Goal: Task Accomplishment & Management: Use online tool/utility

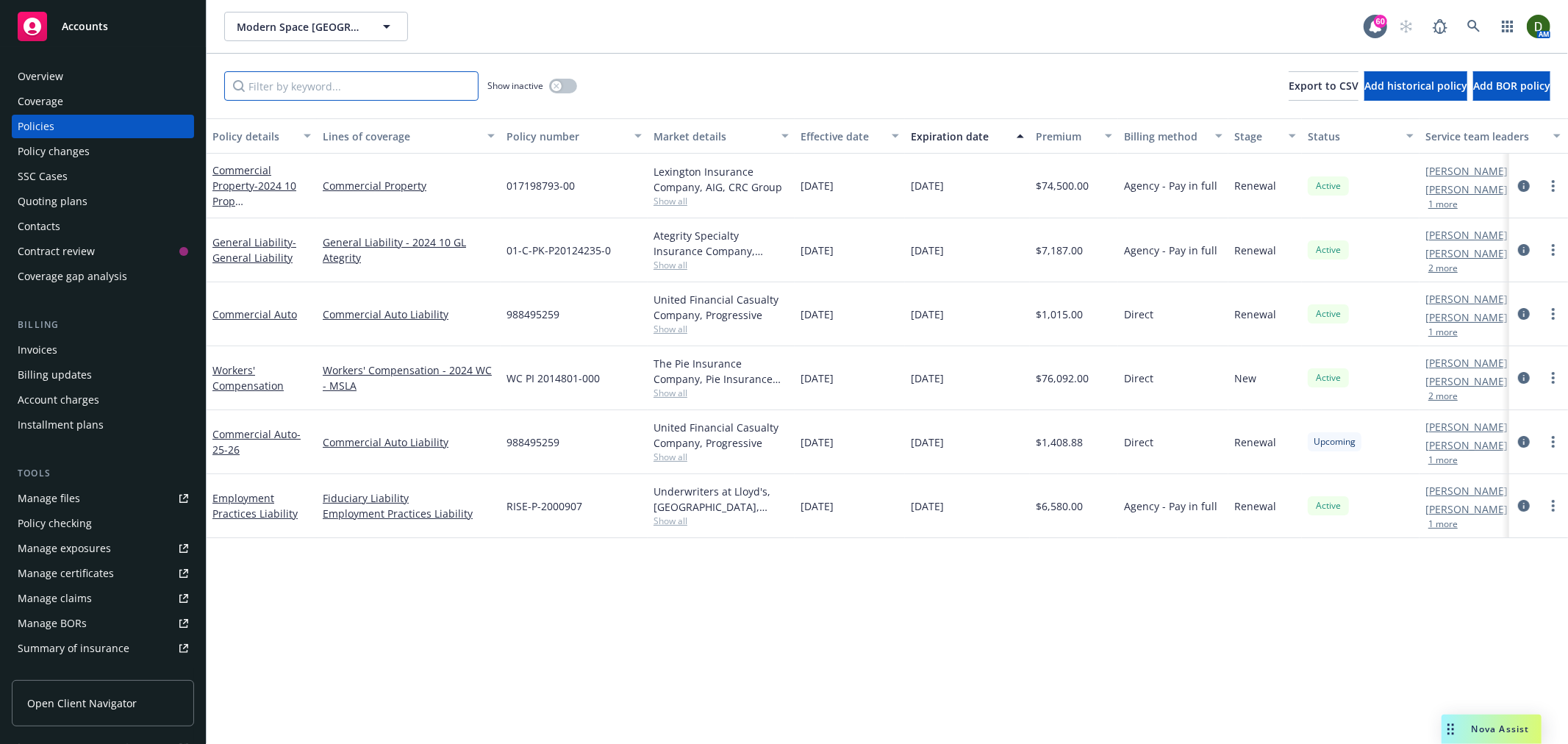
click at [431, 79] on input "Filter by keyword..." at bounding box center [351, 85] width 255 height 29
click at [32, 71] on div "Overview" at bounding box center [40, 76] width 45 height 23
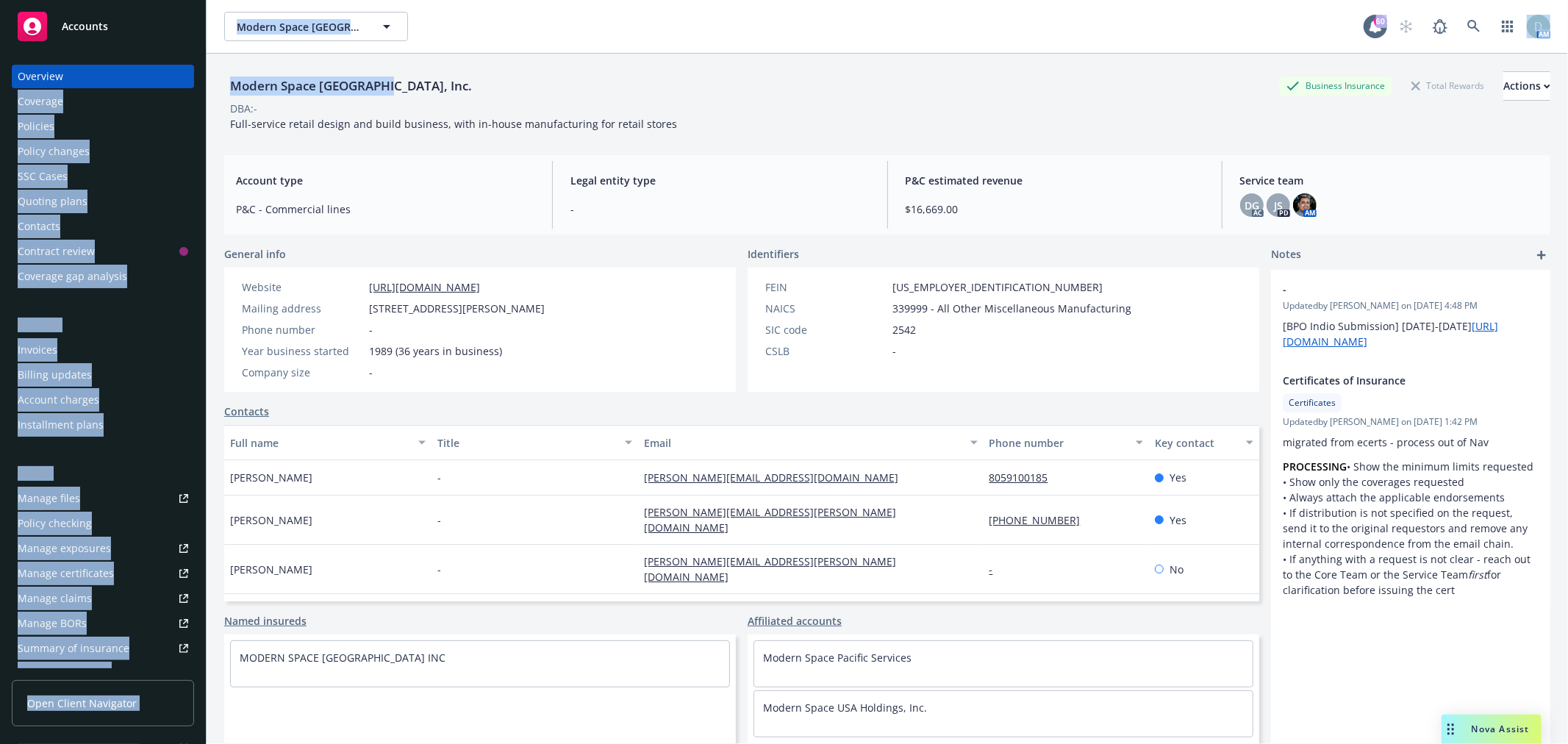
drag, startPoint x: 385, startPoint y: 83, endPoint x: 189, endPoint y: 83, distance: 196.0
click at [189, 83] on div "Accounts Overview Coverage Policies Policy changes SSC Cases Quoting plans Cont…" at bounding box center [784, 372] width 1568 height 744
click at [230, 77] on div "Modern Space Los Angeles, Inc." at bounding box center [351, 85] width 254 height 19
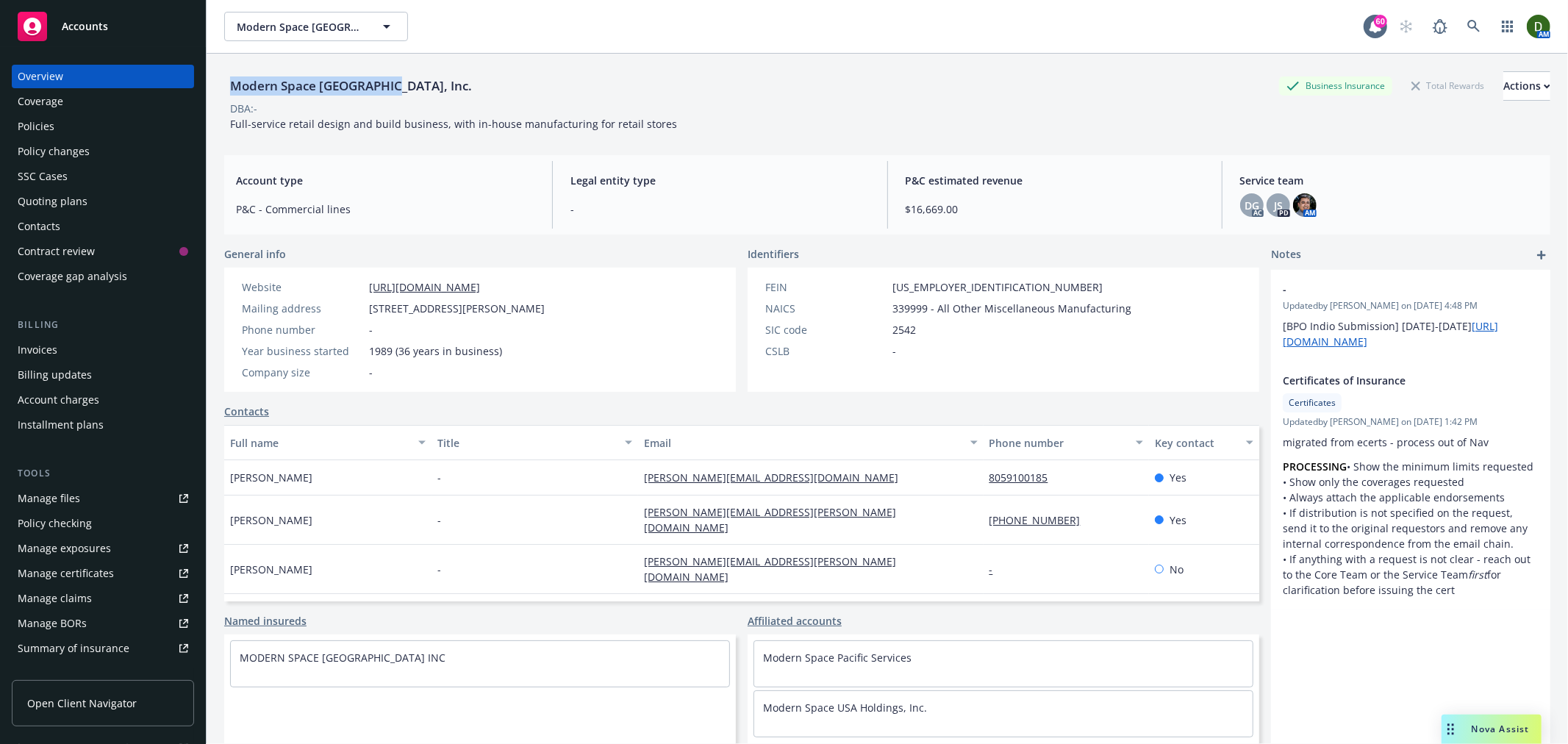
drag, startPoint x: 233, startPoint y: 83, endPoint x: 390, endPoint y: 85, distance: 157.0
click at [390, 85] on div "Modern Space Los Angeles, Inc." at bounding box center [351, 85] width 254 height 19
copy div "Modern Space Los Angeles"
click at [252, 516] on span "Katherine Amoroso" at bounding box center [271, 520] width 82 height 15
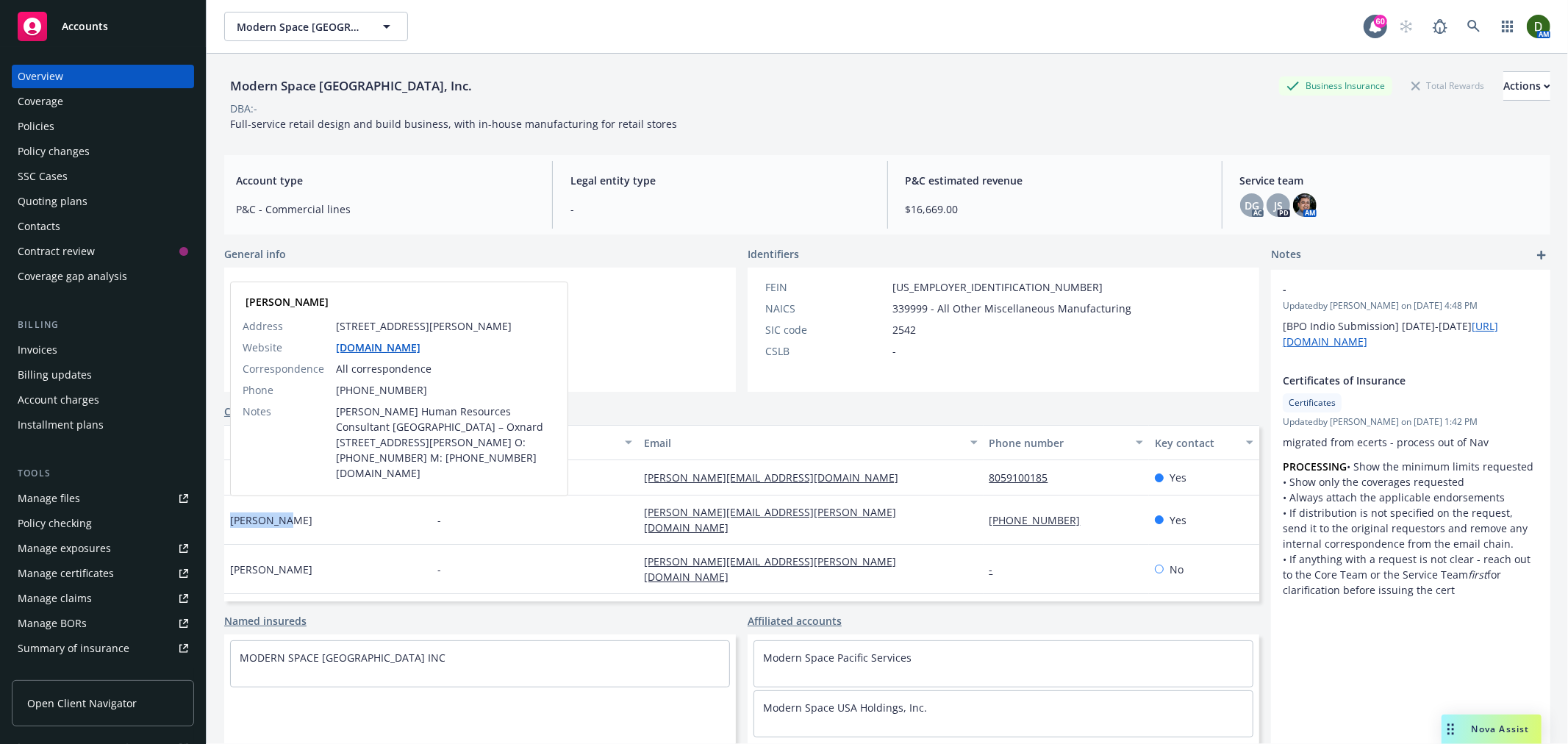
click at [252, 516] on span "Katherine Amoroso" at bounding box center [271, 520] width 82 height 15
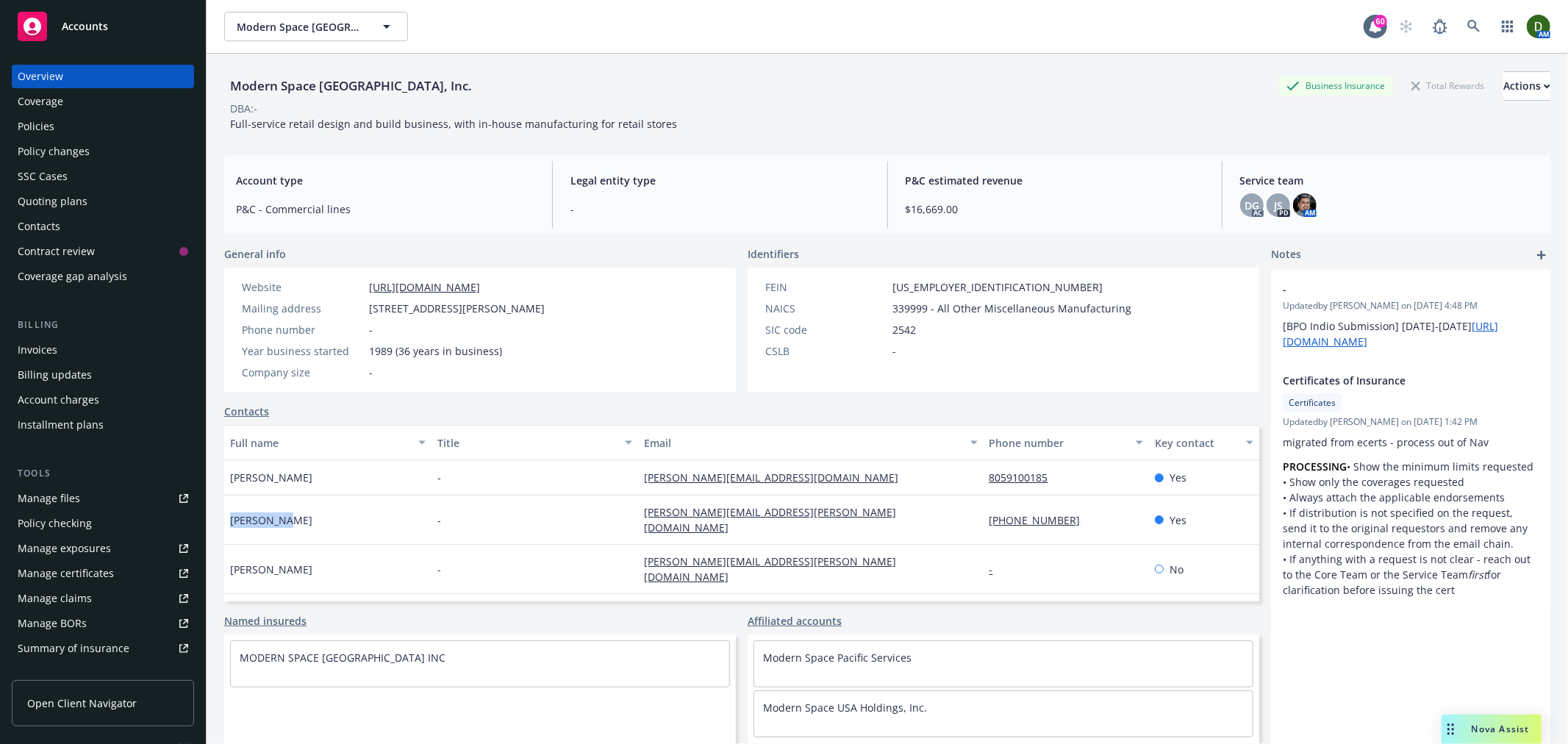
copy span "Katherine"
click at [298, 513] on span "Katherine Amoroso" at bounding box center [271, 520] width 82 height 15
click at [300, 513] on span "Katherine Amoroso" at bounding box center [271, 520] width 82 height 15
click at [302, 513] on span "Katherine Amoroso" at bounding box center [271, 520] width 82 height 15
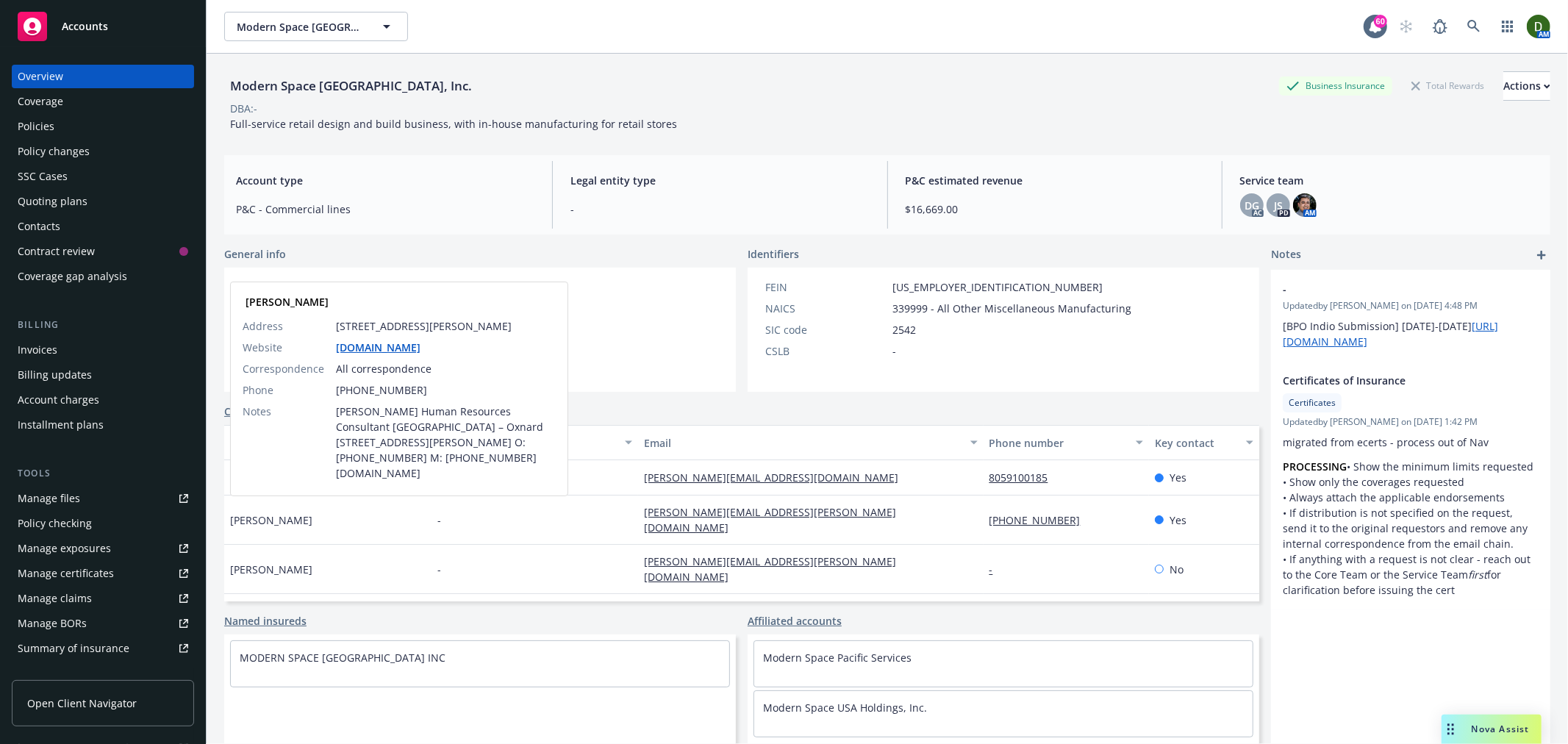
copy span "Amoroso"
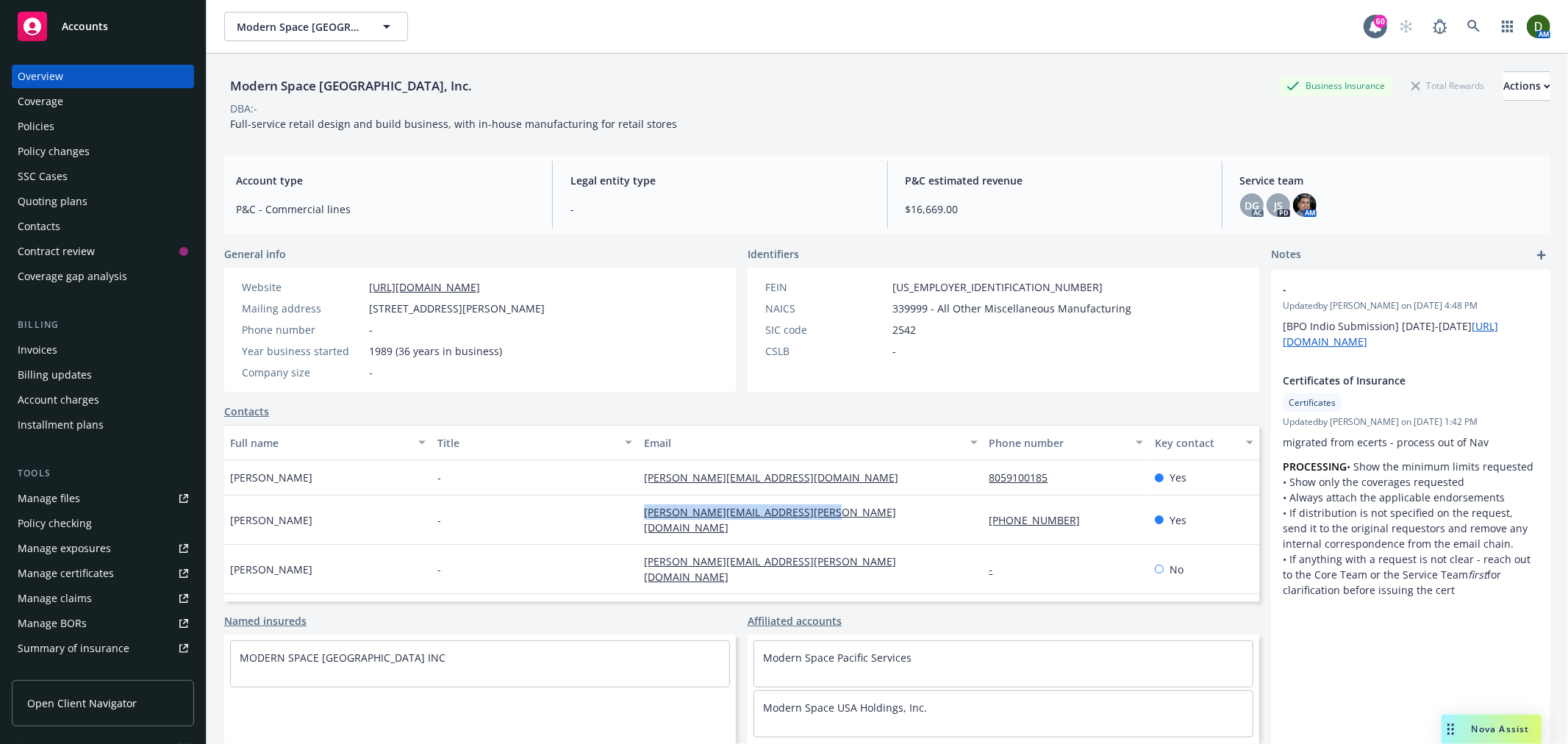
drag, startPoint x: 850, startPoint y: 523, endPoint x: 620, endPoint y: 517, distance: 230.1
click at [620, 517] on div "Katherine Amoroso - katherine.amoroso@modernspace.com 805-521-3001 Yes" at bounding box center [742, 520] width 1035 height 49
copy div "katherine.amoroso@modernspace.com"
click at [65, 123] on div "Policies" at bounding box center [103, 126] width 171 height 23
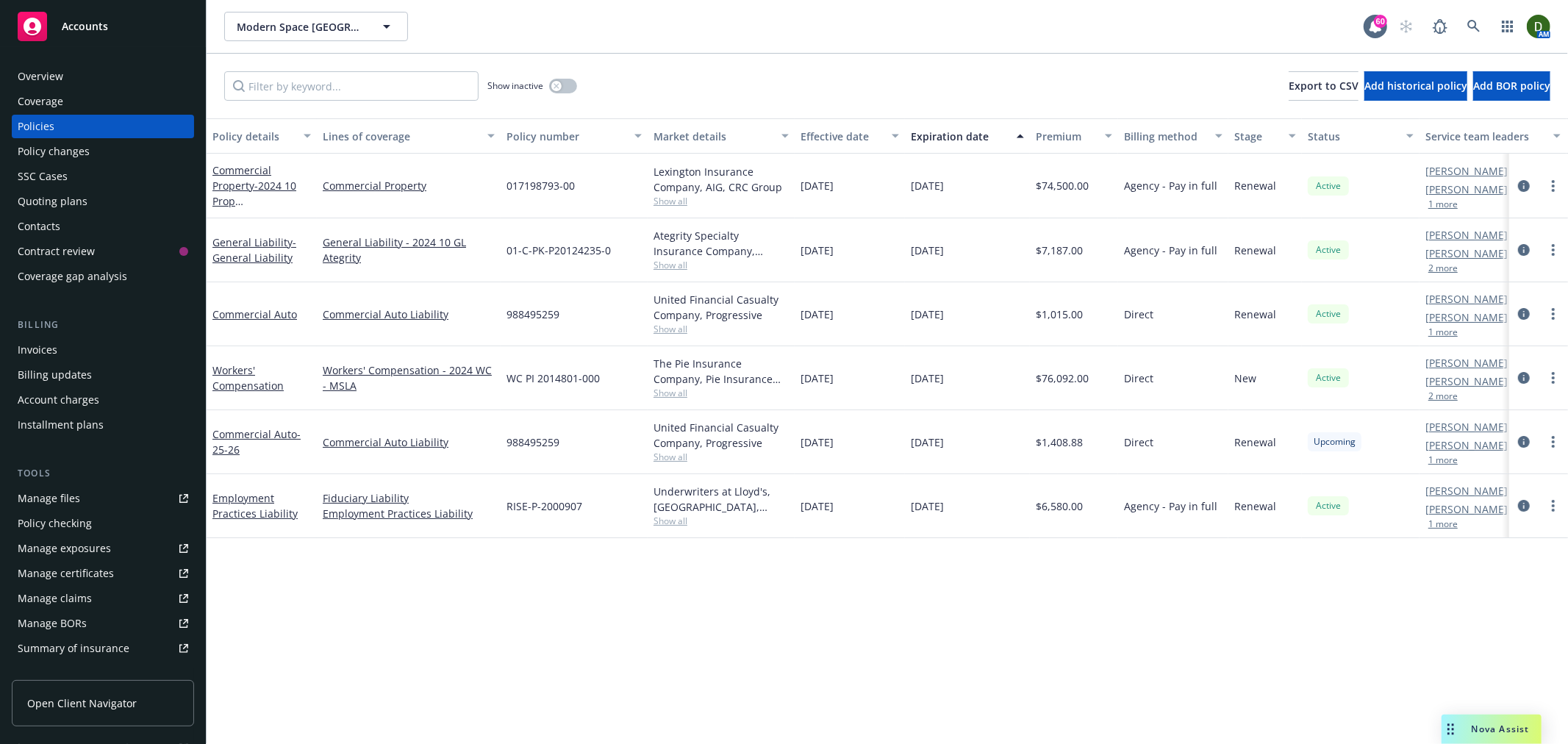
click at [670, 268] on span "Show all" at bounding box center [721, 265] width 135 height 13
click at [669, 200] on span "Show all" at bounding box center [721, 201] width 135 height 13
paste input "01-C-PK-P20088558-`"
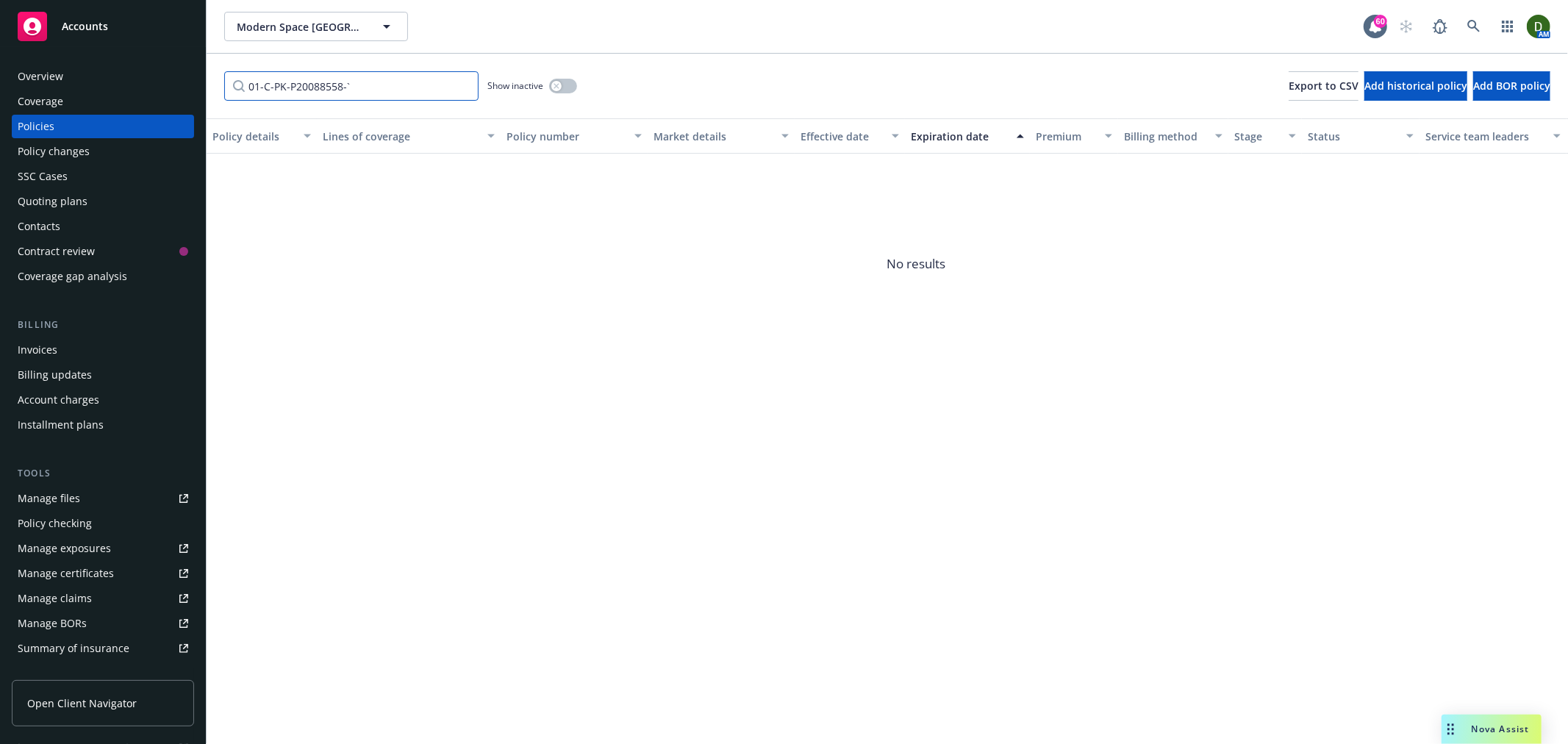
type input "01-C-PK-P20088558-`"
click at [572, 95] on div "Show inactive" at bounding box center [532, 85] width 90 height 29
click at [544, 92] on div "Show inactive" at bounding box center [532, 85] width 90 height 29
click at [567, 85] on button "button" at bounding box center [563, 85] width 28 height 14
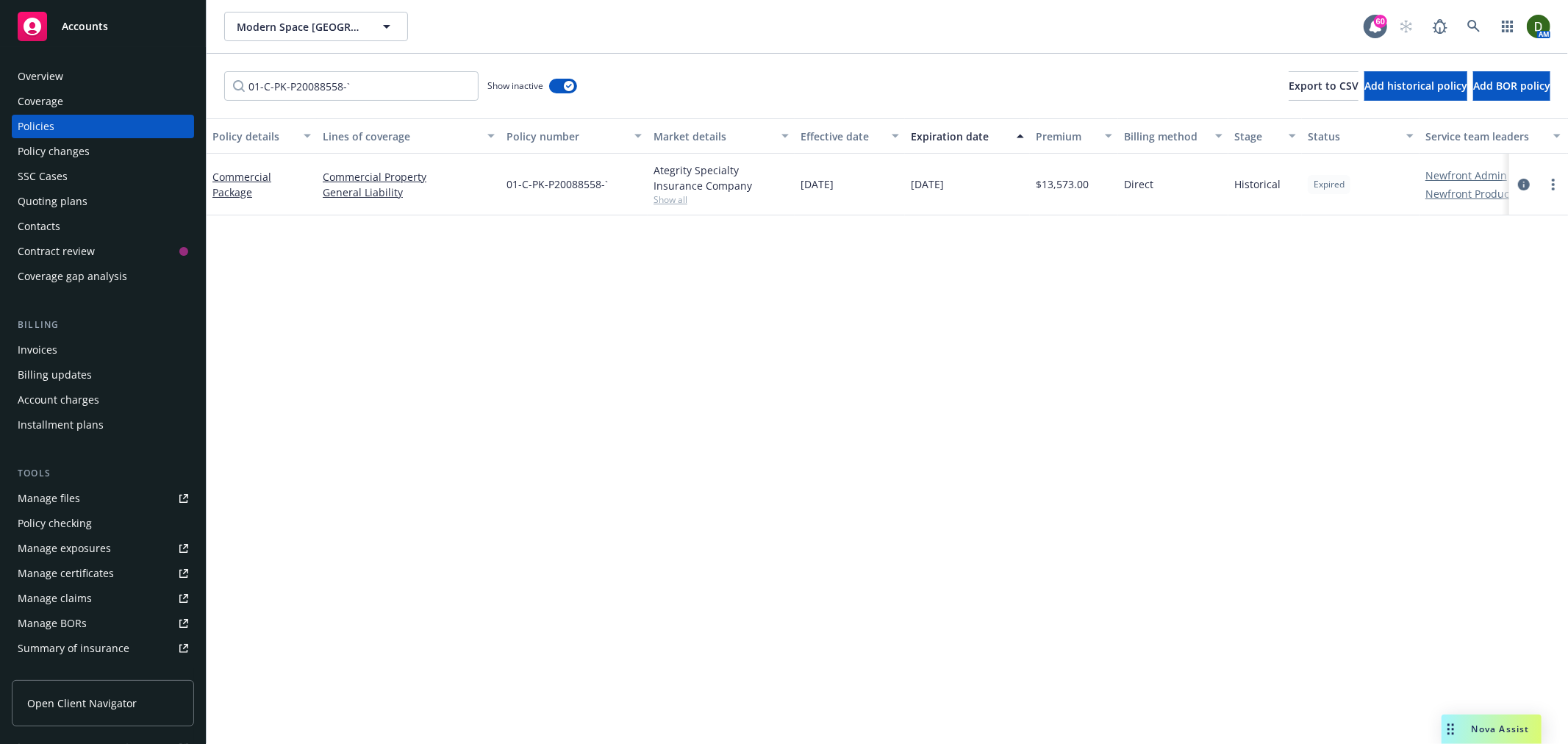
click at [666, 197] on span "Show all" at bounding box center [721, 200] width 135 height 13
click at [1524, 184] on icon "circleInformation" at bounding box center [1524, 184] width 12 height 12
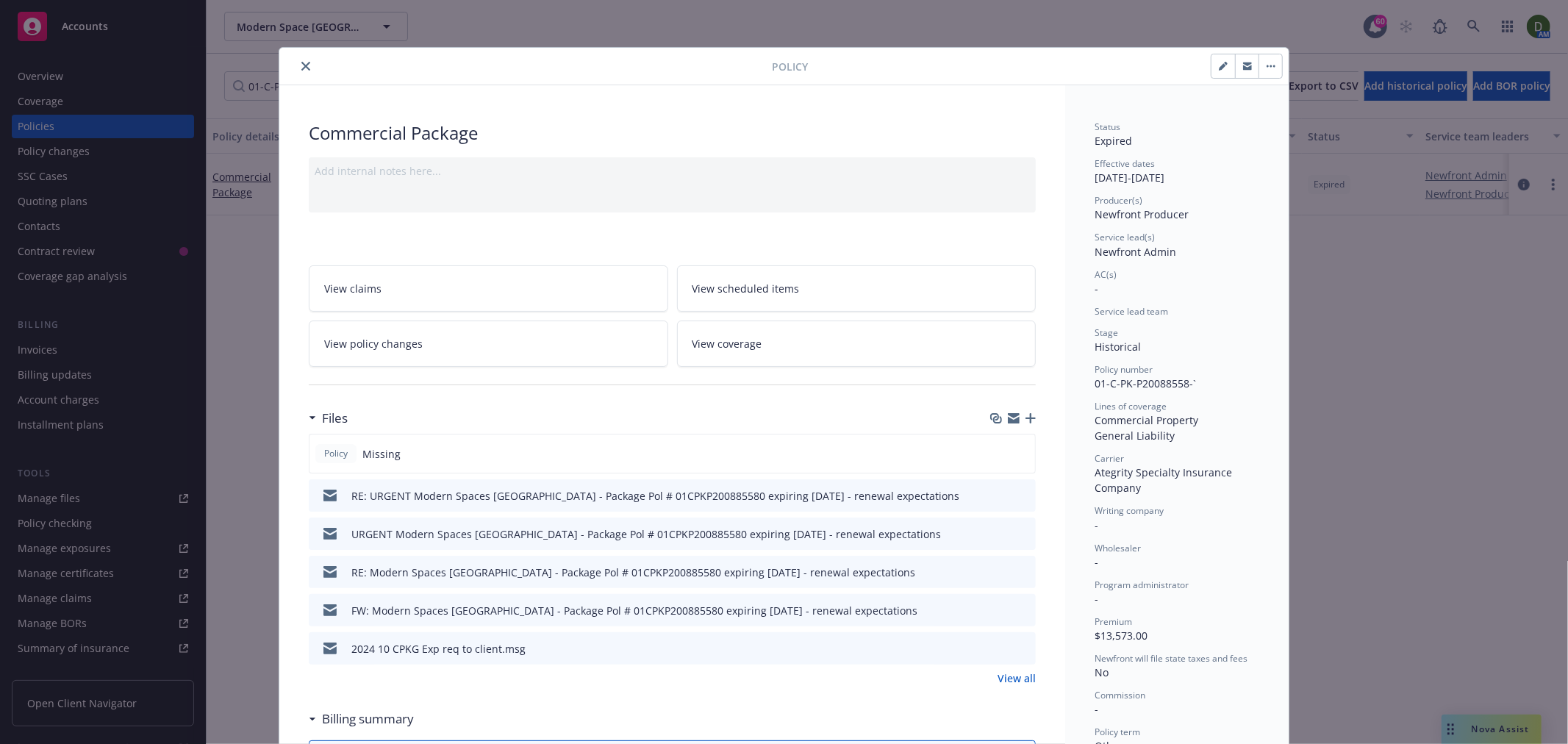
click at [1020, 498] on icon "preview file" at bounding box center [1022, 495] width 14 height 11
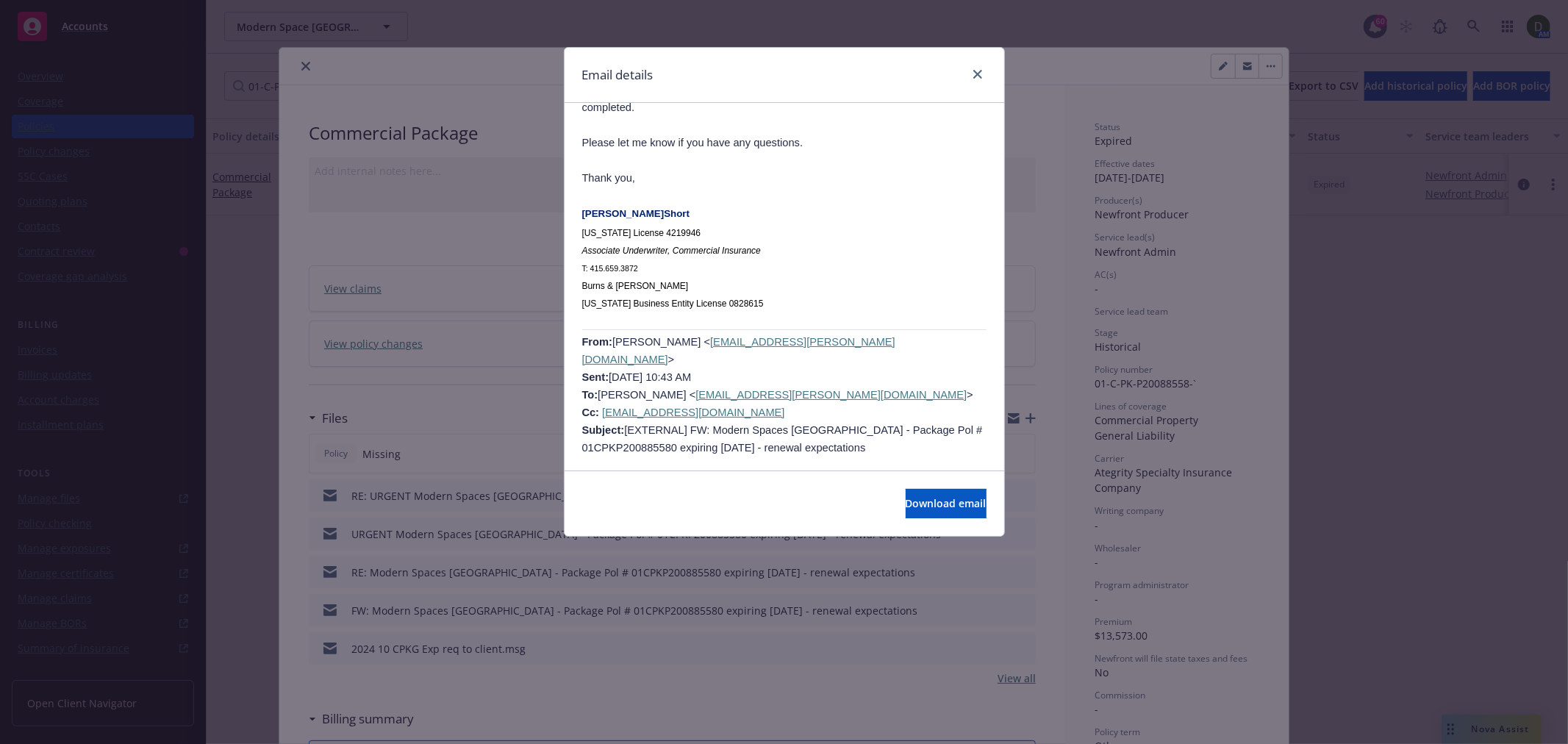
scroll to position [899, 0]
drag, startPoint x: 772, startPoint y: 328, endPoint x: 652, endPoint y: 328, distance: 120.0
click at [652, 336] on span "Charlotte Arnold < charlotte.arnold@newfront.com > Sent: Monday, September 16, …" at bounding box center [782, 395] width 401 height 118
copy link "JShort@Burns-Wilcox.Com"
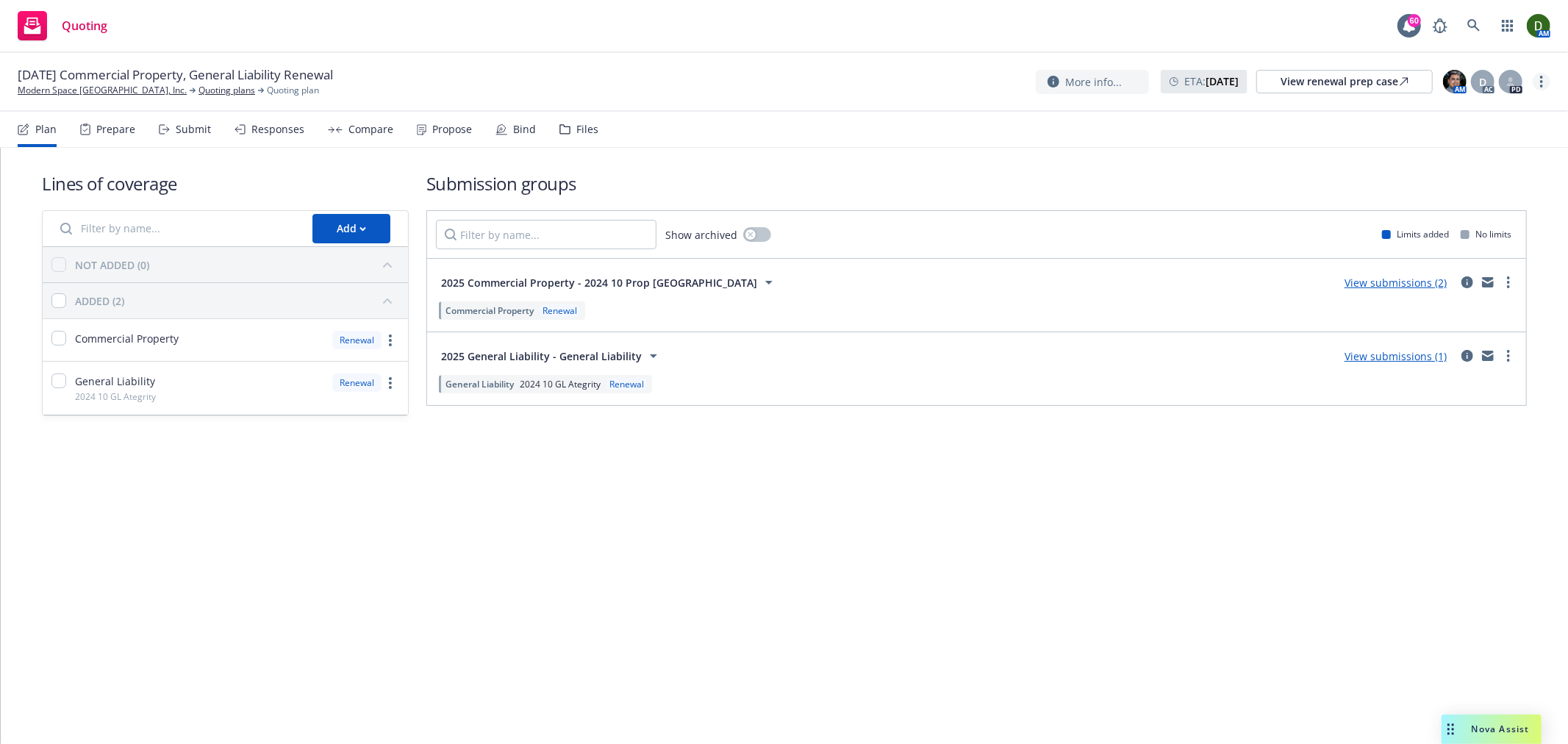
click at [1540, 83] on icon "more" at bounding box center [1542, 82] width 3 height 12
click at [1502, 114] on link "Copy logging email" at bounding box center [1467, 111] width 164 height 29
click at [252, 134] on div "Responses" at bounding box center [278, 129] width 53 height 12
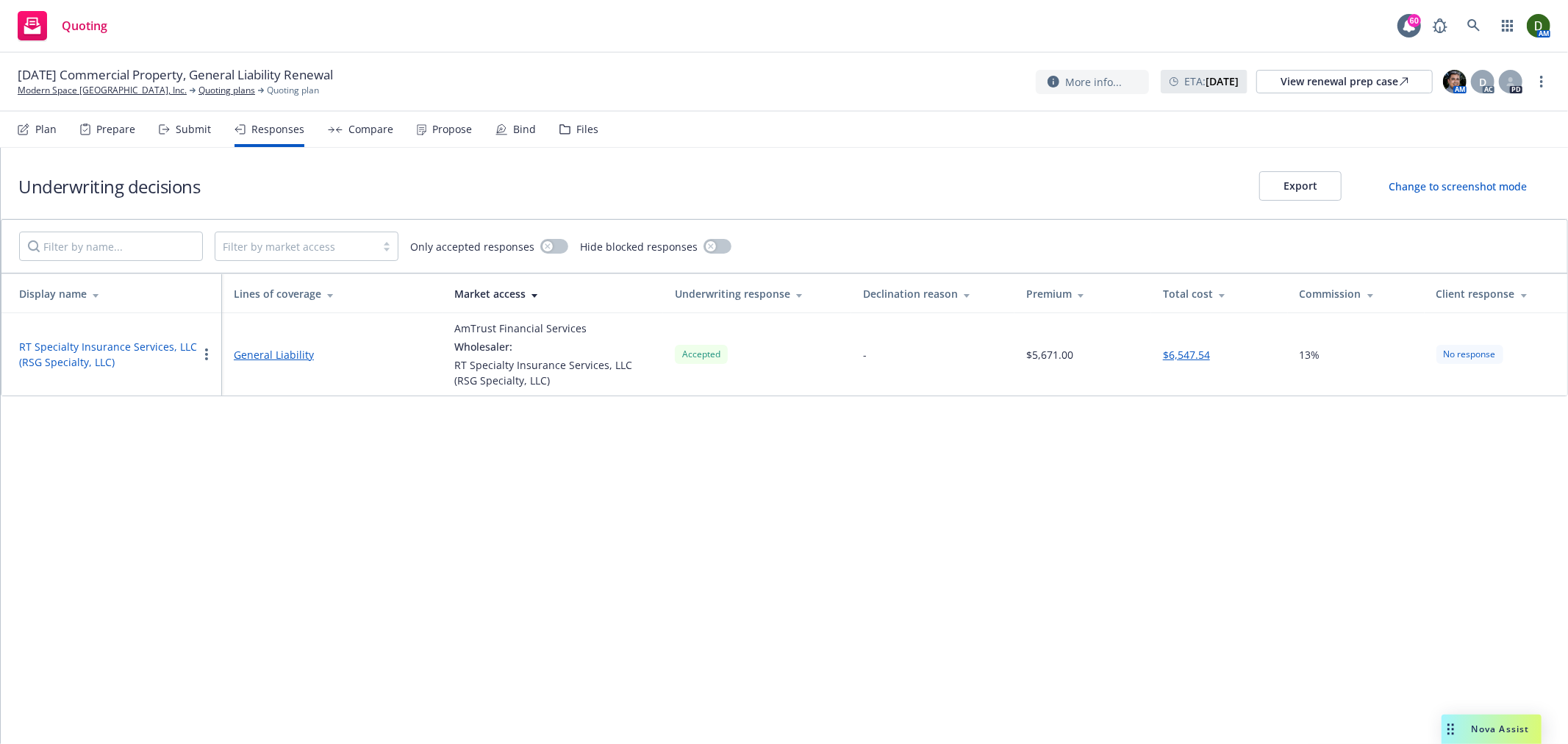
click at [459, 123] on div "Propose" at bounding box center [452, 129] width 40 height 12
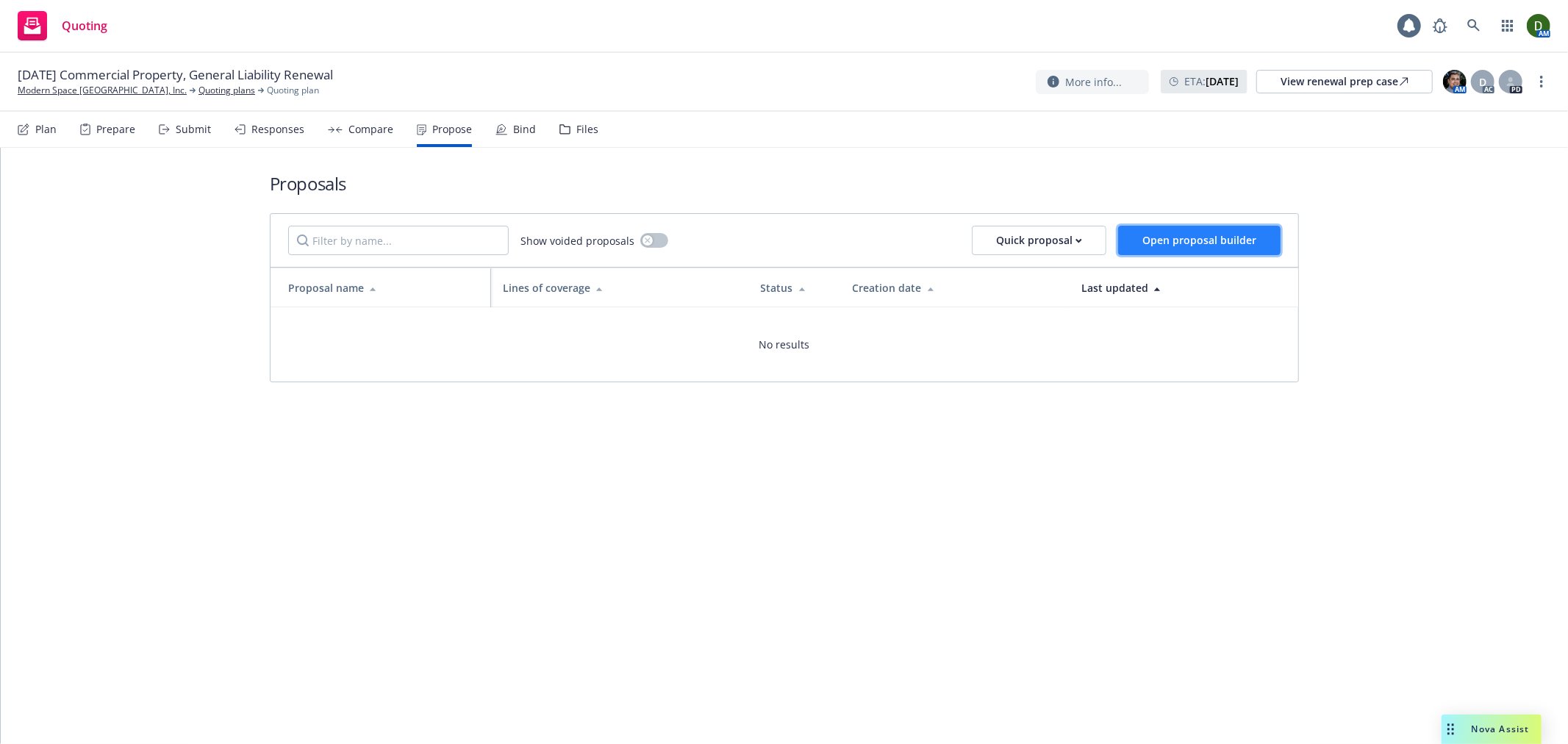
click at [1155, 239] on span "Open proposal builder" at bounding box center [1199, 240] width 114 height 14
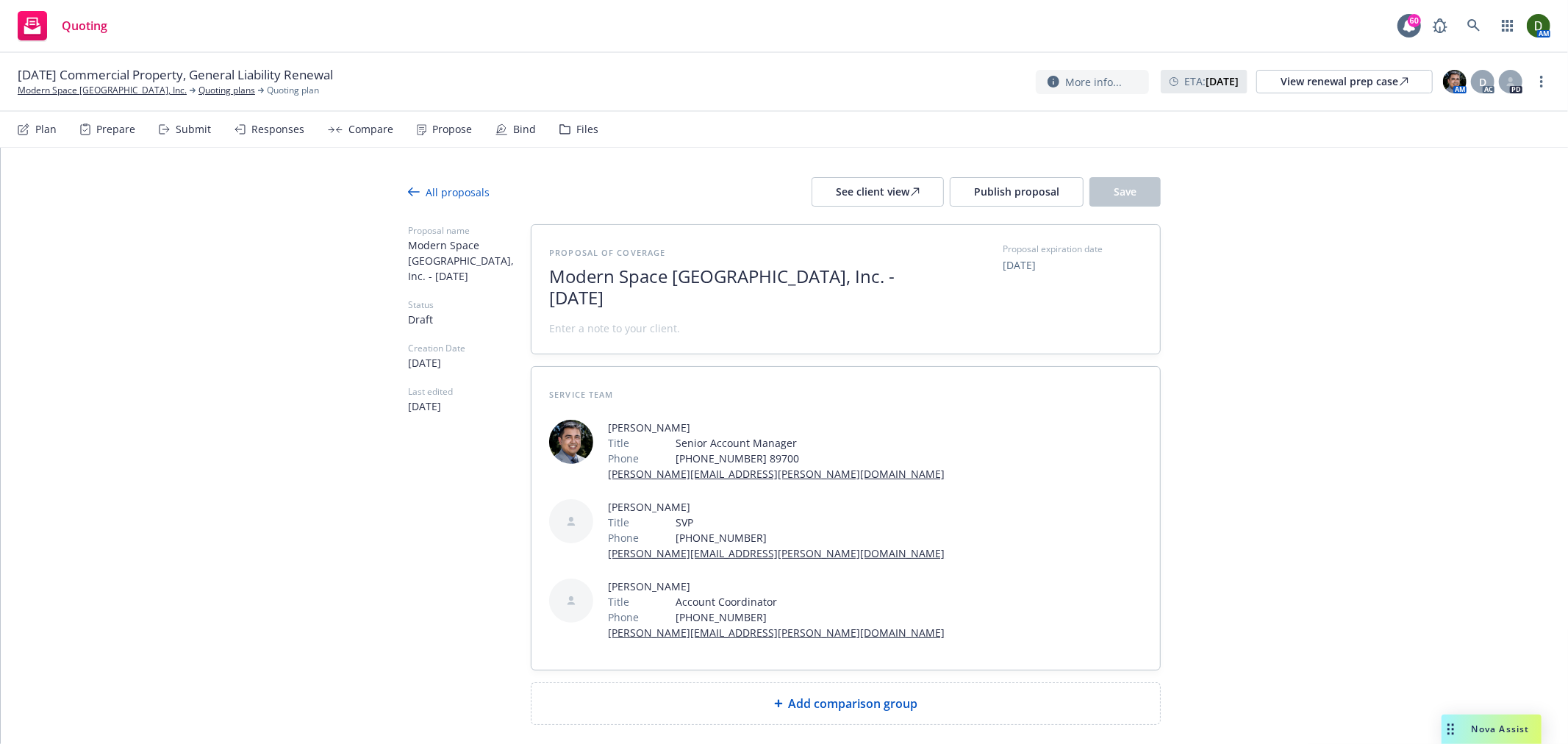
click at [695, 268] on span "Modern Space Los Angeles, Inc. - October 2025" at bounding box center [729, 287] width 360 height 42
drag, startPoint x: 821, startPoint y: 276, endPoint x: 452, endPoint y: 281, distance: 369.0
click at [452, 281] on div "Proposal name Modern Space Los Angeles, Inc. - October 2025 Status Draft Creati…" at bounding box center [784, 475] width 753 height 501
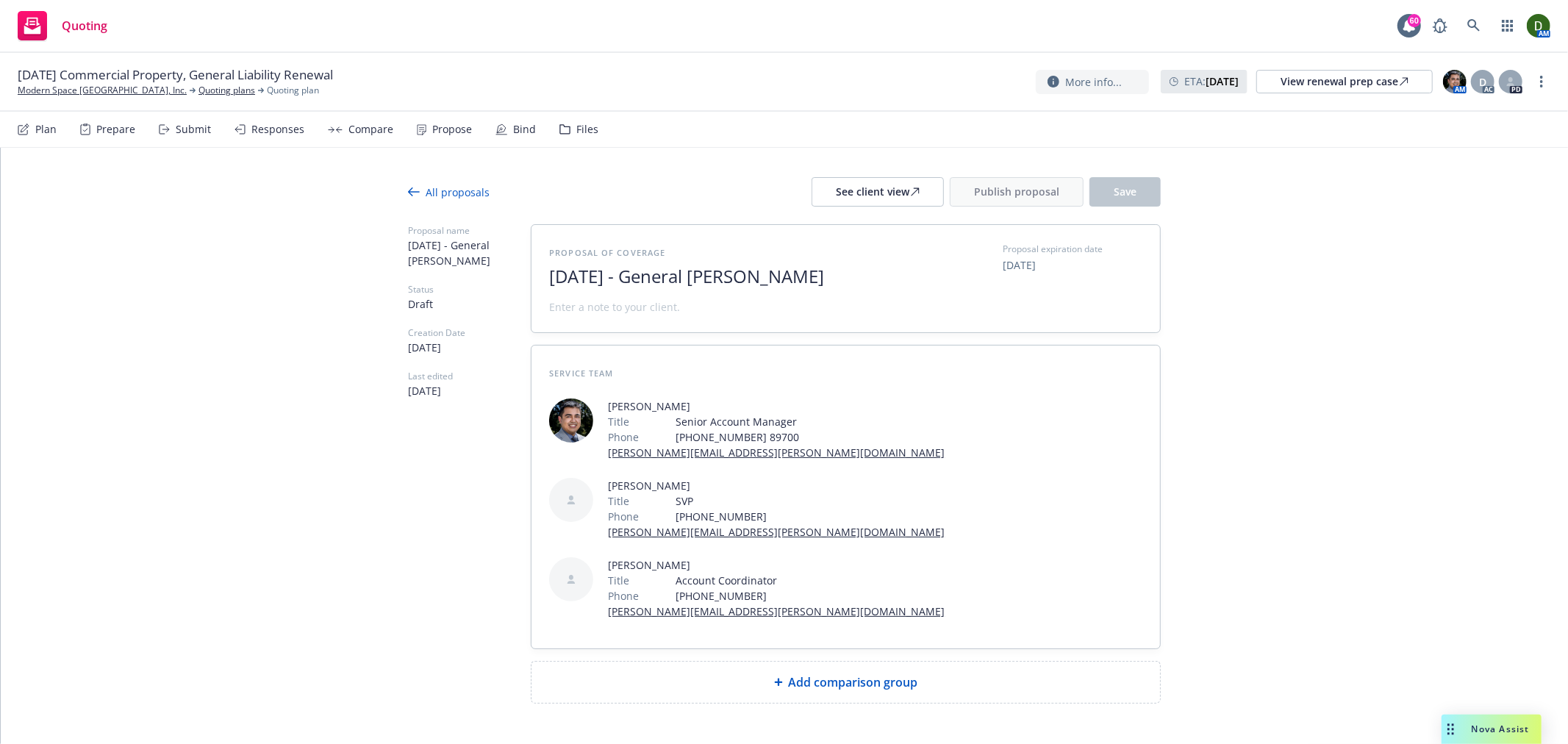
click at [631, 310] on span at bounding box center [614, 307] width 131 height 15
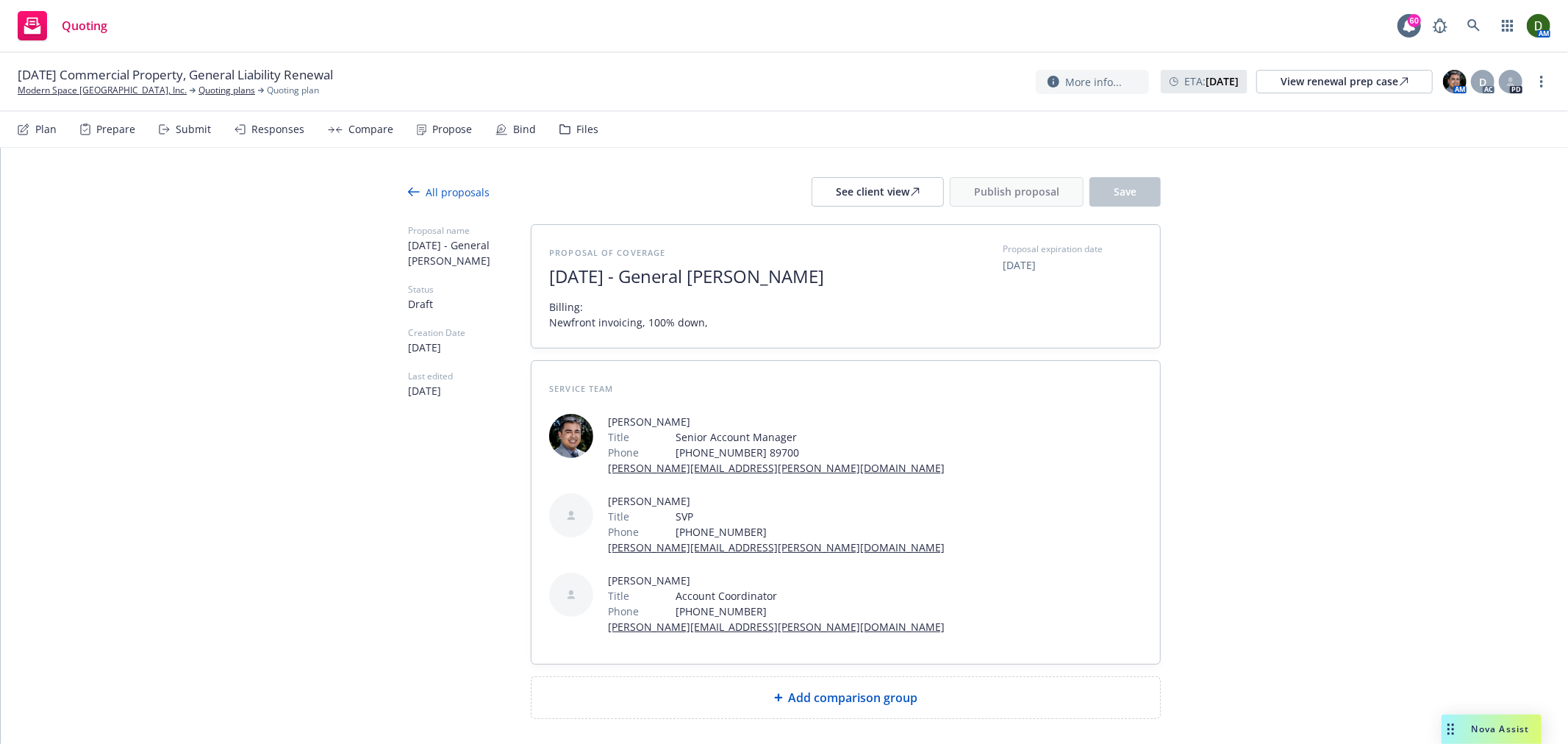
click at [835, 677] on div "Add comparison group" at bounding box center [846, 698] width 629 height 41
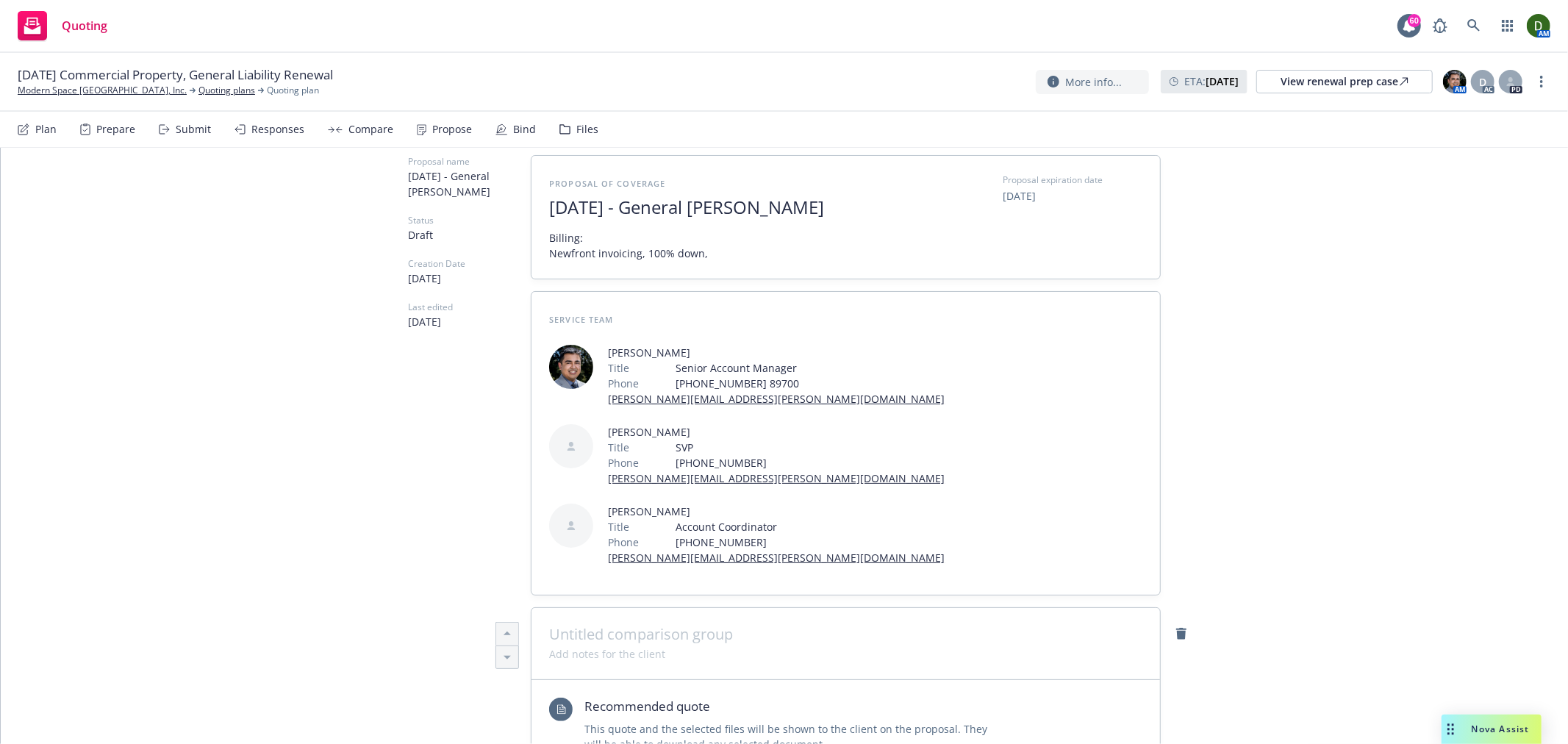
type textarea "x"
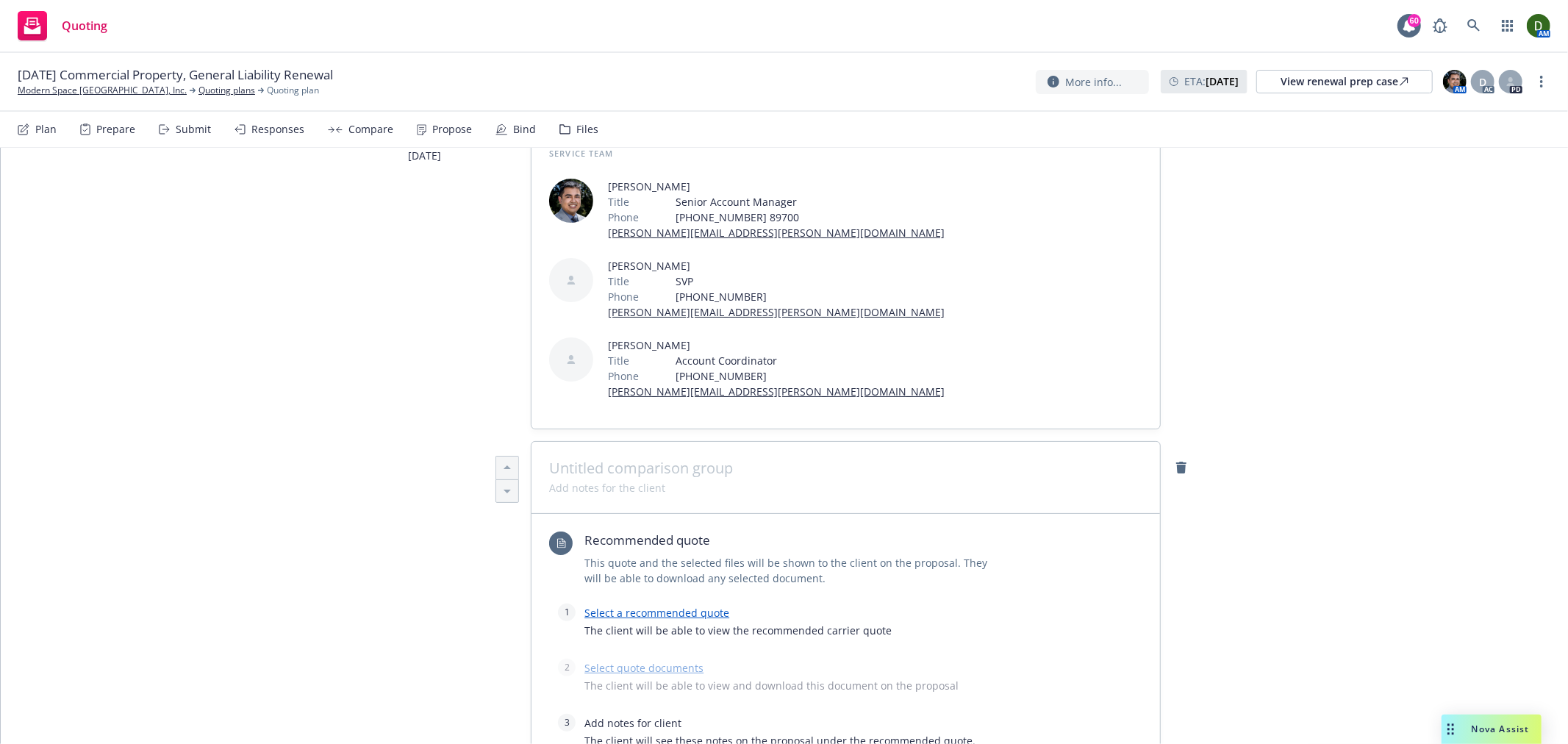
scroll to position [245, 0]
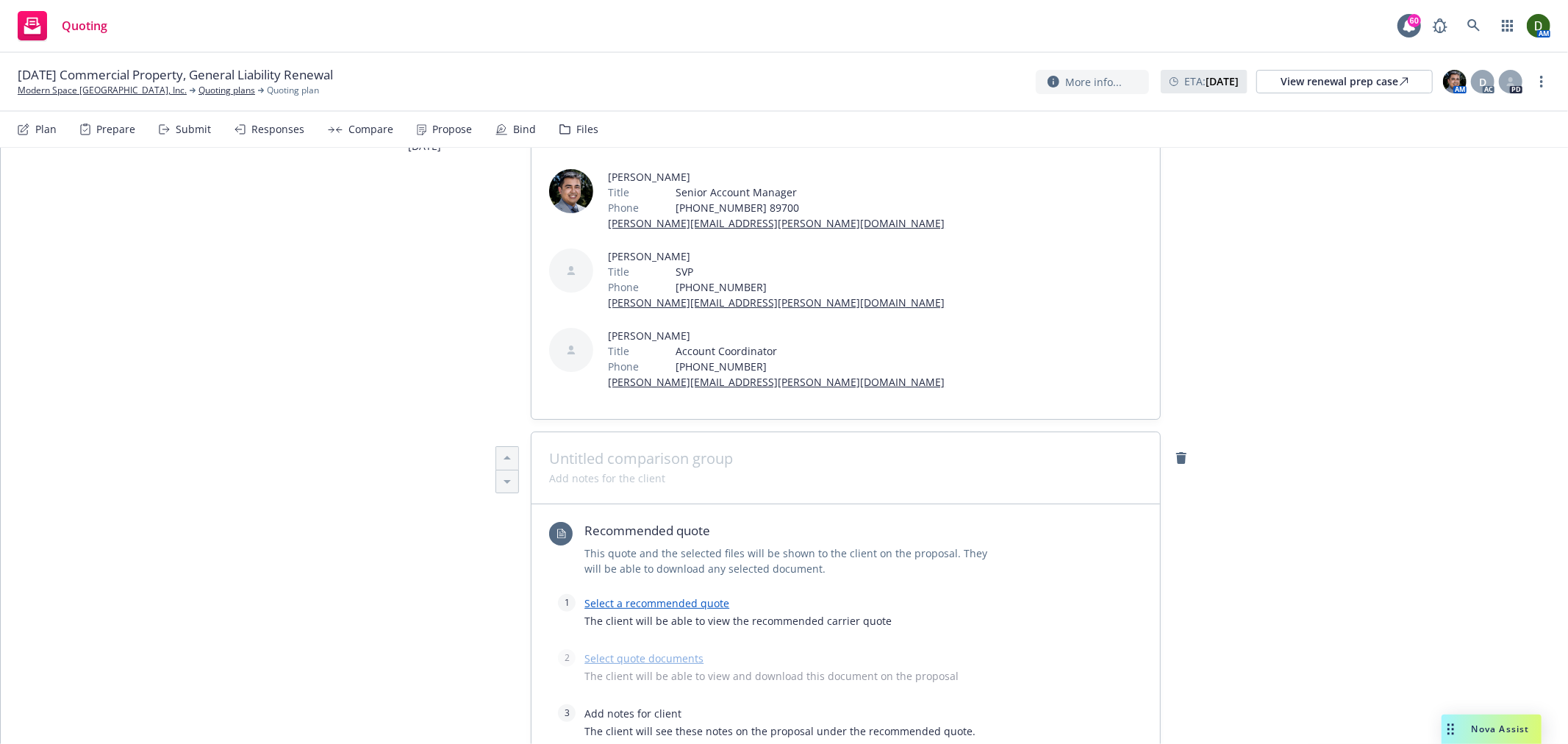
click at [739, 450] on span at bounding box center [846, 458] width 593 height 17
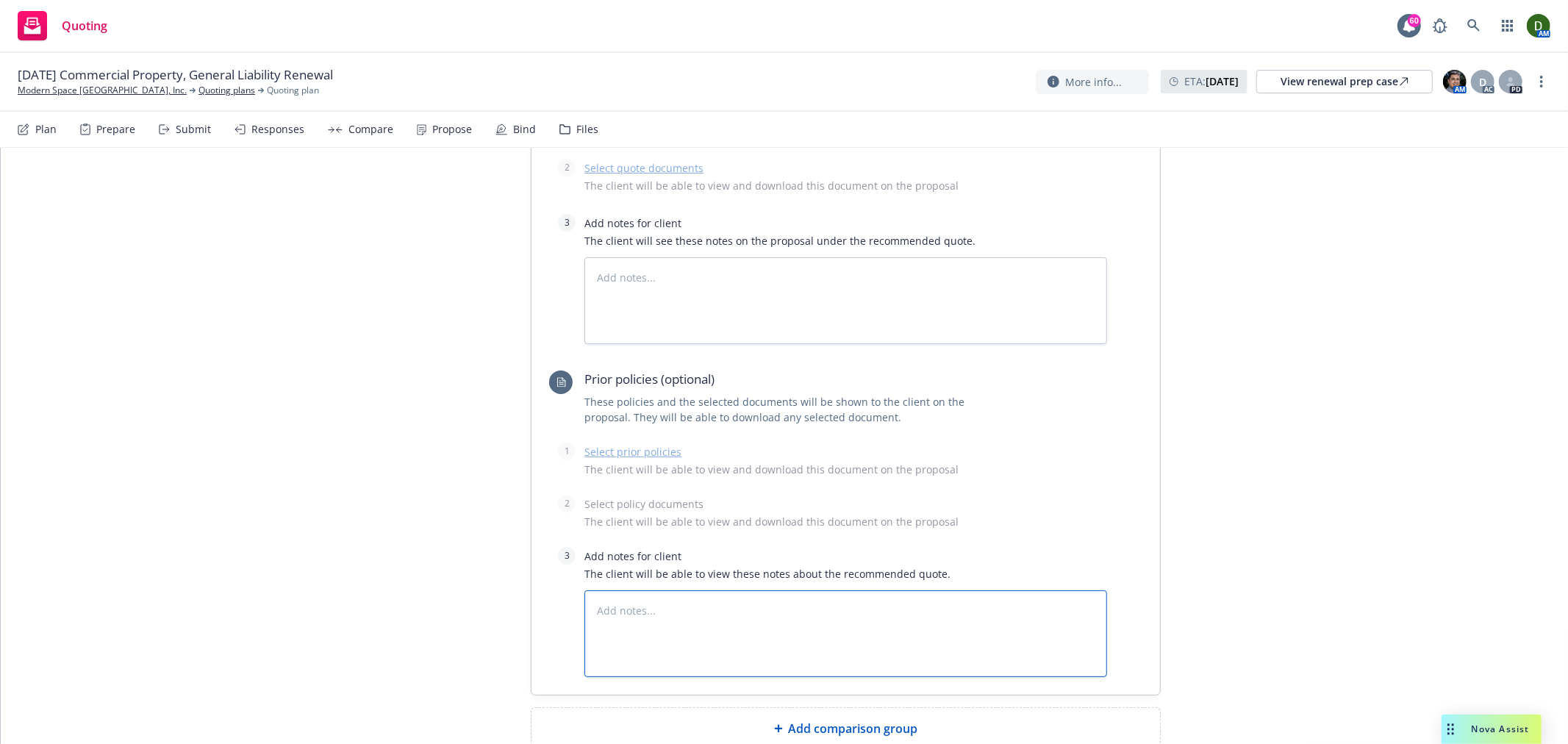
click at [674, 591] on textarea at bounding box center [846, 634] width 523 height 87
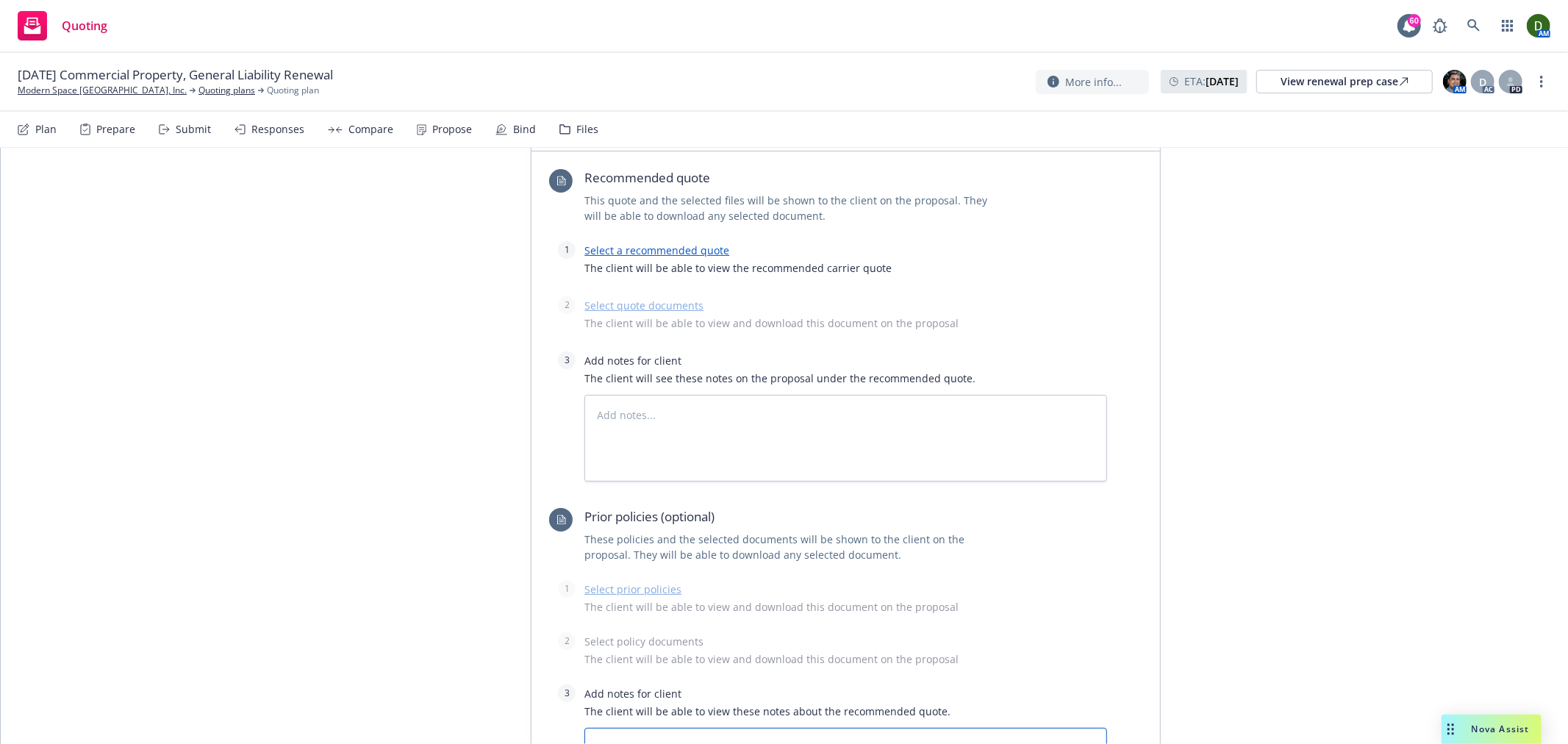
scroll to position [490, 0]
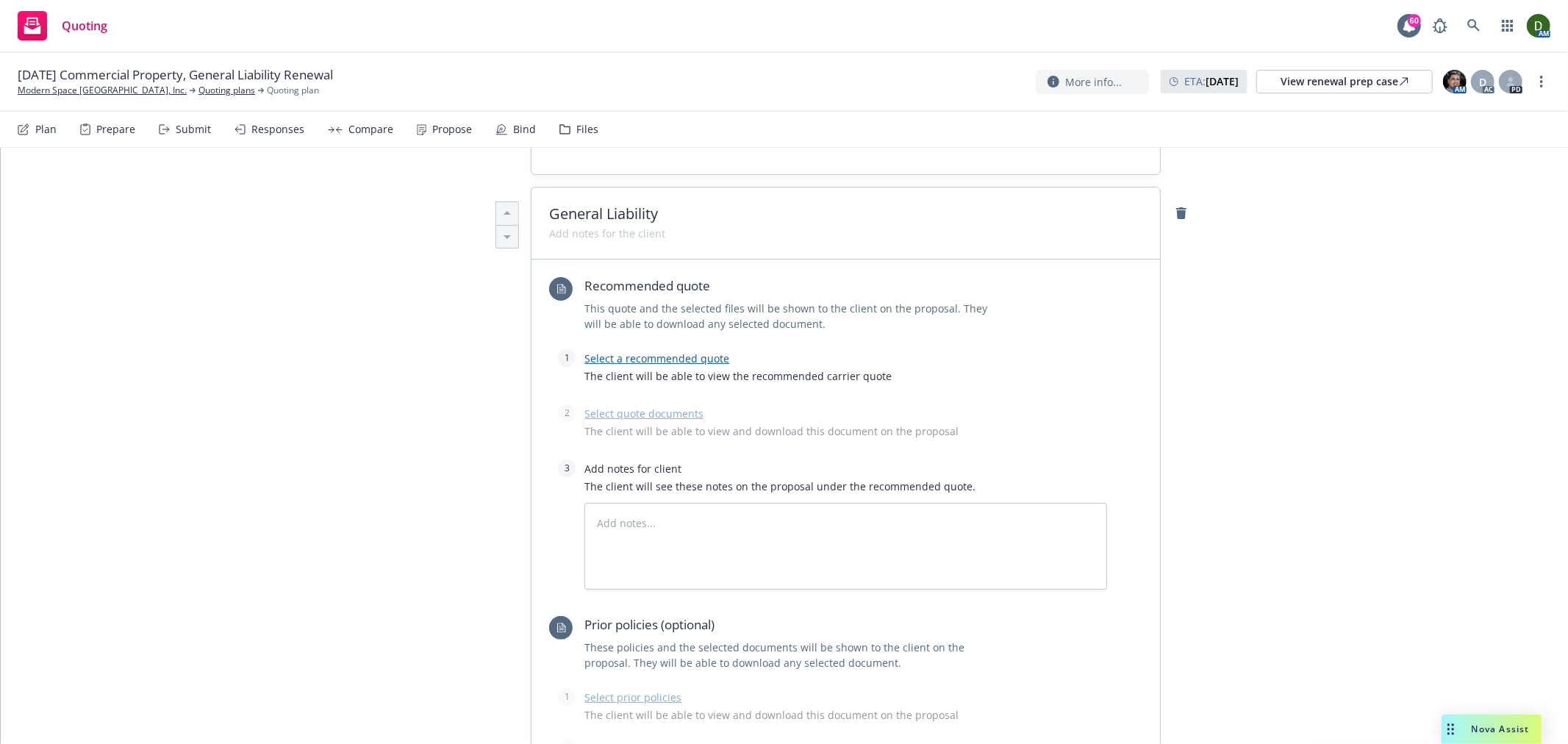
click at [710, 352] on link "Select a recommended quote" at bounding box center [657, 358] width 145 height 14
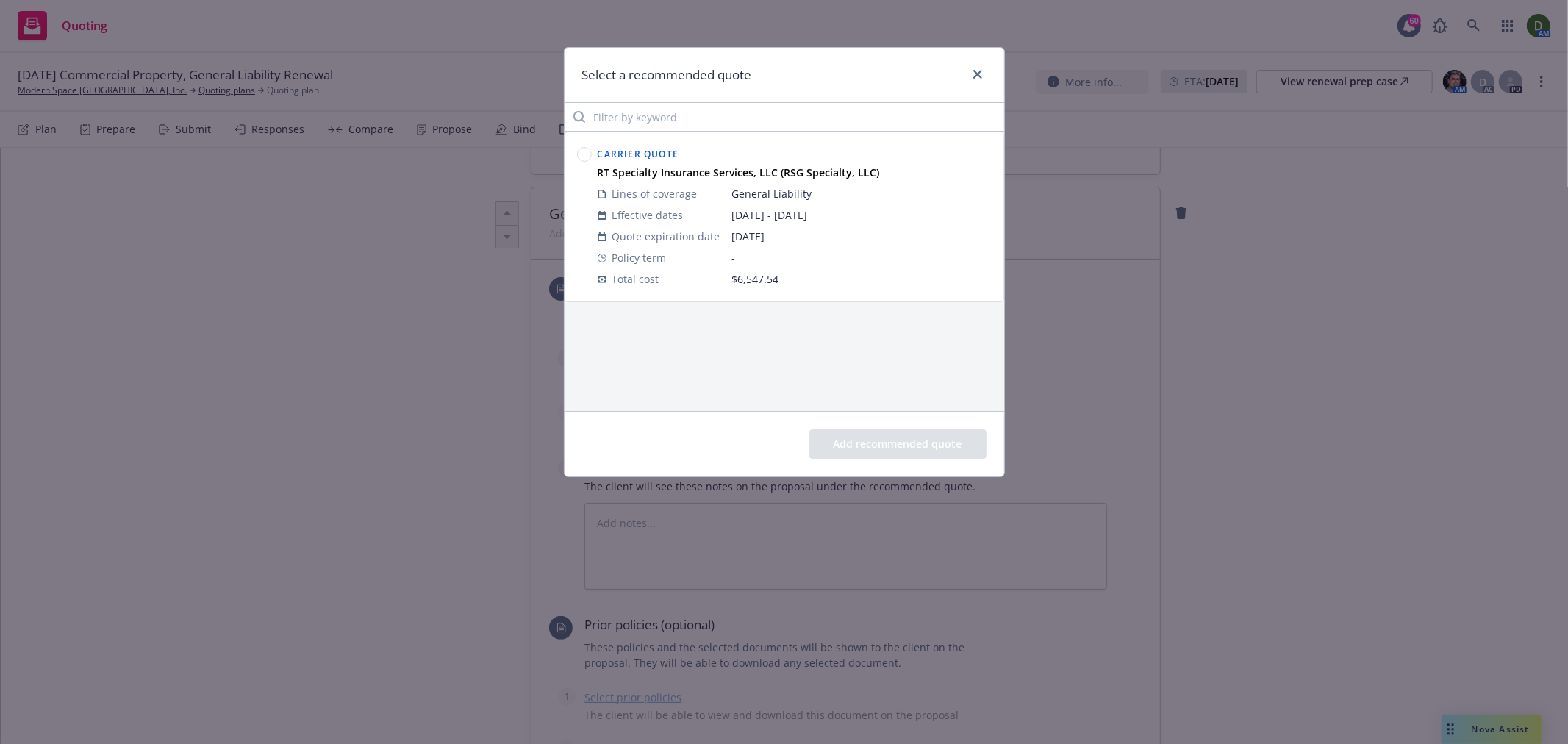
click at [583, 149] on circle at bounding box center [584, 155] width 14 height 14
click at [905, 449] on button "Add recommended quote" at bounding box center [898, 444] width 177 height 29
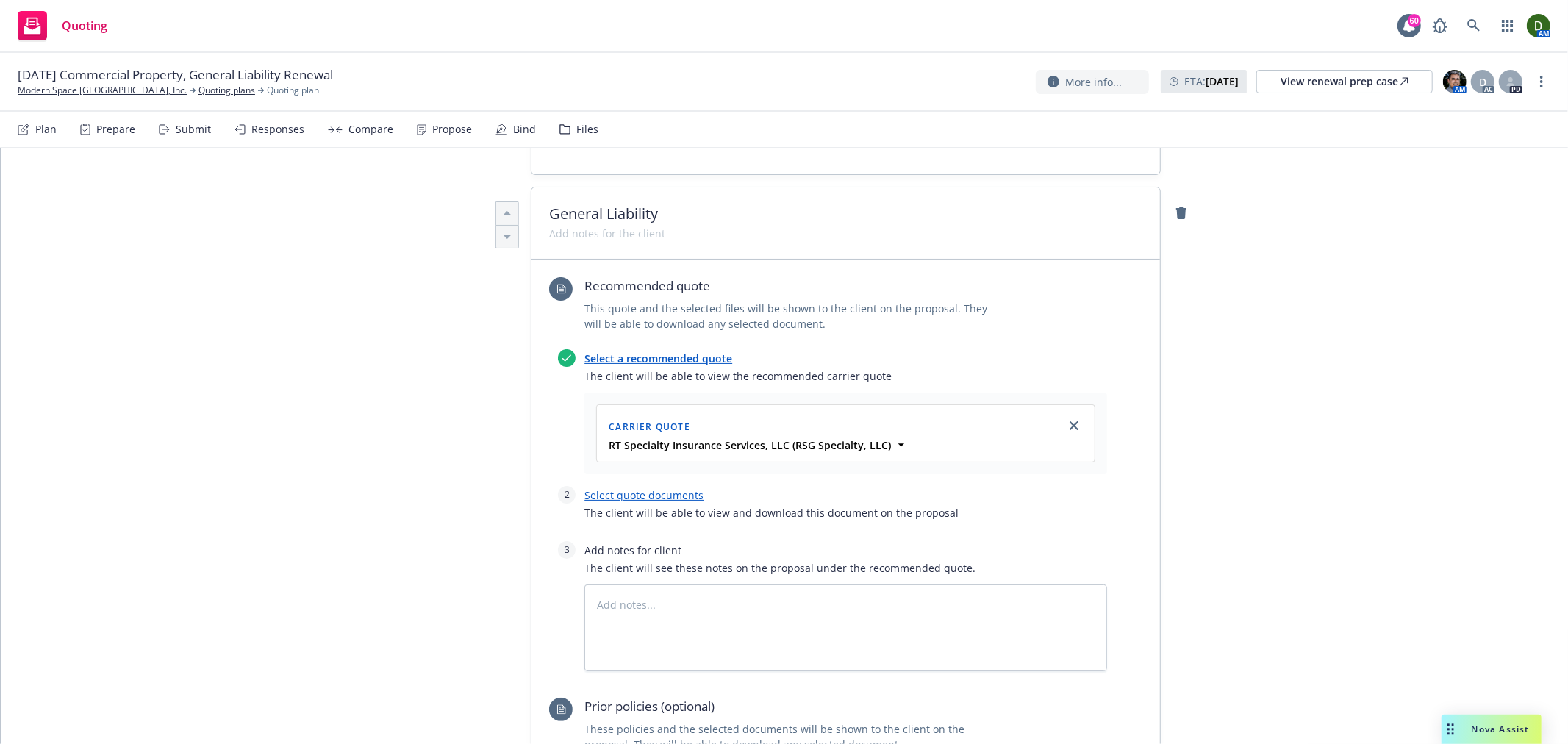
click at [689, 488] on link "Select quote documents" at bounding box center [644, 495] width 119 height 14
type textarea "x"
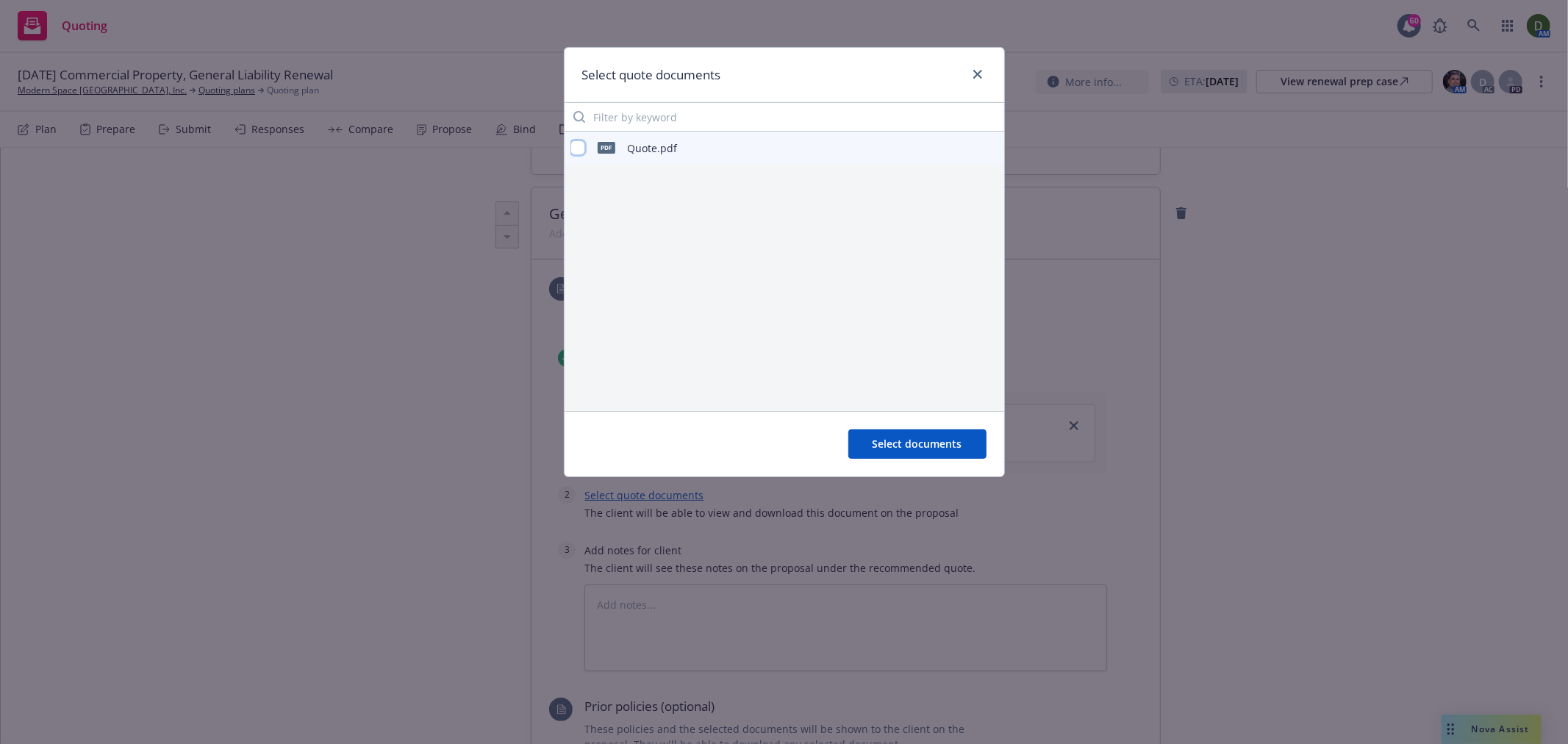
click at [577, 141] on input "checkbox" at bounding box center [577, 147] width 14 height 14
checkbox input "true"
click at [991, 152] on button at bounding box center [991, 147] width 14 height 17
click at [988, 142] on icon "preview file" at bounding box center [990, 147] width 14 height 11
click at [920, 451] on button "Select documents" at bounding box center [917, 444] width 138 height 29
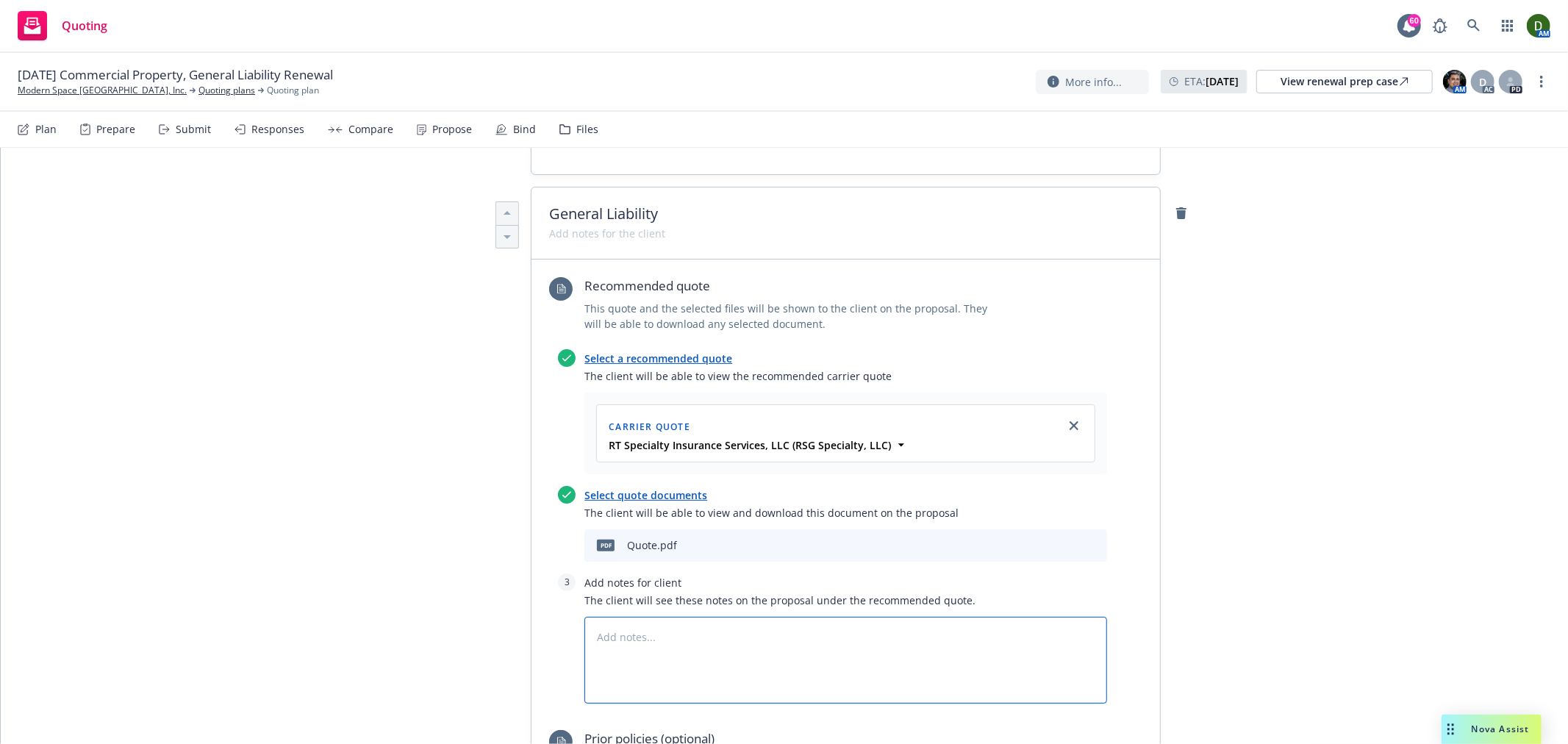
click at [784, 617] on textarea at bounding box center [846, 660] width 523 height 87
type textarea "x"
type textarea "C"
type textarea "x"
type textarea "Co"
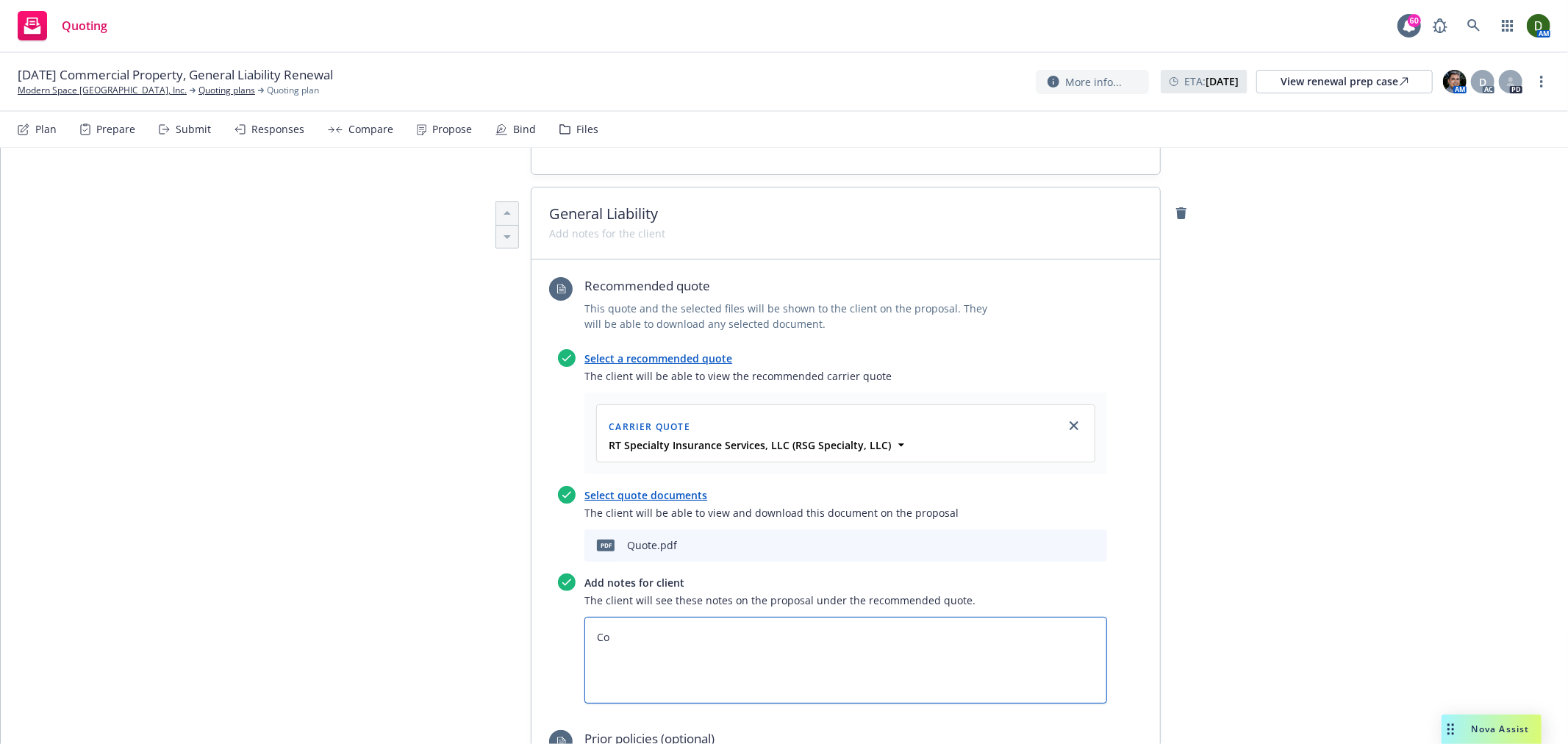
type textarea "x"
type textarea "Cov"
type textarea "x"
type textarea "Cove"
type textarea "x"
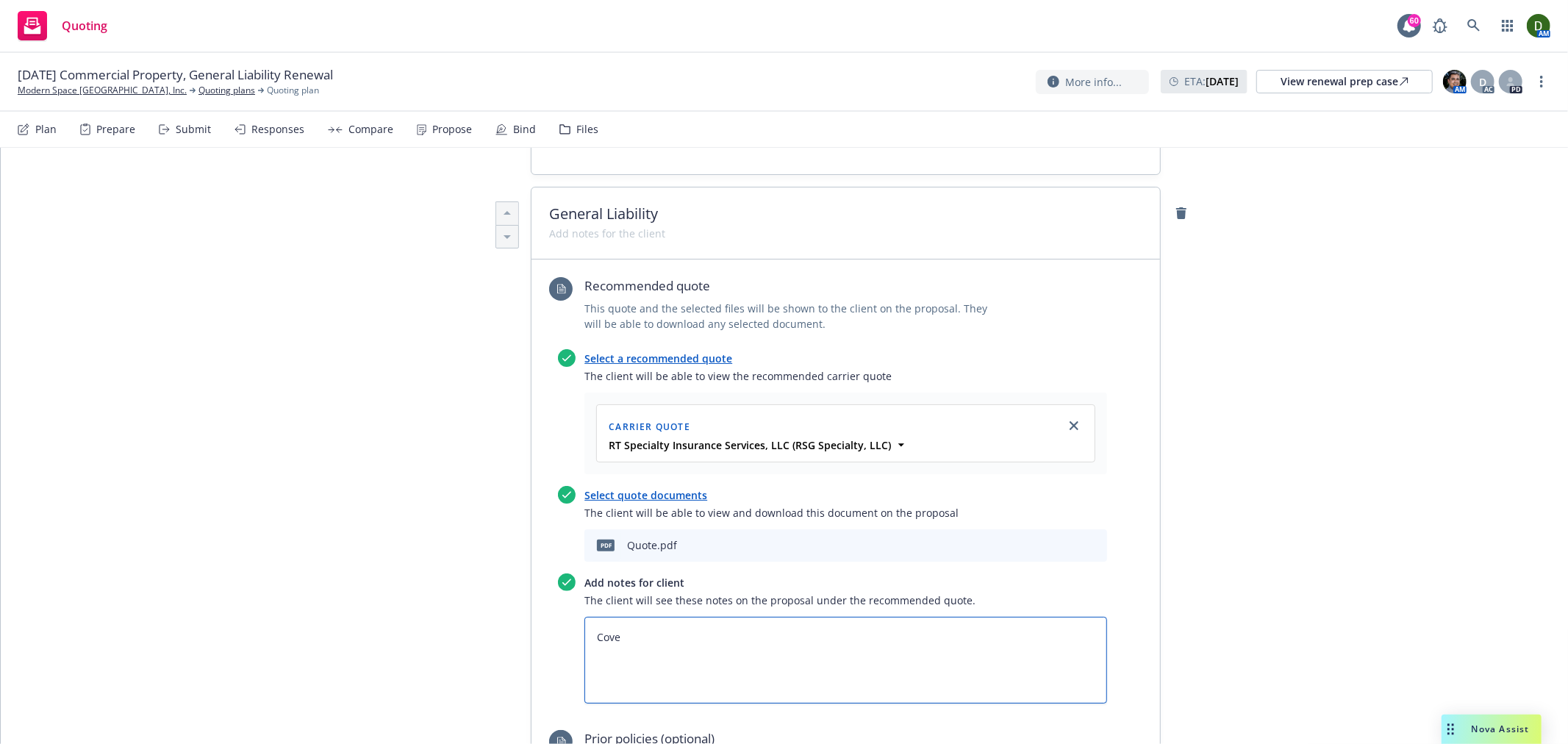
type textarea "Cover"
type textarea "x"
type textarea "Covera"
type textarea "x"
type textarea "Coverag"
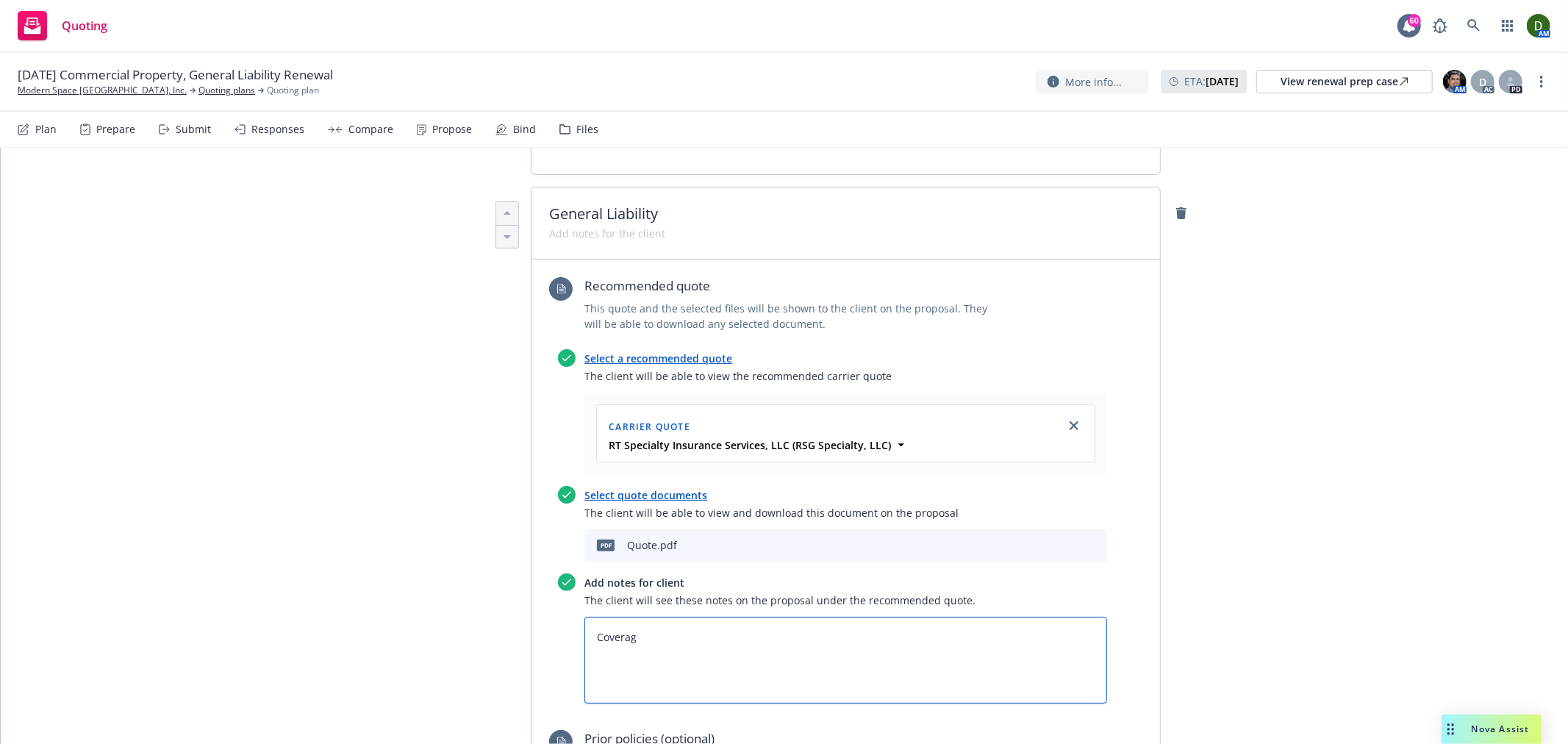
type textarea "x"
type textarea "Coverage"
type textarea "x"
type textarea "Coverage w"
type textarea "x"
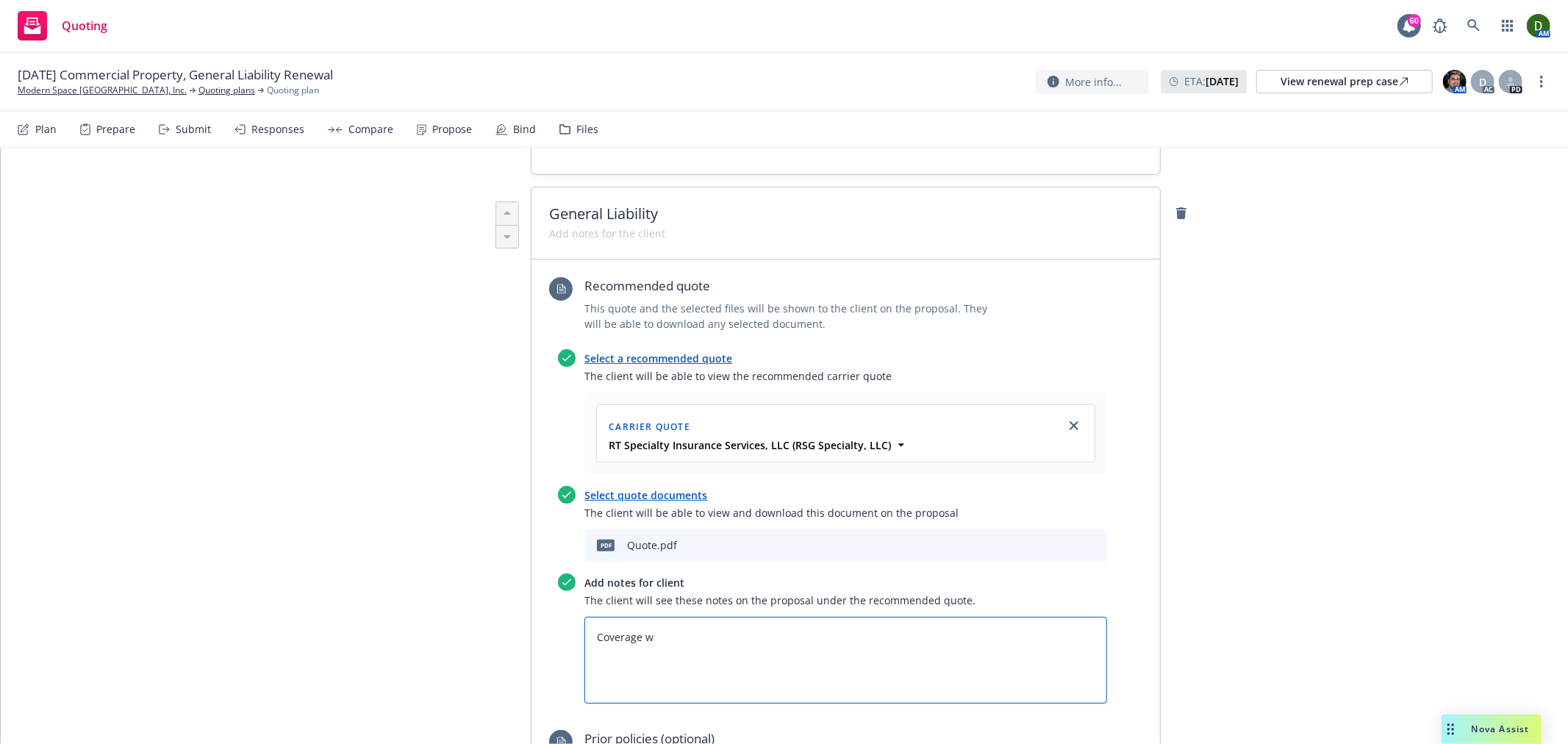
type textarea "Coverage wi"
type textarea "x"
type textarea "Coverage wil"
type textarea "x"
type textarea "Coverage will"
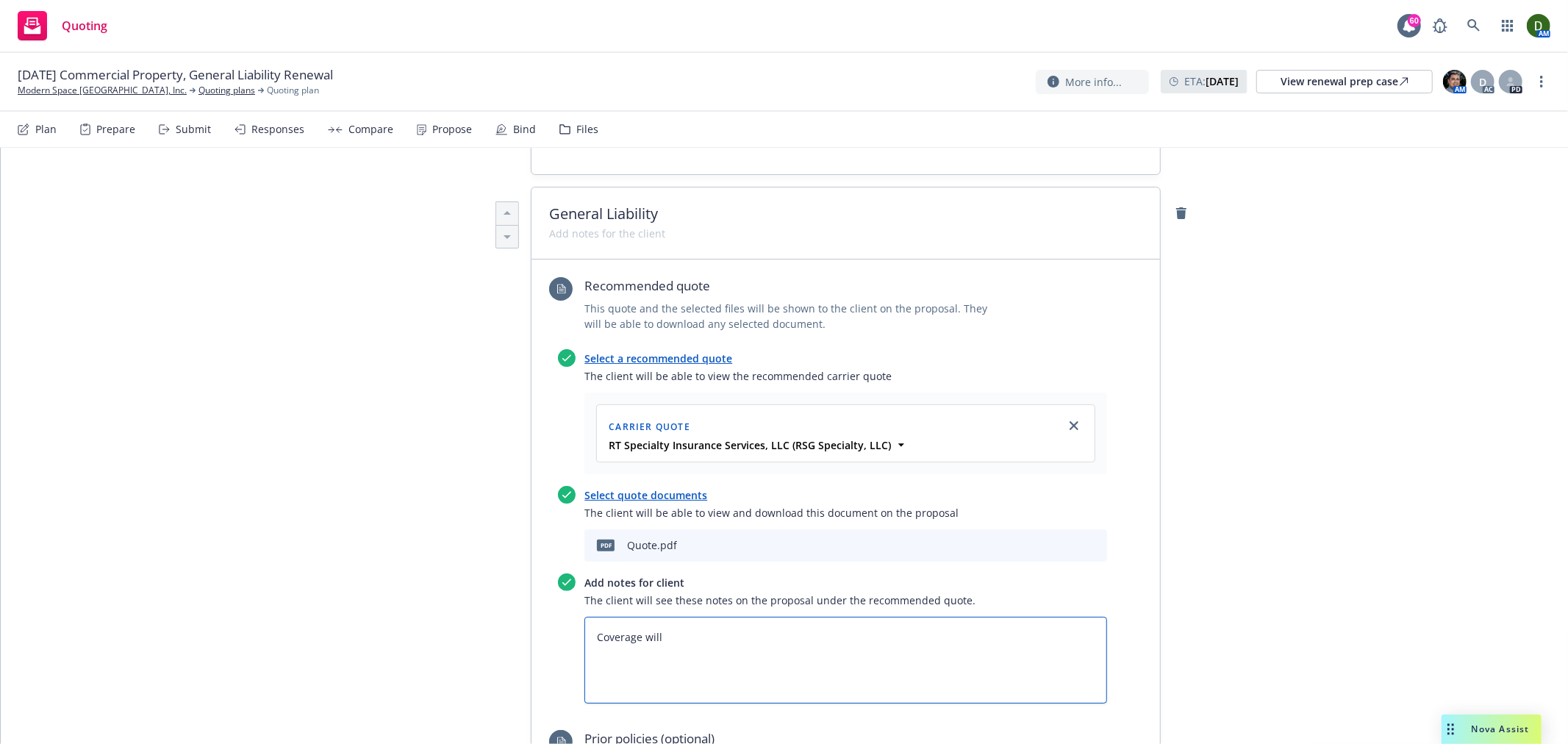
type textarea "x"
type textarea "Coverage will b"
type textarea "x"
type textarea "Coverage will be"
type textarea "x"
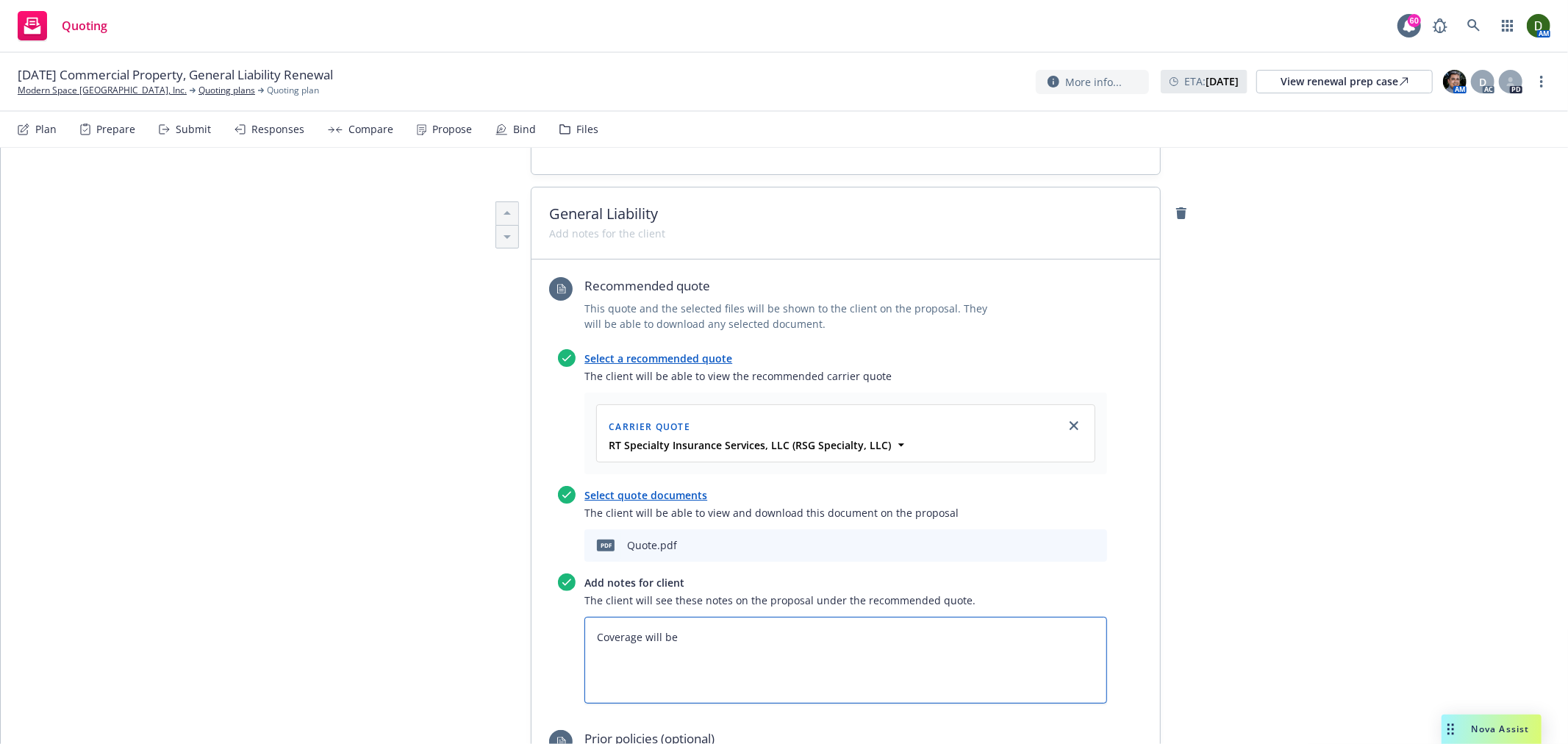
type textarea "Coverage will be"
type textarea "x"
type textarea "Coverage will be is"
type textarea "x"
type textarea "Coverage will be iss"
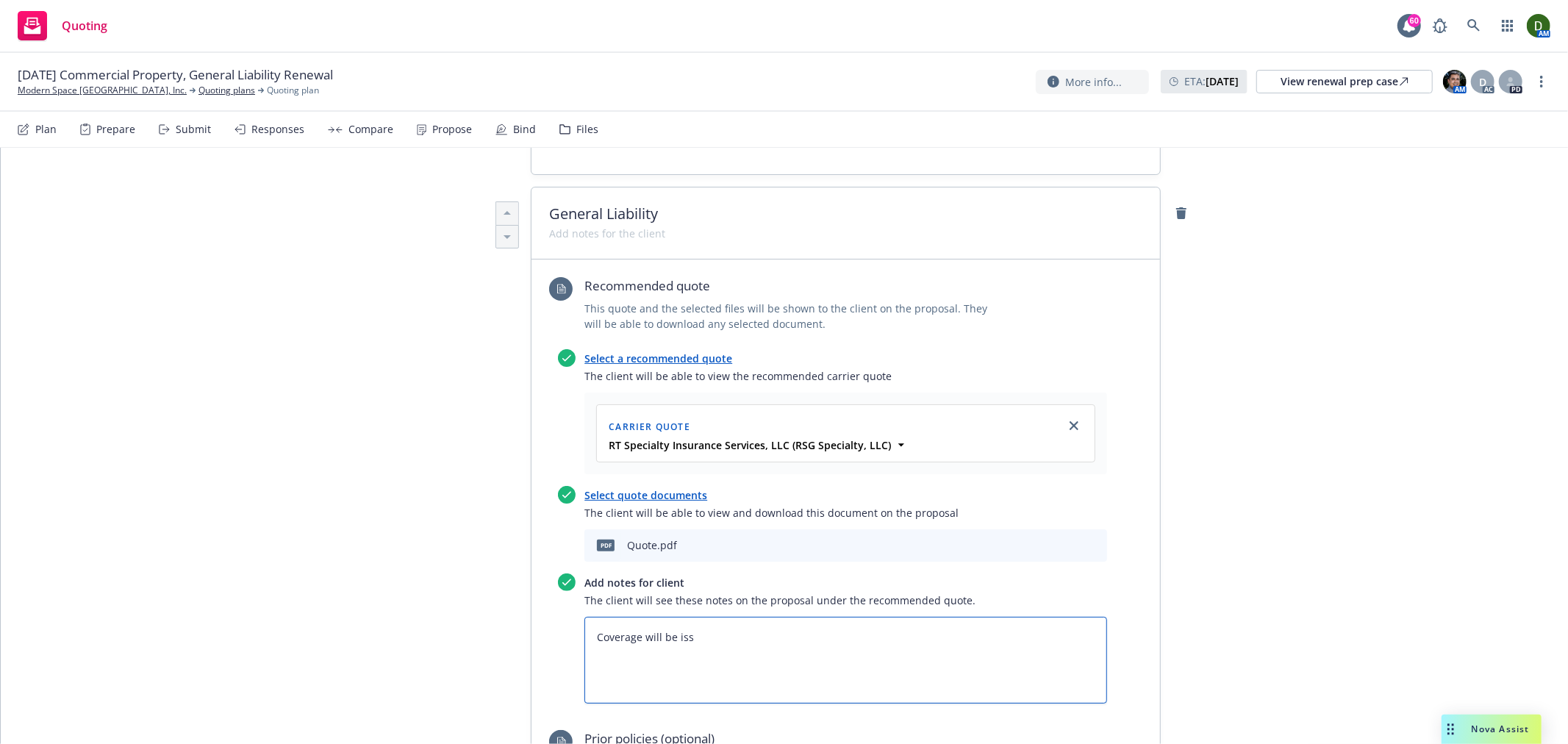
type textarea "x"
type textarea "Coverage will be issu"
type textarea "x"
type textarea "Coverage will be issue"
type textarea "x"
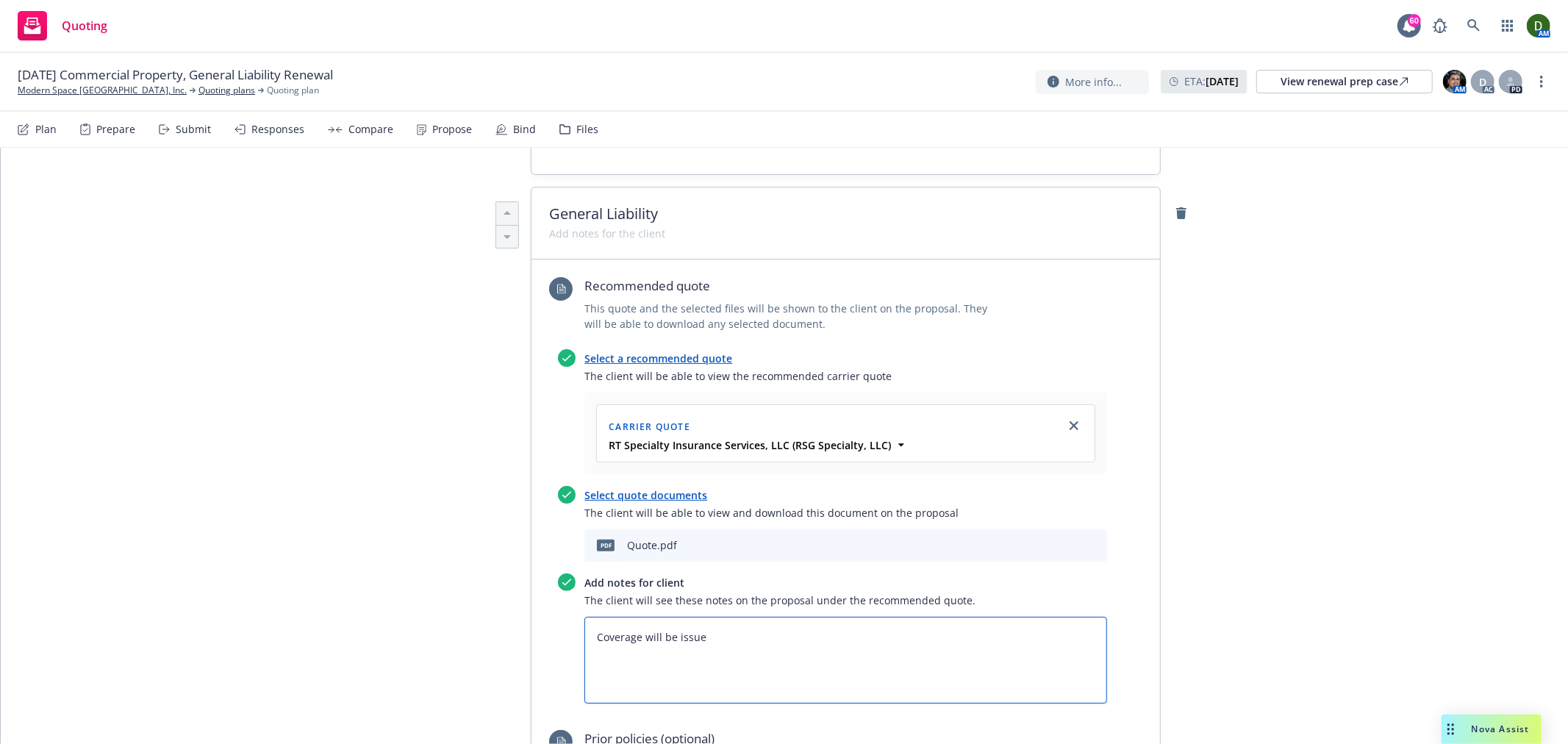
type textarea "Coverage will be issued"
type textarea "x"
type textarea "Coverage will be issued"
type textarea "x"
type textarea "Coverage will be issued t"
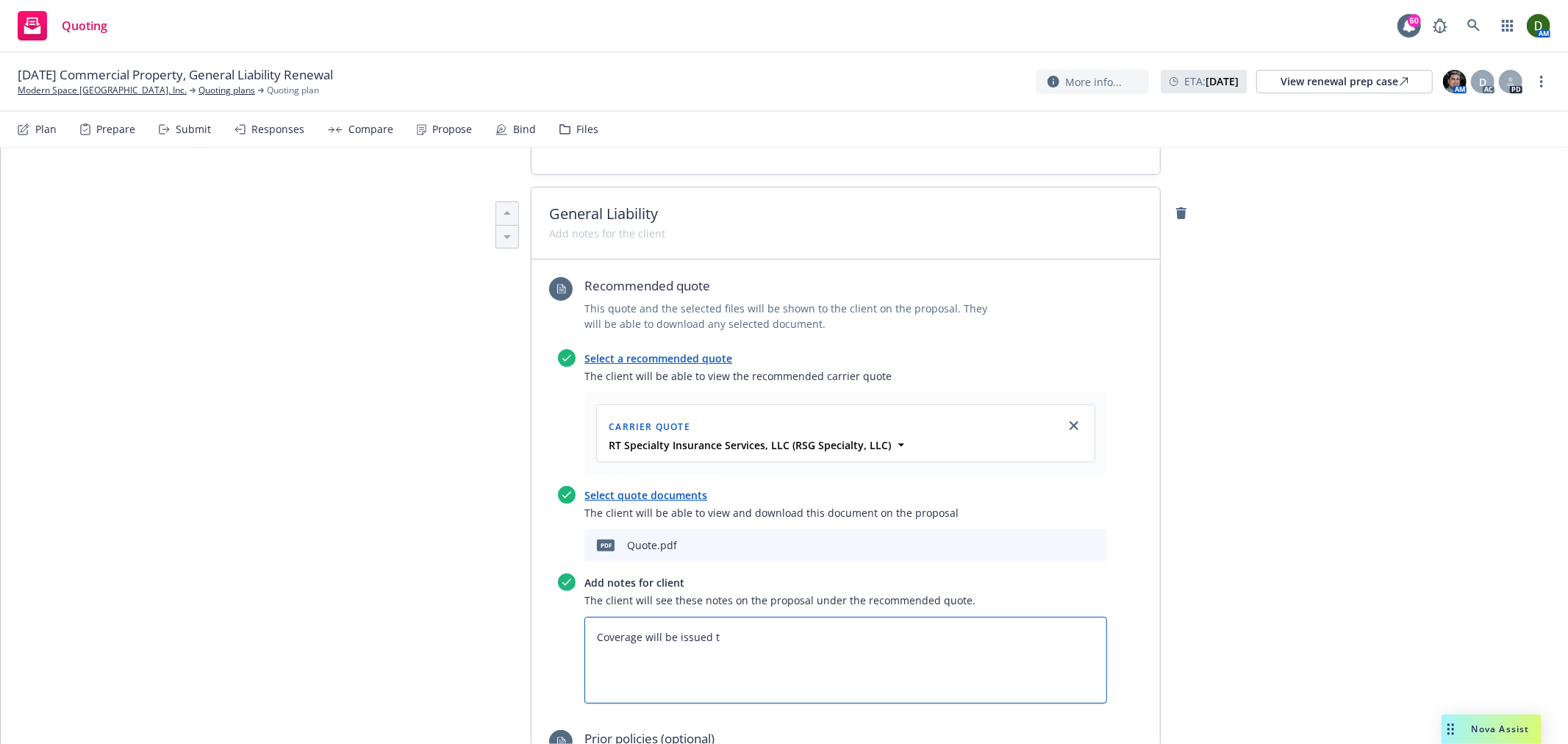
type textarea "x"
type textarea "Coverage will be issued th"
type textarea "x"
type textarea "Coverage will be issued thr"
type textarea "x"
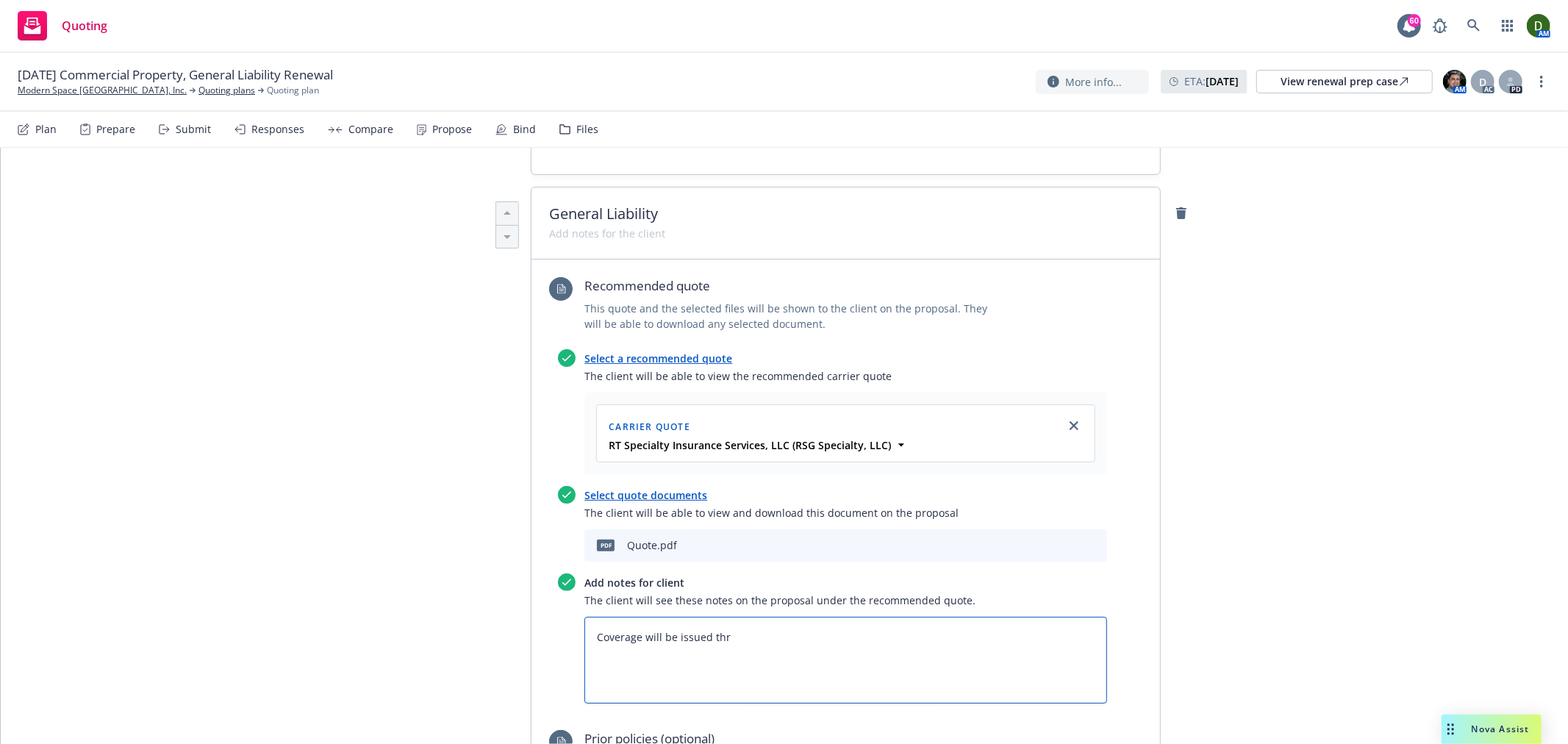
type textarea "Coverage will be issued thro"
type textarea "x"
type textarea "Coverage will be issued throu"
type textarea "x"
type textarea "Coverage will be issued throug"
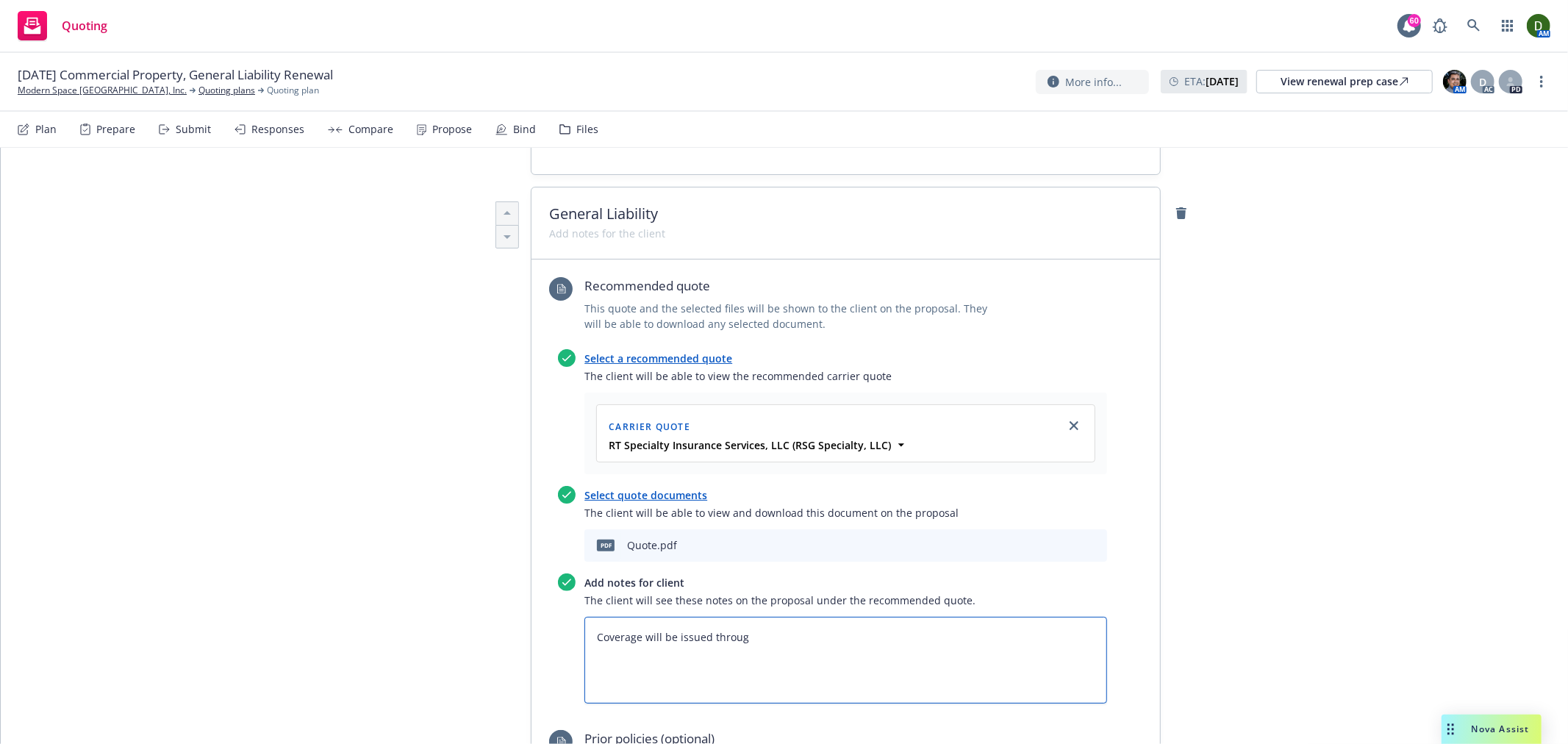
type textarea "x"
type textarea "Coverage will be issued through"
paste textarea "Associated Industries Insurance Company, Inc."
type textarea "x"
type textarea "Coverage will be issued through Associated Industries Insurance Company, Inc."
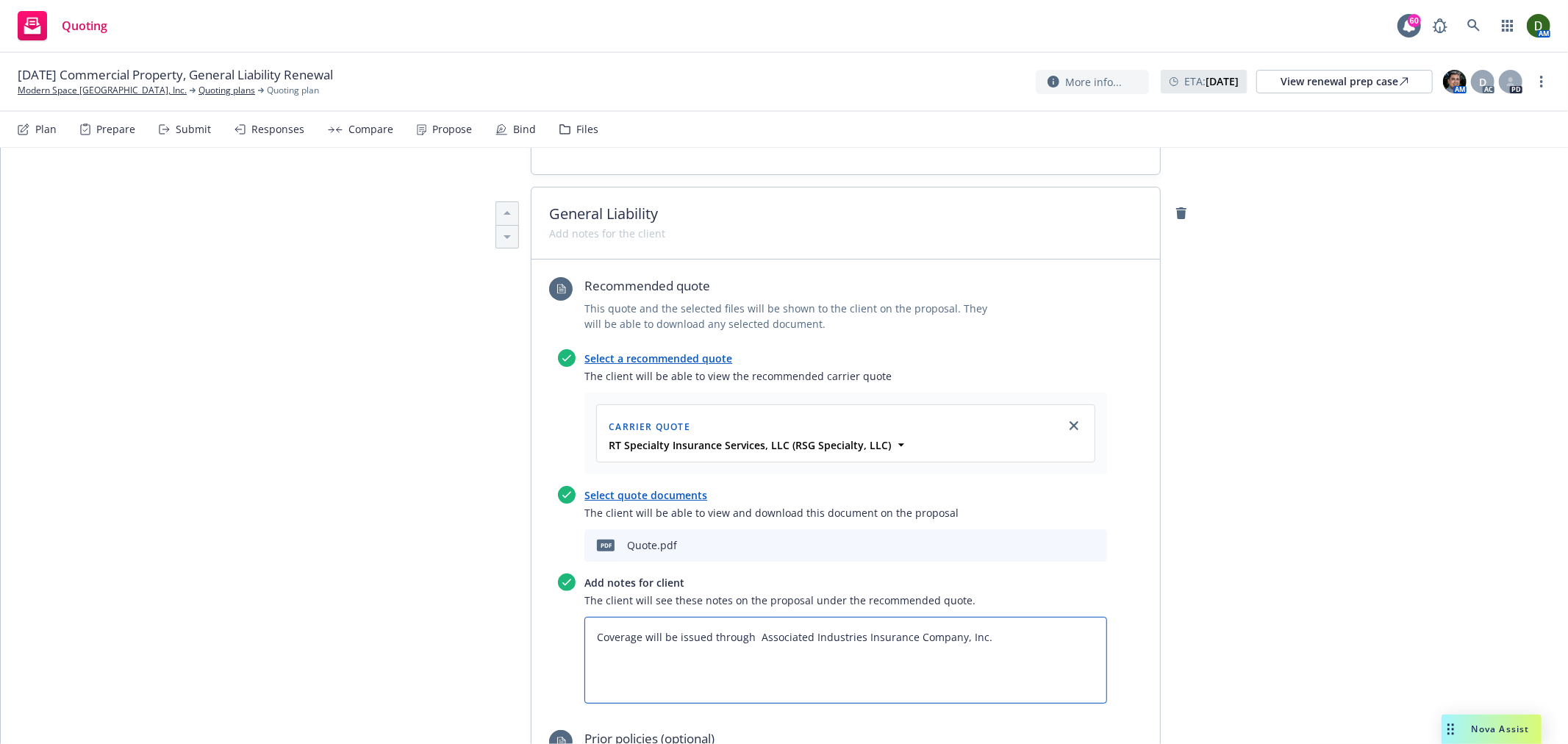
type textarea "x"
type textarea "Coverage will be issued through Associated Industries Insurance Company, Inc."
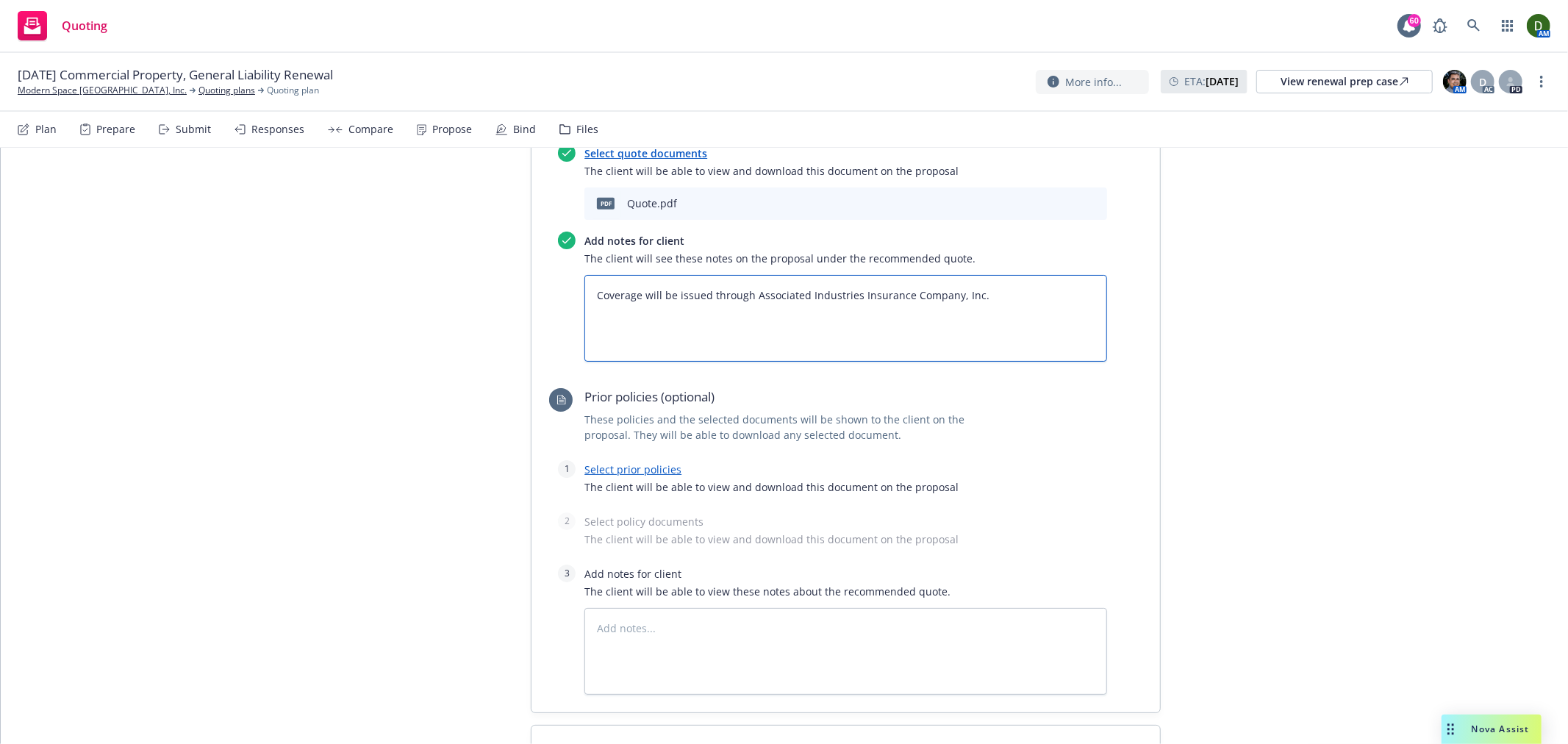
scroll to position [876, 0]
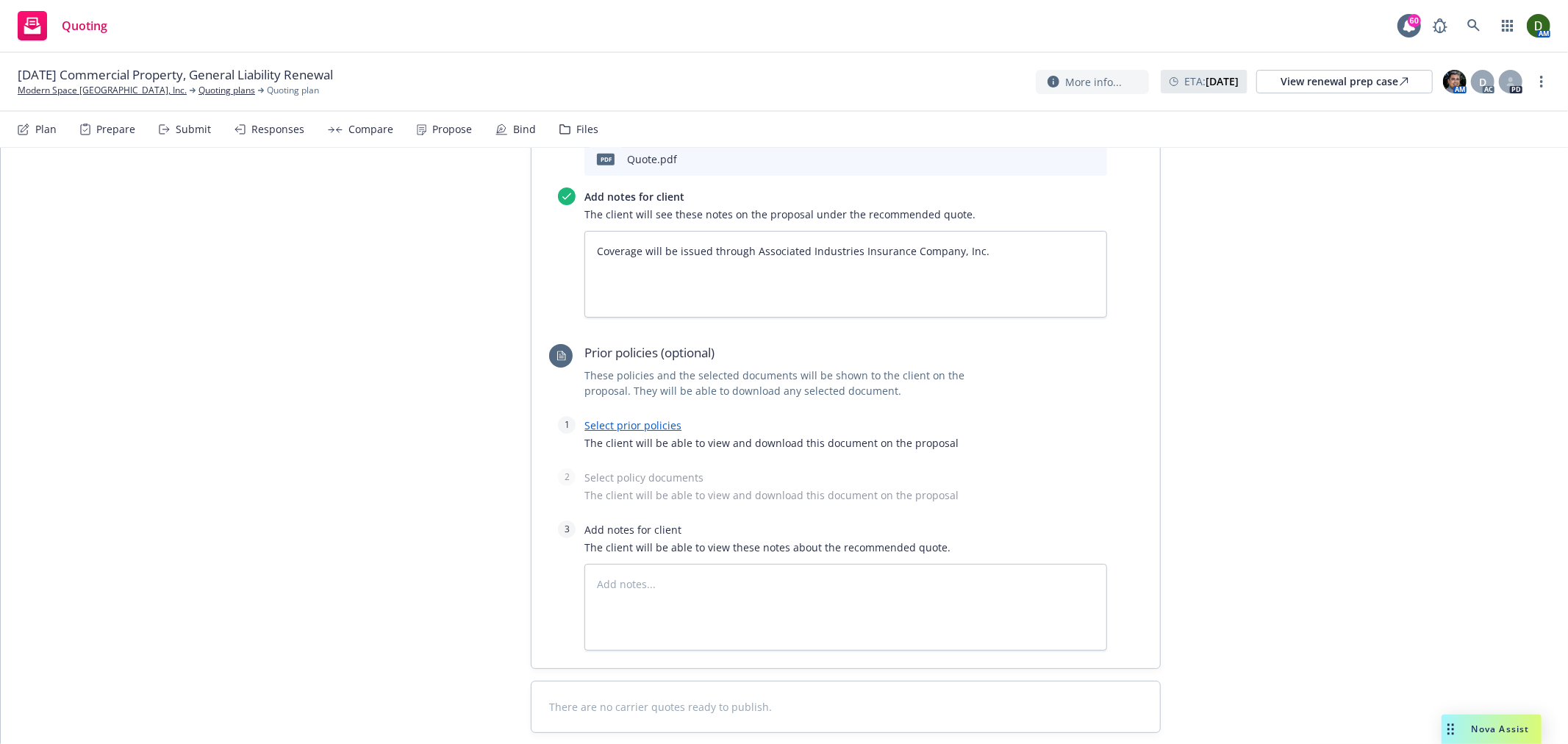
click at [603, 418] on link "Select prior policies" at bounding box center [632, 425] width 97 height 14
type textarea "x"
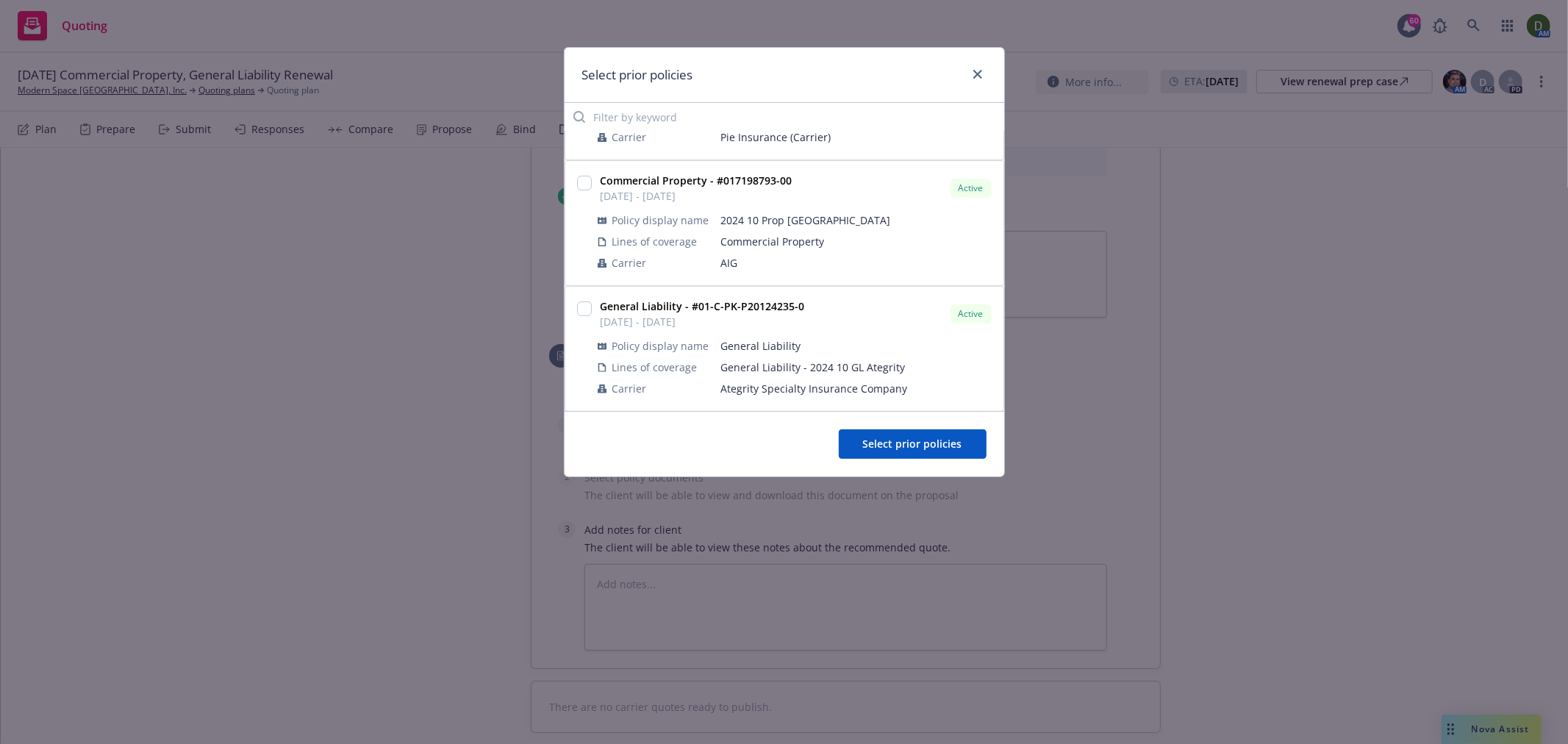
scroll to position [361, 0]
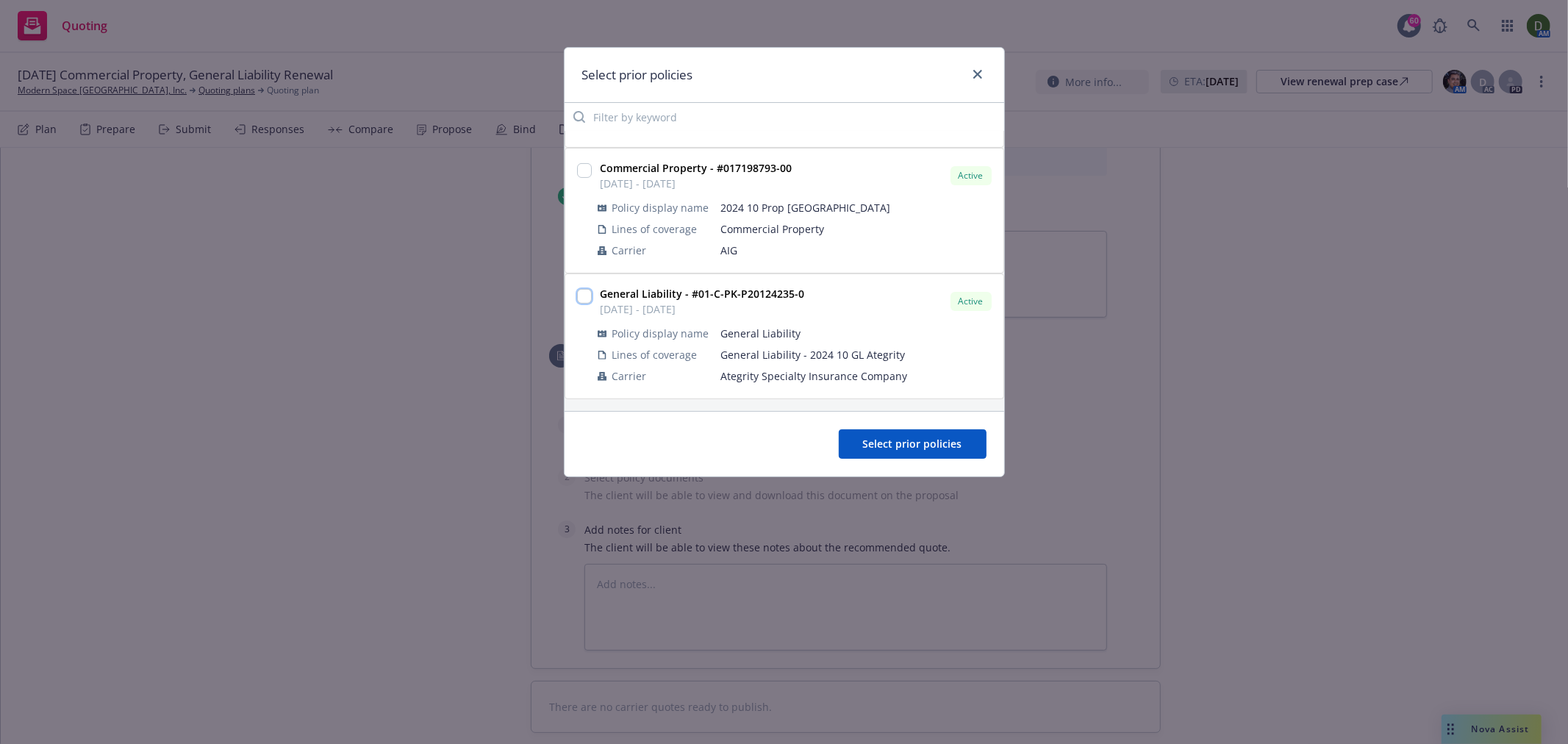
click at [581, 294] on input "checkbox" at bounding box center [584, 296] width 14 height 14
checkbox input "true"
click at [939, 446] on span "Select prior policies" at bounding box center [912, 444] width 99 height 14
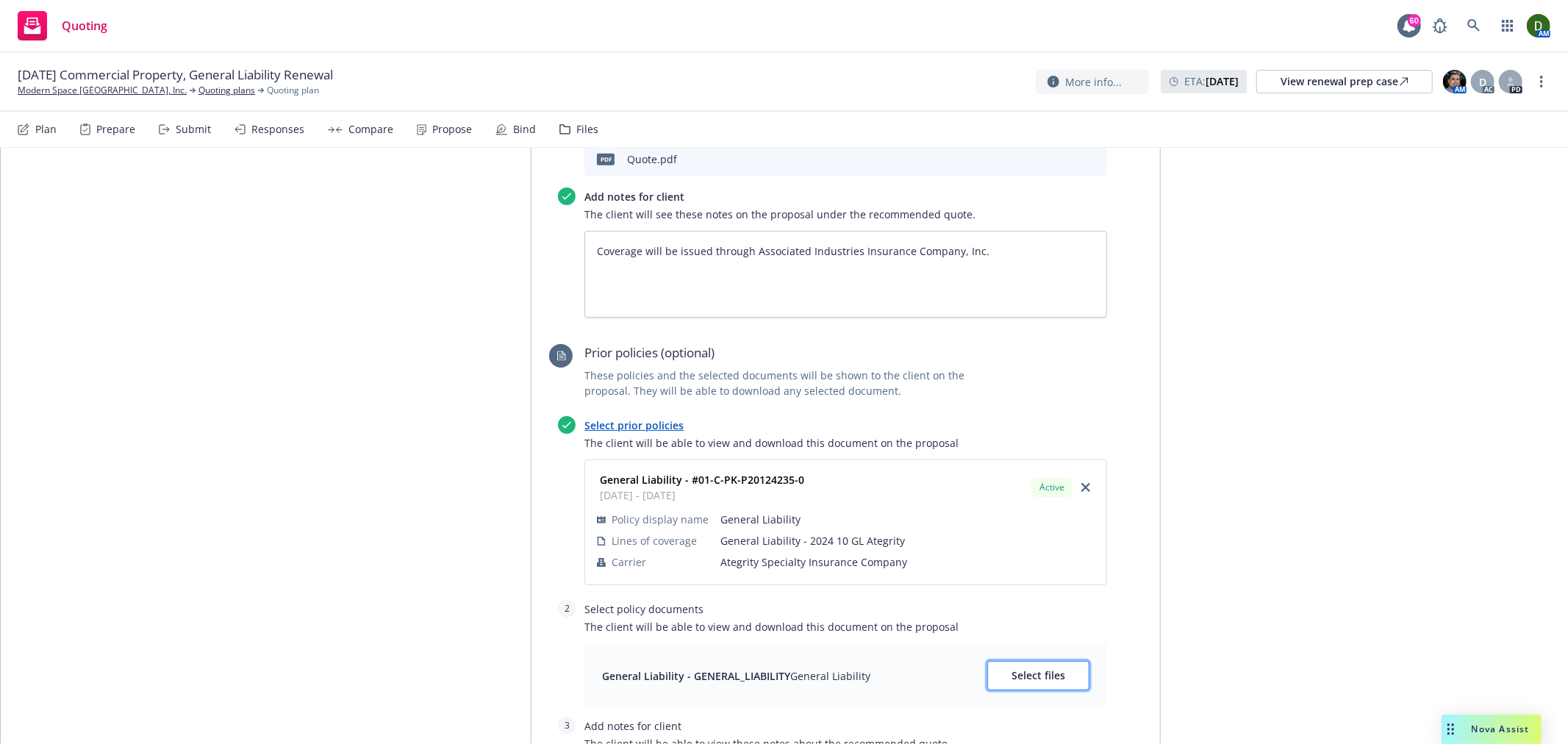
click at [1015, 661] on button "Select files" at bounding box center [1038, 675] width 102 height 29
type textarea "x"
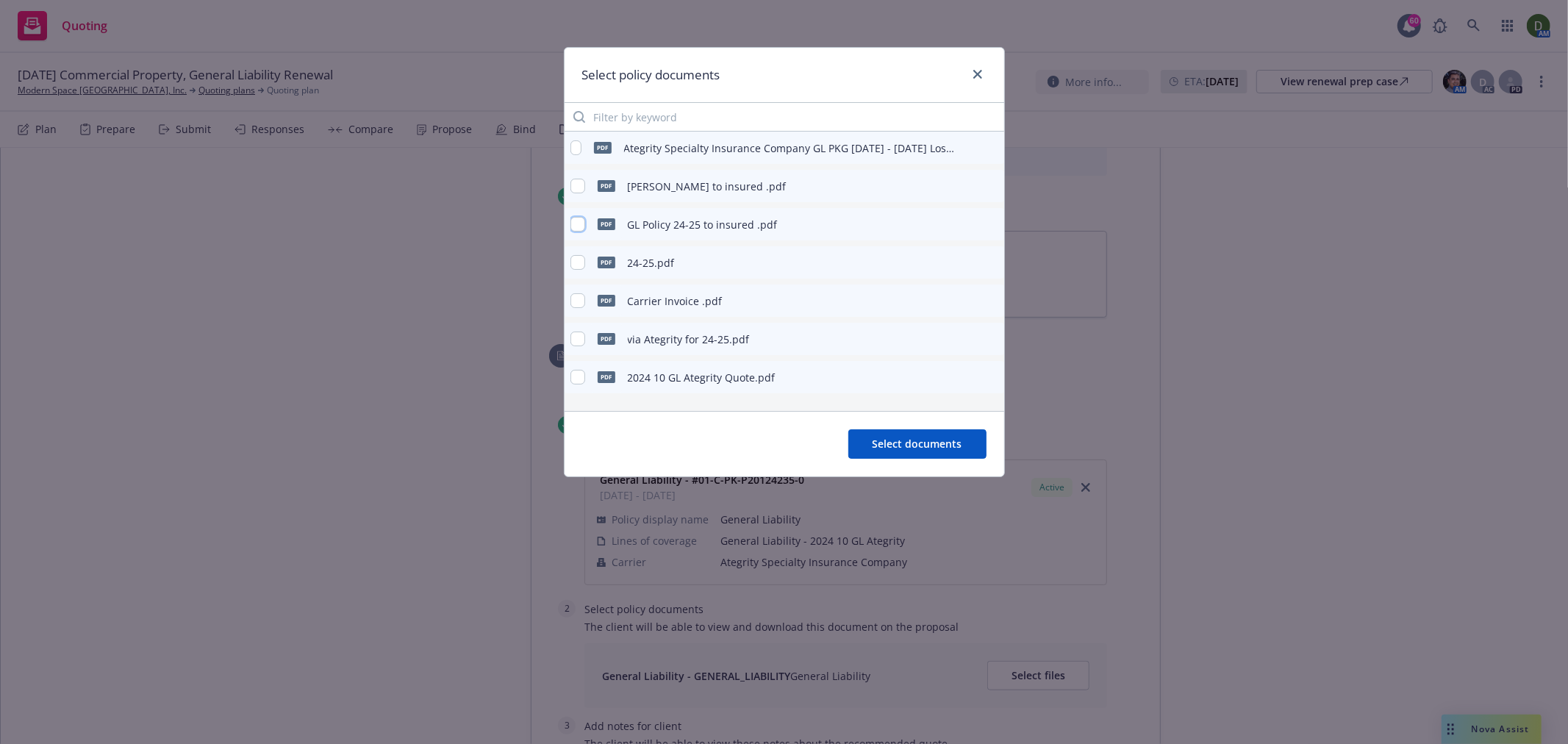
click at [577, 218] on input "checkbox" at bounding box center [577, 224] width 14 height 14
checkbox input "true"
click at [994, 378] on icon "preview file" at bounding box center [990, 377] width 14 height 11
click at [968, 448] on button "Select documents" at bounding box center [917, 444] width 138 height 29
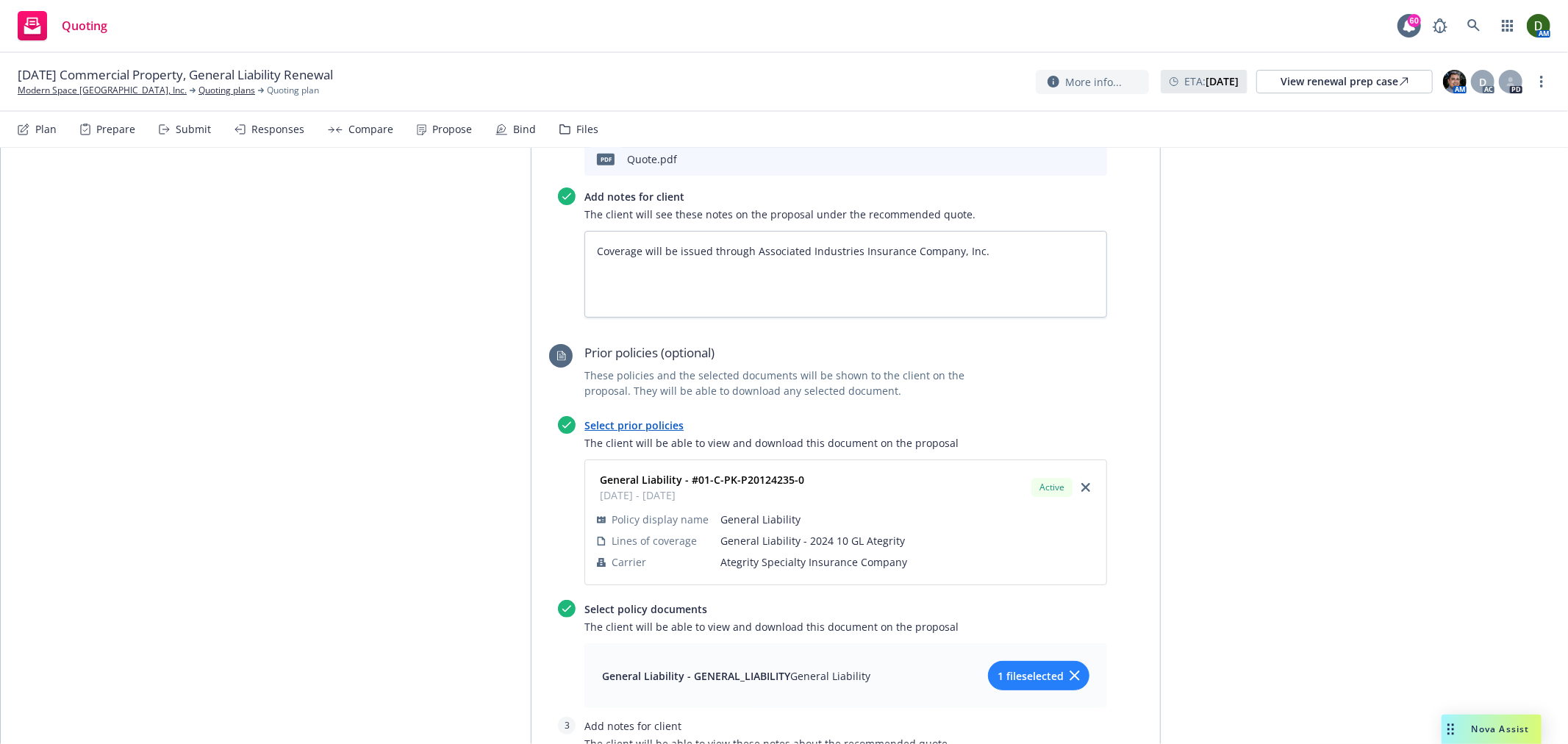
click at [1014, 668] on span "1 file selected" at bounding box center [1031, 676] width 66 height 15
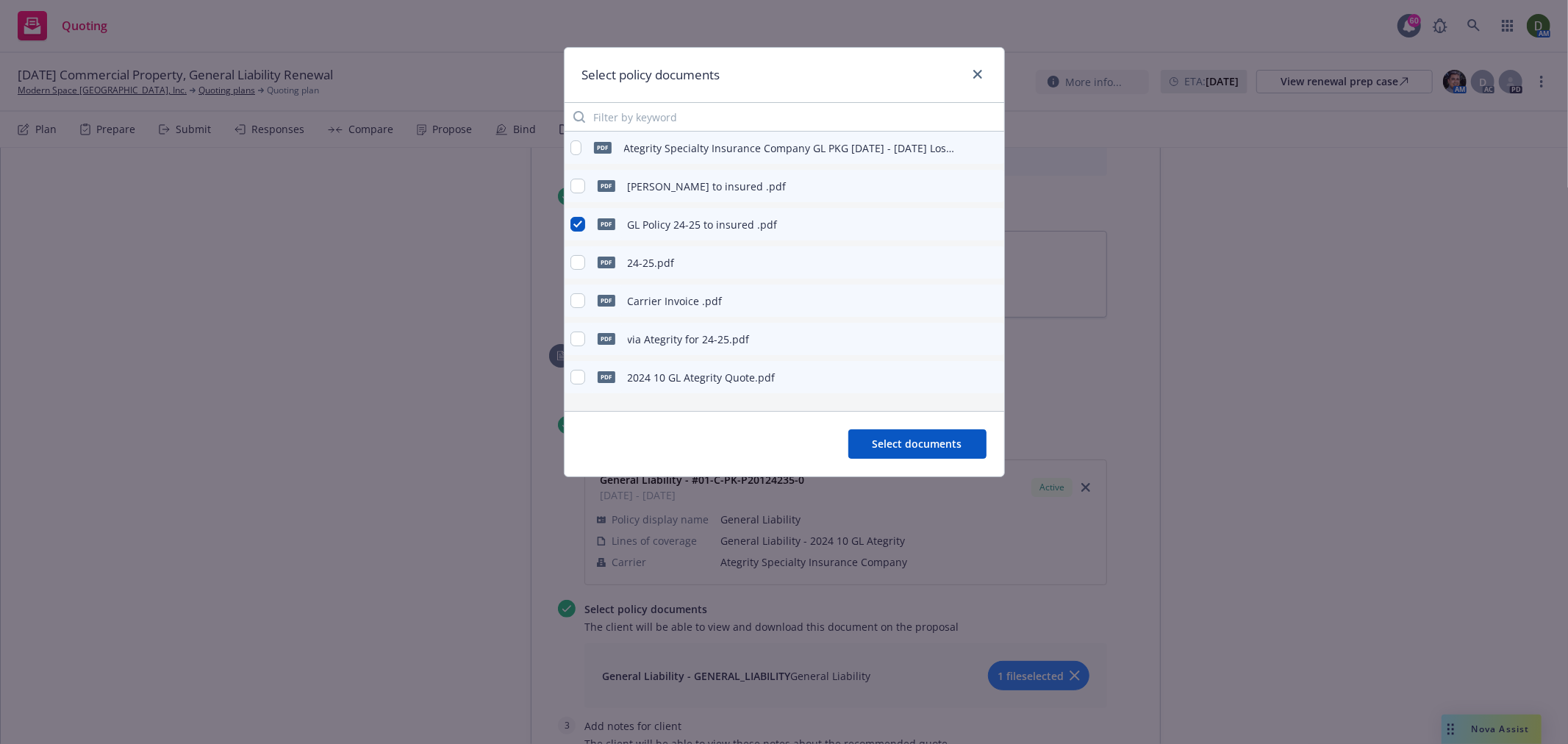
click at [986, 371] on icon "preview file" at bounding box center [990, 377] width 14 height 11
click at [907, 439] on span "Select documents" at bounding box center [917, 444] width 90 height 14
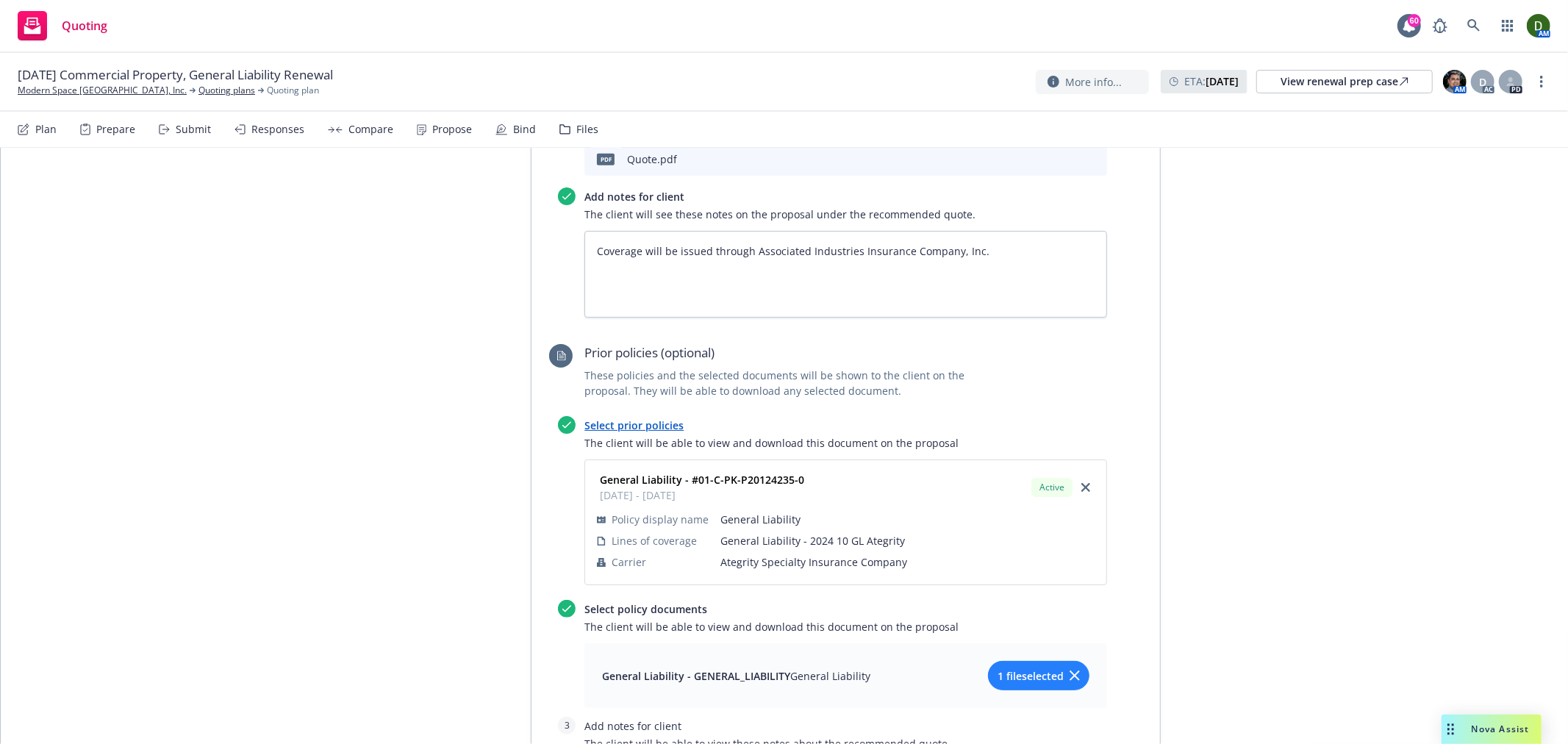
scroll to position [1072, 0]
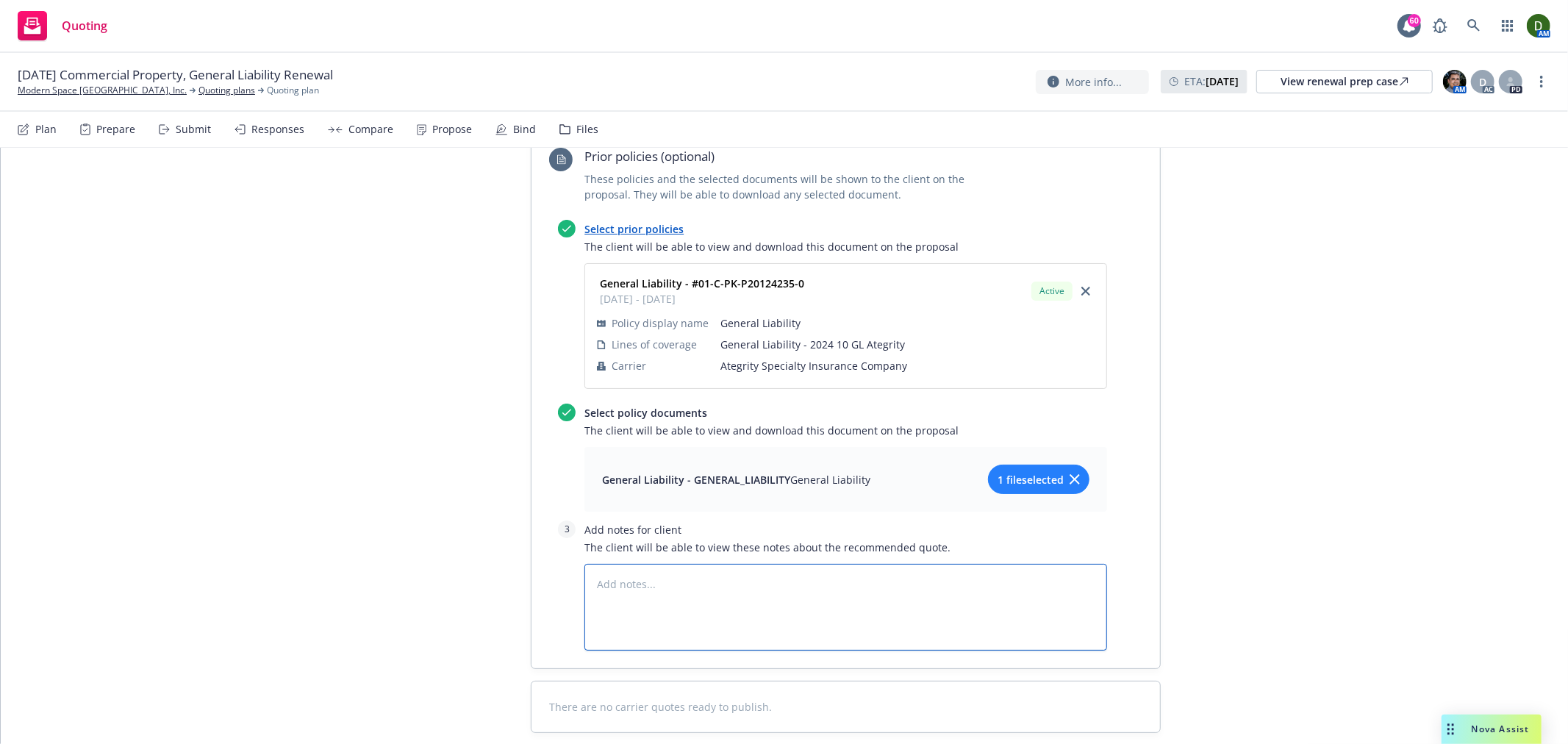
click at [904, 564] on textarea at bounding box center [846, 607] width 523 height 87
type textarea "x"
type textarea "C"
type textarea "x"
type textarea "Co"
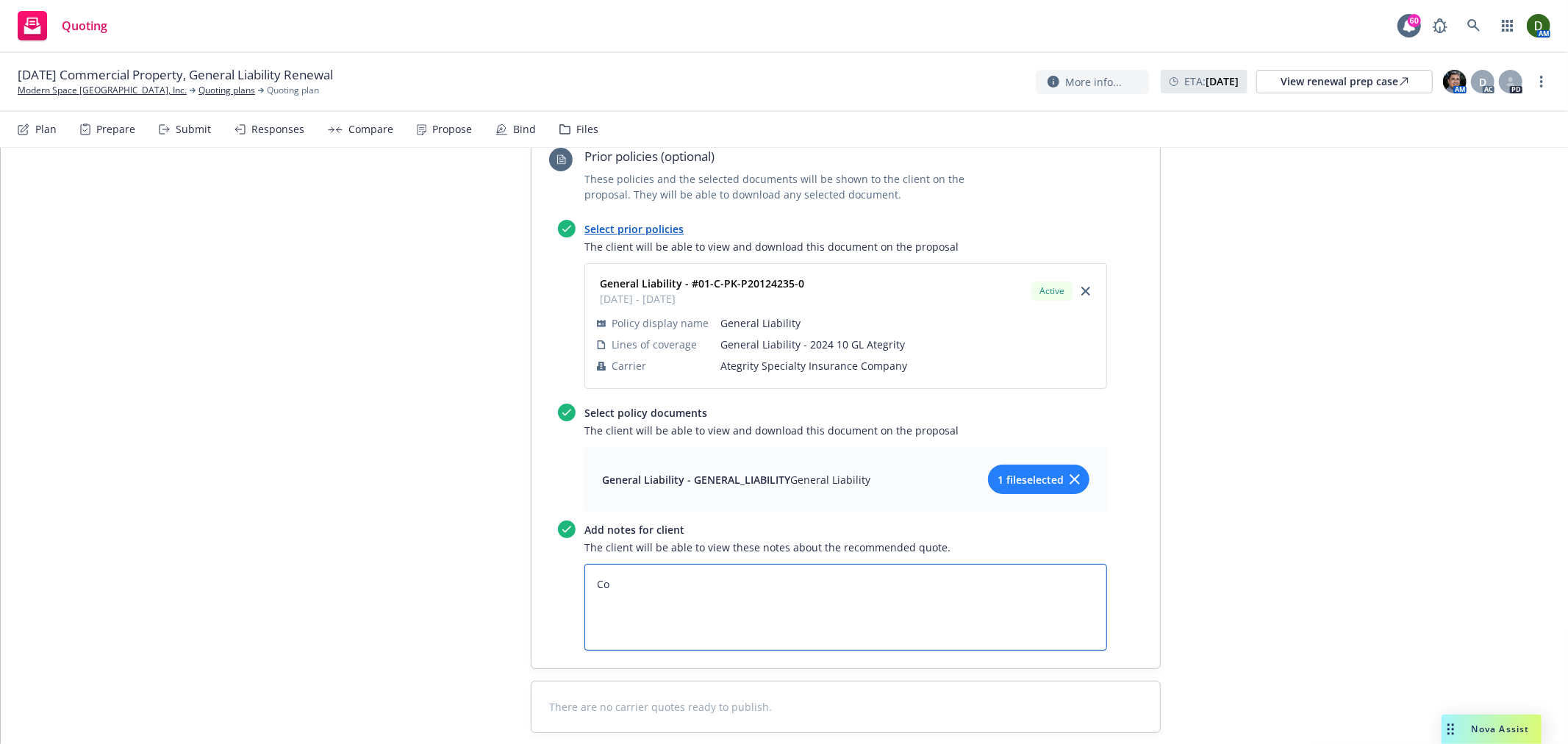
type textarea "x"
type textarea "Cov"
type textarea "x"
type textarea "Cove"
type textarea "x"
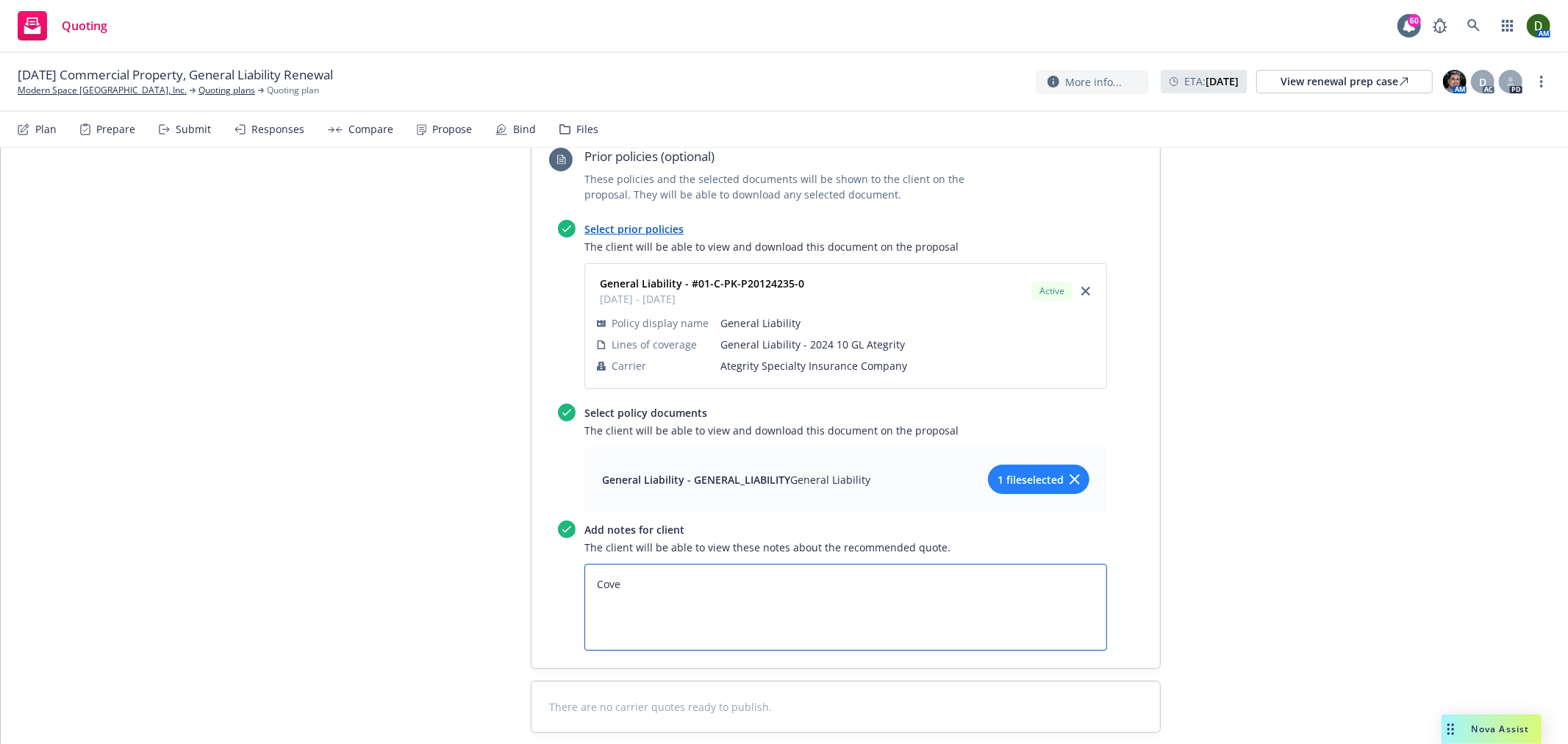
type textarea "Cover"
type textarea "x"
type textarea "Covera"
type textarea "x"
type textarea "Coverag"
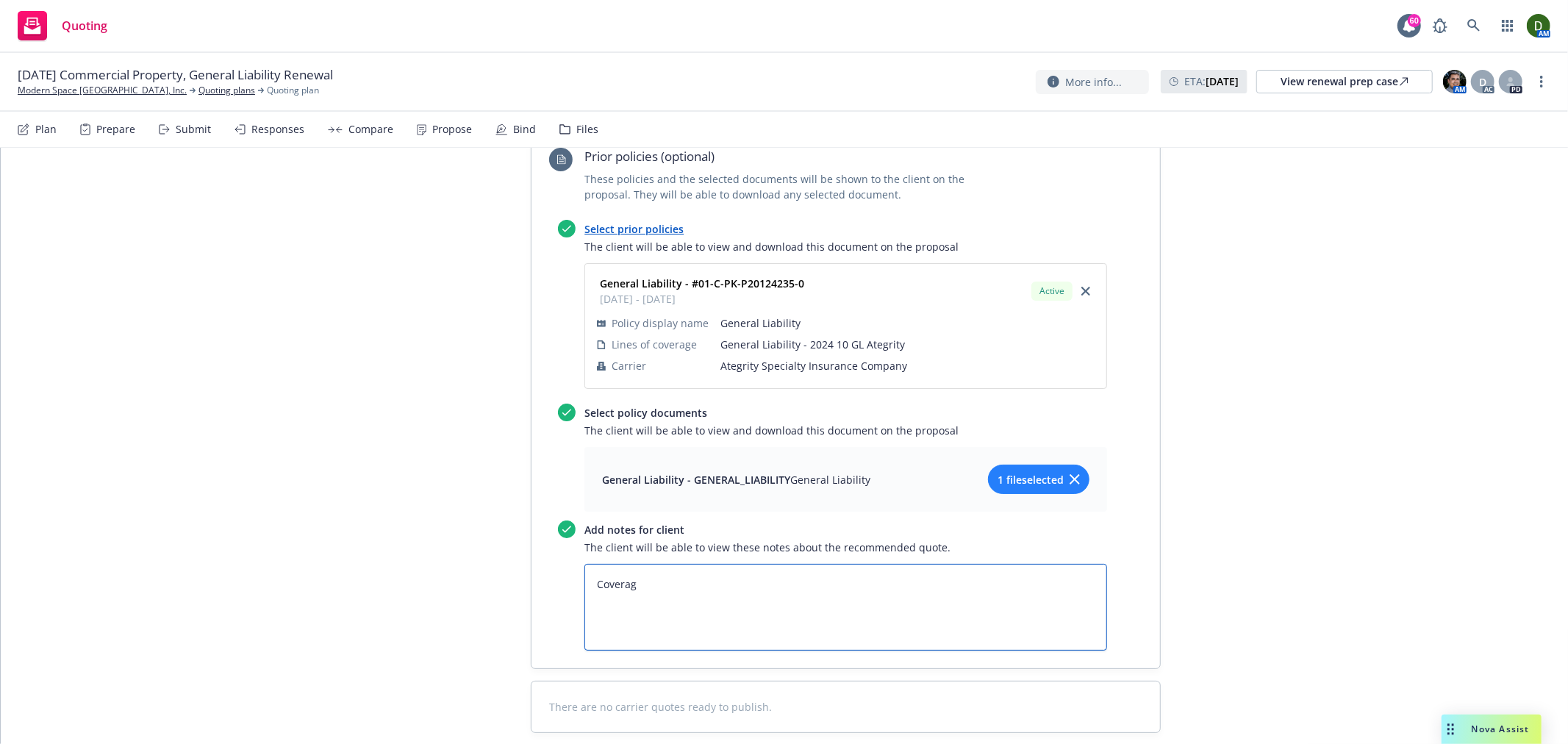
type textarea "x"
type textarea "Coverage"
type textarea "x"
type textarea "Coverage"
type textarea "x"
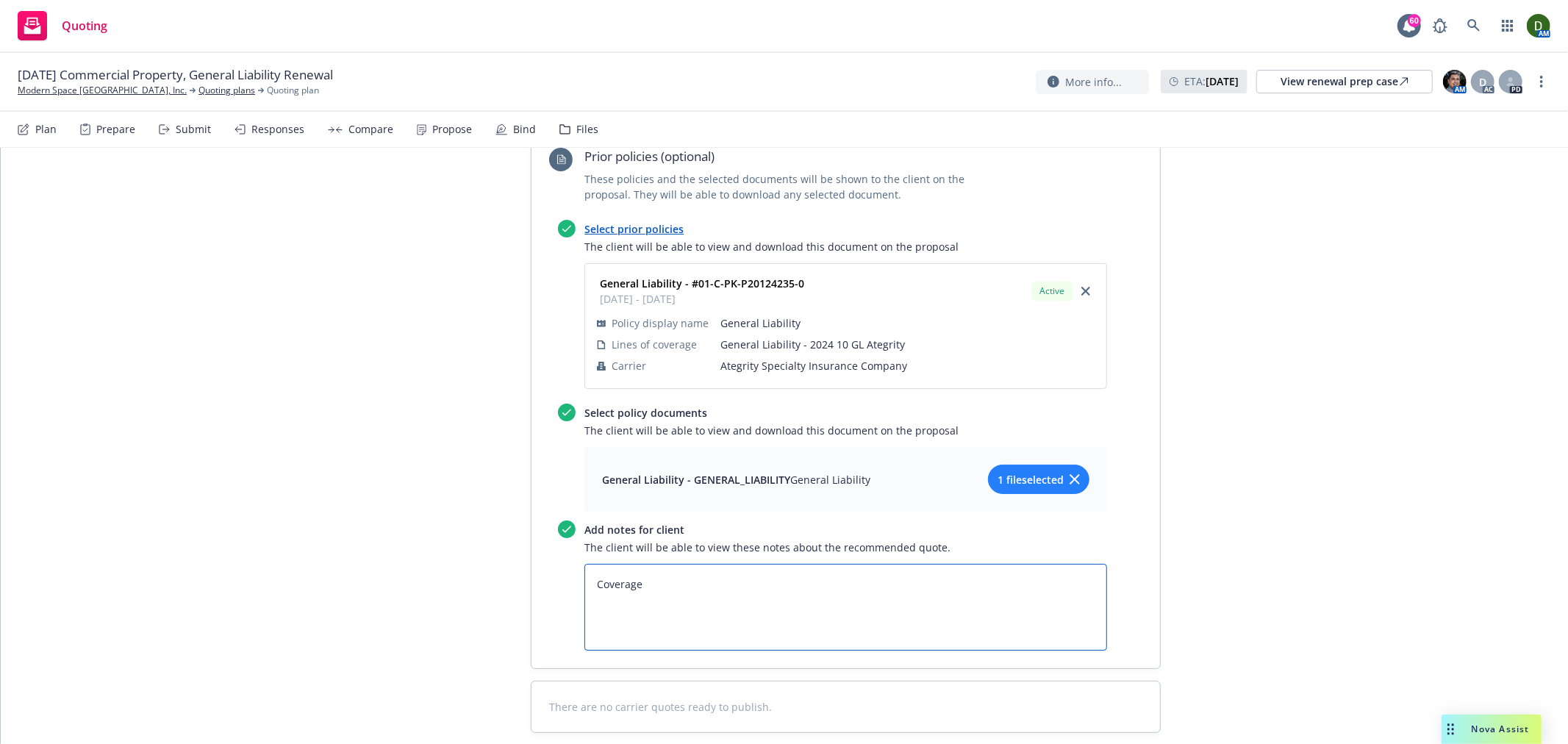
type textarea "Coverage w"
type textarea "x"
type textarea "Coverage wa"
type textarea "x"
type textarea "Coverage was"
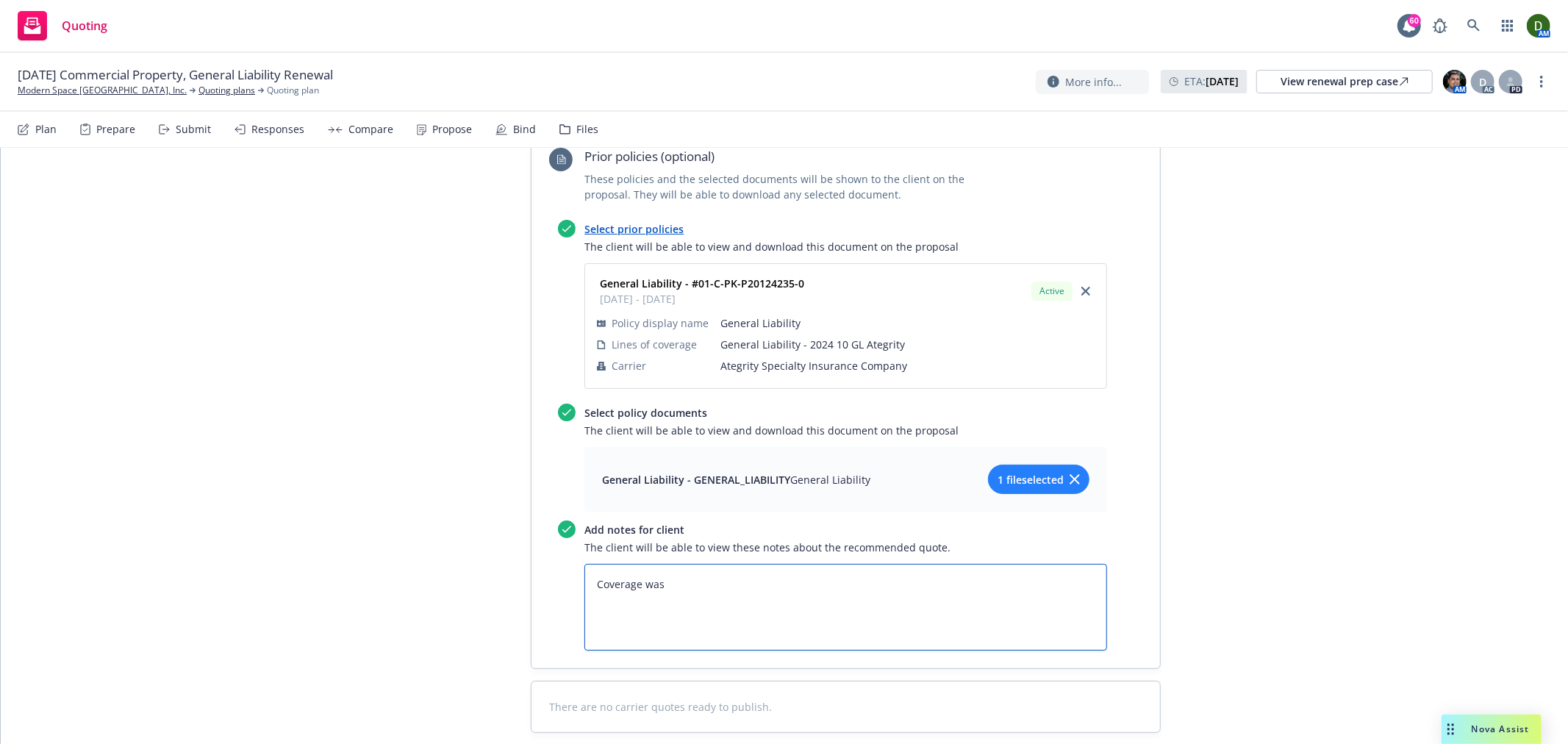
type textarea "x"
type textarea "Coverage was"
type textarea "x"
type textarea "Coverage was i"
type textarea "x"
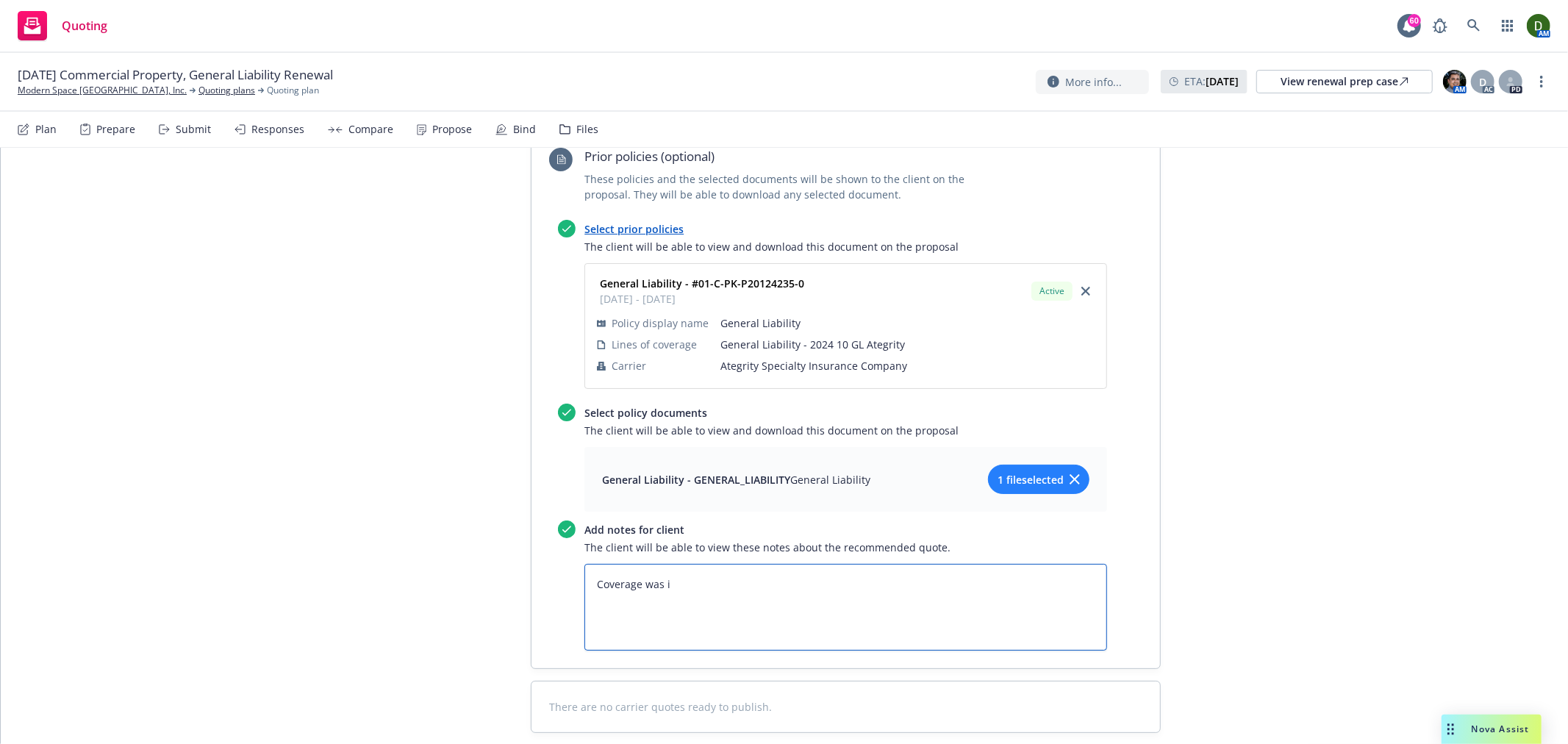
type textarea "Coverage was is"
type textarea "x"
type textarea "Coverage was iss"
type textarea "x"
type textarea "Coverage was issu"
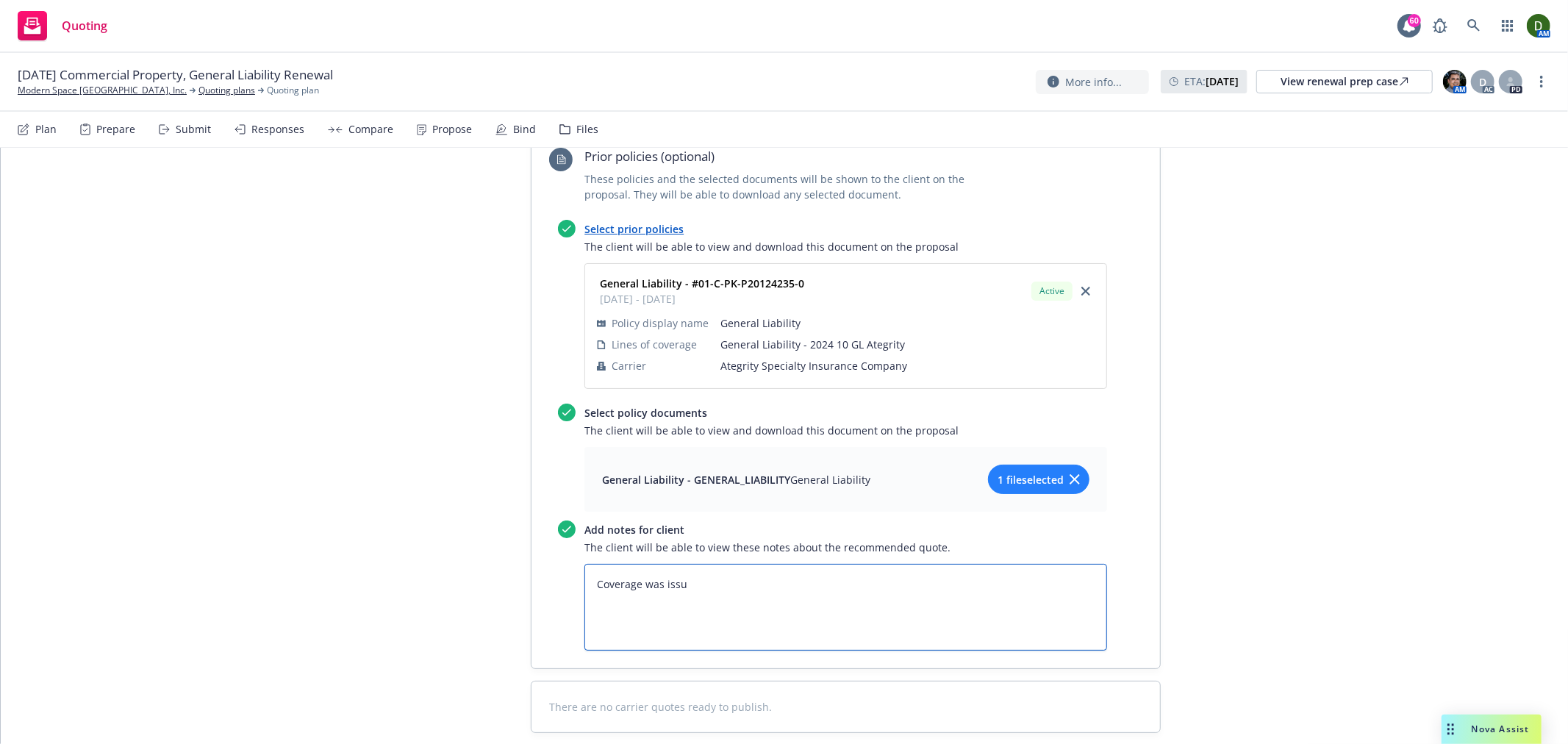
type textarea "x"
type textarea "Coverage was issue"
type textarea "x"
type textarea "Coverage was issued"
type textarea "x"
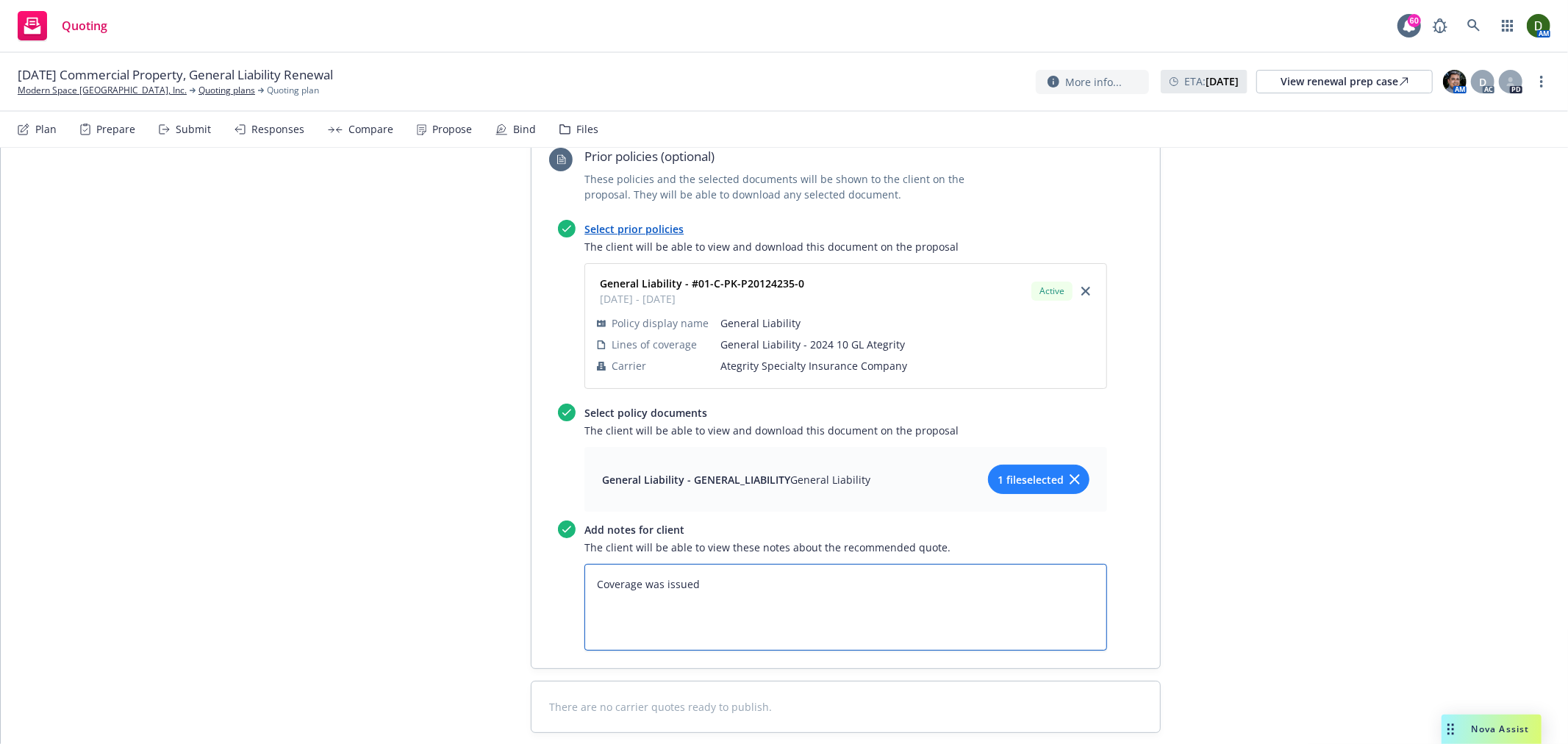
type textarea "Coverage was issued"
type textarea "x"
type textarea "Coverage was issued t"
type textarea "x"
type textarea "Coverage was issued th"
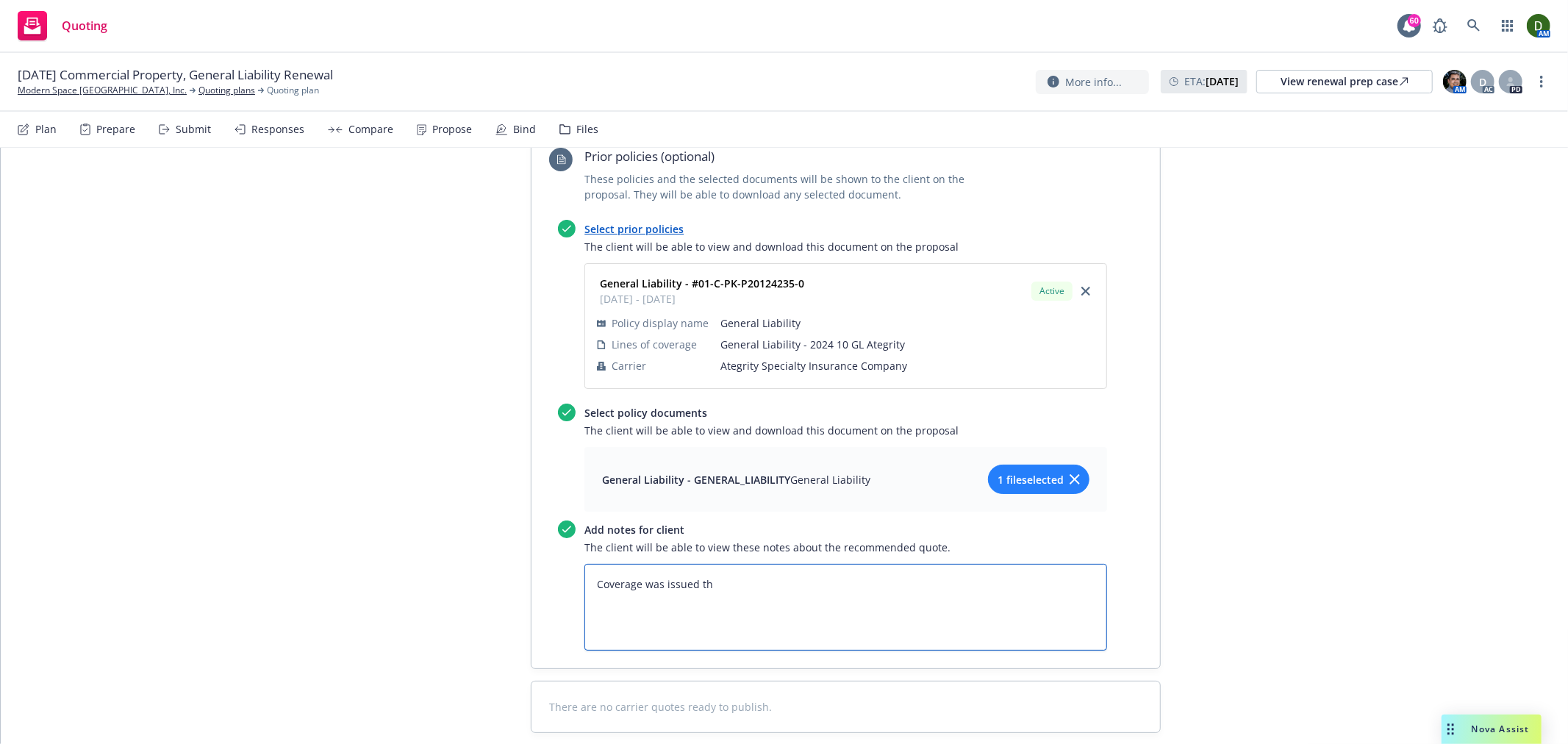
type textarea "x"
type textarea "Coverage was issued thr"
type textarea "x"
type textarea "Coverage was issued thro"
type textarea "x"
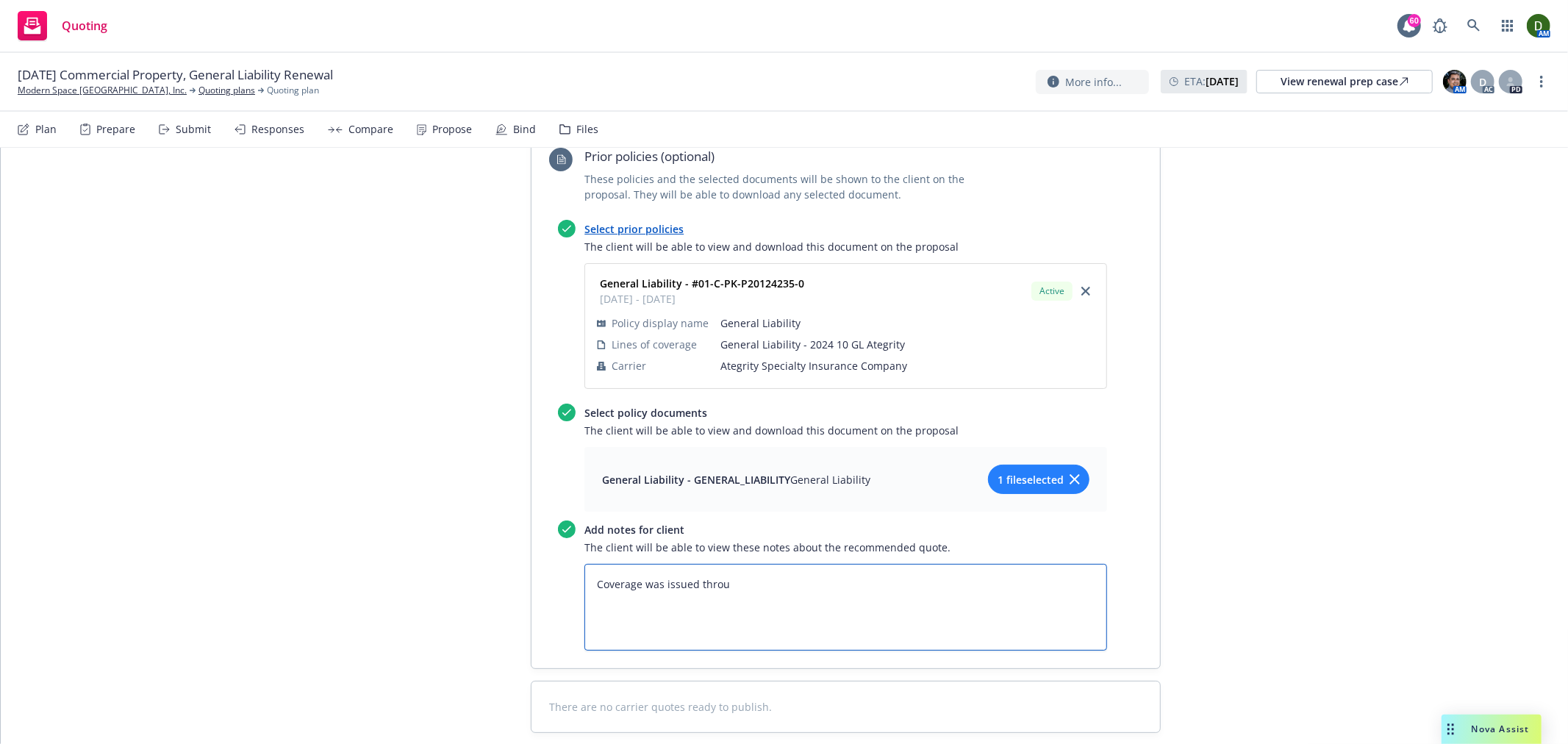
type textarea "Coverage was issued throug"
type textarea "x"
type textarea "Coverage was issued through"
type textarea "x"
type textarea "Coverage was issued through"
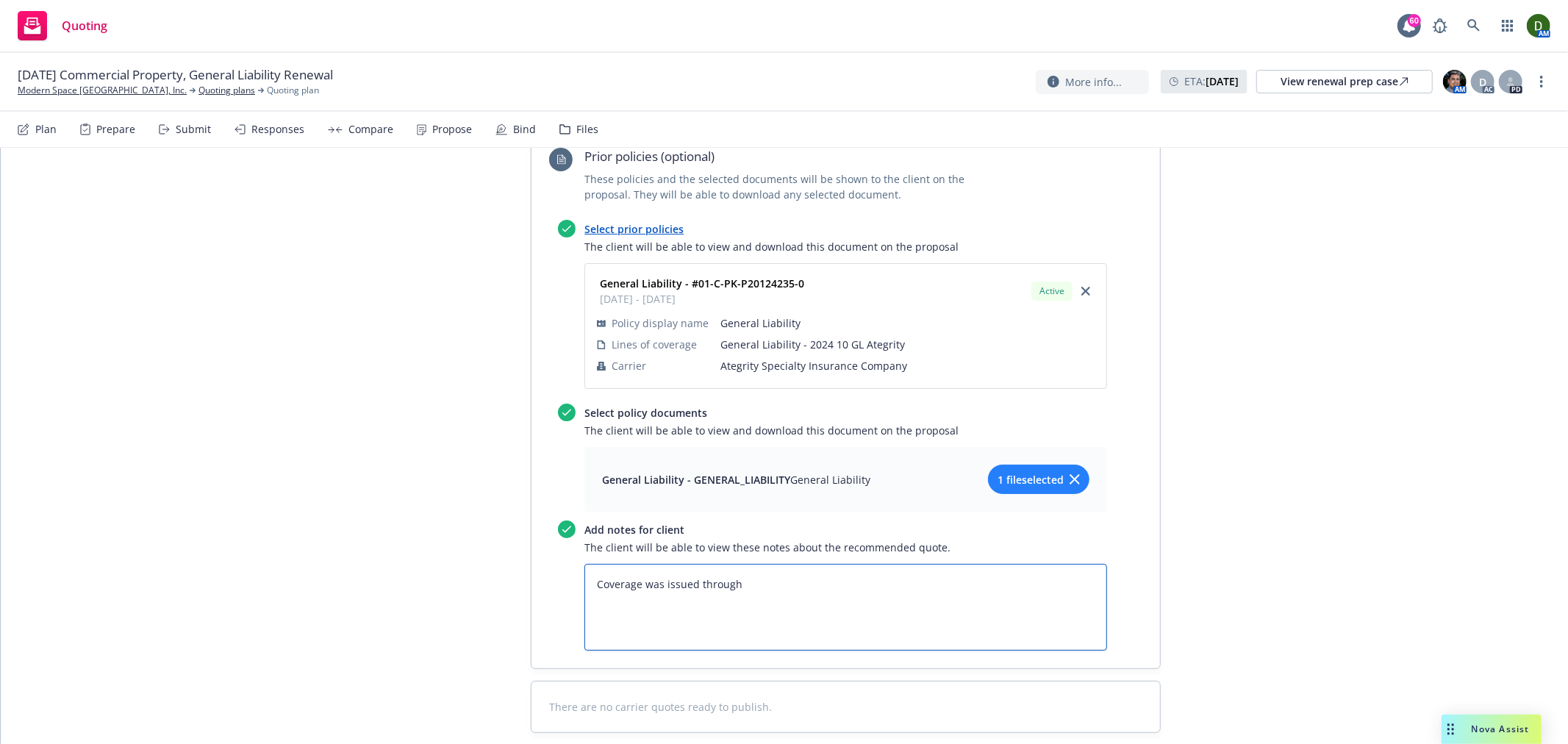
type textarea "x"
type textarea "Coverage was issued through A"
type textarea "x"
type textarea "Coverage was issued through At"
type textarea "x"
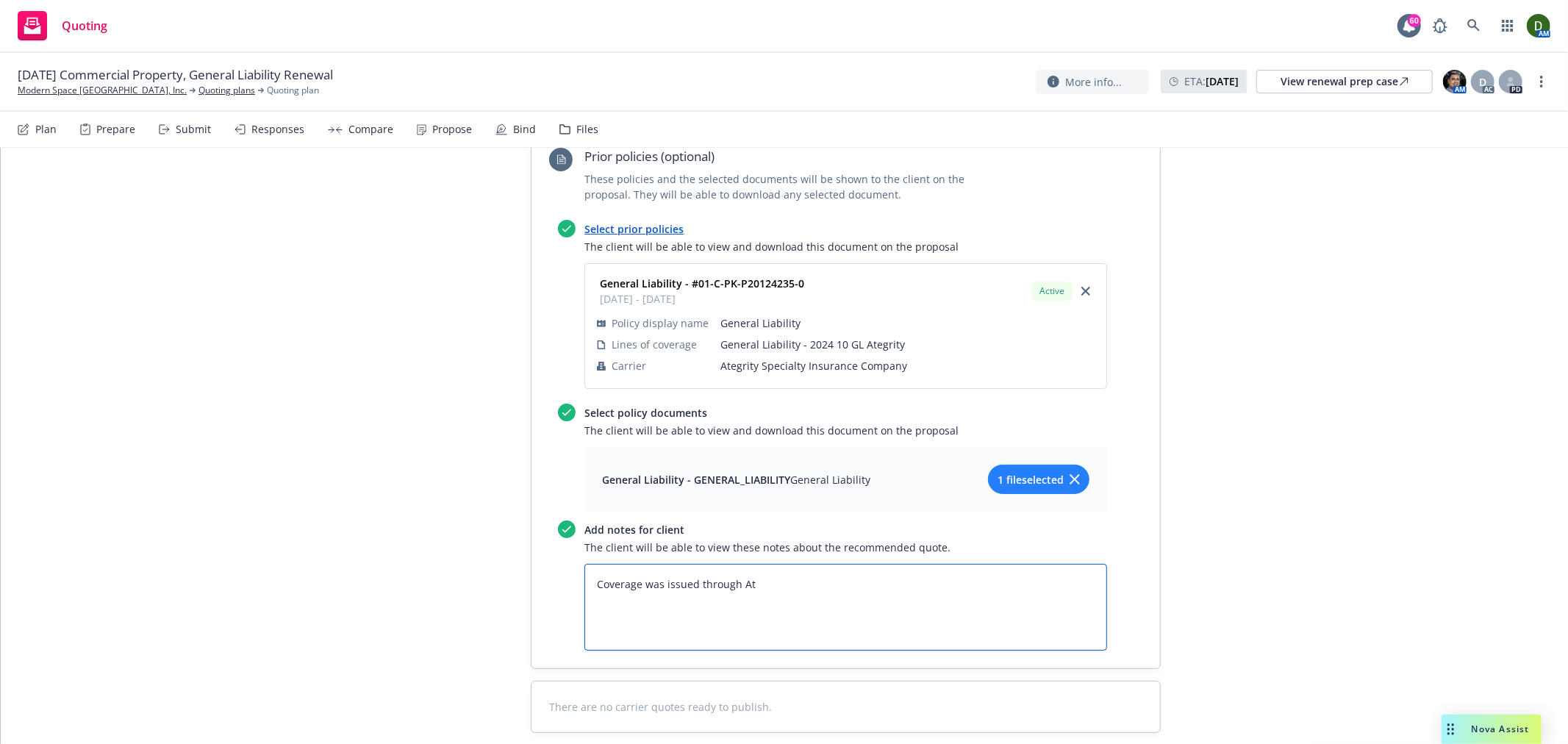
type textarea "Coverage was issued through Ate"
type textarea "x"
type textarea "Coverage was issued through Ateg"
type textarea "x"
type textarea "Coverage was issued through Ategr"
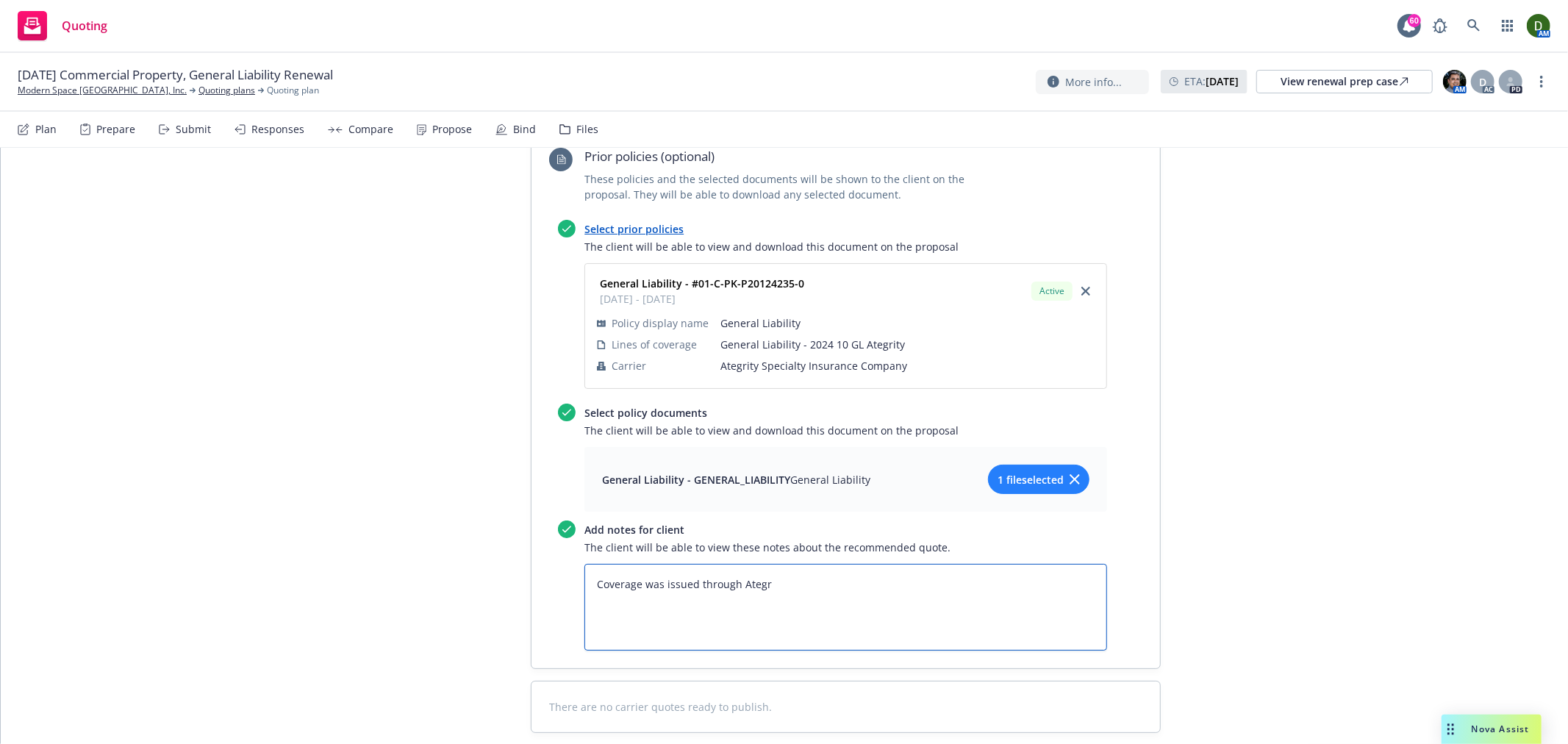
type textarea "x"
type textarea "Coverage was issued through Ategri"
type textarea "x"
type textarea "Coverage was issued through Ategrit"
type textarea "x"
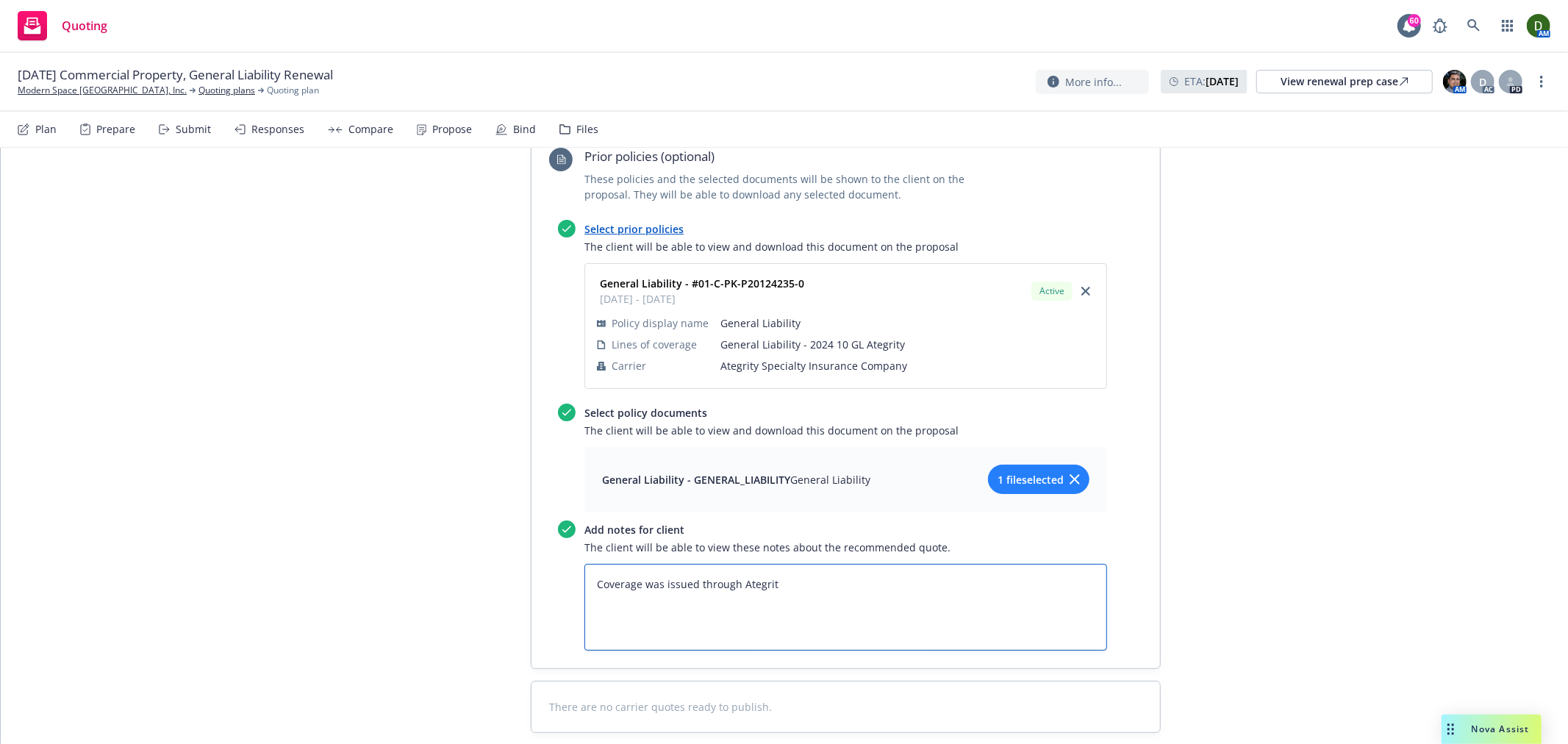
type textarea "Coverage was issued through Ategrity"
type textarea "x"
type textarea "Coverage was issued through Ategrity"
type textarea "x"
type textarea "Coverage was issued through Ategrity S"
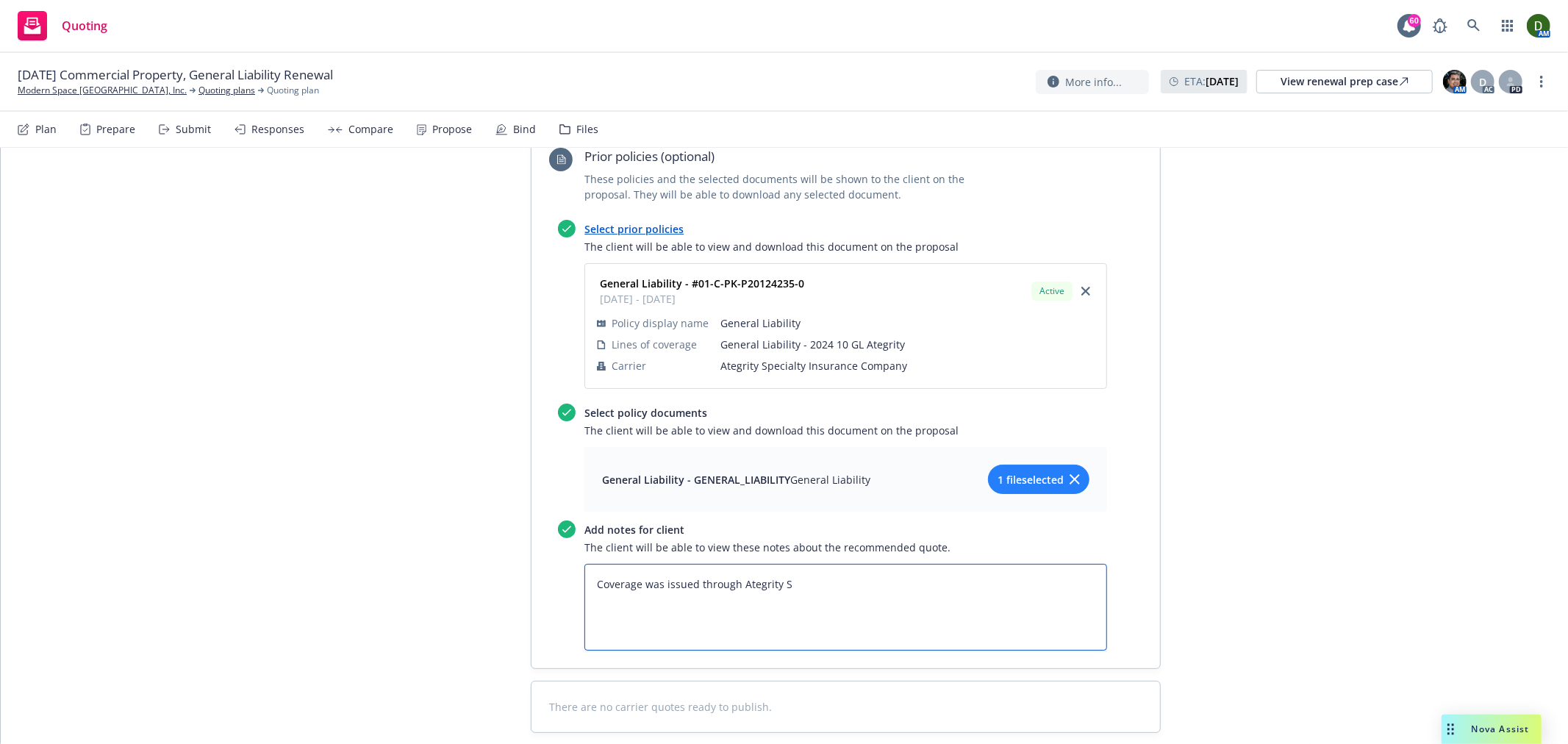
type textarea "x"
type textarea "Coverage was issued through Ategrity Sp"
type textarea "x"
type textarea "Coverage was issued through Ategrity Spe"
type textarea "x"
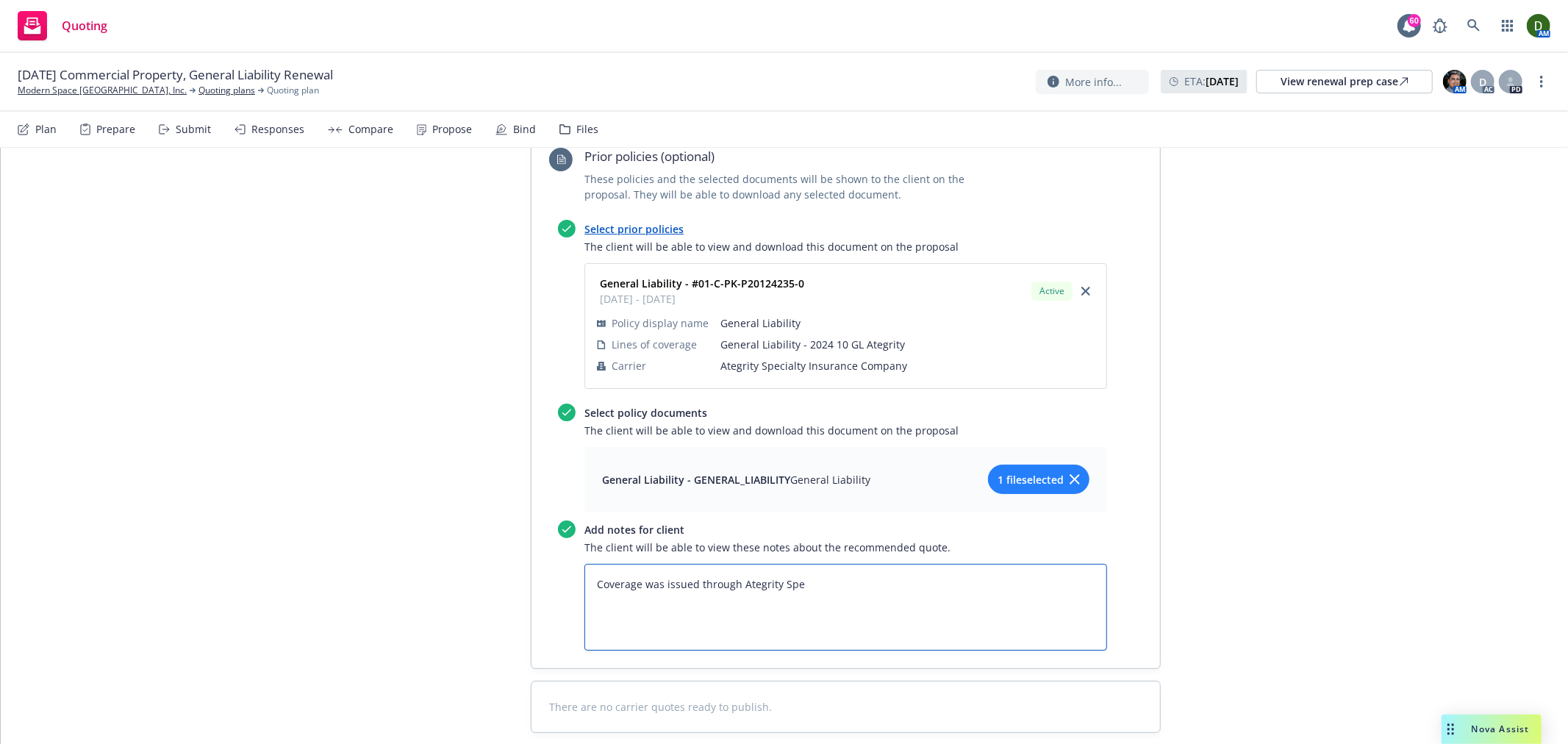
type textarea "Coverage was issued through Ategrity Spec"
type textarea "x"
type textarea "Coverage was issued through Ategrity Speci"
type textarea "x"
type textarea "Coverage was issued through Ategrity Specia"
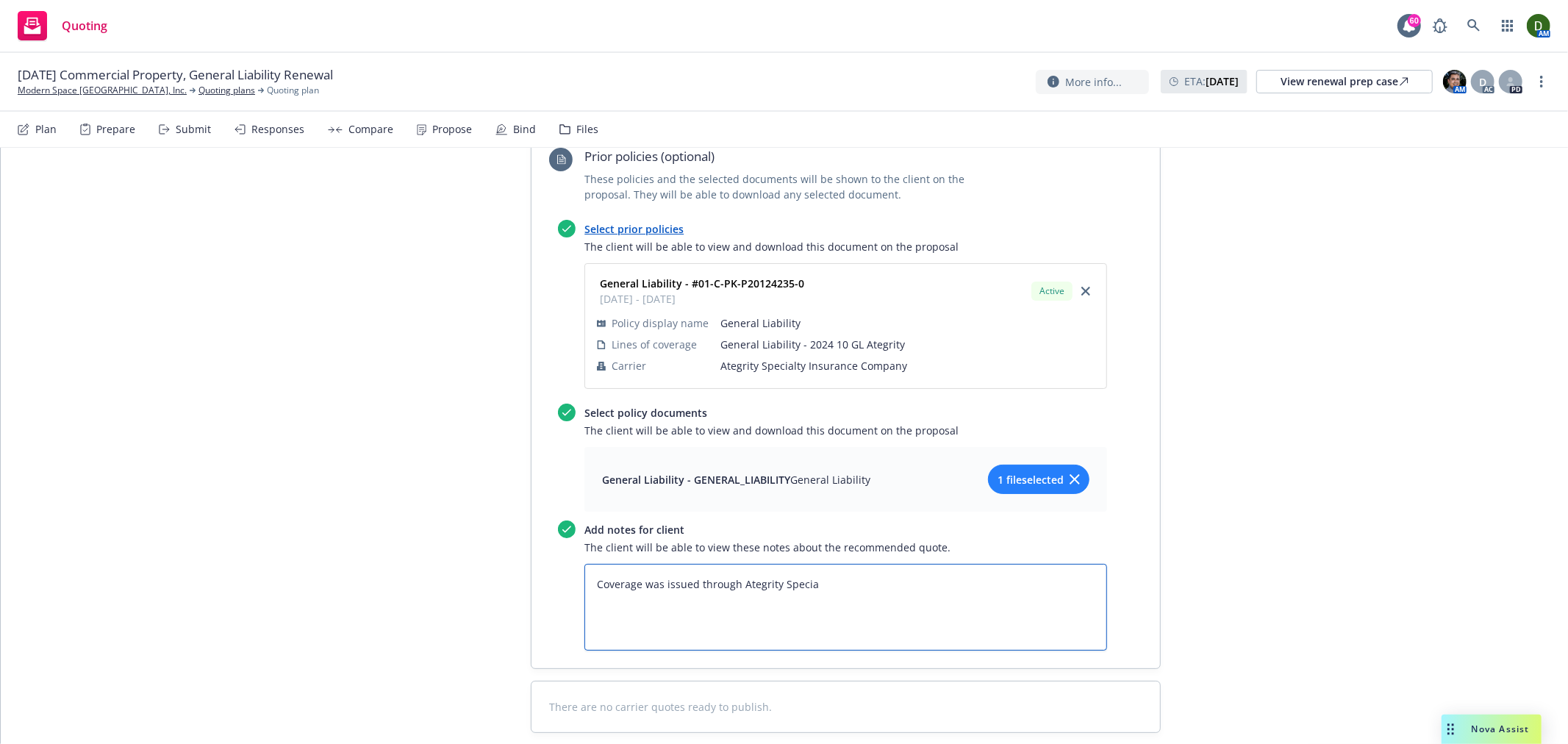
type textarea "x"
type textarea "Coverage was issued through Ategrity Specialt"
type textarea "x"
type textarea "Coverage was issued through Ategrity Specialty"
type textarea "x"
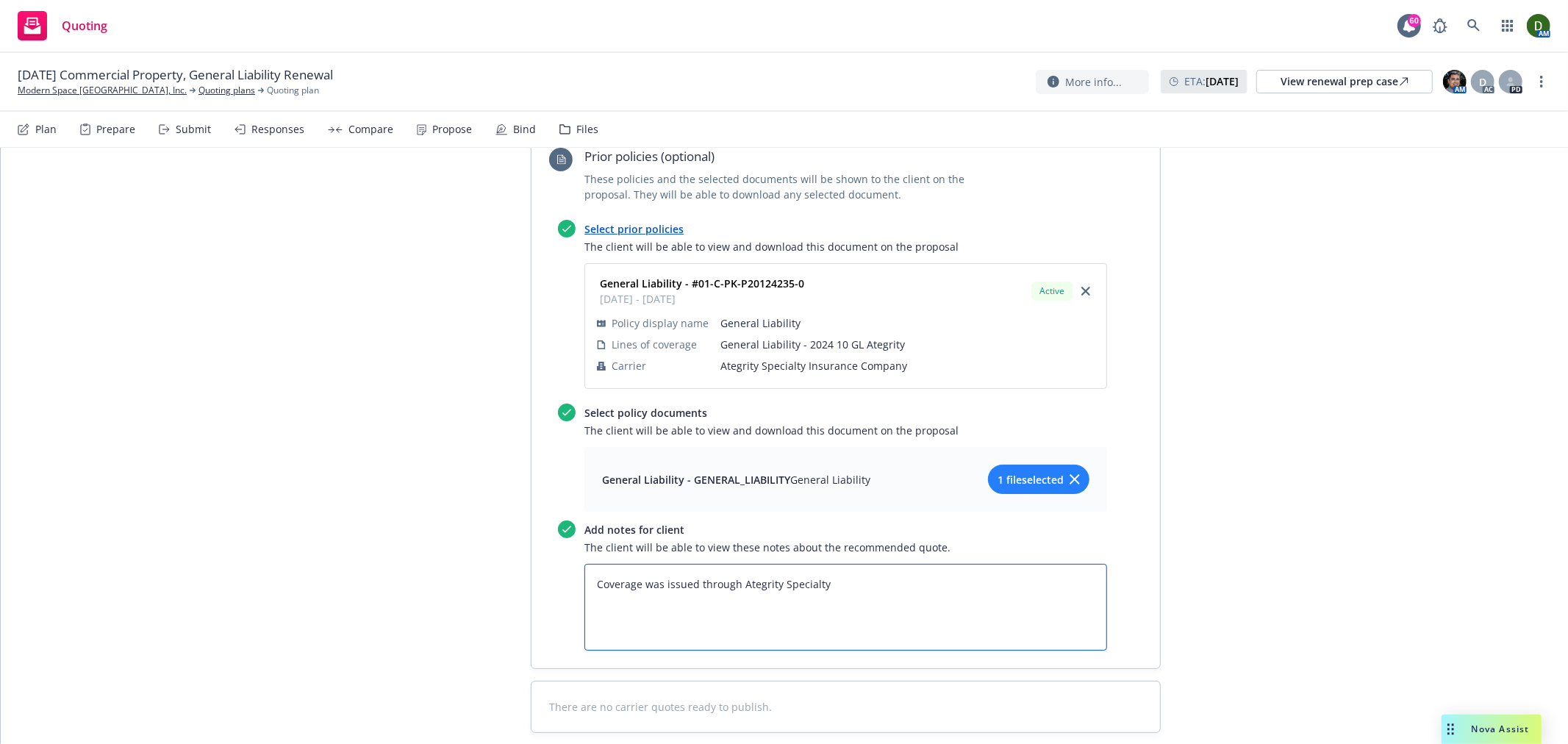
type textarea "Coverage was issued through Ategrity Specialty"
type textarea "x"
type textarea "Coverage was issued through Ategrity Specialty I"
type textarea "x"
type textarea "Coverage was issued through Ategrity Specialty In"
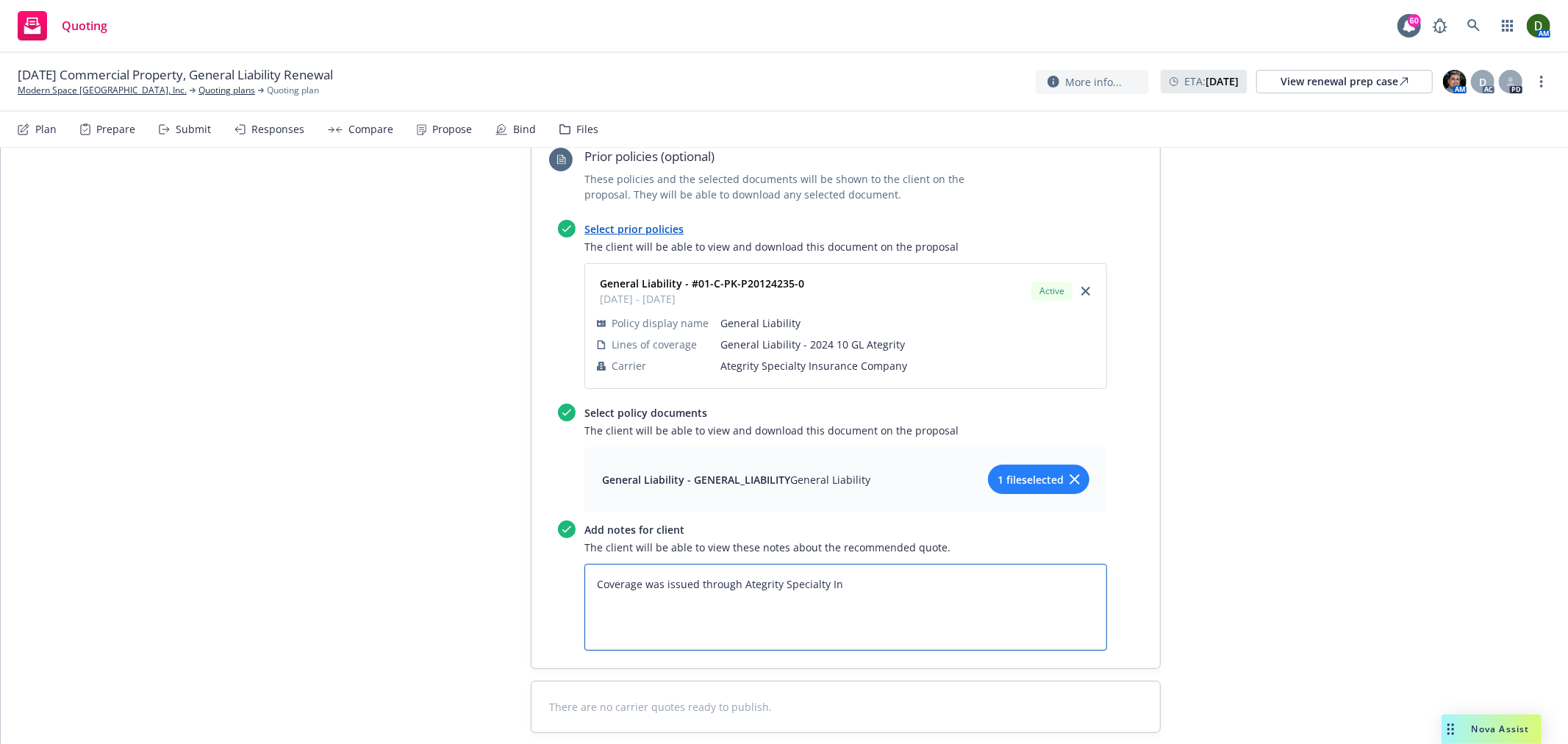
type textarea "x"
type textarea "Coverage was issued through Ategrity Specialty Insu"
type textarea "x"
type textarea "Coverage was issued through Ategrity Specialty Insur"
type textarea "x"
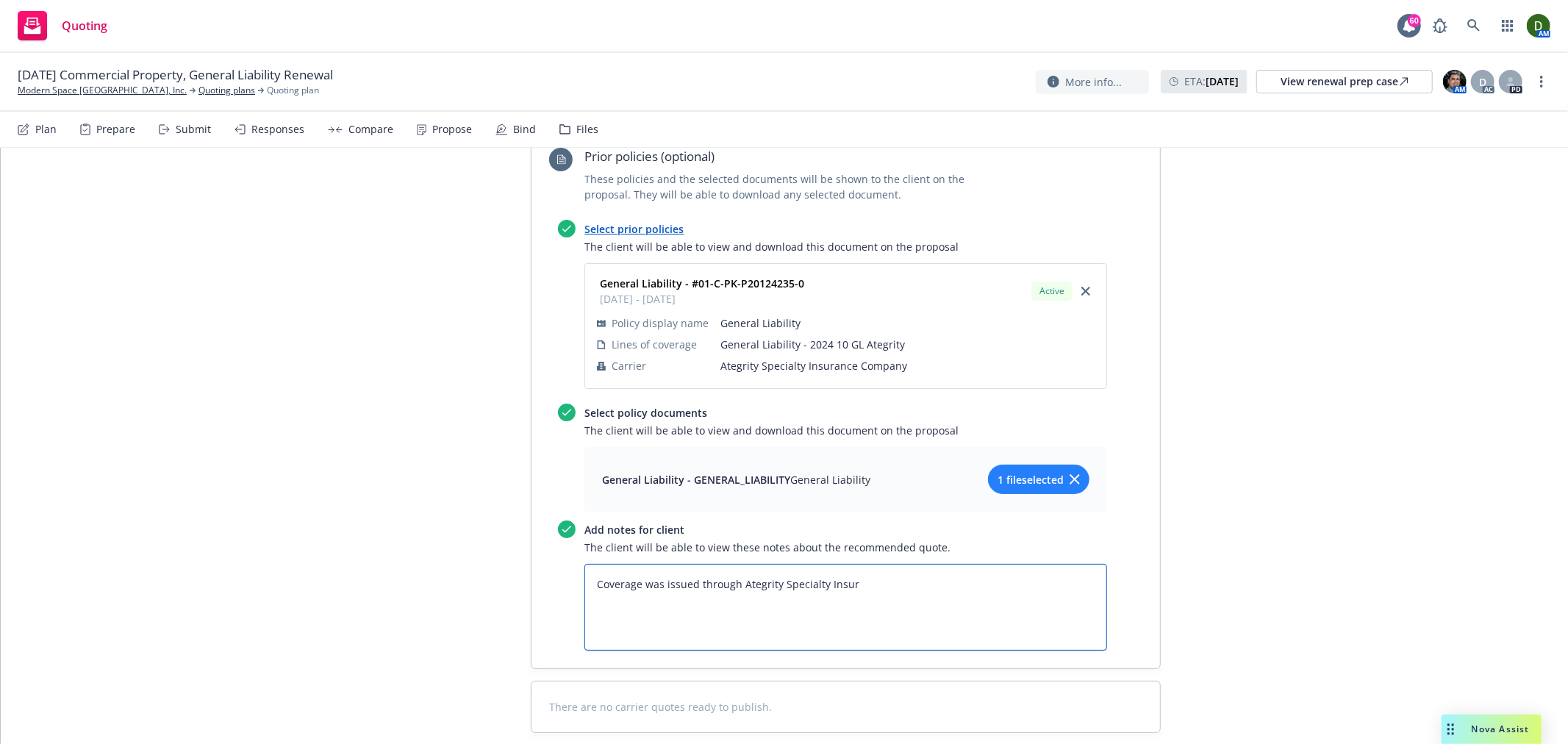
type textarea "Coverage was issued through Ategrity Specialty Insura"
type textarea "x"
type textarea "Coverage was issued through Ategrity Specialty Insuran"
type textarea "x"
type textarea "Coverage was issued through Ategrity Specialty Insuranc"
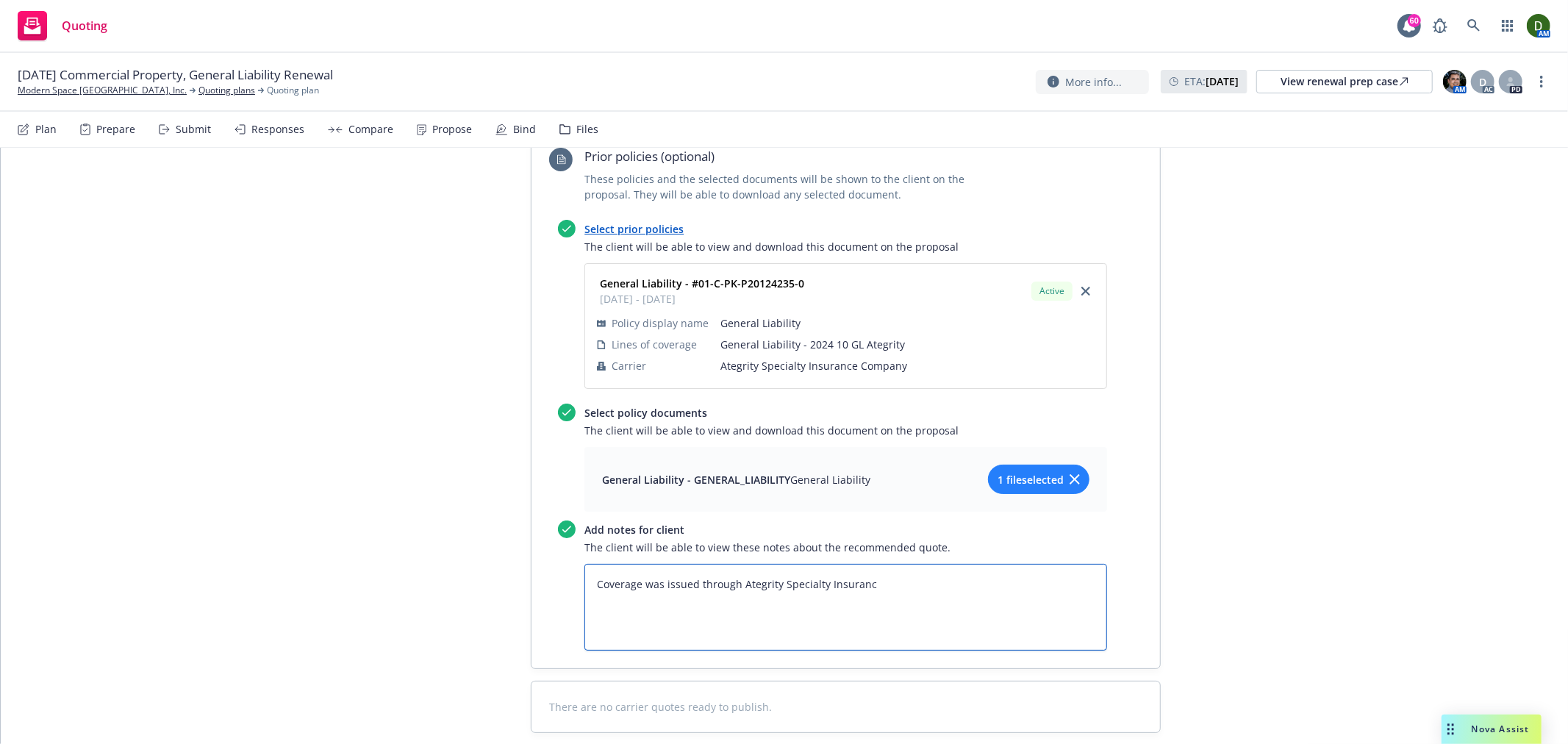
type textarea "x"
type textarea "Coverage was issued through Ategrity Specialty Insurance"
type textarea "x"
type textarea "Coverage was issued through Ategrity Specialty Insurance"
type textarea "x"
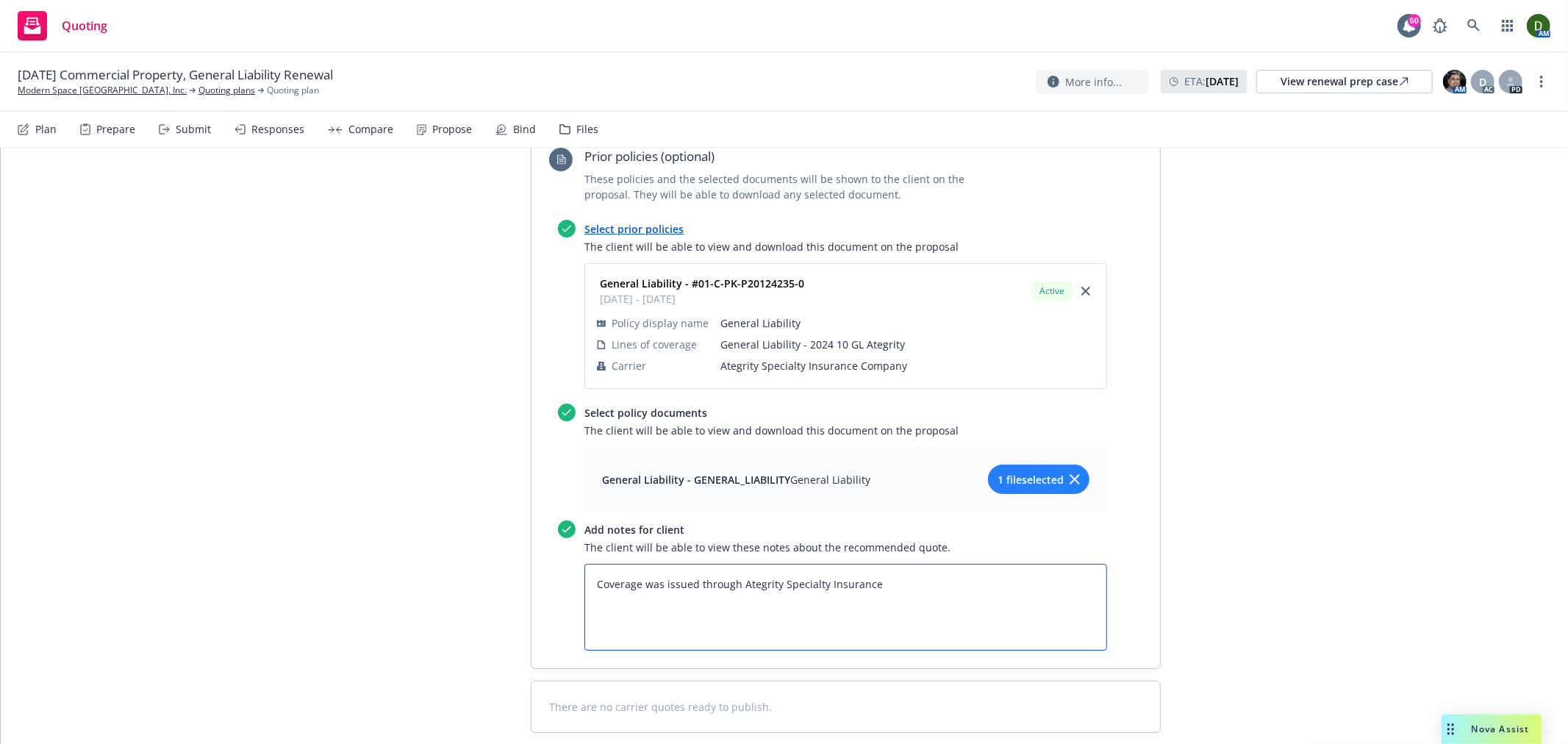
type textarea "Coverage was issued through Ategrity Specialty Insurance C"
type textarea "x"
type textarea "Coverage was issued through Ategrity Specialty Insurance Co"
type textarea "x"
type textarea "Coverage was issued through Ategrity Specialty Insurance Com"
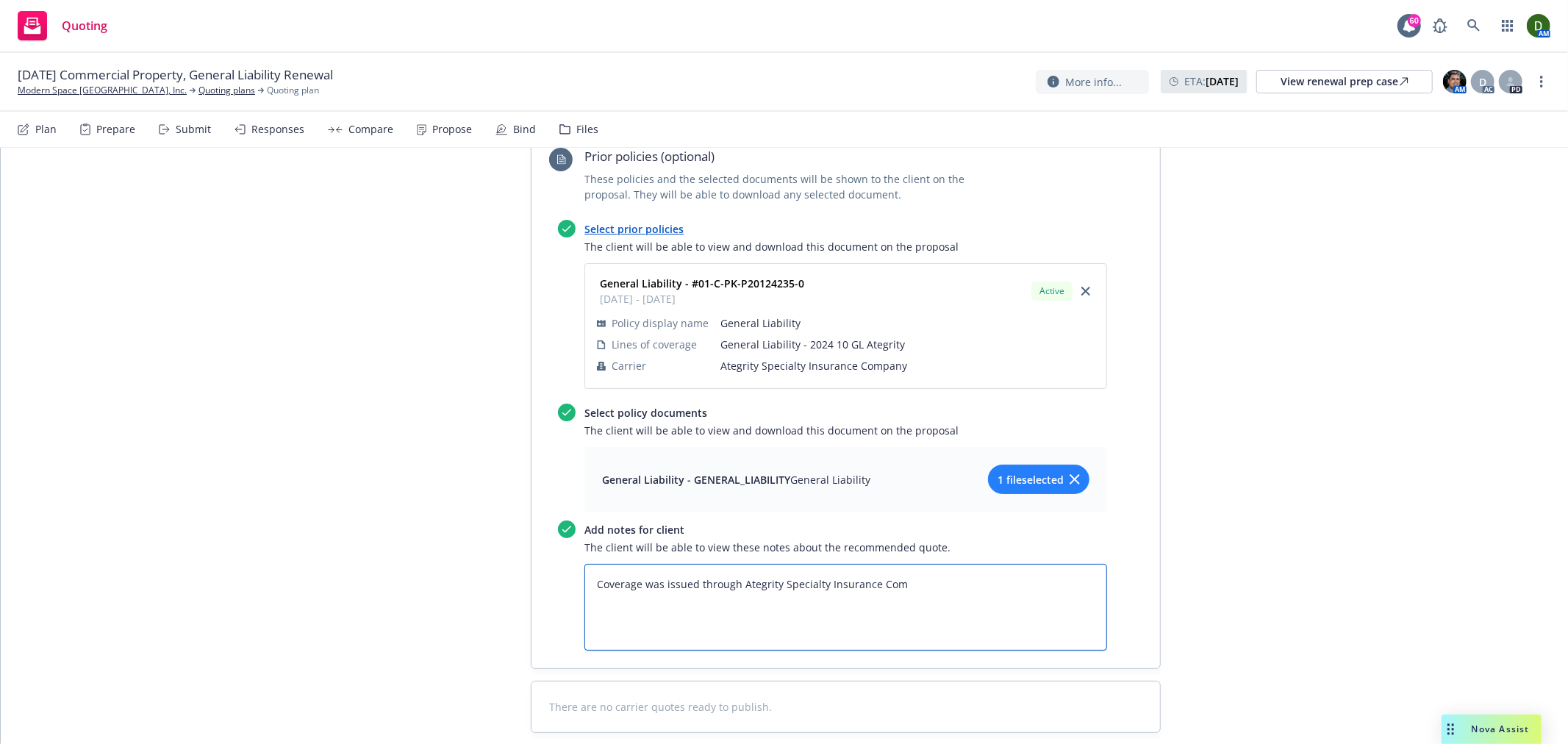
type textarea "x"
type textarea "Coverage was issued through Ategrity Specialty Insurance Comp"
type textarea "x"
type textarea "Coverage was issued through Ategrity Specialty Insurance Compa"
type textarea "x"
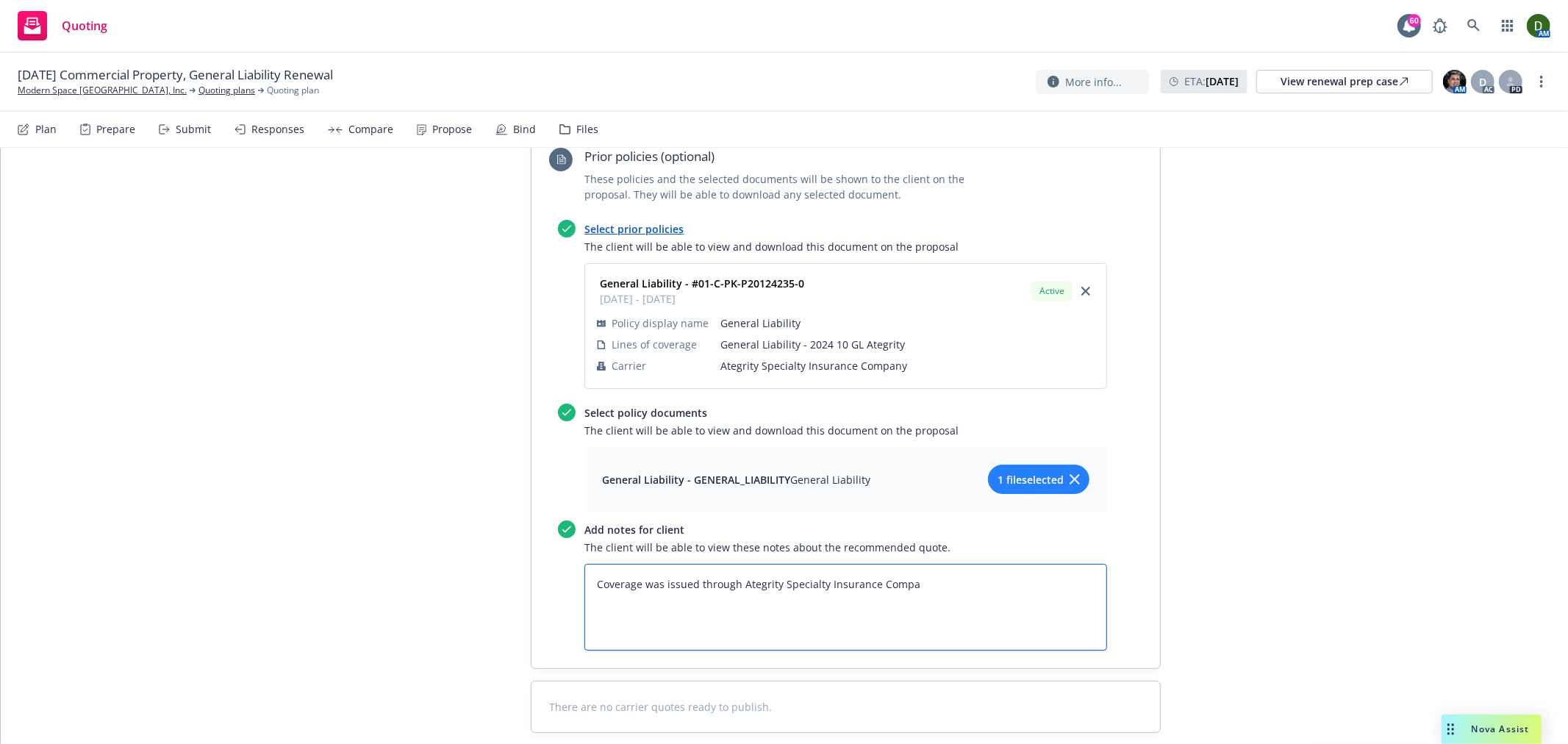
type textarea "Coverage was issued through Ategrity Specialty Insurance Compan"
type textarea "x"
type textarea "Coverage was issued through Ategrity Specialty Insurance Company"
type textarea "x"
type textarea "Coverage was issued through Ategrity Specialty Insurance Company,"
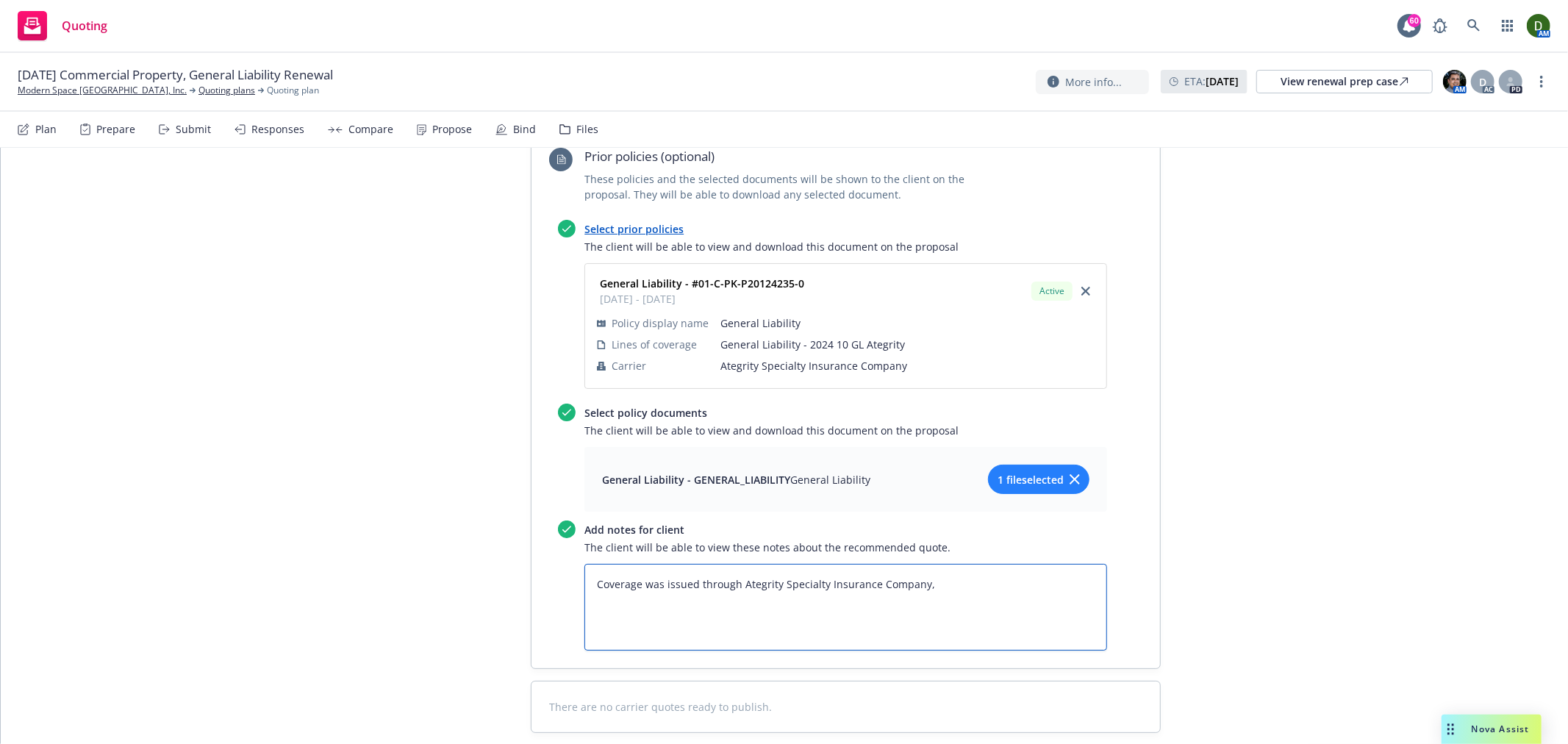
type textarea "x"
click at [769, 564] on textarea "Coverage was issued through Ategrity Specialty Insurance Company," at bounding box center [846, 607] width 523 height 87
drag, startPoint x: 735, startPoint y: 510, endPoint x: 915, endPoint y: 507, distance: 180.0
click at [915, 564] on textarea "Coverage was issued through Ategrity Specialty Insurance Company," at bounding box center [846, 607] width 523 height 87
type textarea "Coverage was issued through Ategrity Specialty Insurance Company,"
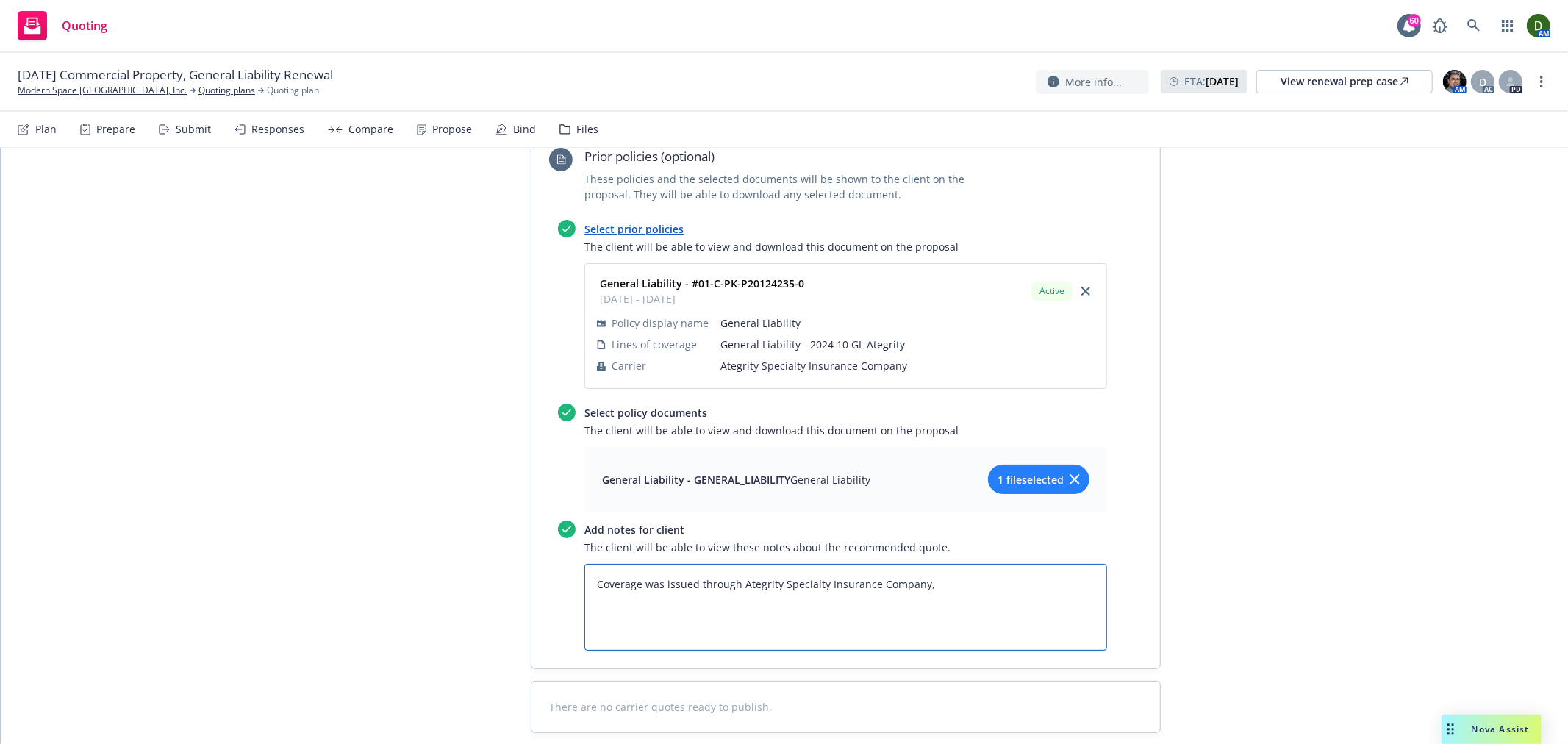
click at [960, 564] on textarea "Coverage was issued through Ategrity Specialty Insurance Company," at bounding box center [846, 607] width 523 height 87
type textarea "x"
type textarea "Coverage was issued through Ategrity Specialty Insurance Company,"
type textarea "x"
type textarea "Coverage was issued through Ategrity Specialty Insurance Company"
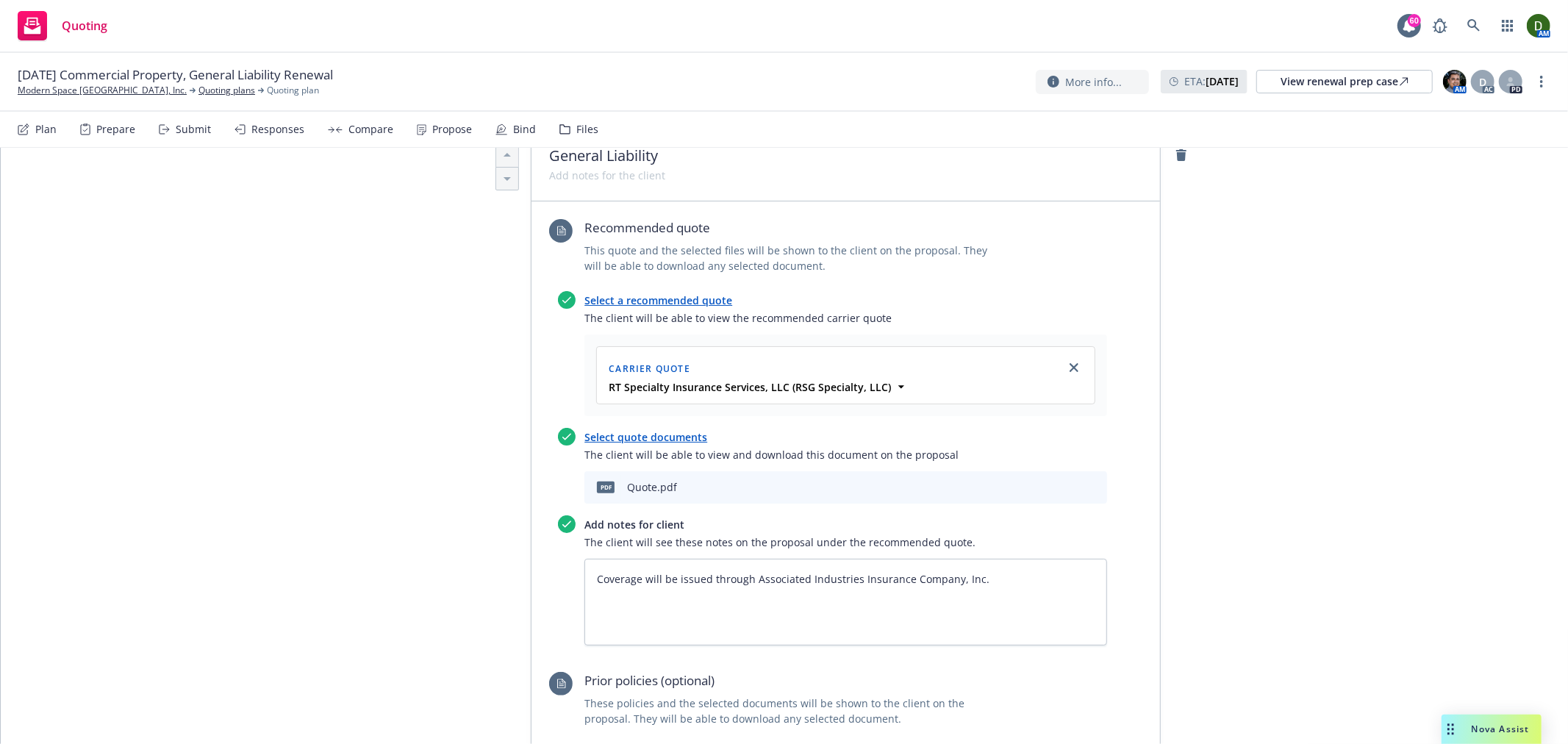
scroll to position [664, 0]
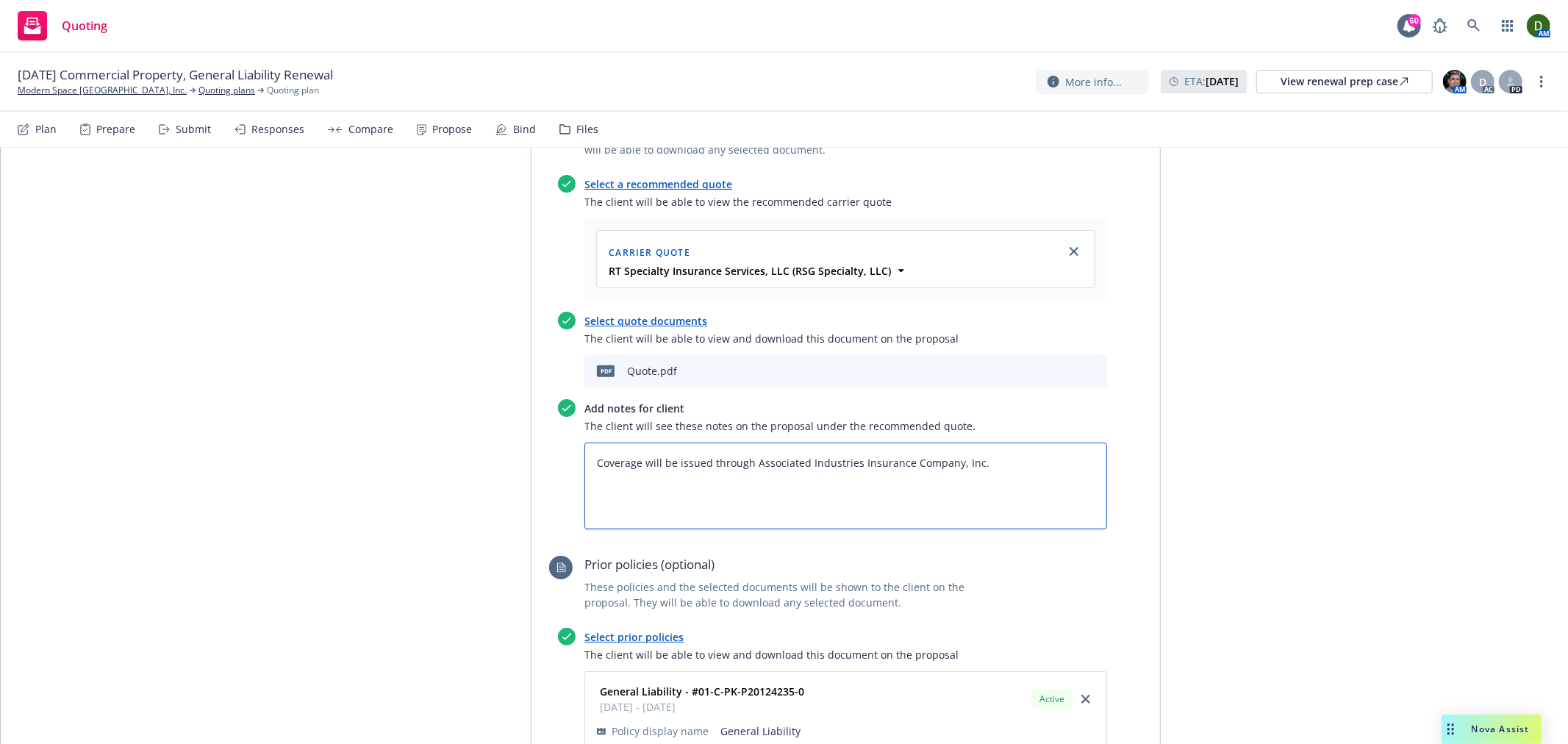
click at [1059, 443] on textarea "Coverage will be issued through Associated Industries Insurance Company, Inc." at bounding box center [846, 486] width 523 height 87
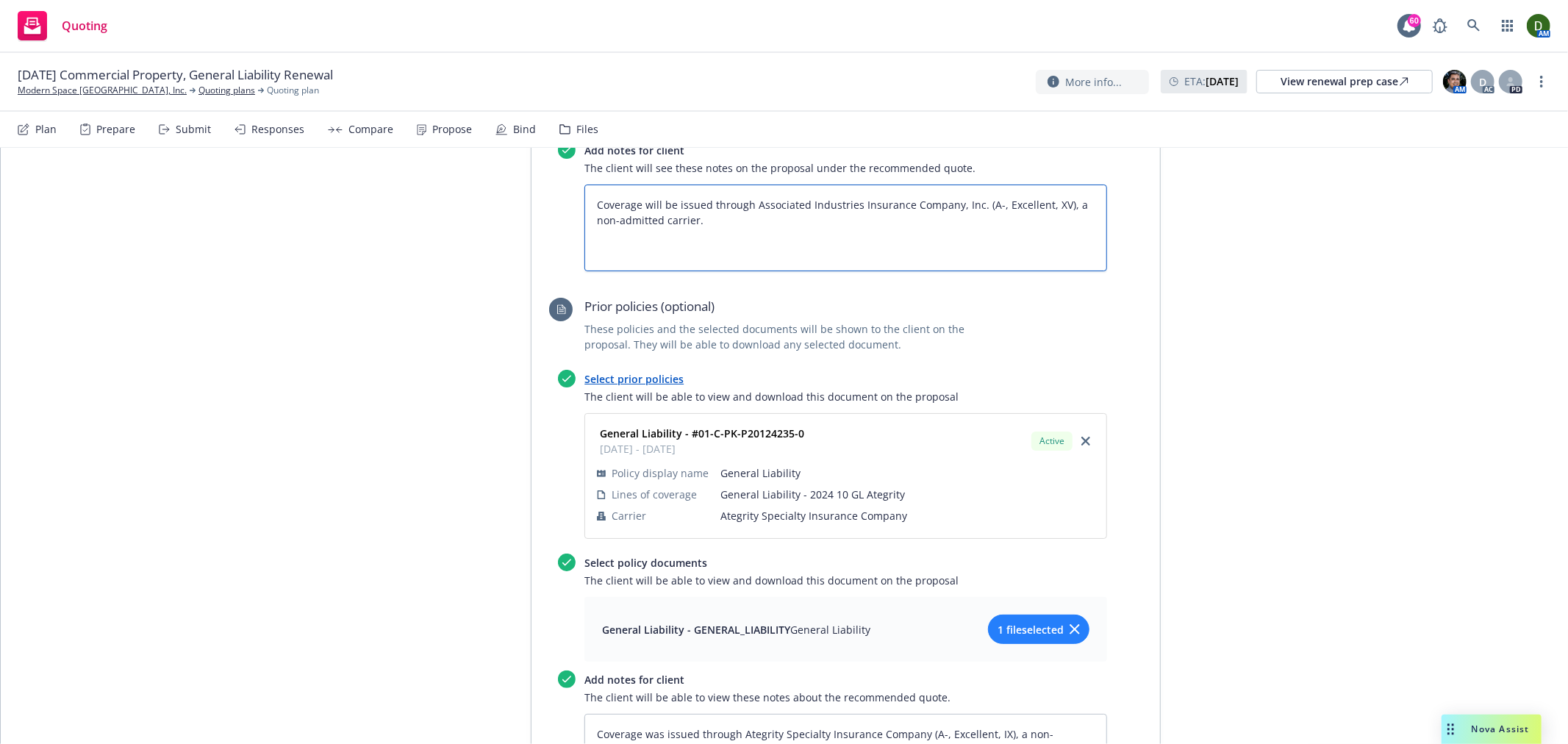
scroll to position [1072, 0]
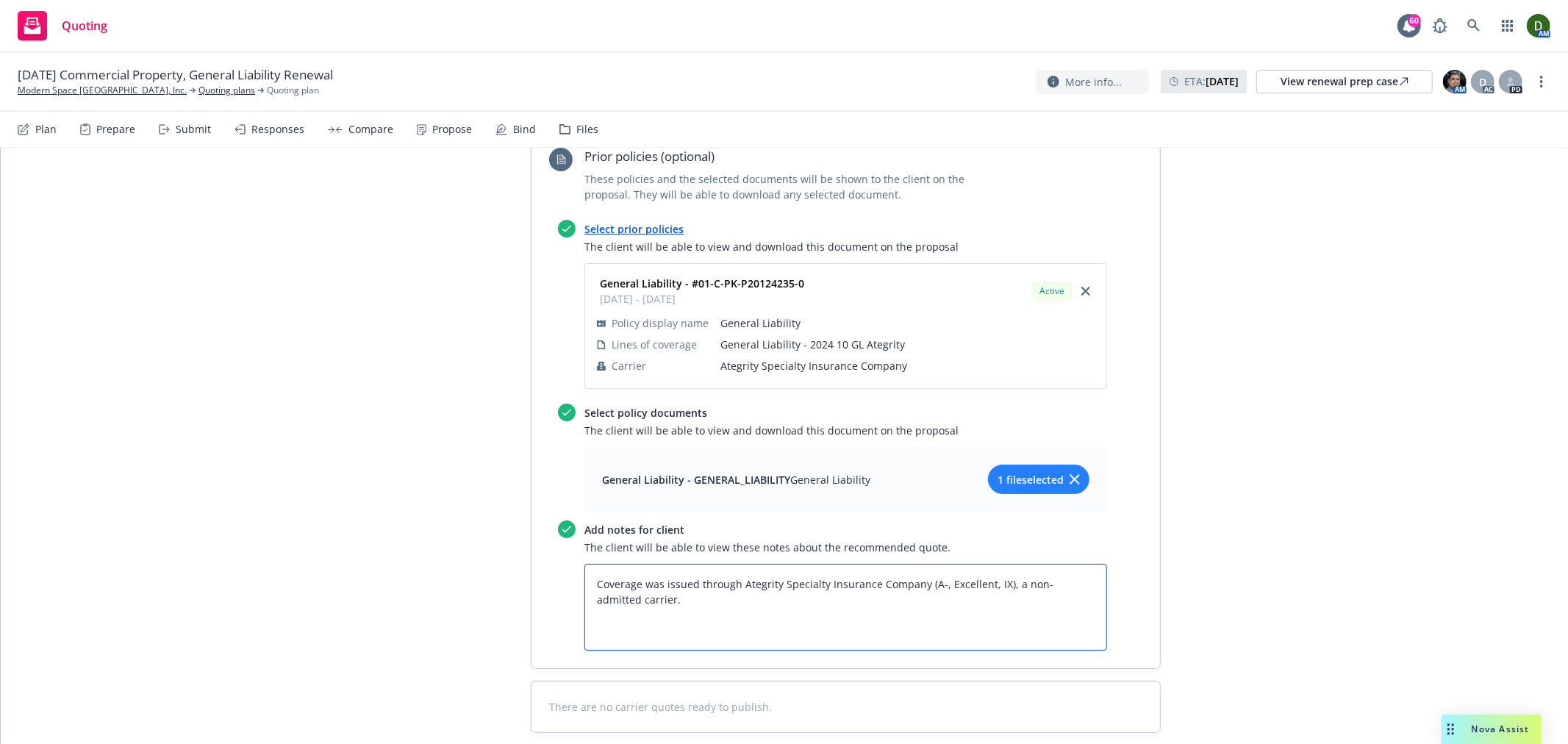
click at [718, 564] on textarea "Coverage was issued through Ategrity Specialty Insurance Company (A-, Excellent…" at bounding box center [846, 607] width 523 height 87
paste textarea "General Liability"
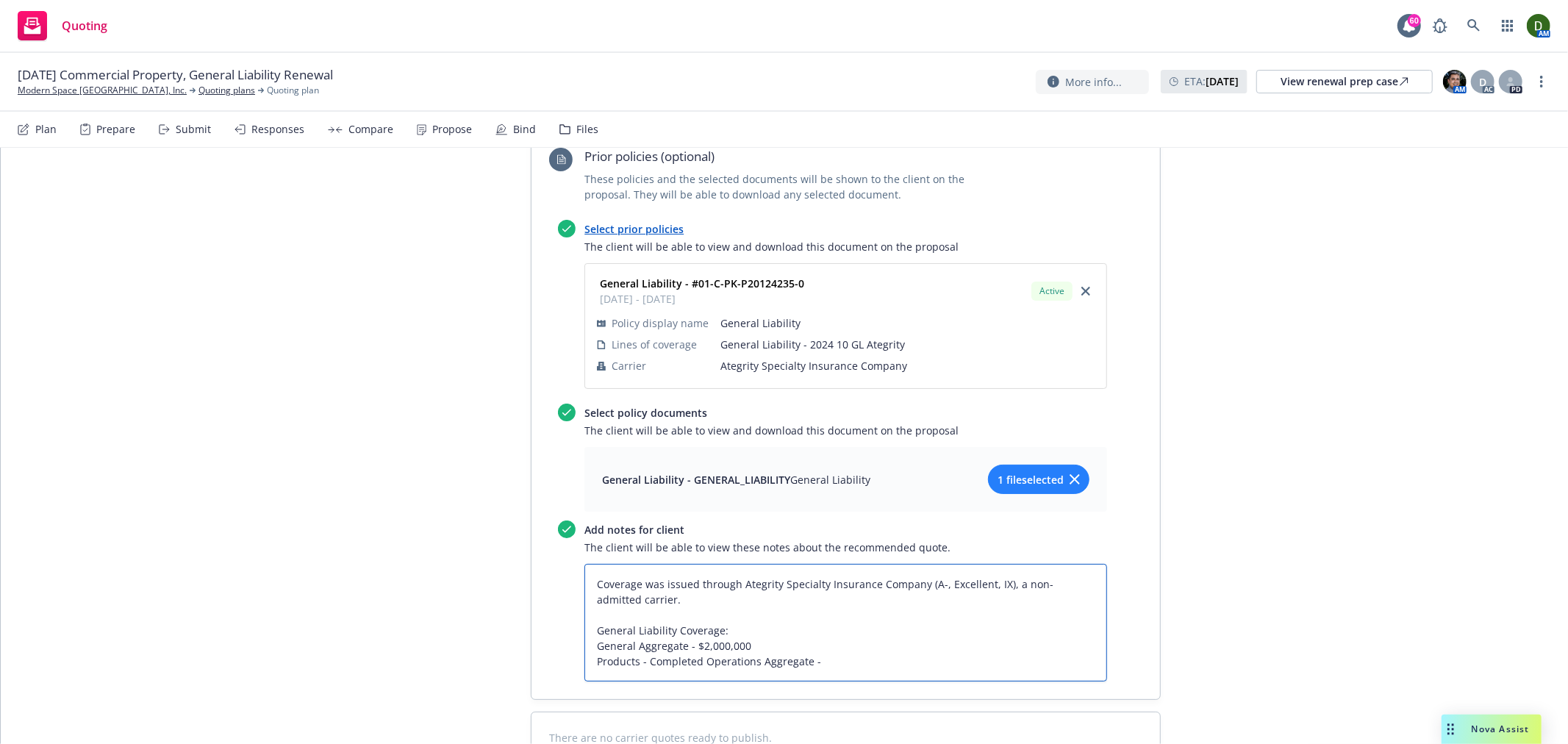
paste textarea "- $2,000,000"
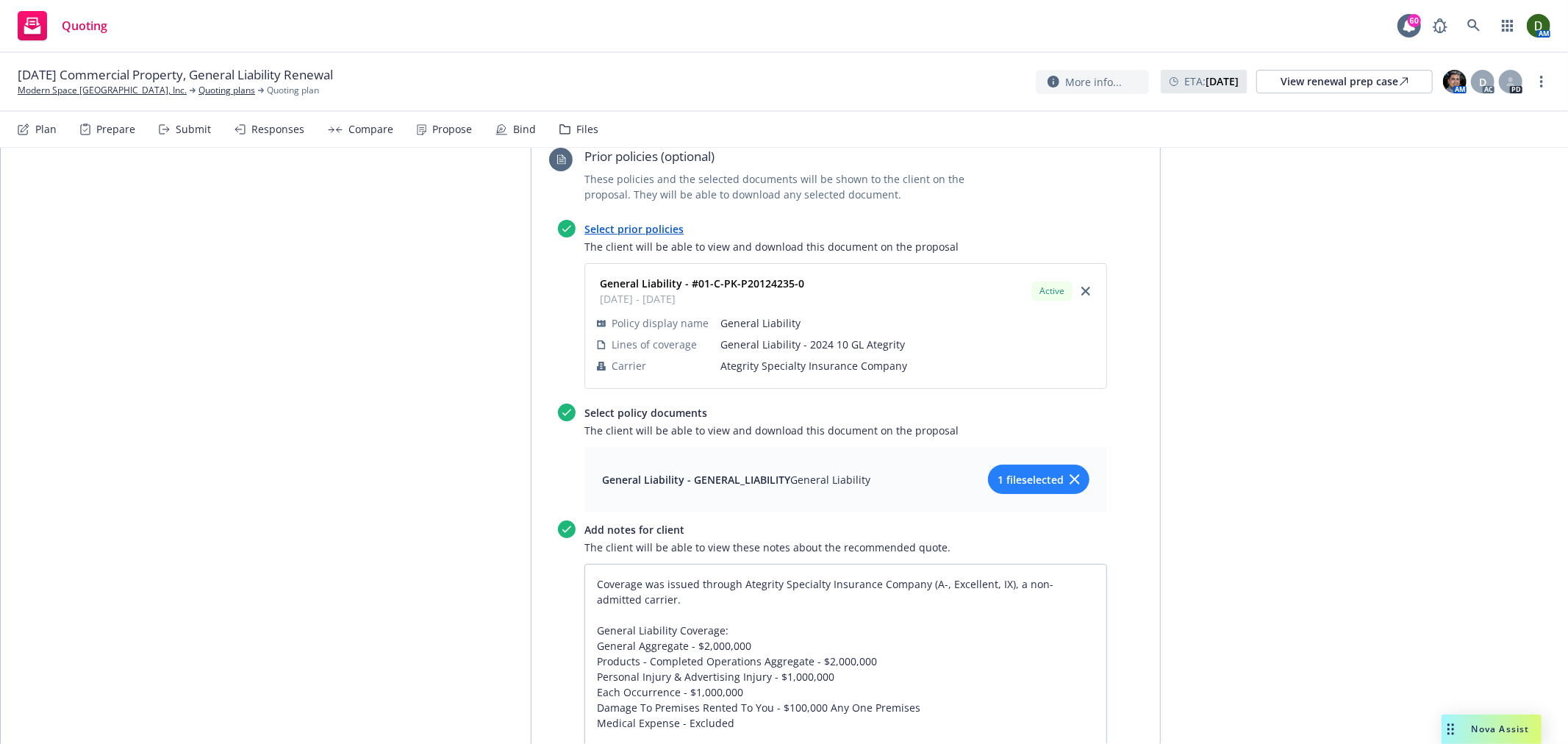
scroll to position [1196, 0]
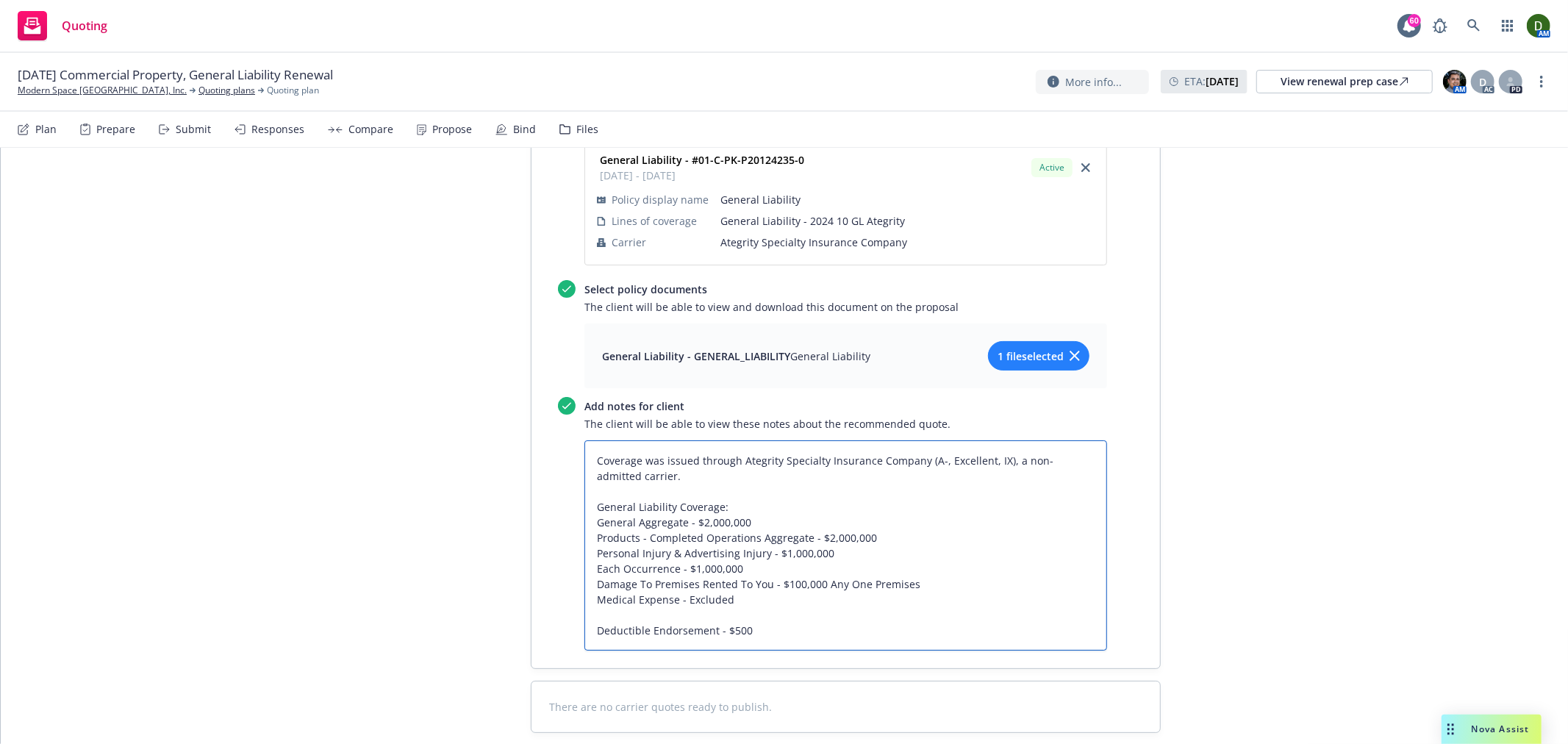
click at [871, 540] on textarea "Coverage was issued through Ategrity Specialty Insurance Company (A-, Excellent…" at bounding box center [846, 546] width 523 height 210
drag, startPoint x: 871, startPoint y: 540, endPoint x: 846, endPoint y: 551, distance: 27.3
click at [846, 551] on textarea "Coverage was issued through Ategrity Specialty Insurance Company (A-, Excellent…" at bounding box center [846, 546] width 523 height 210
paste textarea "1 520 Graves Ave Oxnard CA, Oxnard, CA 93030"
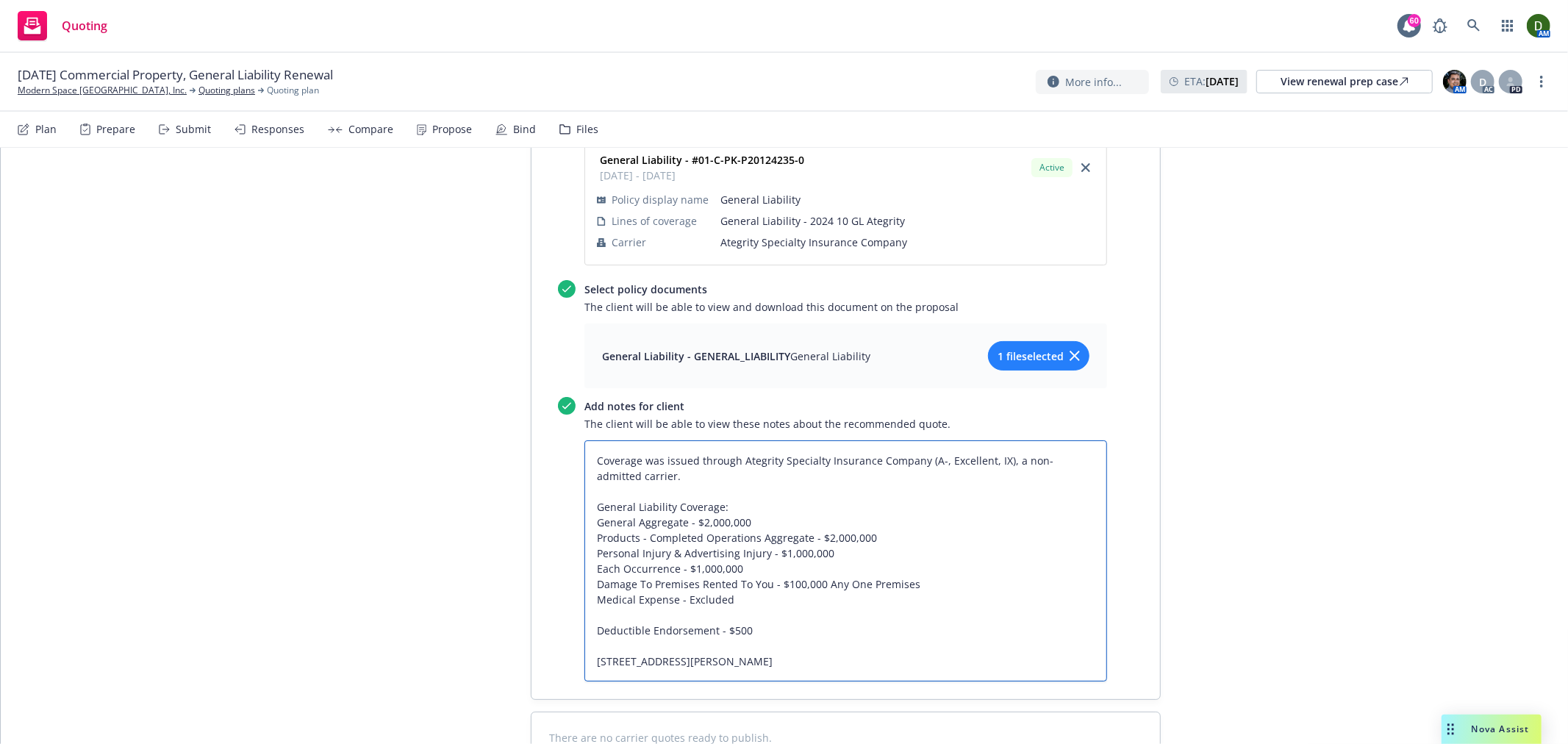
click at [910, 588] on textarea "Coverage was issued through Ategrity Specialty Insurance Company (A-, Excellent…" at bounding box center [846, 561] width 523 height 241
paste textarea "Furniture Mfg. or Assembling - wood (including cabinetmaking)"
click at [813, 643] on textarea "Coverage was issued through Ategrity Specialty Insurance Company (A-, Excellent…" at bounding box center [846, 584] width 523 height 287
paste textarea "310 Irving Dr Oxnard CA, Oxnard, CA 93030"
click at [792, 695] on textarea "Coverage was issued through Ategrity Specialty Insurance Company (A-, Excellent…" at bounding box center [846, 608] width 523 height 334
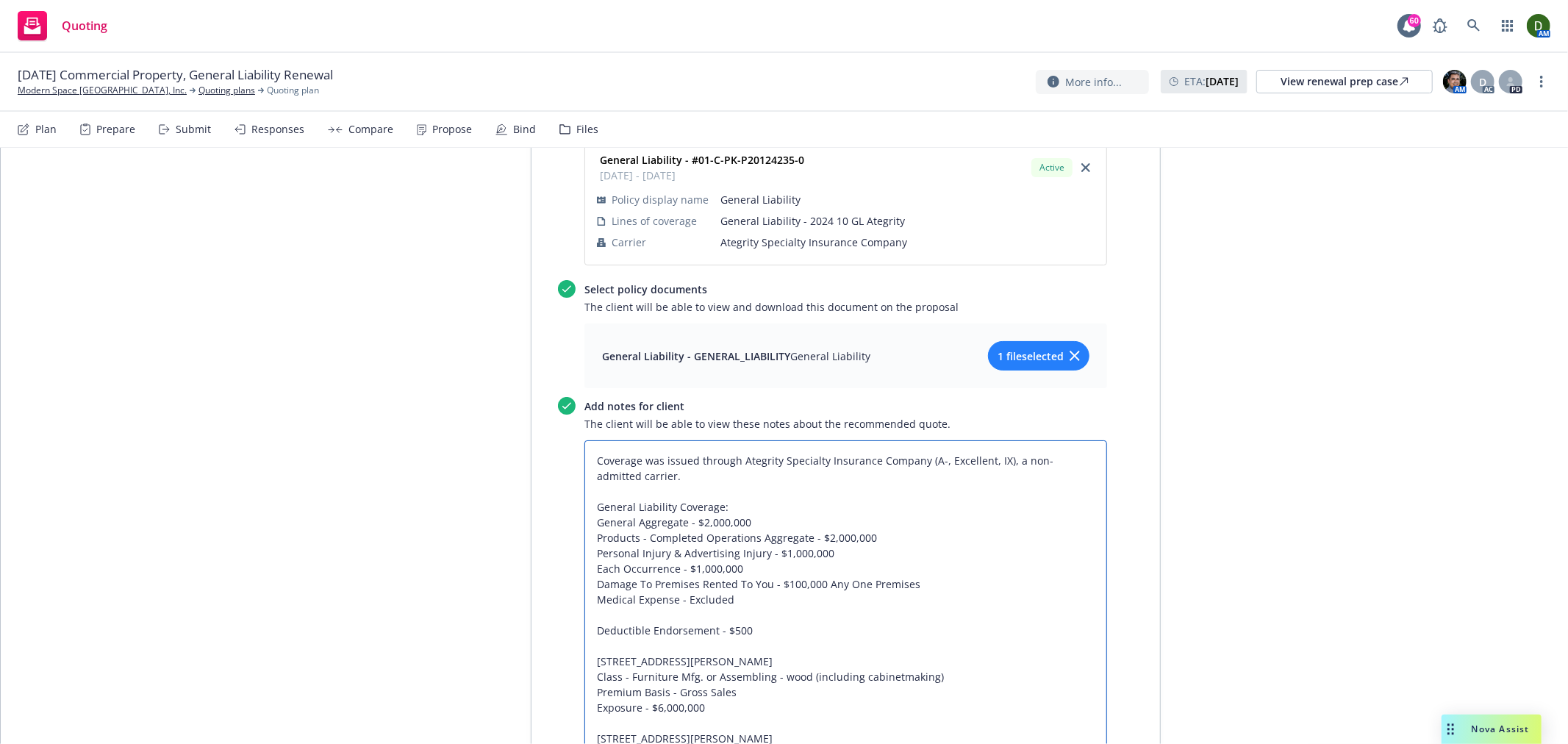
paste textarea "Warehouses - private - Other than Not-ForProfit Productscompleted operations ar…"
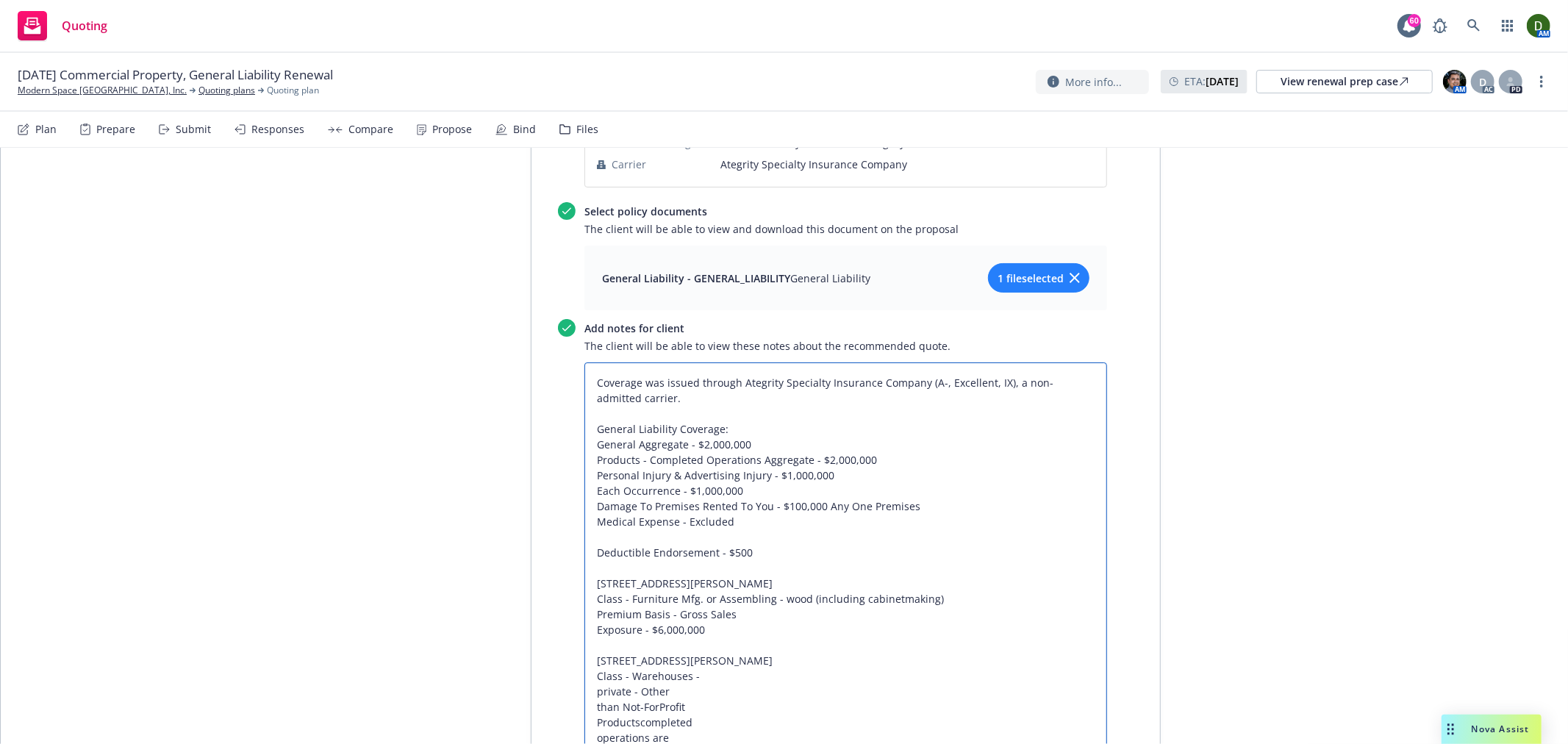
click at [740, 596] on textarea "Coverage was issued through Ategrity Specialty Insurance Company (A-, Excellent…" at bounding box center [846, 599] width 523 height 473
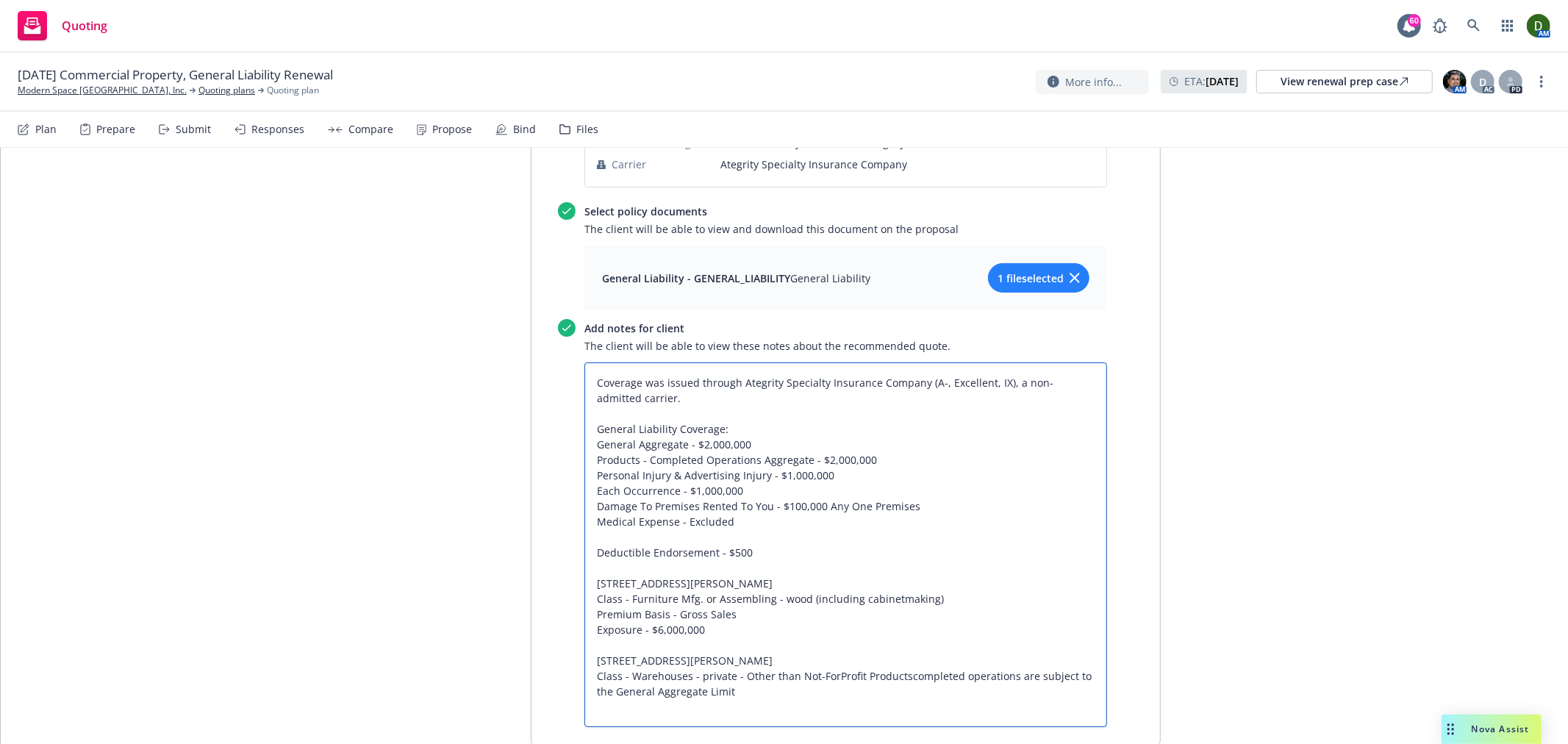
drag, startPoint x: 722, startPoint y: 556, endPoint x: 564, endPoint y: 535, distance: 159.4
click at [564, 535] on div "Add notes for client The client will be able to view these notes about the reco…" at bounding box center [832, 523] width 549 height 408
click at [654, 647] on textarea "Coverage was issued through Ategrity Specialty Insurance Company (A-, Excellent…" at bounding box center [846, 545] width 523 height 364
paste textarea "Premium Basis - Gross Sales Exposure - $6,000,000"
drag, startPoint x: 737, startPoint y: 629, endPoint x: 674, endPoint y: 635, distance: 63.3
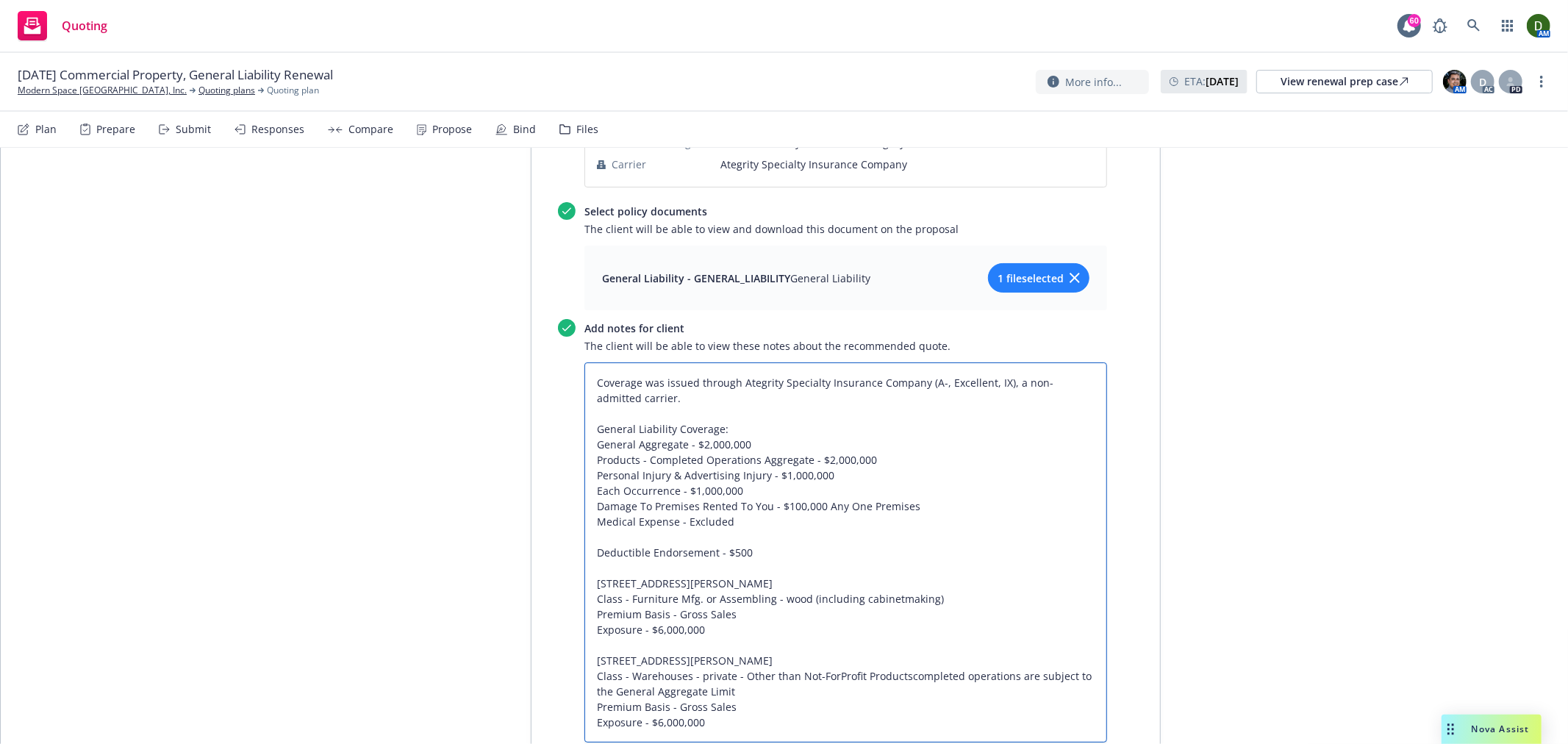
click at [674, 635] on textarea "Coverage was issued through Ategrity Specialty Insurance Company (A-, Excellent…" at bounding box center [846, 553] width 523 height 380
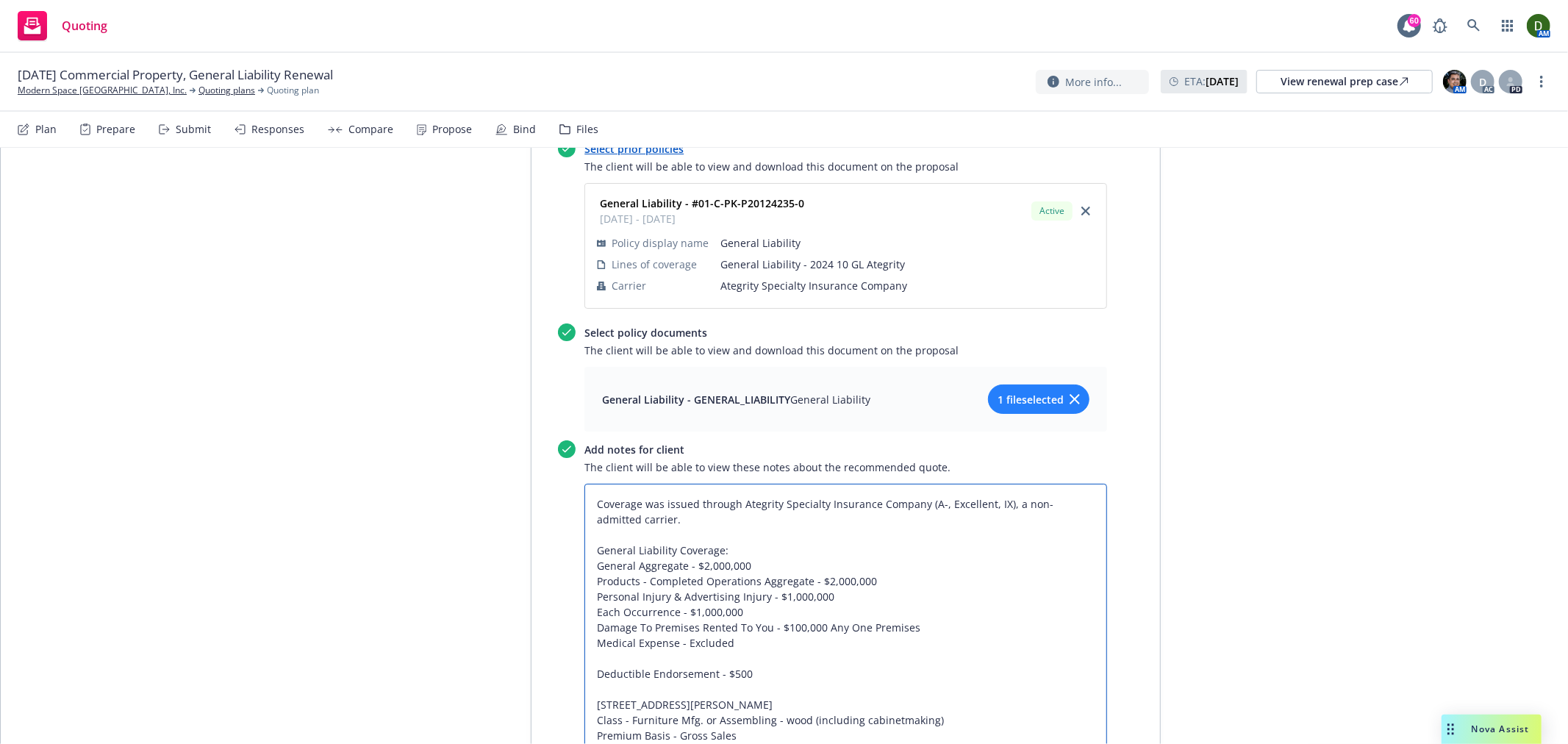
scroll to position [947, 0]
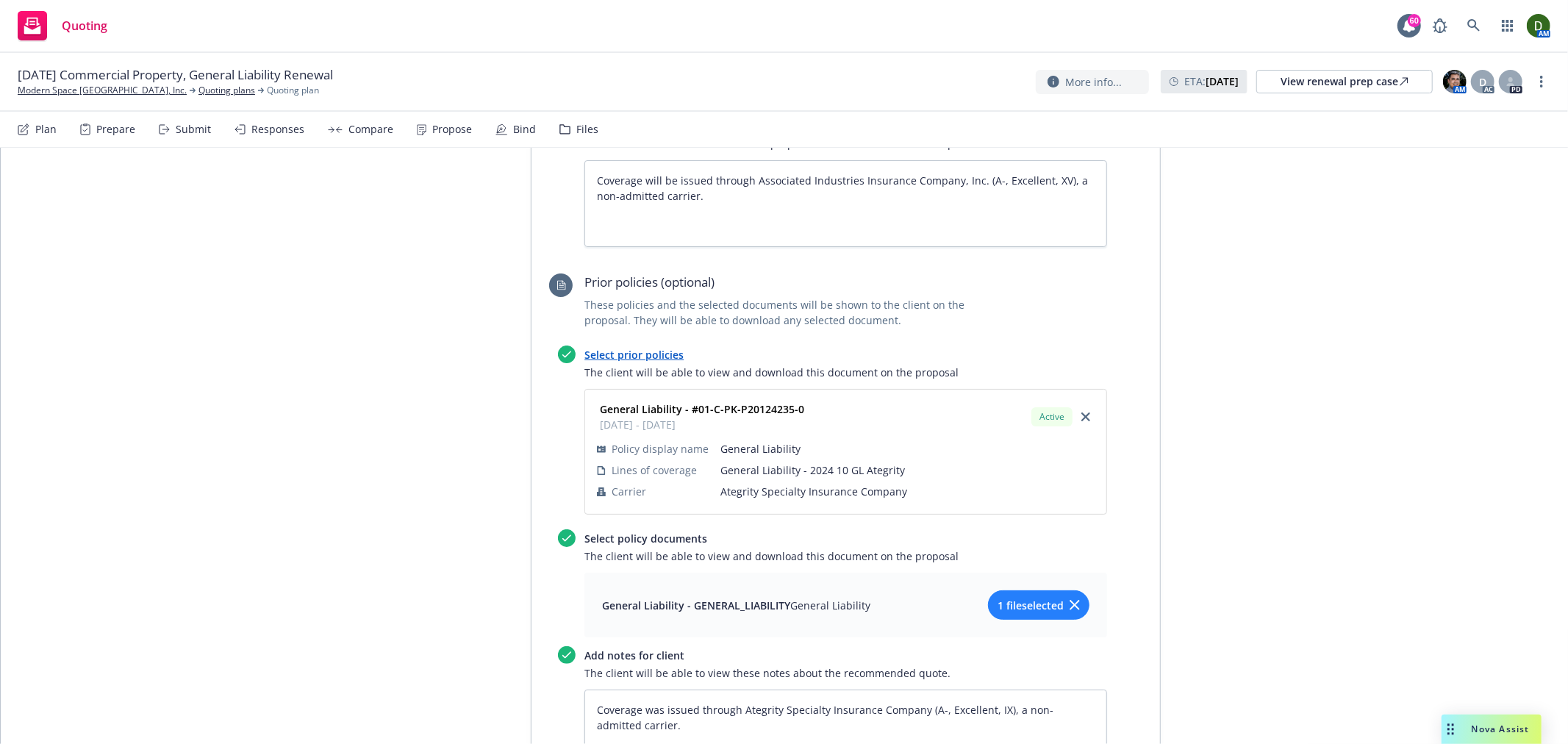
click at [1015, 591] on button "1 file selected" at bounding box center [1038, 605] width 101 height 29
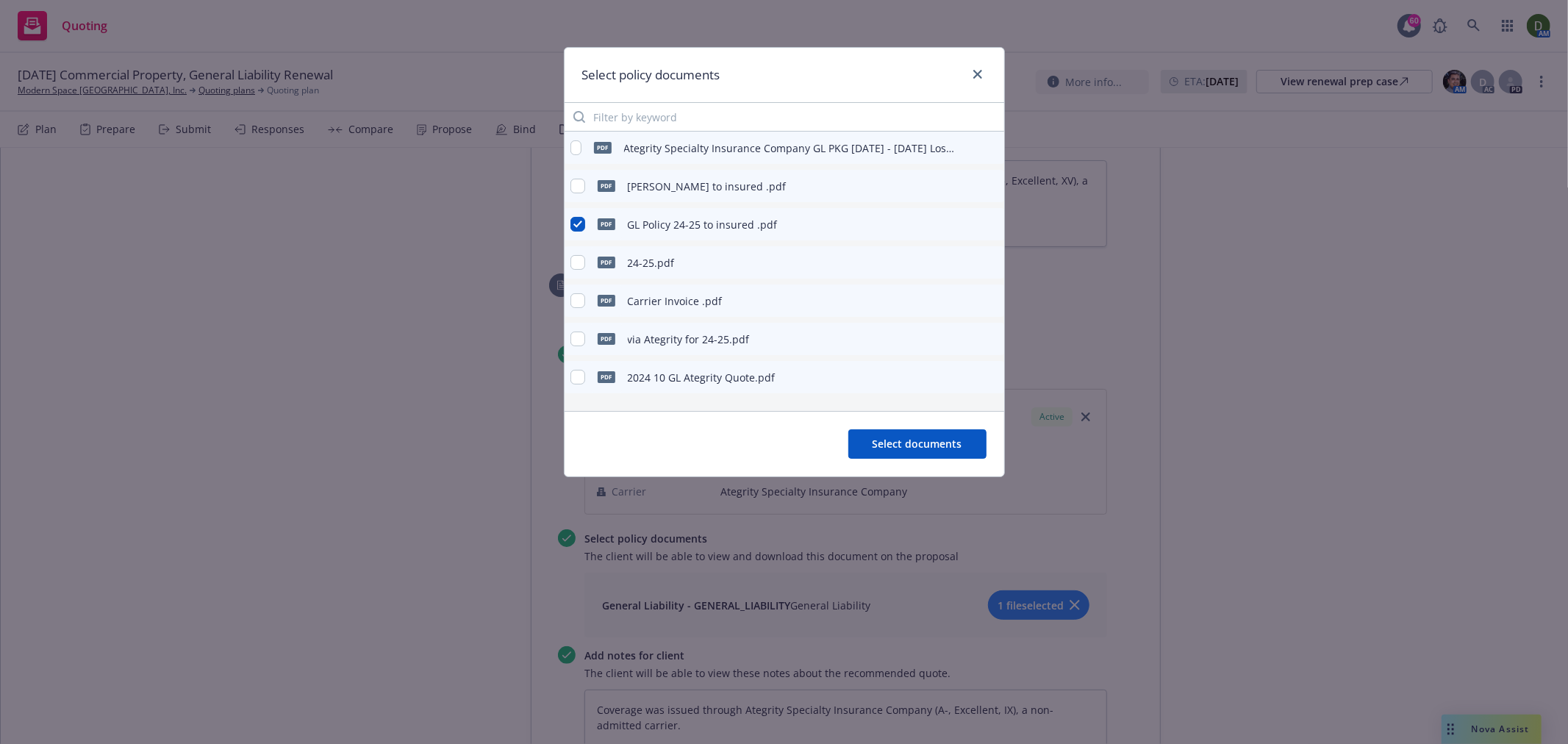
click at [993, 226] on icon "preview file" at bounding box center [990, 225] width 14 height 11
click at [975, 73] on icon "close" at bounding box center [978, 74] width 9 height 9
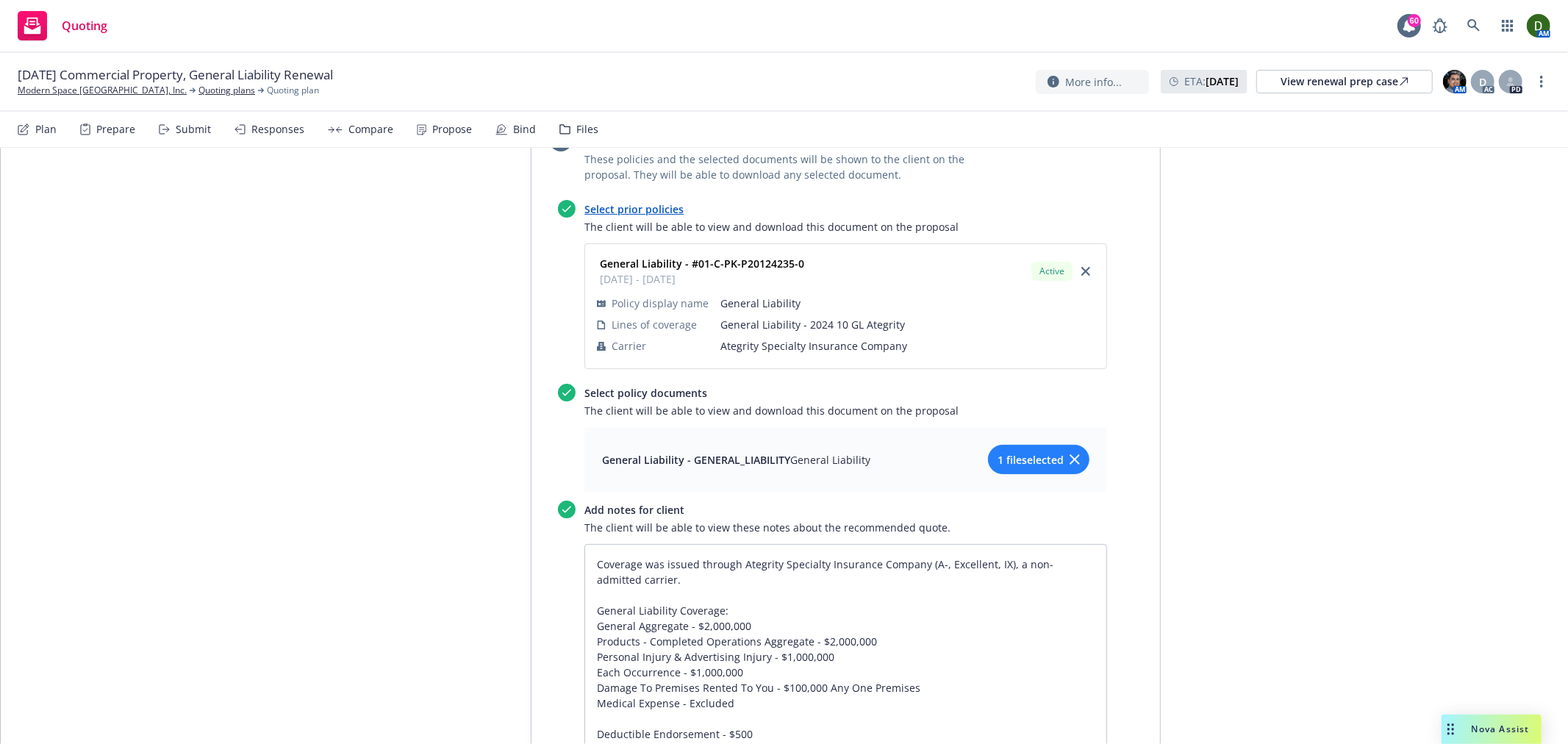
scroll to position [1111, 0]
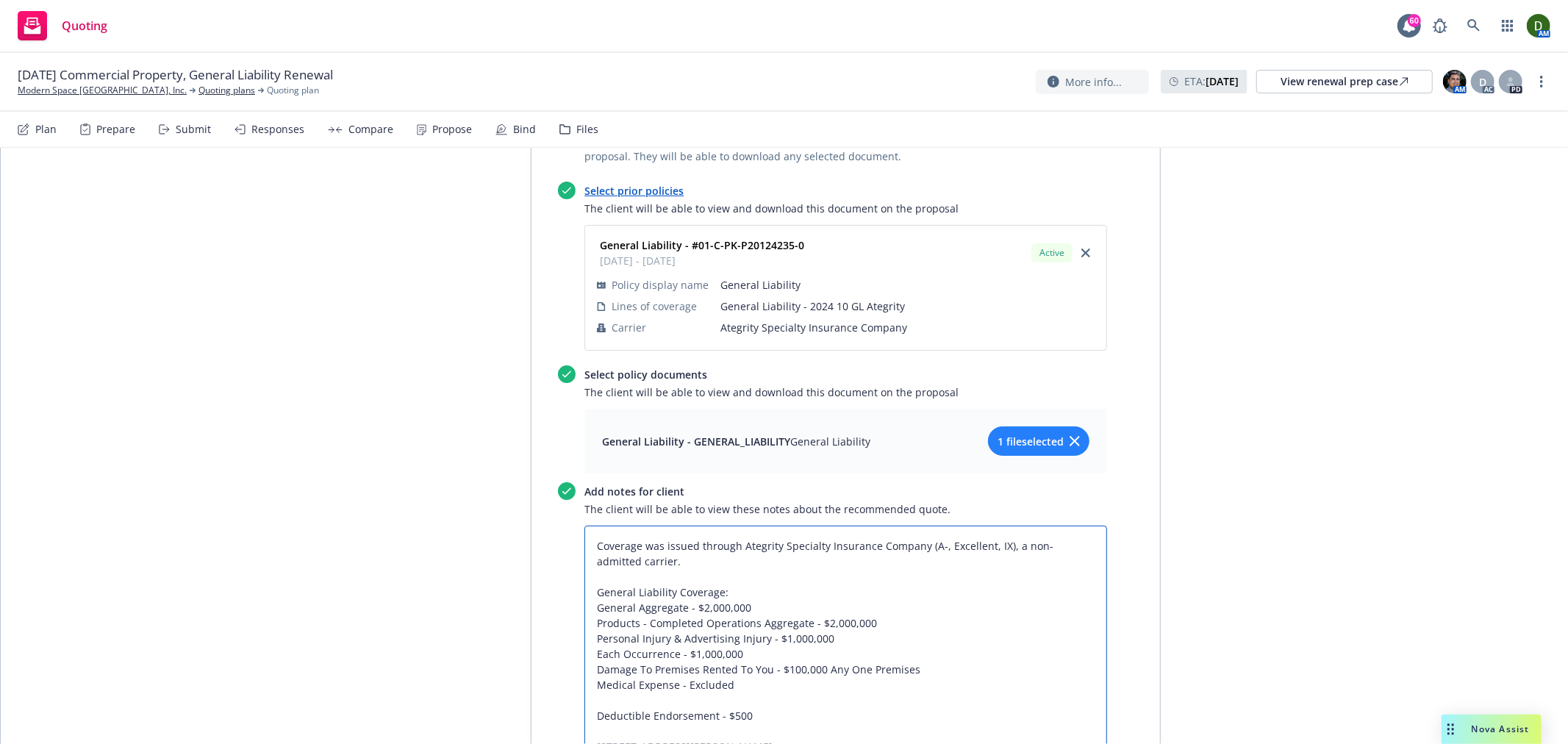
click at [803, 550] on textarea "Coverage was issued through Ategrity Specialty Insurance Company (A-, Excellent…" at bounding box center [846, 715] width 523 height 380
click at [821, 556] on textarea "Coverage was issued through Ategrity Specialty Insurance Company (A-, Excellent…" at bounding box center [846, 715] width 523 height 380
click at [787, 581] on textarea "Coverage was issued through Ategrity Specialty Insurance Company (A-, Excellent…" at bounding box center [846, 715] width 523 height 380
drag, startPoint x: 795, startPoint y: 608, endPoint x: 571, endPoint y: 517, distance: 241.8
click at [571, 517] on div "Add notes for client The client will be able to view these notes about the reco…" at bounding box center [832, 694] width 549 height 423
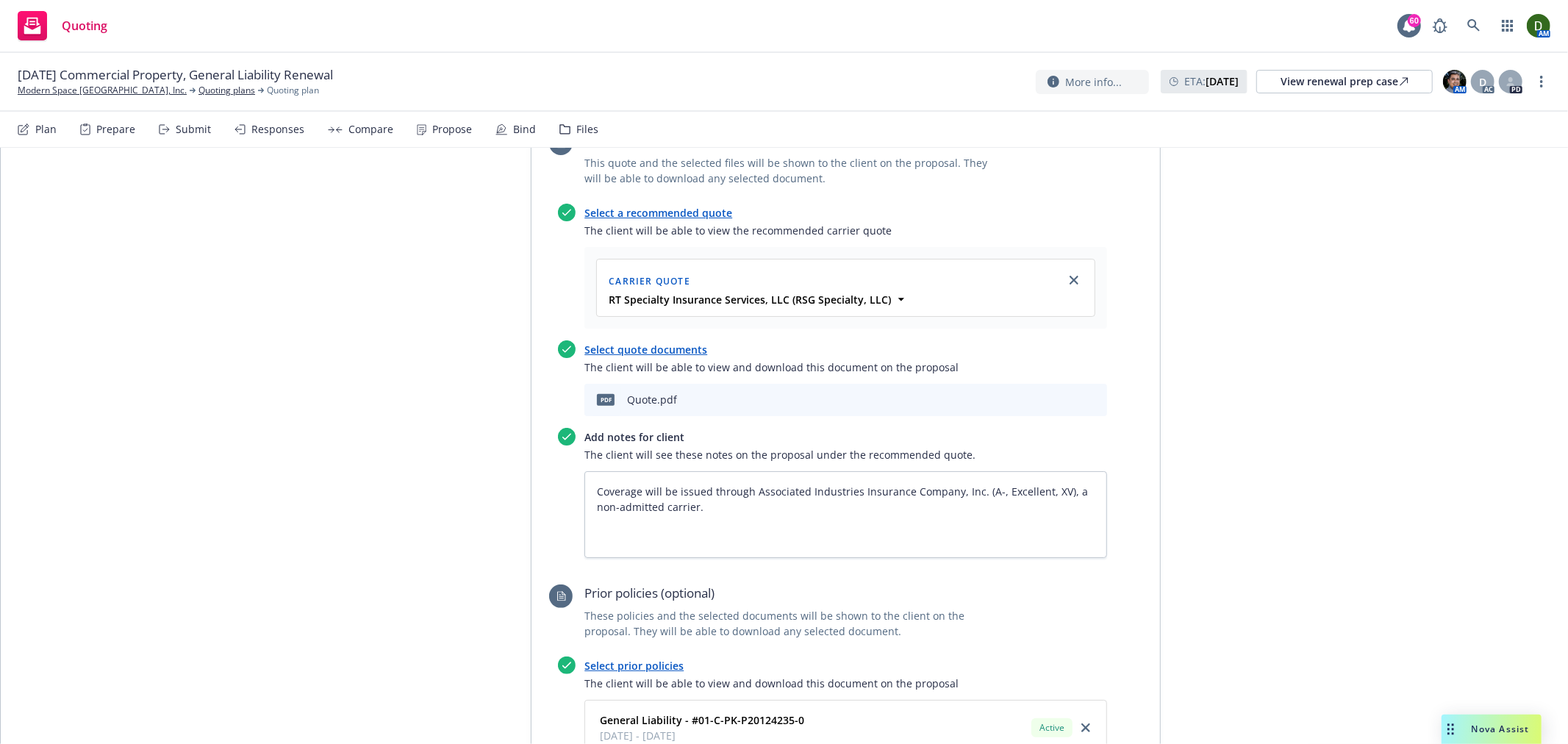
scroll to position [702, 0]
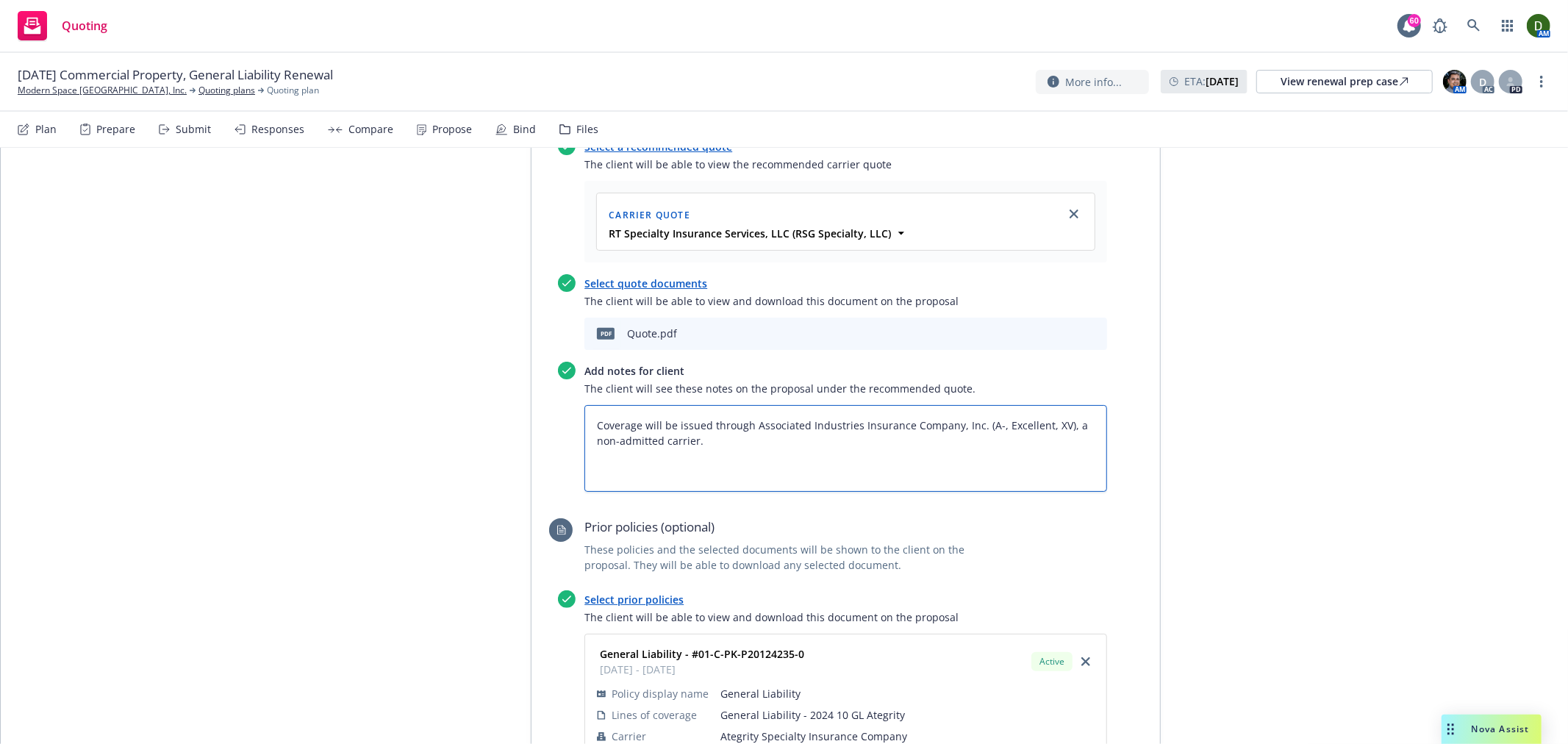
click at [798, 405] on textarea "Coverage will be issued through Associated Industries Insurance Company, Inc. (…" at bounding box center [846, 448] width 523 height 87
paste textarea "General Liability Coverage: General Aggregate - $2,000,000 Products/Completed O…"
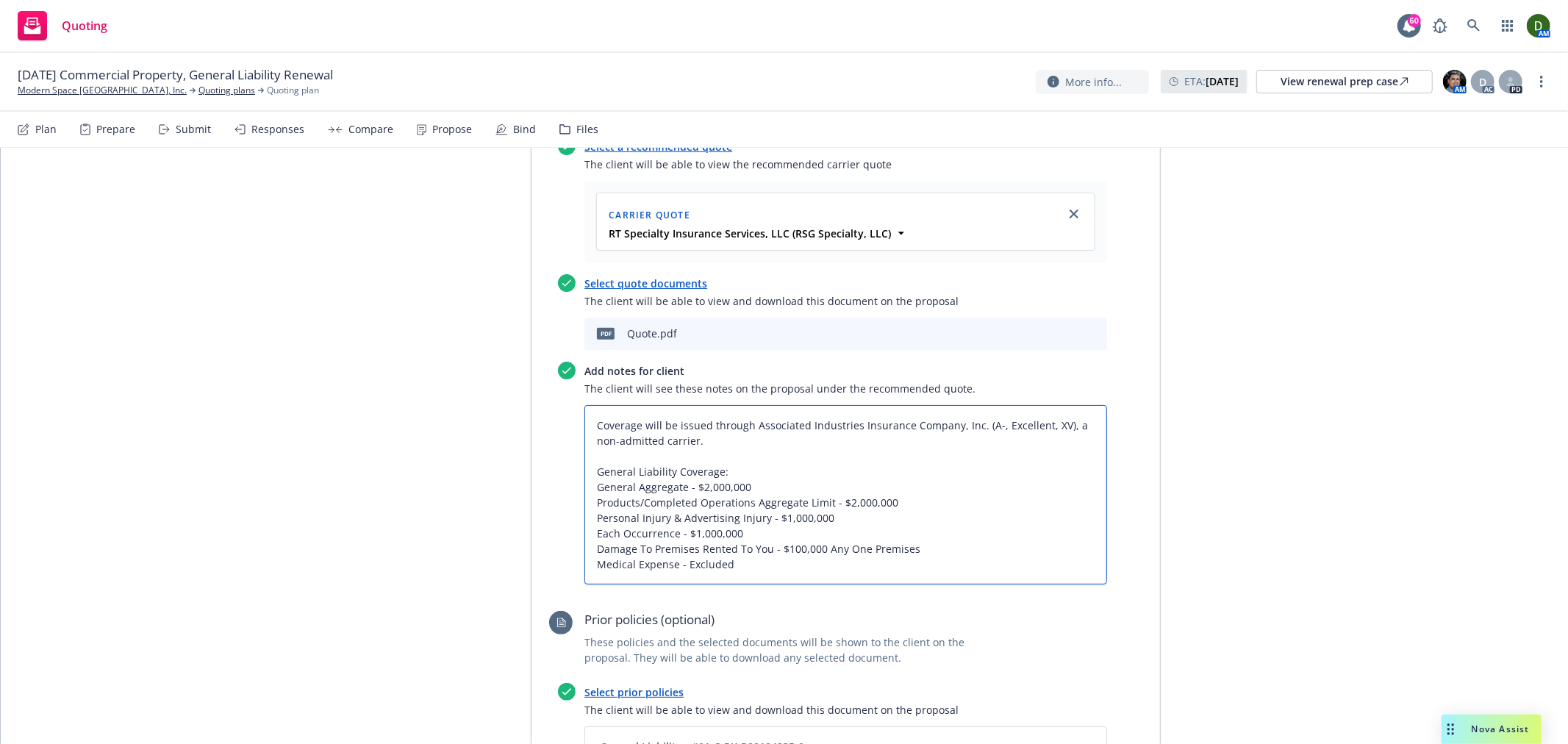
drag, startPoint x: 673, startPoint y: 451, endPoint x: 568, endPoint y: 456, distance: 105.1
click at [568, 456] on div "Add notes for client The client will see these notes on the proposal under the …" at bounding box center [832, 473] width 549 height 223
click at [710, 491] on textarea "Coverage will be issued through Associated Industries Insurance Company, Inc. (…" at bounding box center [846, 494] width 523 height 179
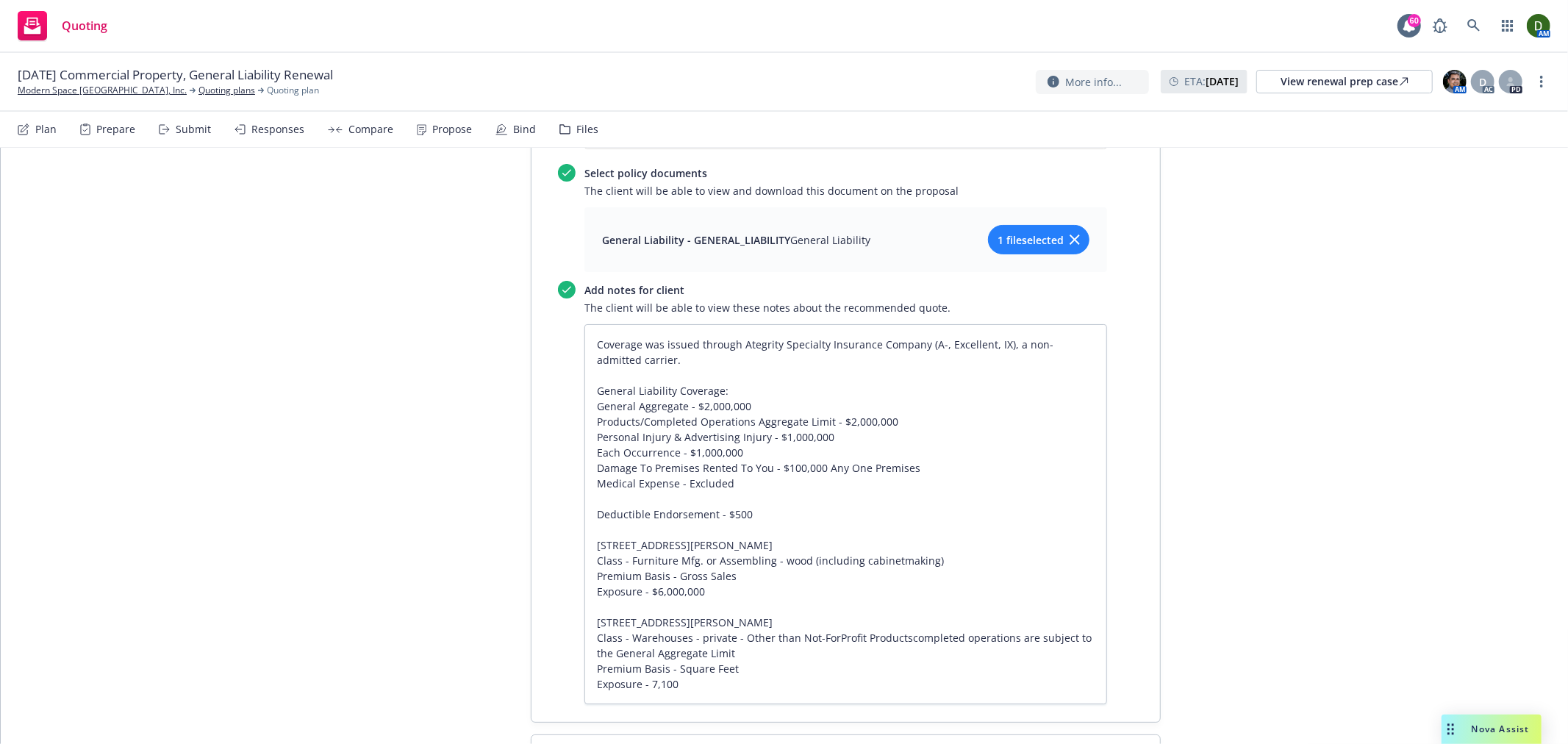
scroll to position [1459, 0]
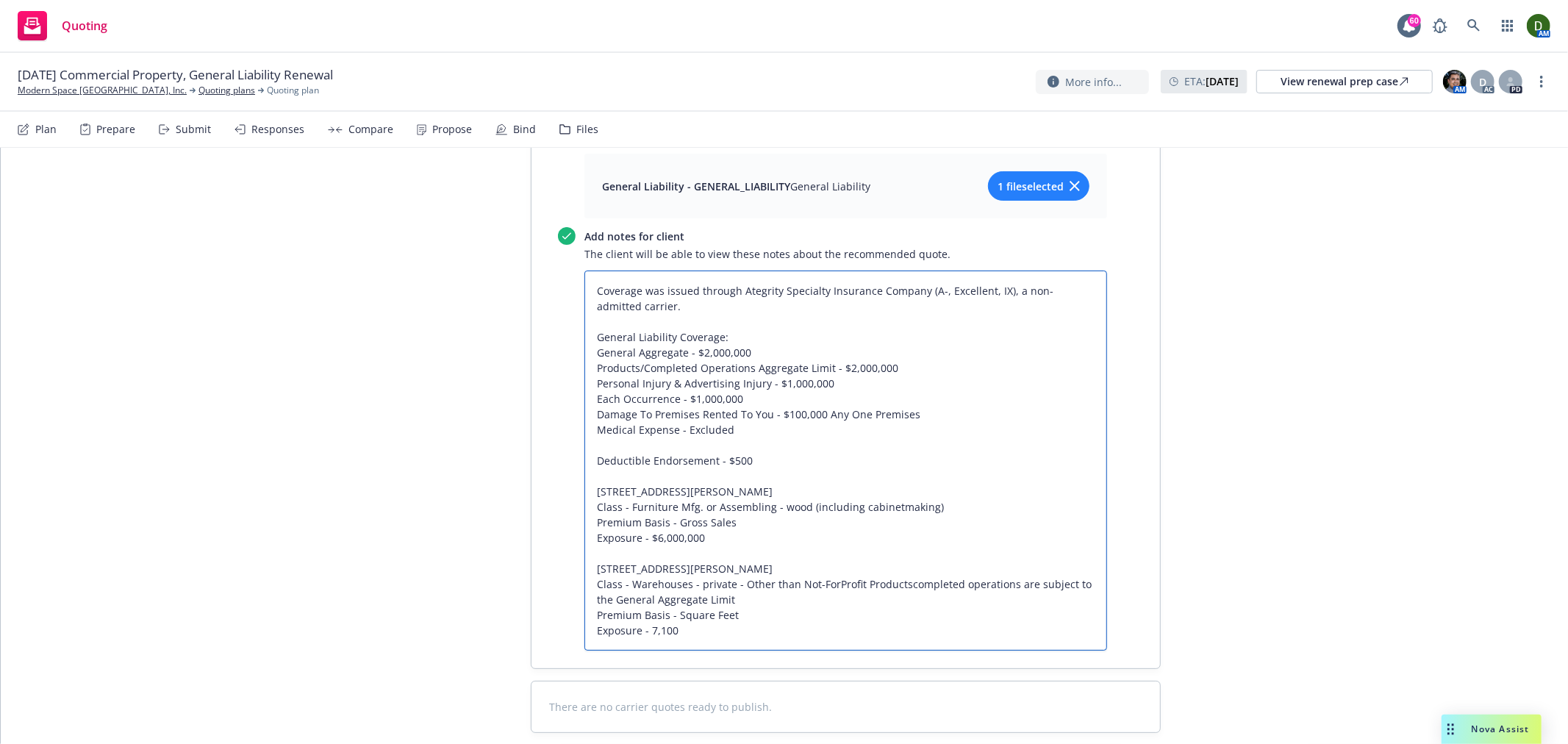
drag, startPoint x: 716, startPoint y: 563, endPoint x: 592, endPoint y: 410, distance: 196.9
click at [592, 410] on textarea "Coverage was issued through Ategrity Specialty Insurance Company (A-, Excellent…" at bounding box center [846, 460] width 523 height 380
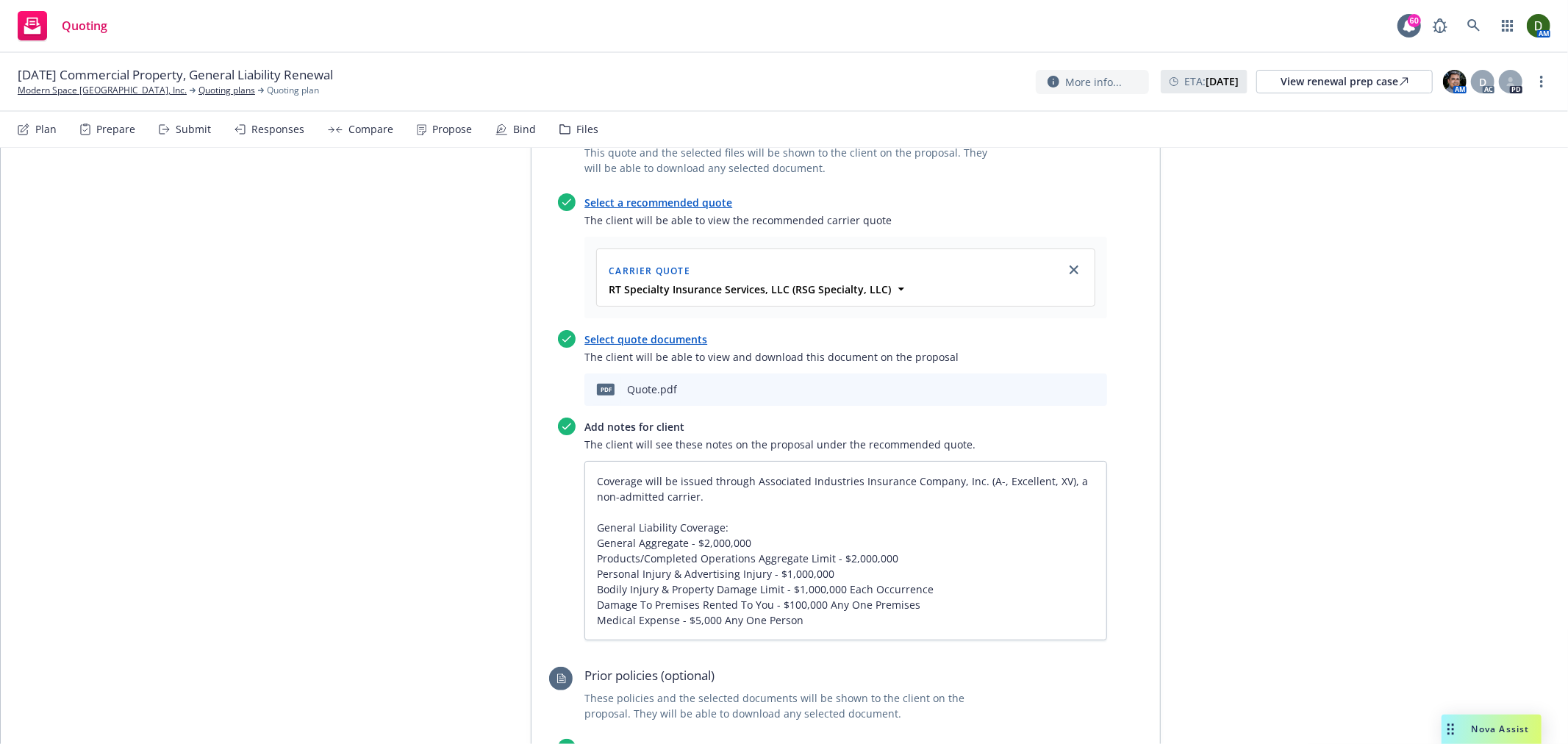
scroll to position [641, 0]
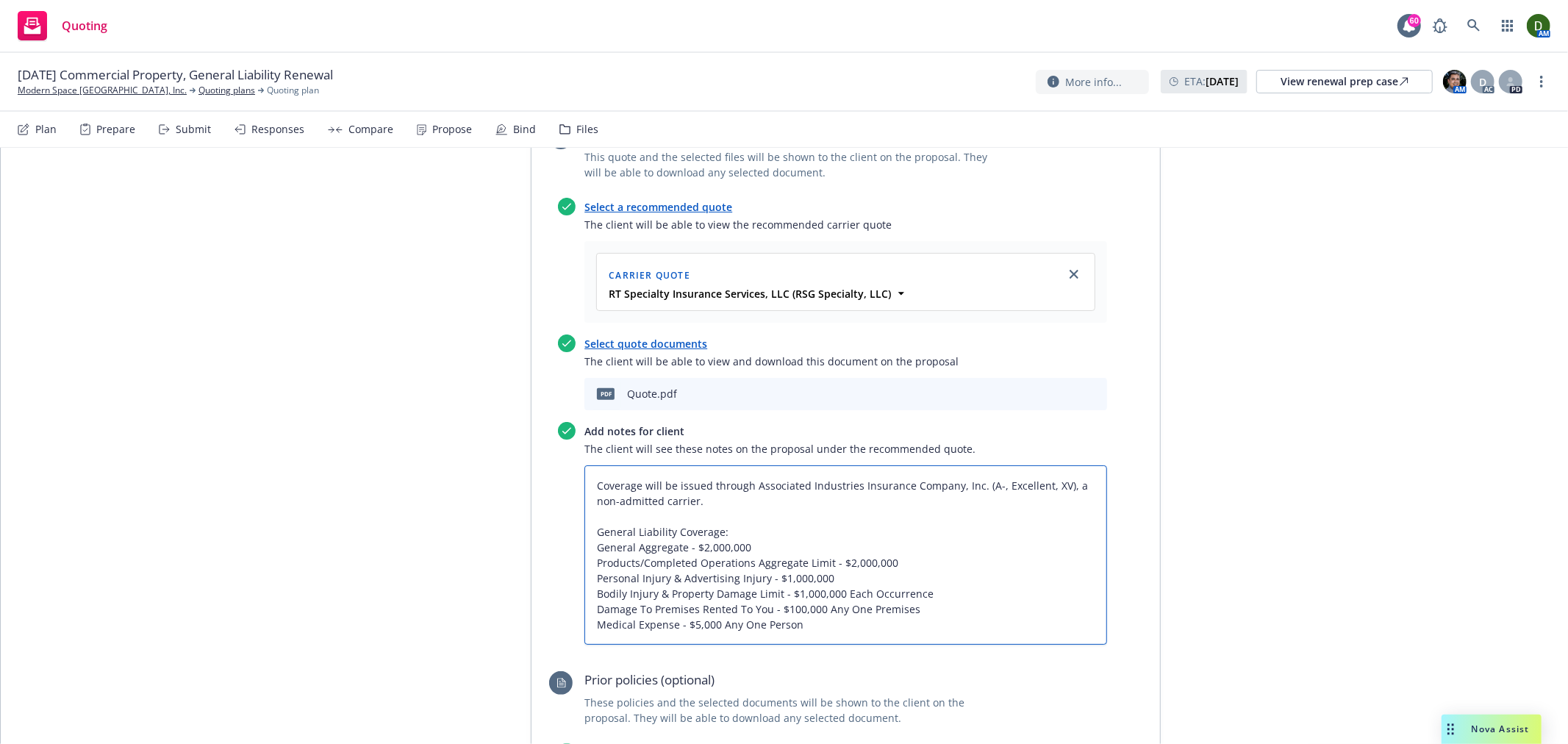
click at [832, 551] on textarea "Coverage will be issued through Associated Industries Insurance Company, Inc. (…" at bounding box center [846, 555] width 523 height 179
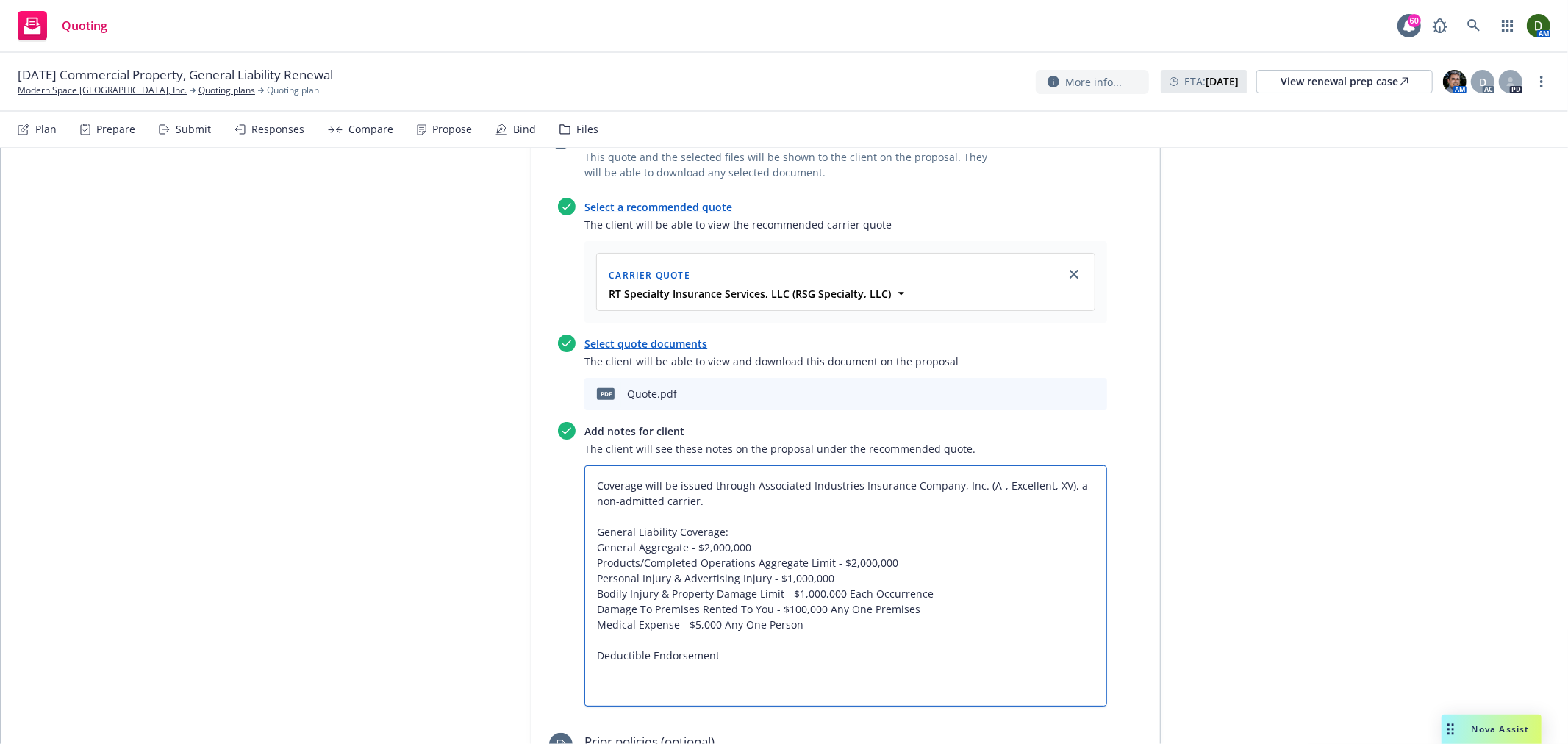
paste textarea "520 Graves Ave Oxnard CA, Oxnard, CA 93030 Class - Furniture Mfg. or Assembling…"
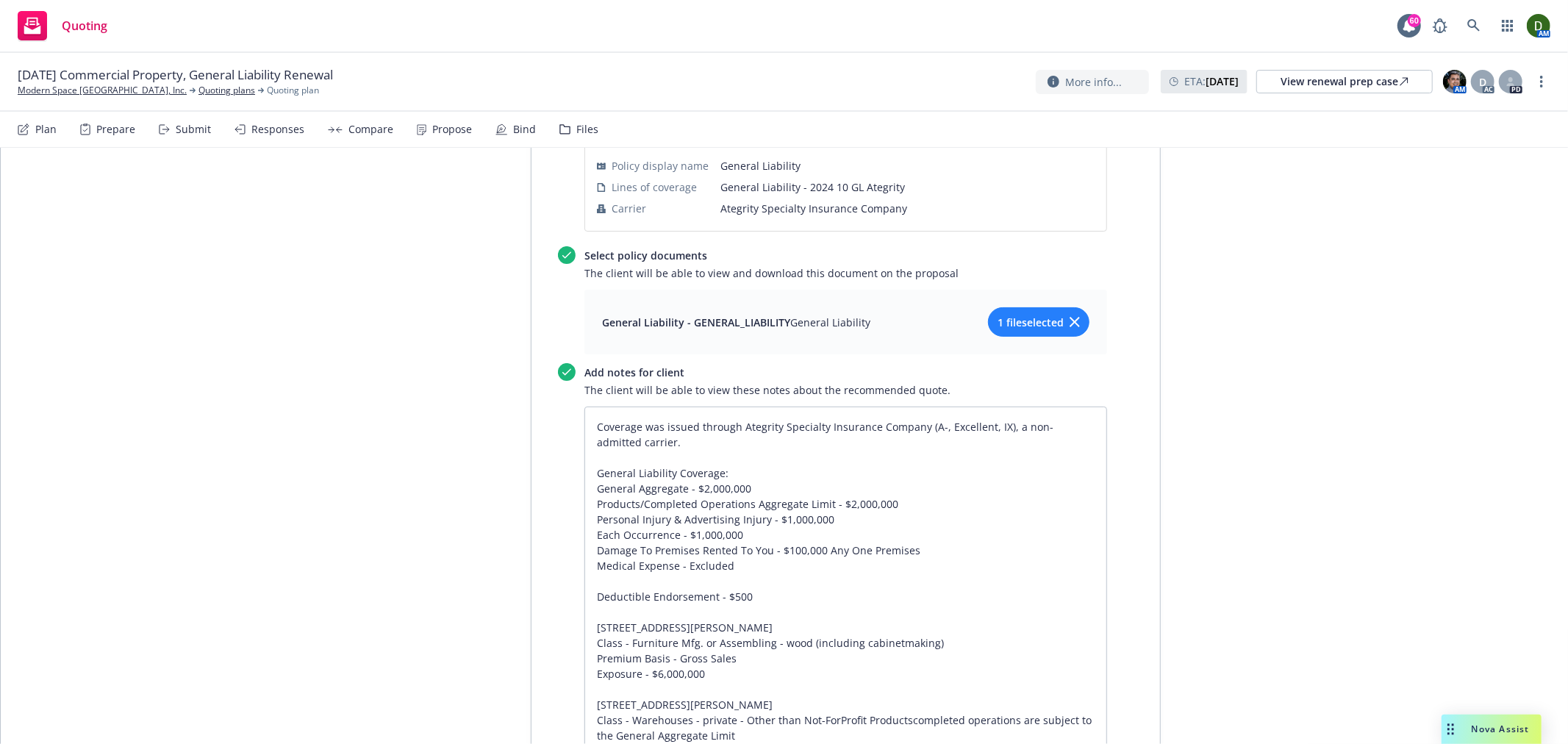
scroll to position [1659, 0]
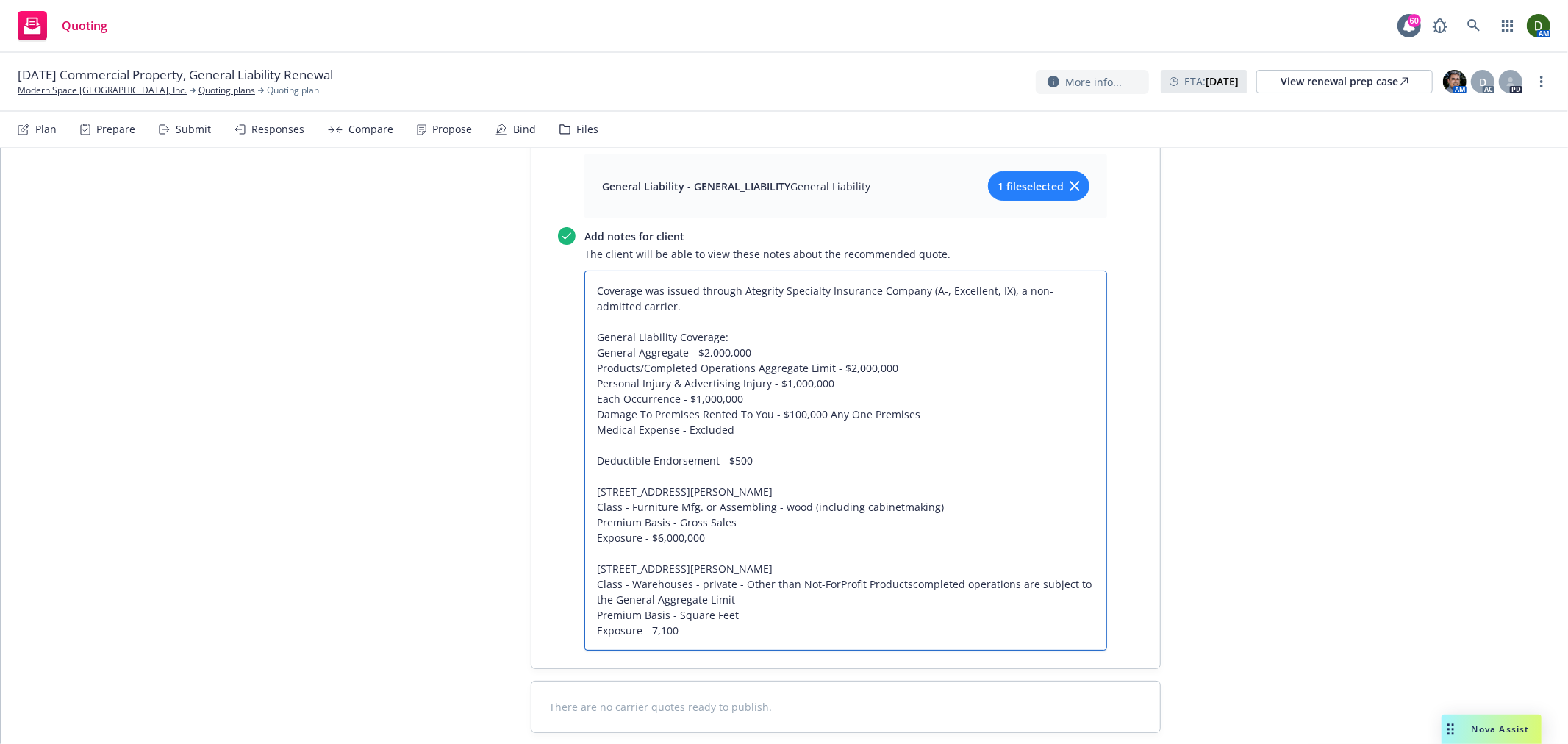
click at [898, 511] on textarea "Coverage was issued through Ategrity Specialty Insurance Company (A-, Excellent…" at bounding box center [846, 460] width 523 height 380
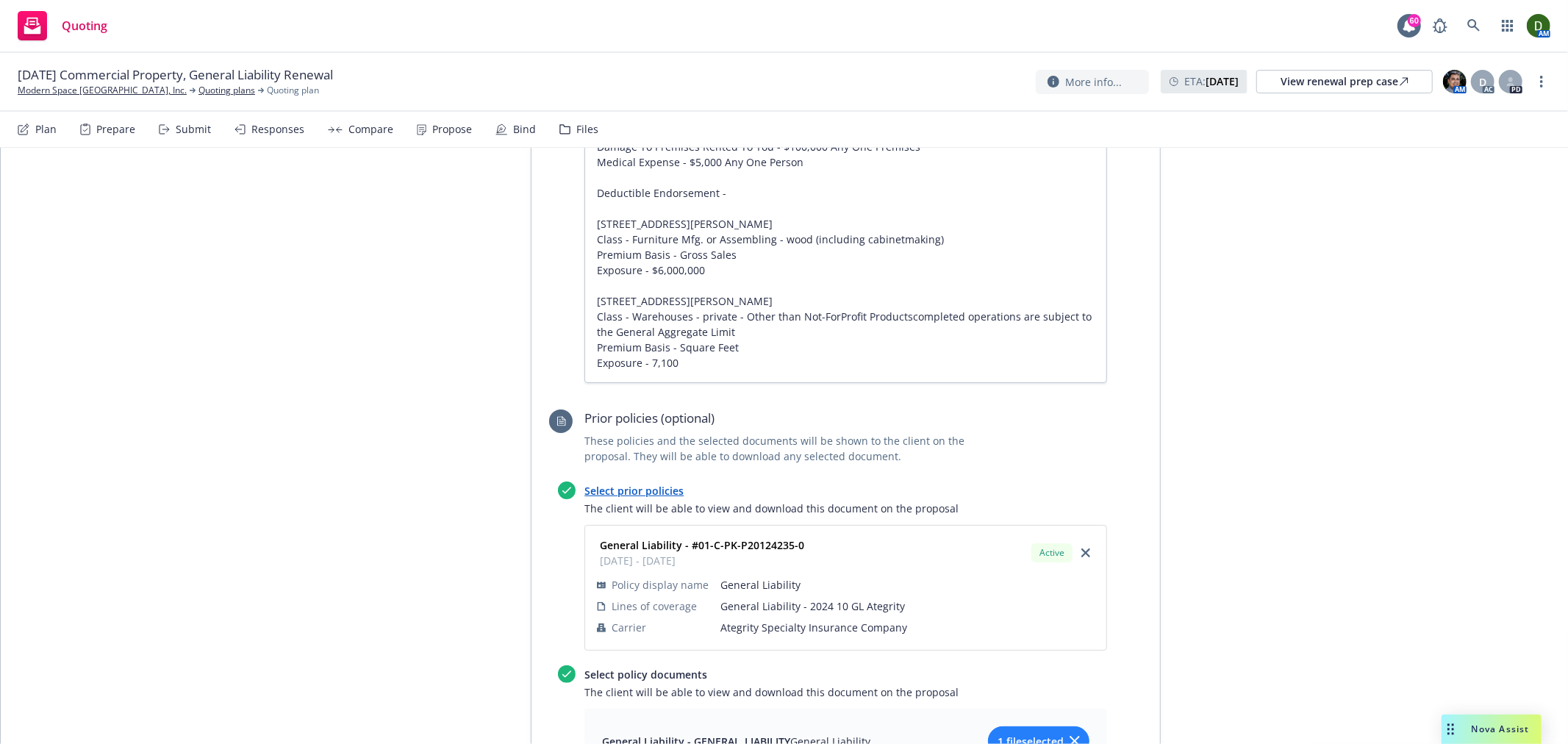
scroll to position [924, 0]
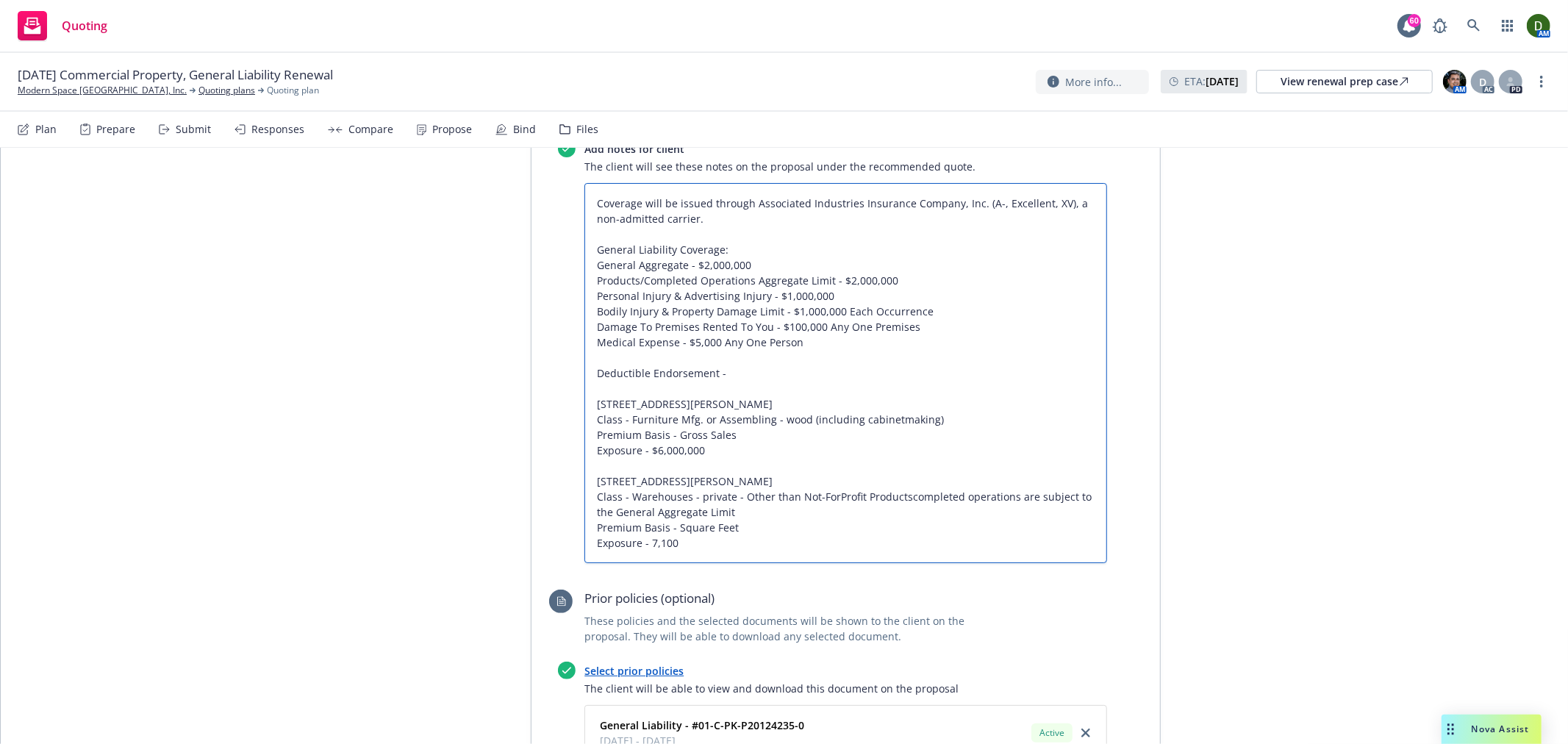
click at [895, 420] on textarea "Coverage will be issued through Associated Industries Insurance Company, Inc. (…" at bounding box center [846, 373] width 523 height 380
drag, startPoint x: 747, startPoint y: 435, endPoint x: 734, endPoint y: 417, distance: 22.2
click at [734, 417] on textarea "Coverage will be issued through Associated Industries Insurance Company, Inc. (…" at bounding box center [846, 373] width 523 height 380
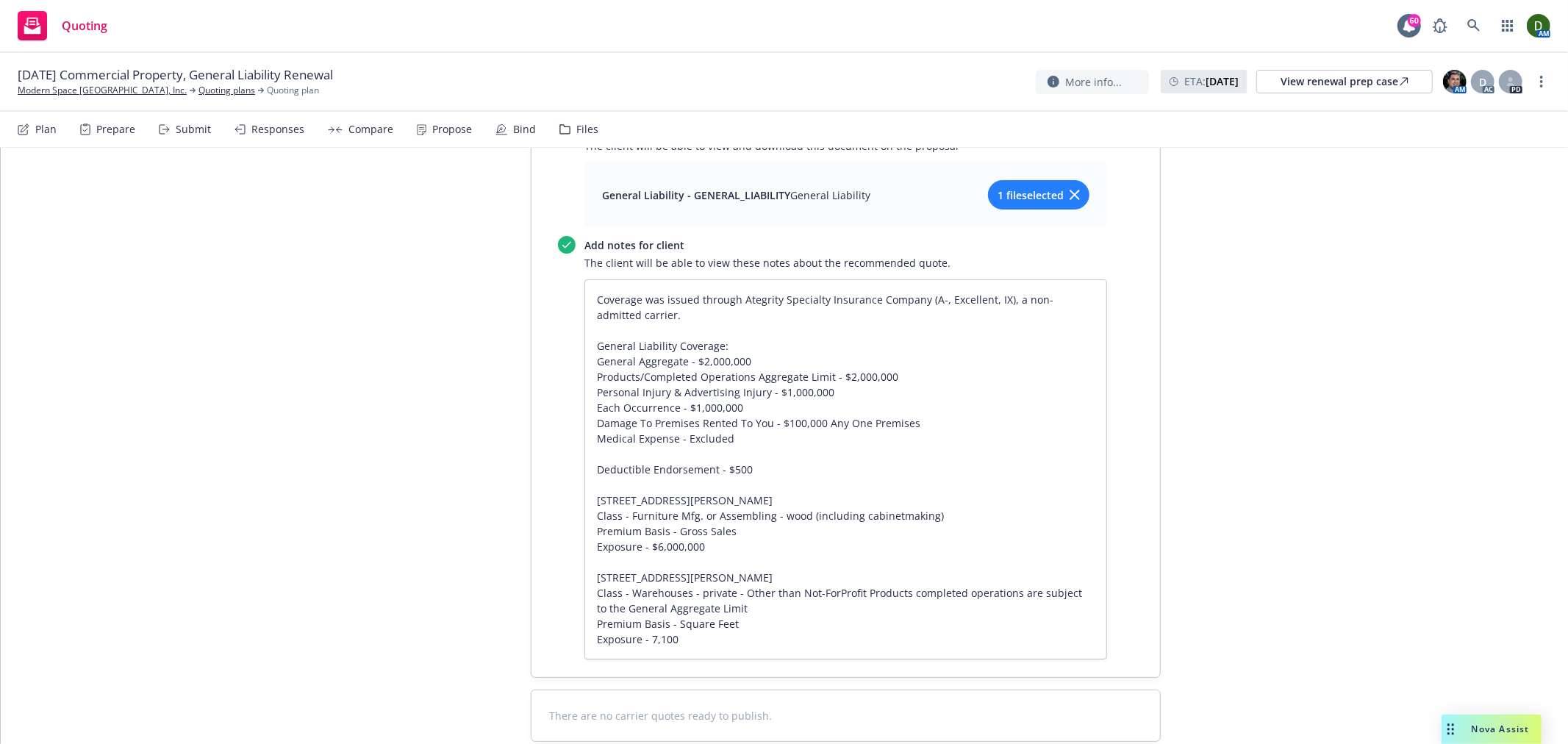
scroll to position [1644, 0]
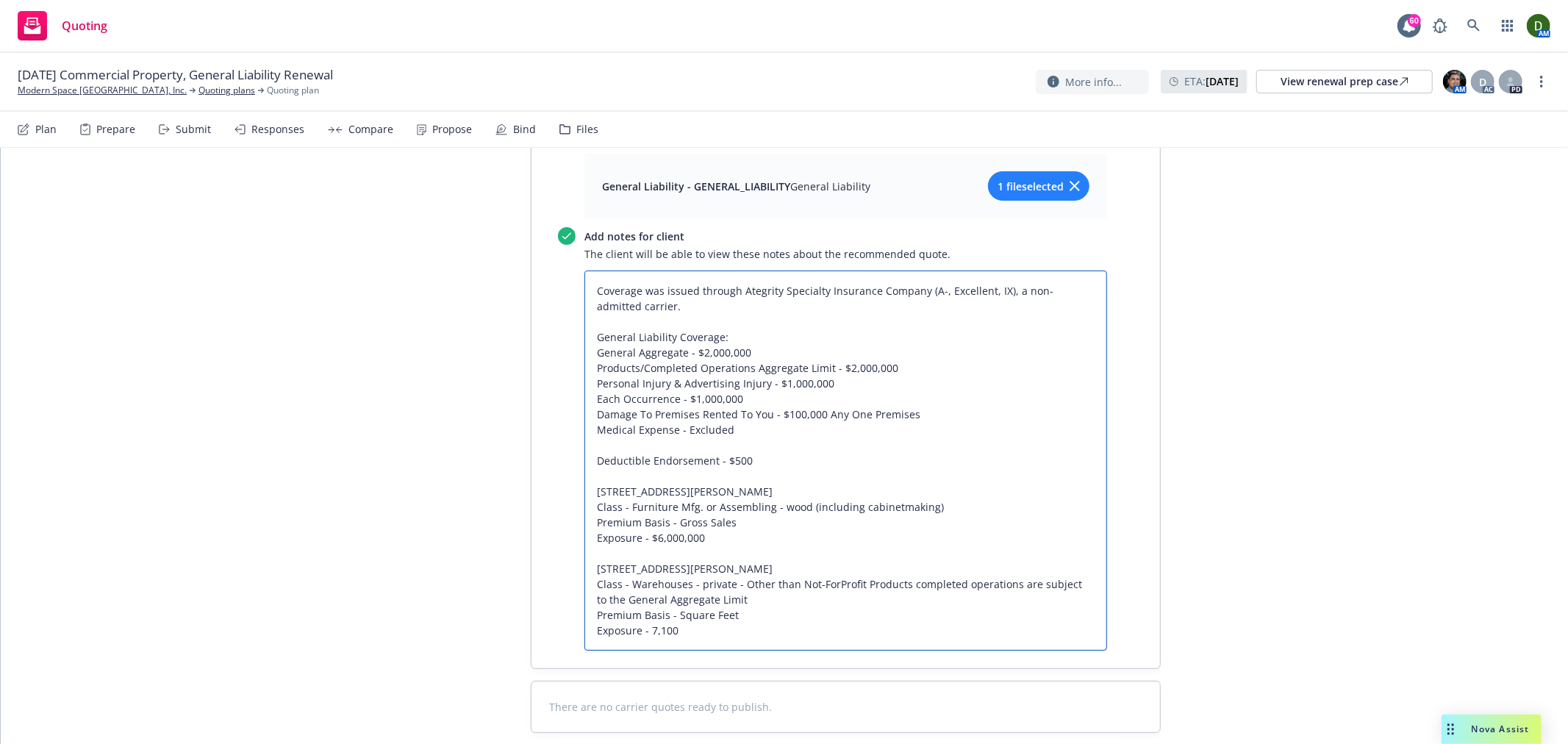
drag, startPoint x: 854, startPoint y: 503, endPoint x: 938, endPoint y: 525, distance: 86.8
click at [938, 525] on textarea "Coverage was issued through Ategrity Specialty Insurance Company (A-, Excellent…" at bounding box center [846, 460] width 523 height 380
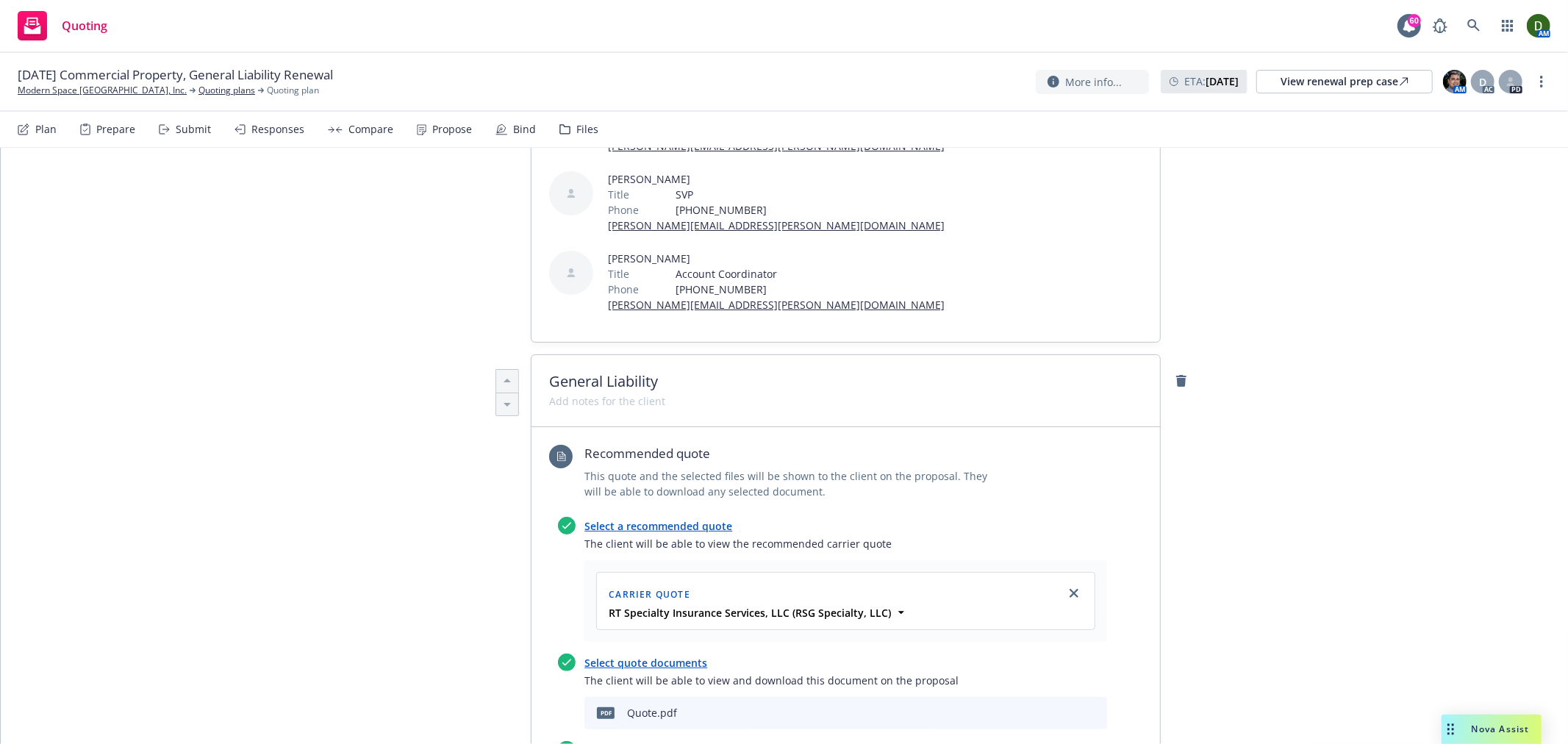
scroll to position [321, 0]
click at [611, 395] on span at bounding box center [608, 402] width 116 height 15
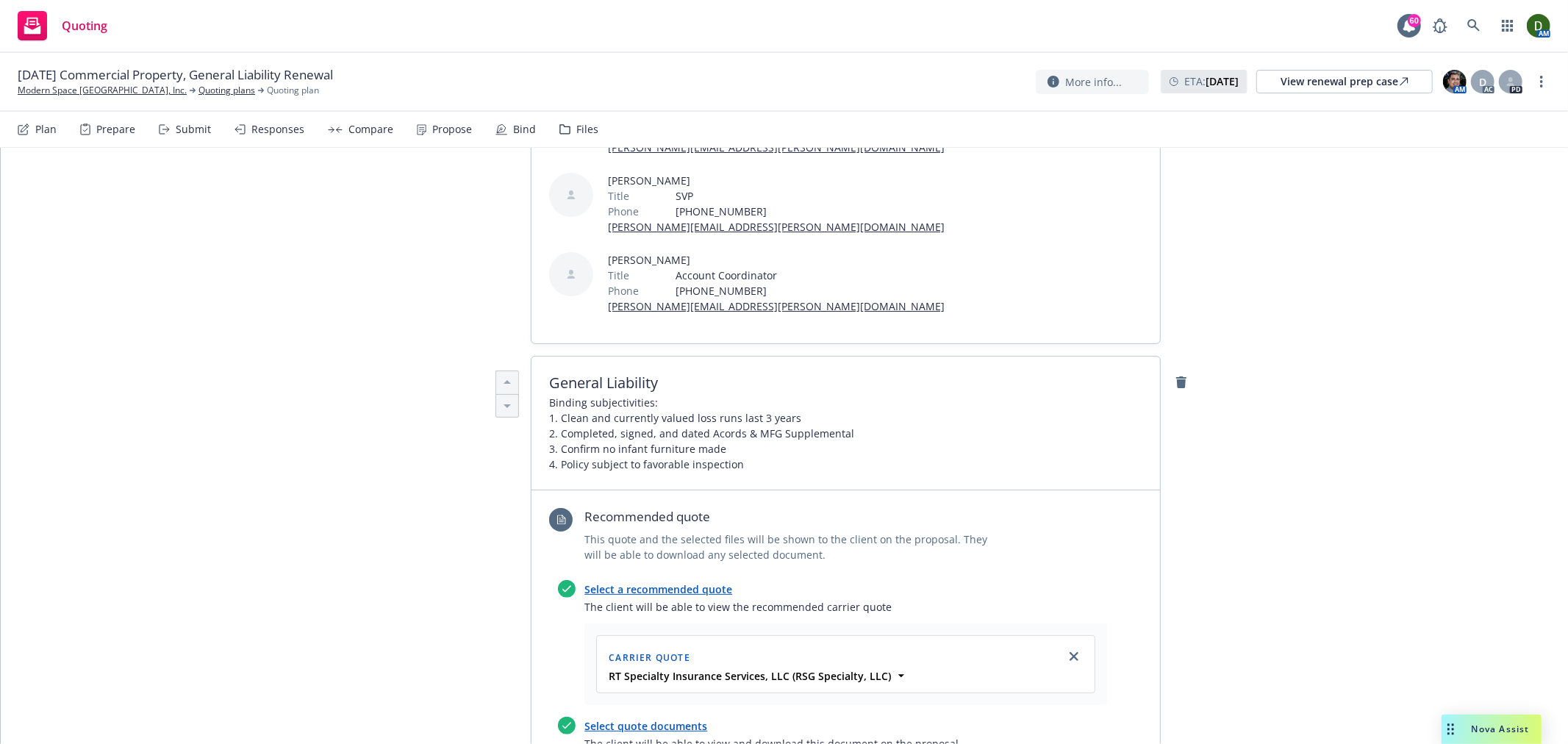
click at [759, 374] on span "General Liability" at bounding box center [846, 383] width 593 height 17
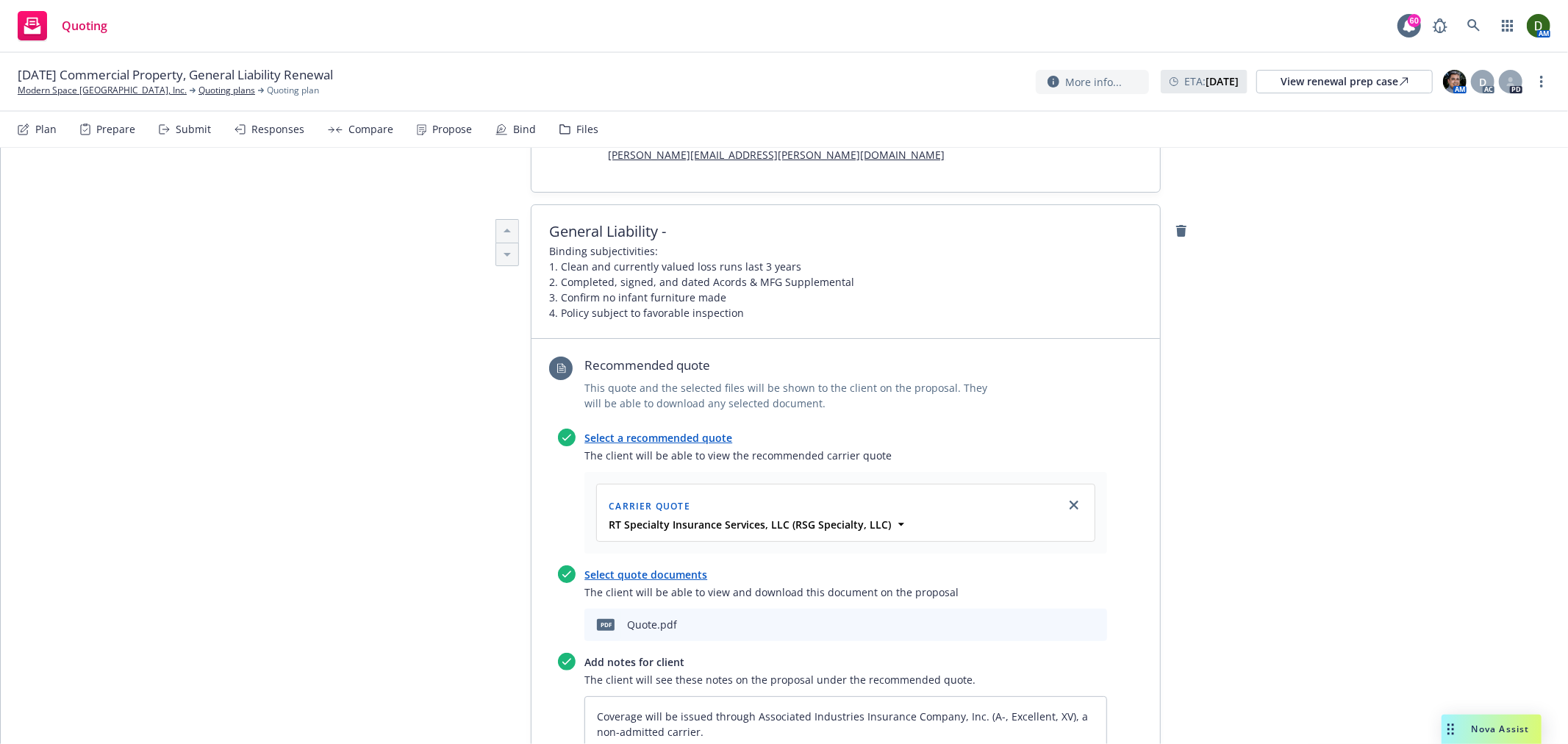
scroll to position [648, 0]
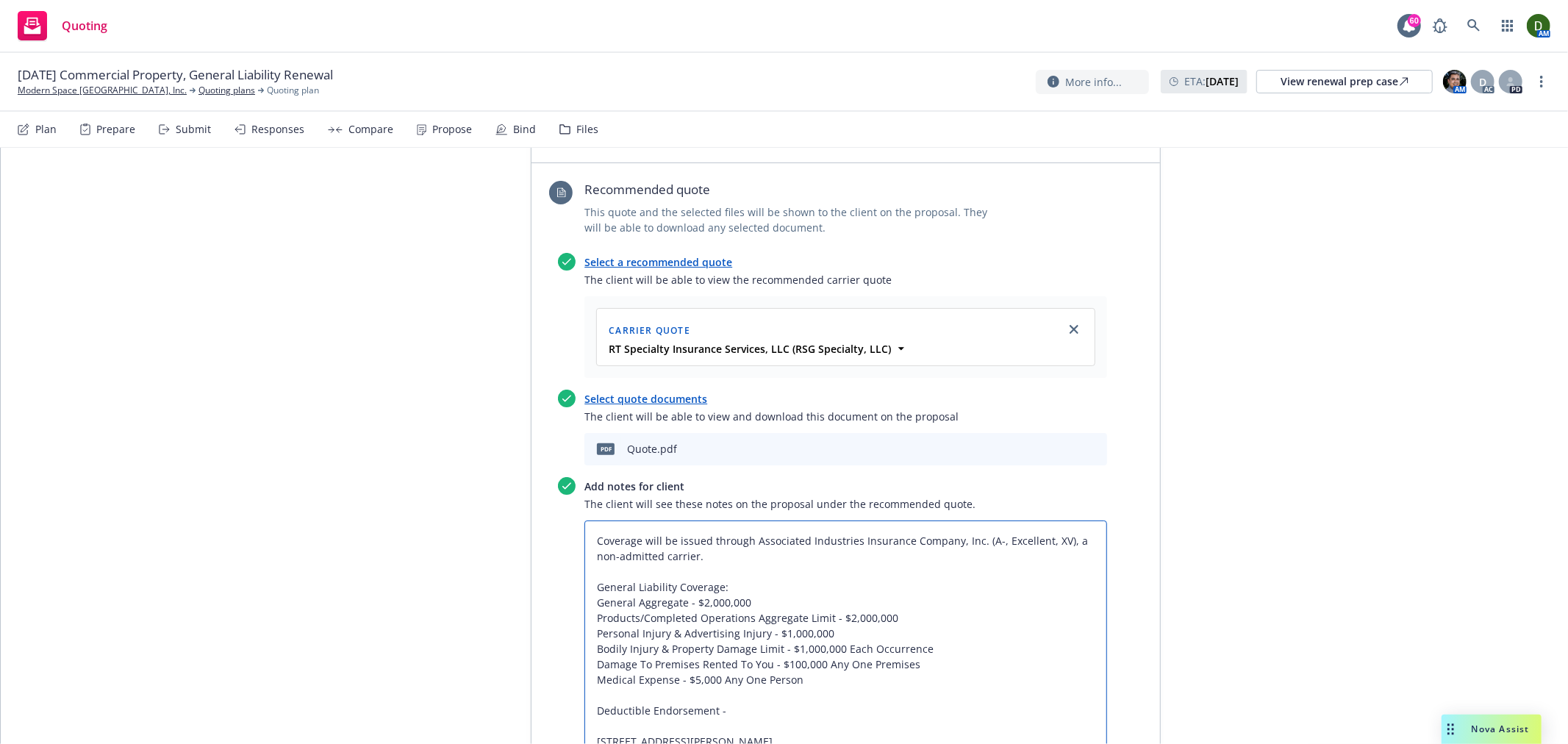
drag, startPoint x: 747, startPoint y: 467, endPoint x: 971, endPoint y: 460, distance: 224.1
click at [971, 521] on textarea "Coverage will be issued through Associated Industries Insurance Company, Inc. (…" at bounding box center [846, 703] width 523 height 364
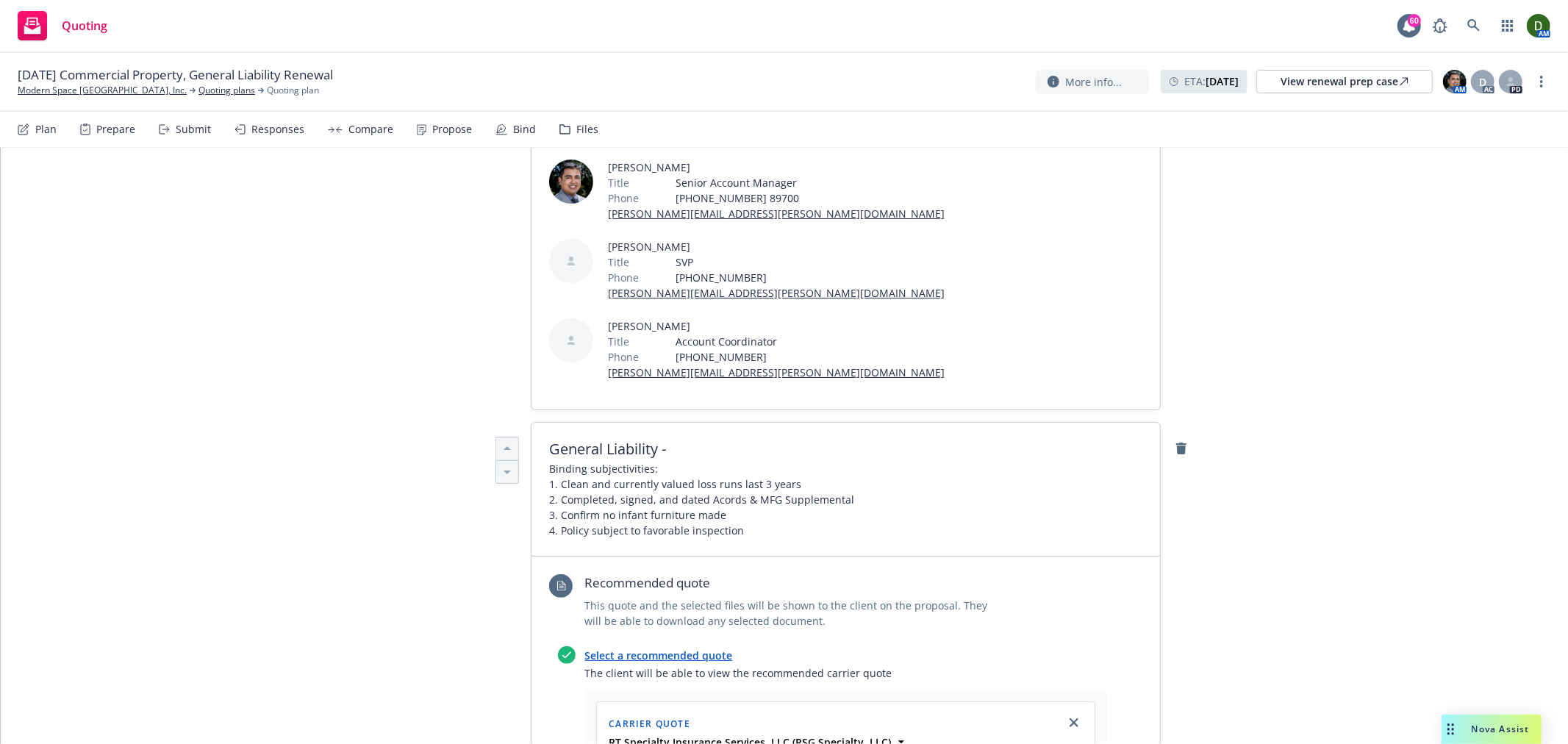
scroll to position [239, 0]
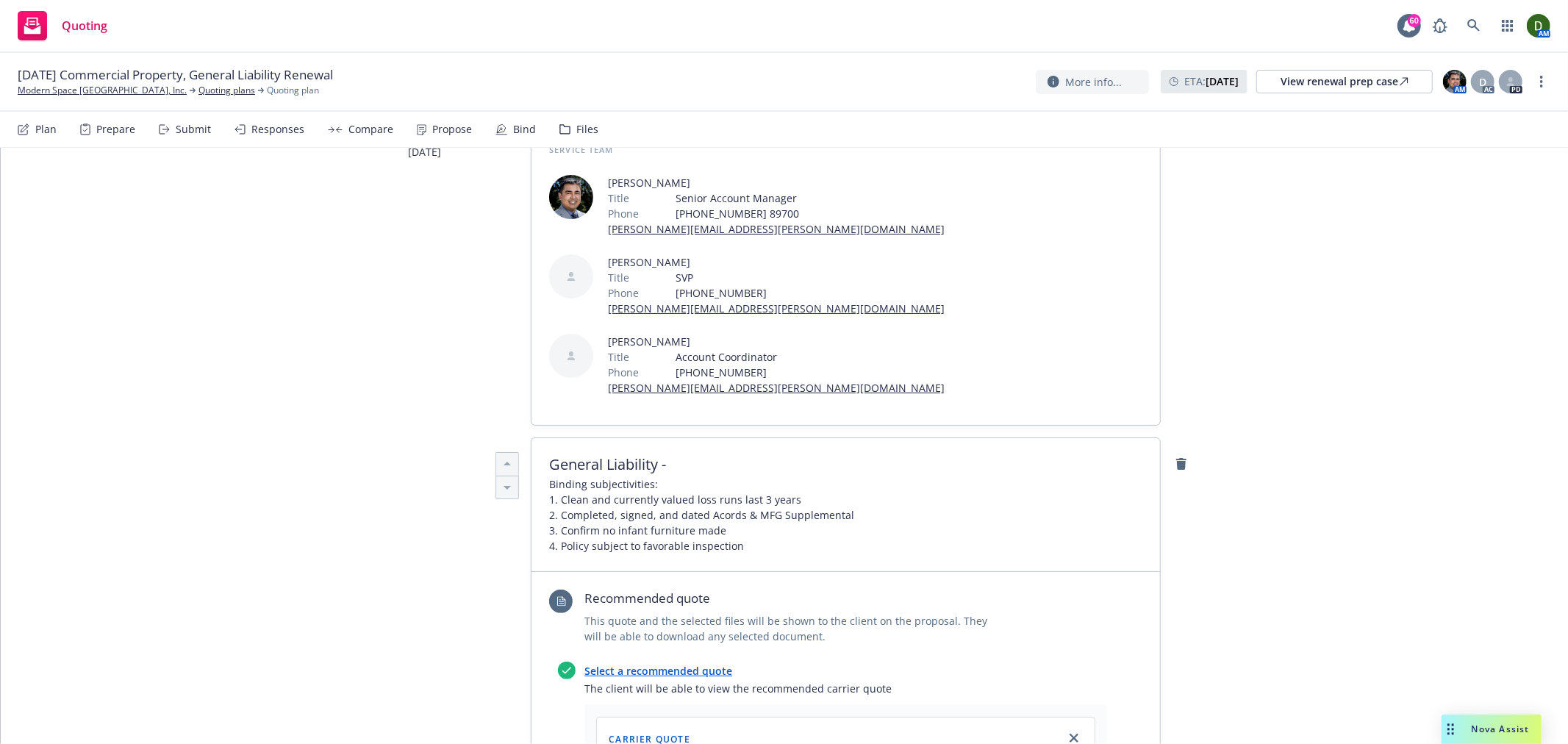
click at [712, 456] on span "General Liability -" at bounding box center [846, 464] width 593 height 17
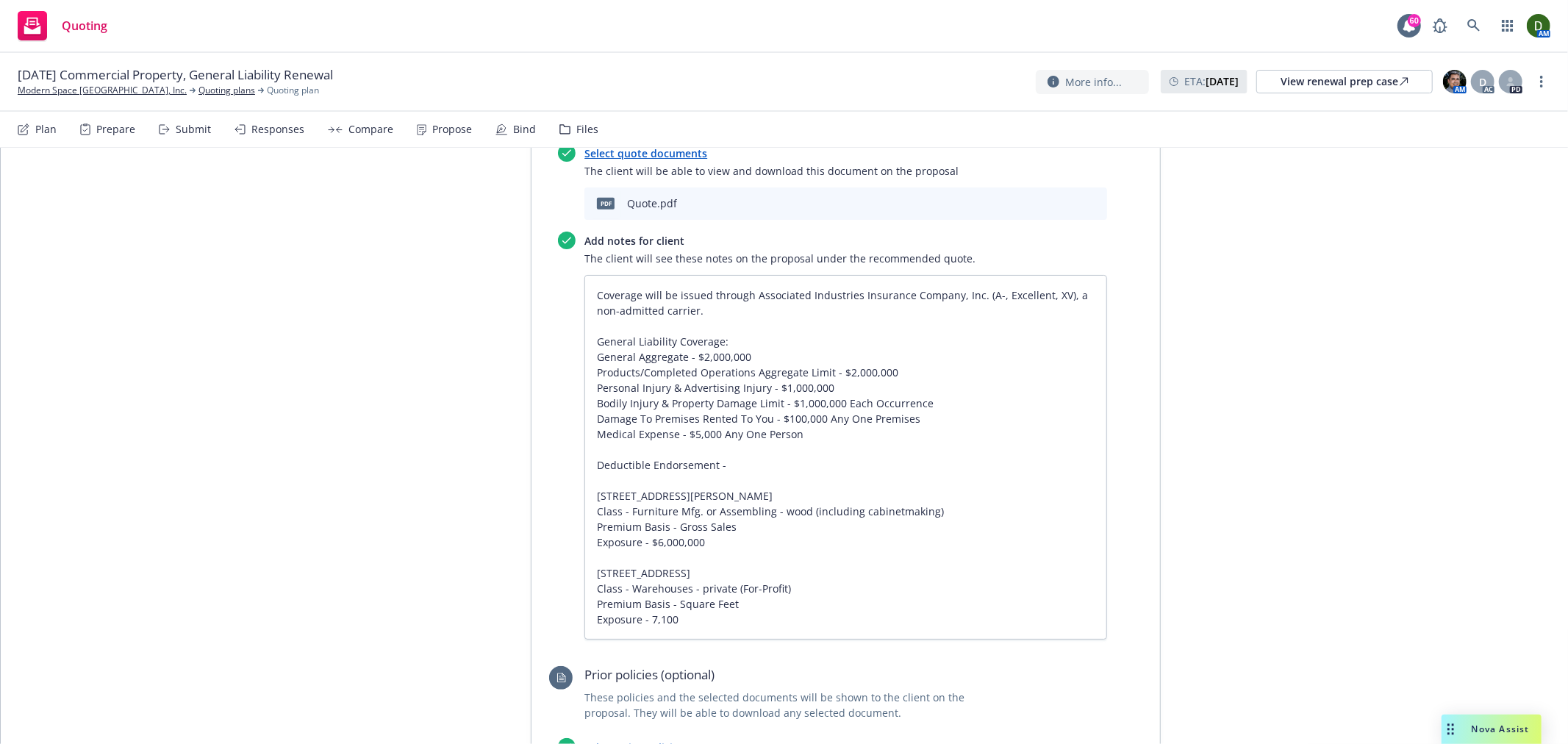
scroll to position [893, 0]
click at [747, 389] on textarea "Coverage will be issued through Associated Industries Insurance Company, Inc. (…" at bounding box center [846, 458] width 523 height 364
click at [766, 559] on textarea "Coverage will be issued through Associated Industries Insurance Company, Inc. (…" at bounding box center [846, 458] width 523 height 364
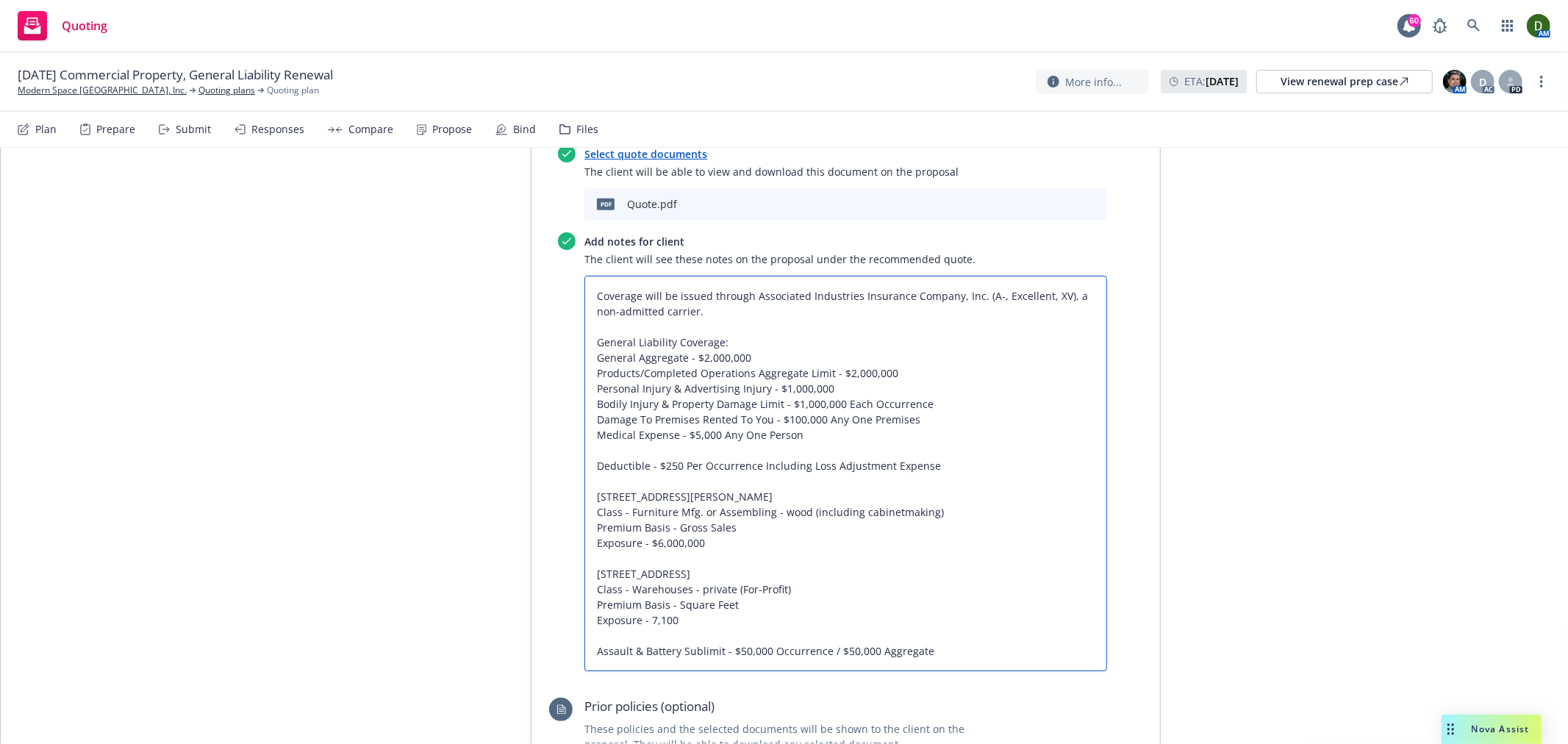
drag, startPoint x: 731, startPoint y: 570, endPoint x: 740, endPoint y: 565, distance: 10.3
click at [740, 565] on textarea "Coverage will be issued through Associated Industries Insurance Company, Inc. (…" at bounding box center [846, 473] width 523 height 395
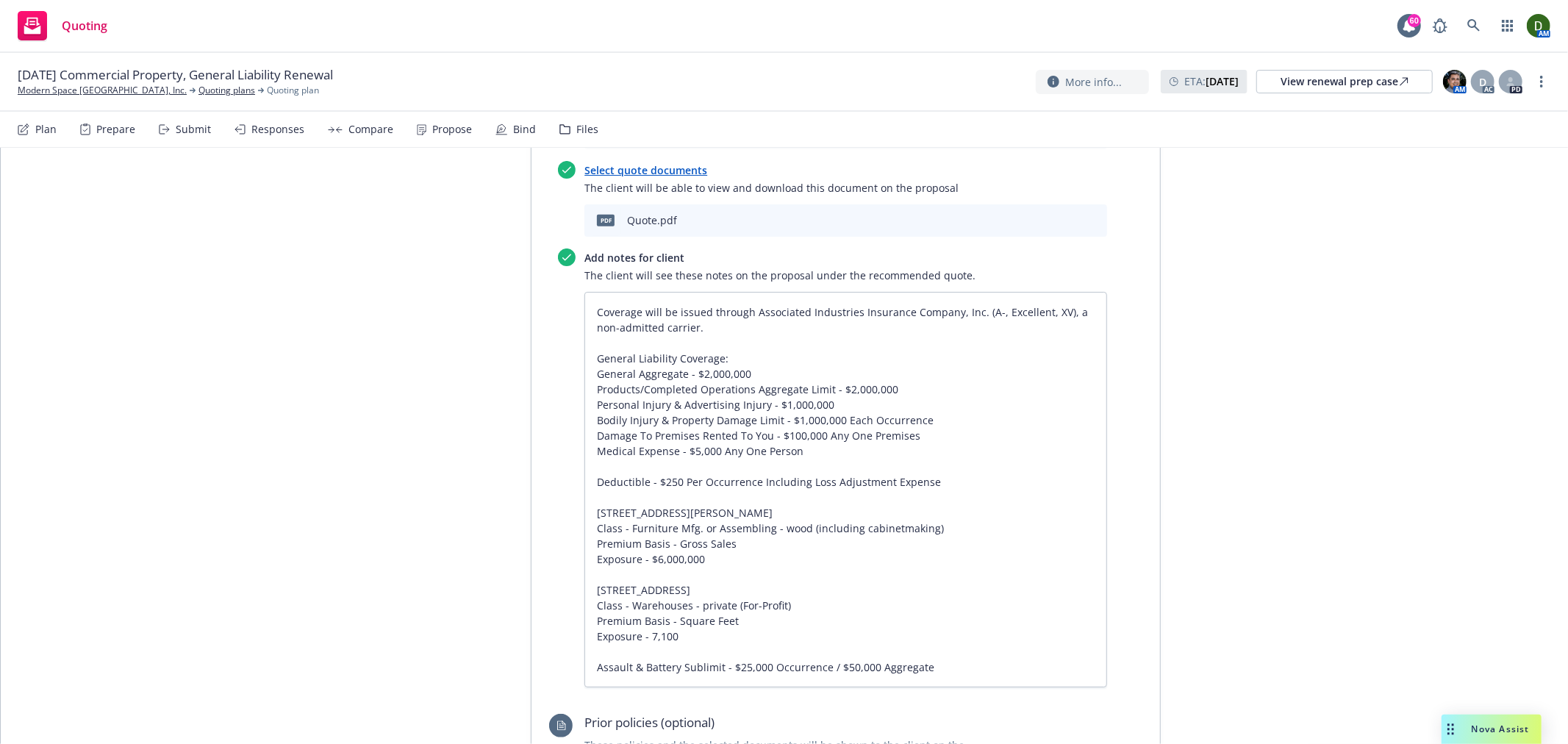
scroll to position [219, 0]
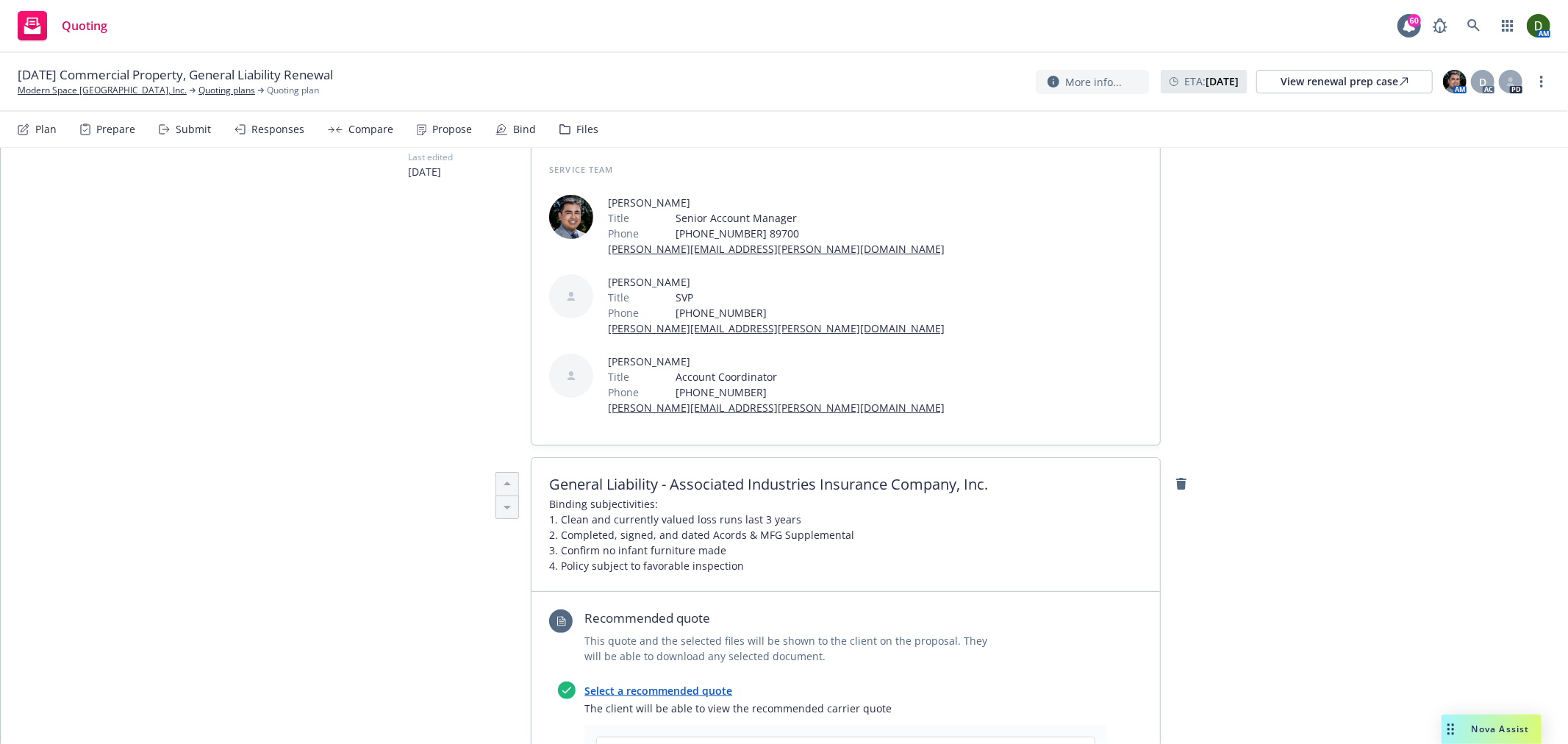
drag, startPoint x: 1218, startPoint y: 501, endPoint x: 1189, endPoint y: 245, distance: 257.6
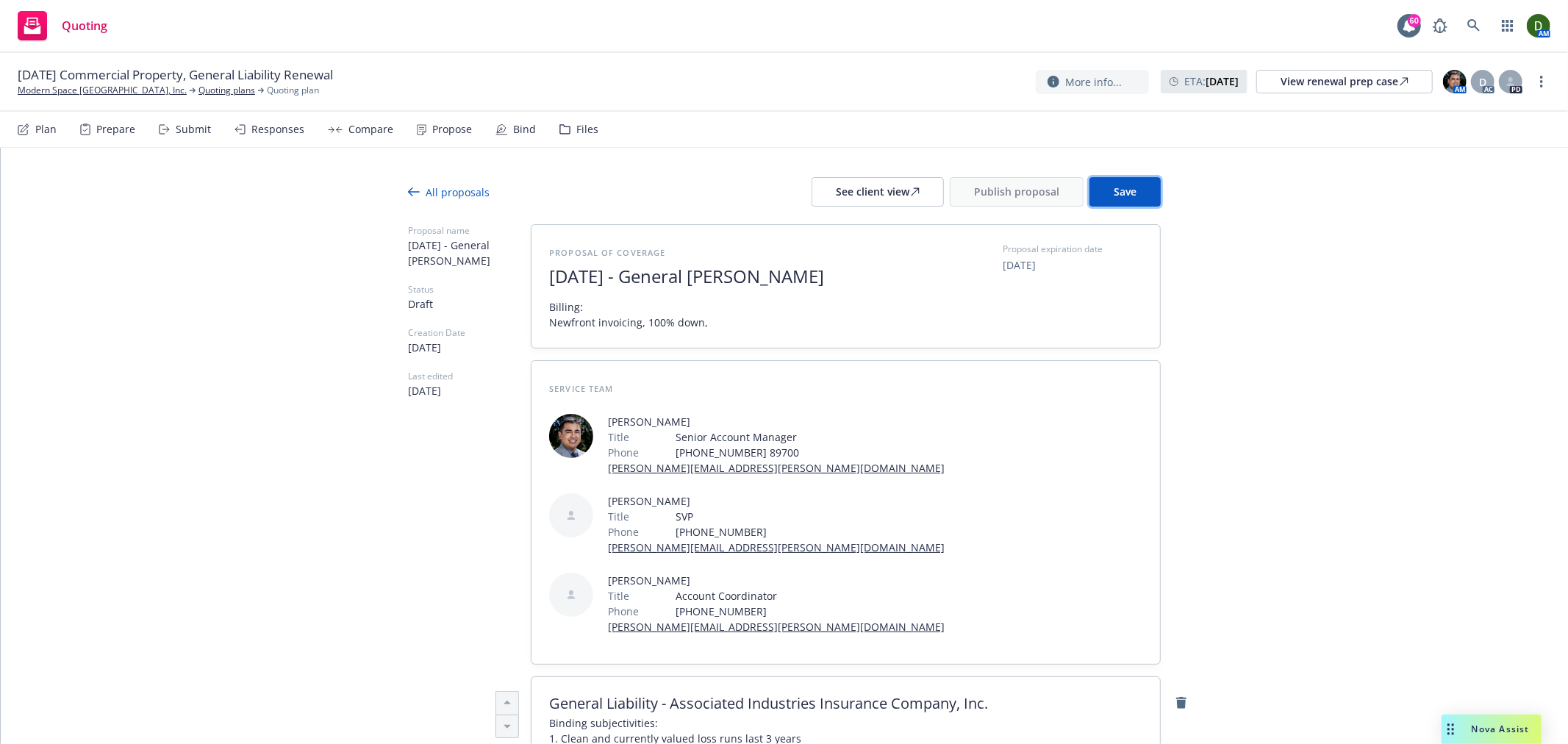
click at [1130, 195] on button "Save" at bounding box center [1124, 191] width 71 height 29
click at [1013, 261] on span "11/12/2025" at bounding box center [1019, 265] width 33 height 15
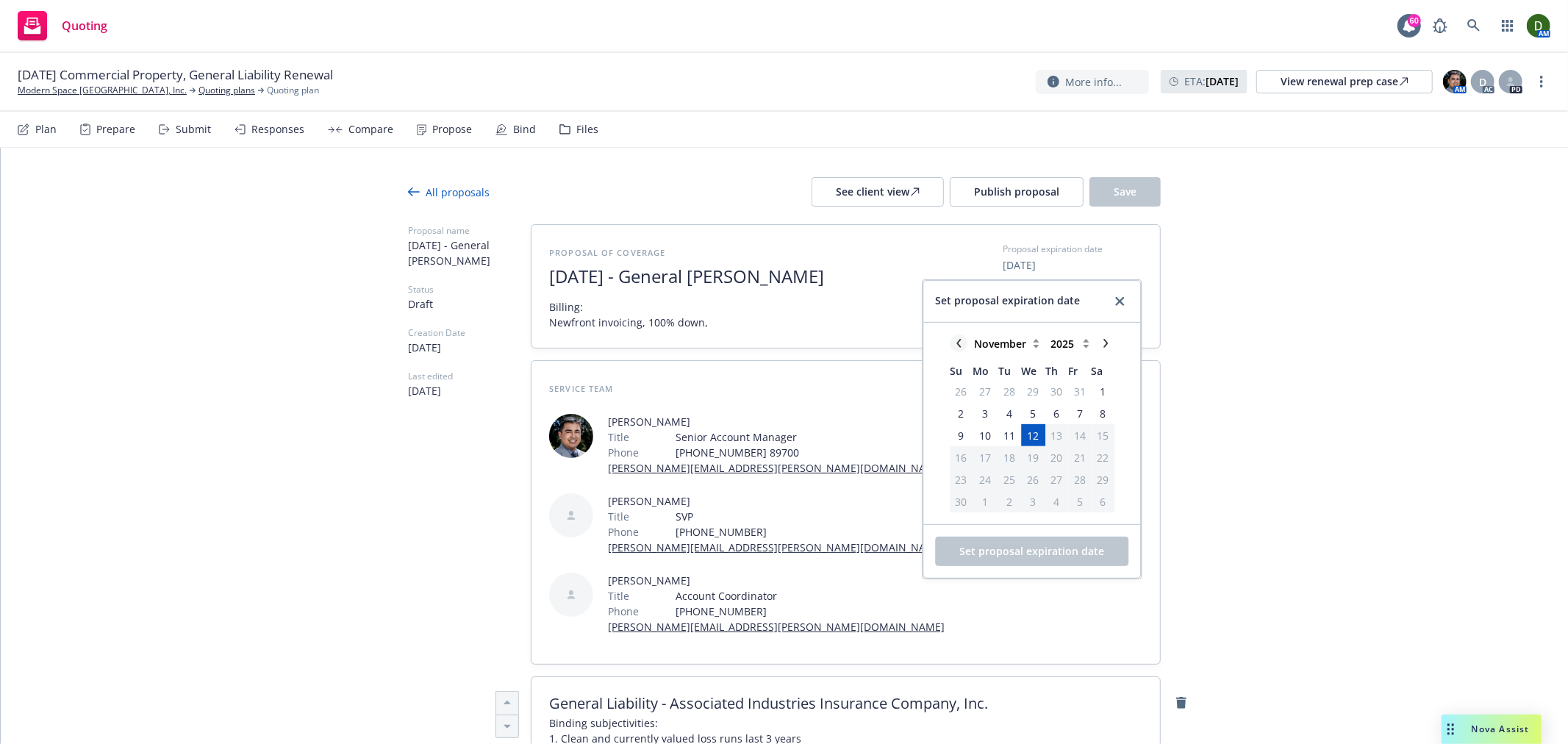
click at [954, 340] on icon "chevronLeft" at bounding box center [959, 343] width 9 height 9
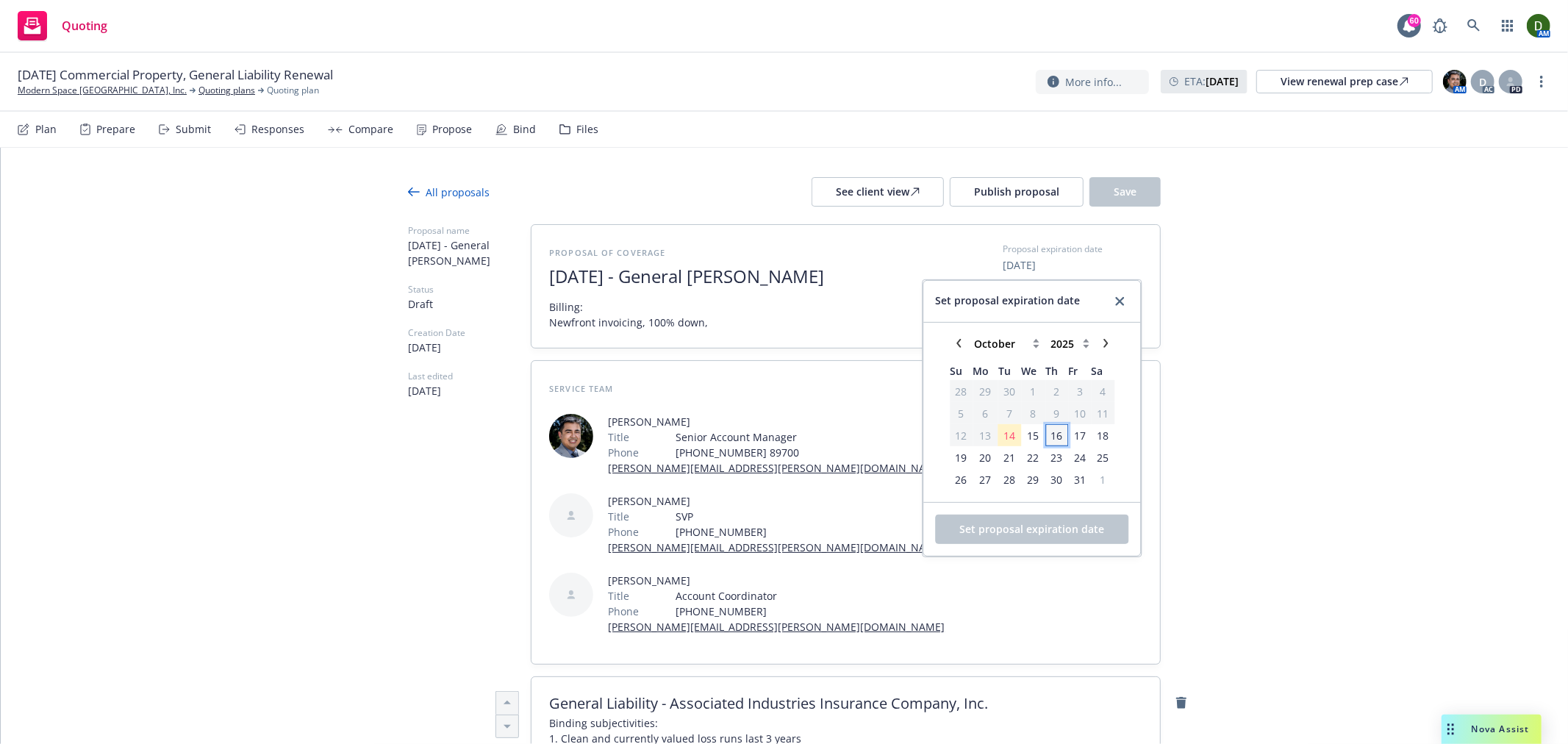
click at [1047, 442] on span "16" at bounding box center [1056, 435] width 20 height 18
click at [1047, 525] on span "Set proposal expiration date" at bounding box center [1031, 529] width 145 height 14
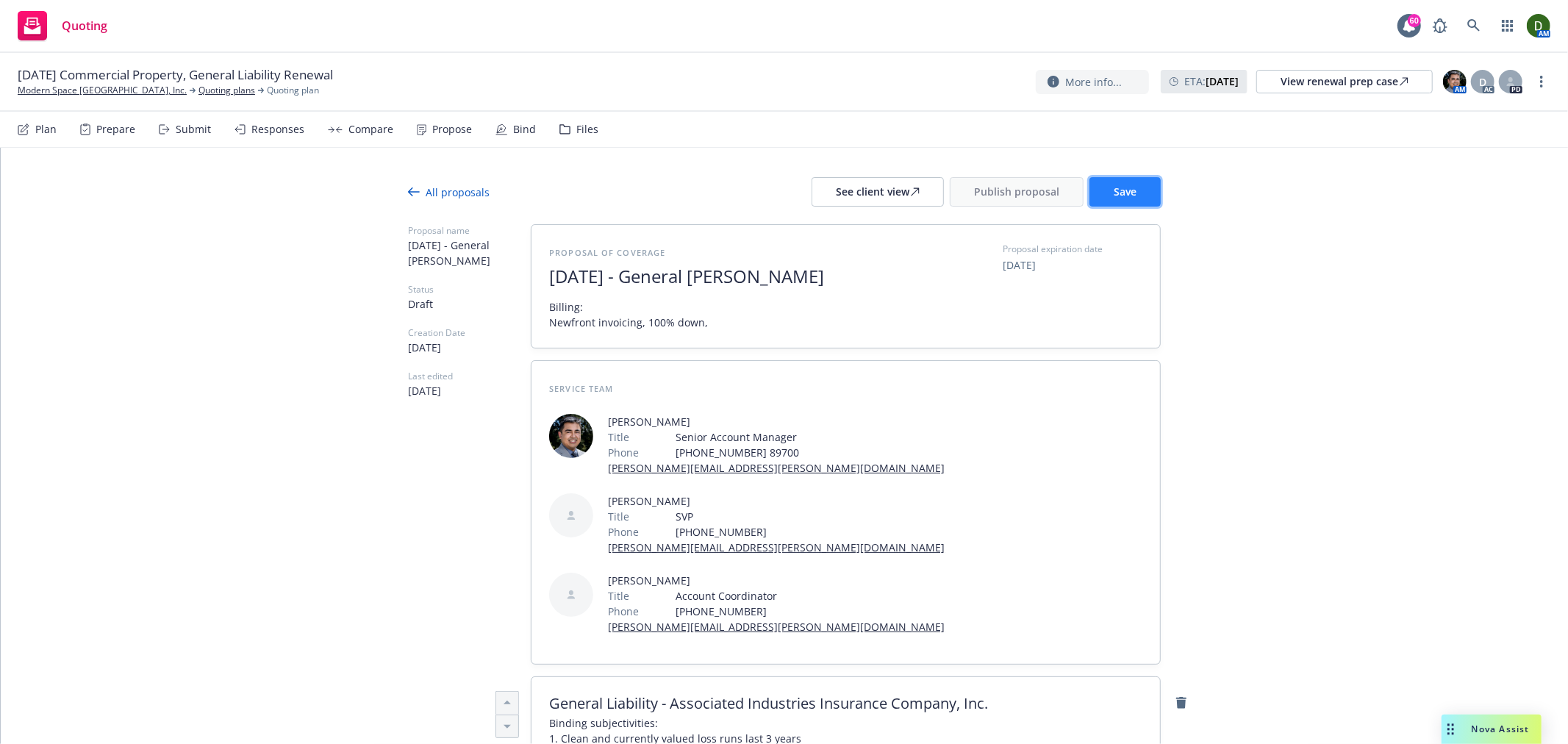
click at [1135, 190] on button "Save" at bounding box center [1124, 191] width 71 height 29
click at [691, 316] on span "Billing: Newfront invoicing, 100% down," at bounding box center [629, 315] width 159 height 31
click at [1124, 200] on button "Save" at bounding box center [1124, 191] width 71 height 29
click at [1534, 94] on div "More info... ETA : October 16, 2025 View renewal prep case AM D AC PD" at bounding box center [1292, 81] width 515 height 26
click at [1541, 89] on link "more" at bounding box center [1541, 81] width 17 height 17
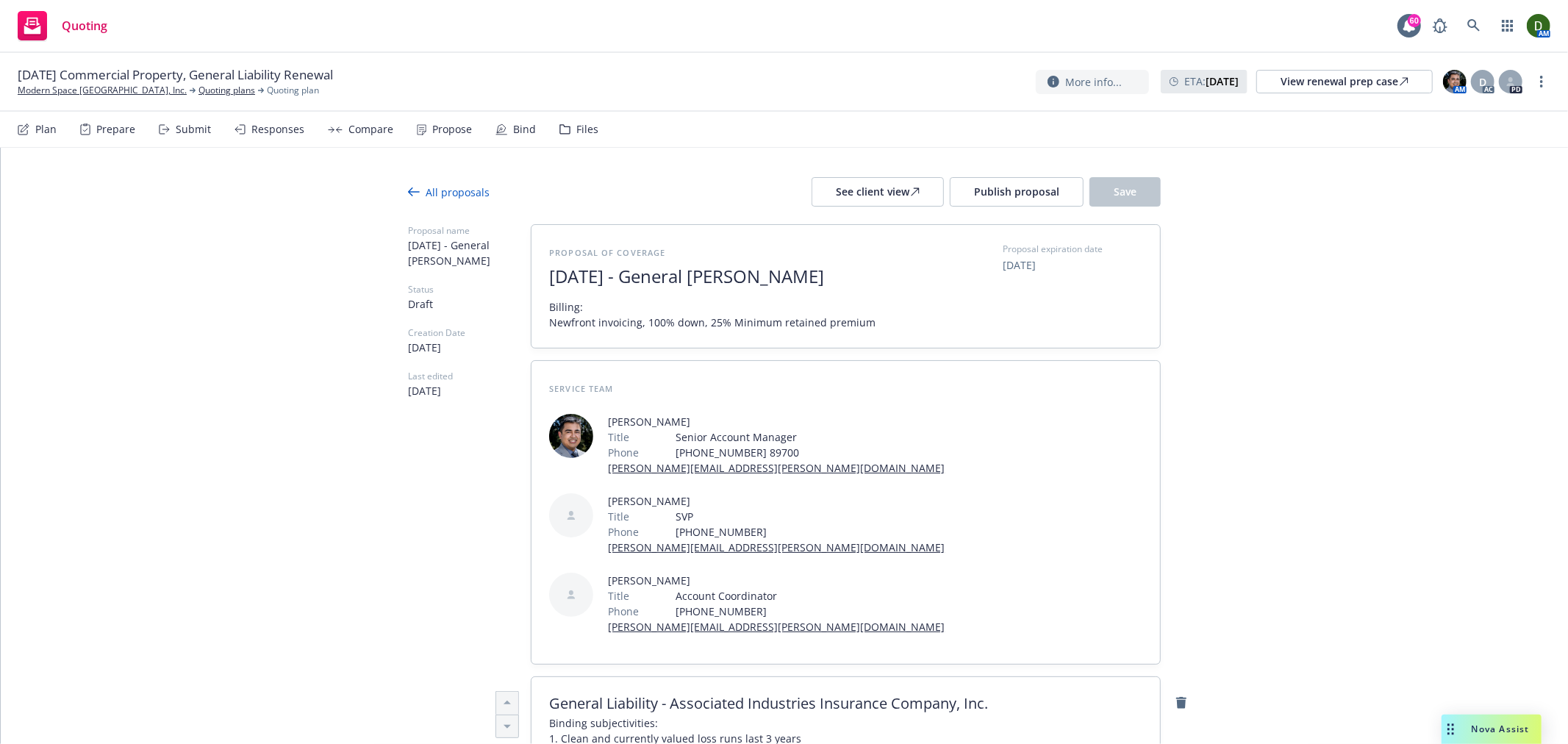
drag, startPoint x: 997, startPoint y: 144, endPoint x: 937, endPoint y: 175, distance: 67.5
click at [996, 144] on nav "Plan Prepare Submit Responses Compare Propose Bind Files" at bounding box center [784, 129] width 1532 height 36
click at [911, 189] on icon at bounding box center [915, 192] width 9 height 9
click at [417, 191] on div "All proposals" at bounding box center [449, 192] width 82 height 15
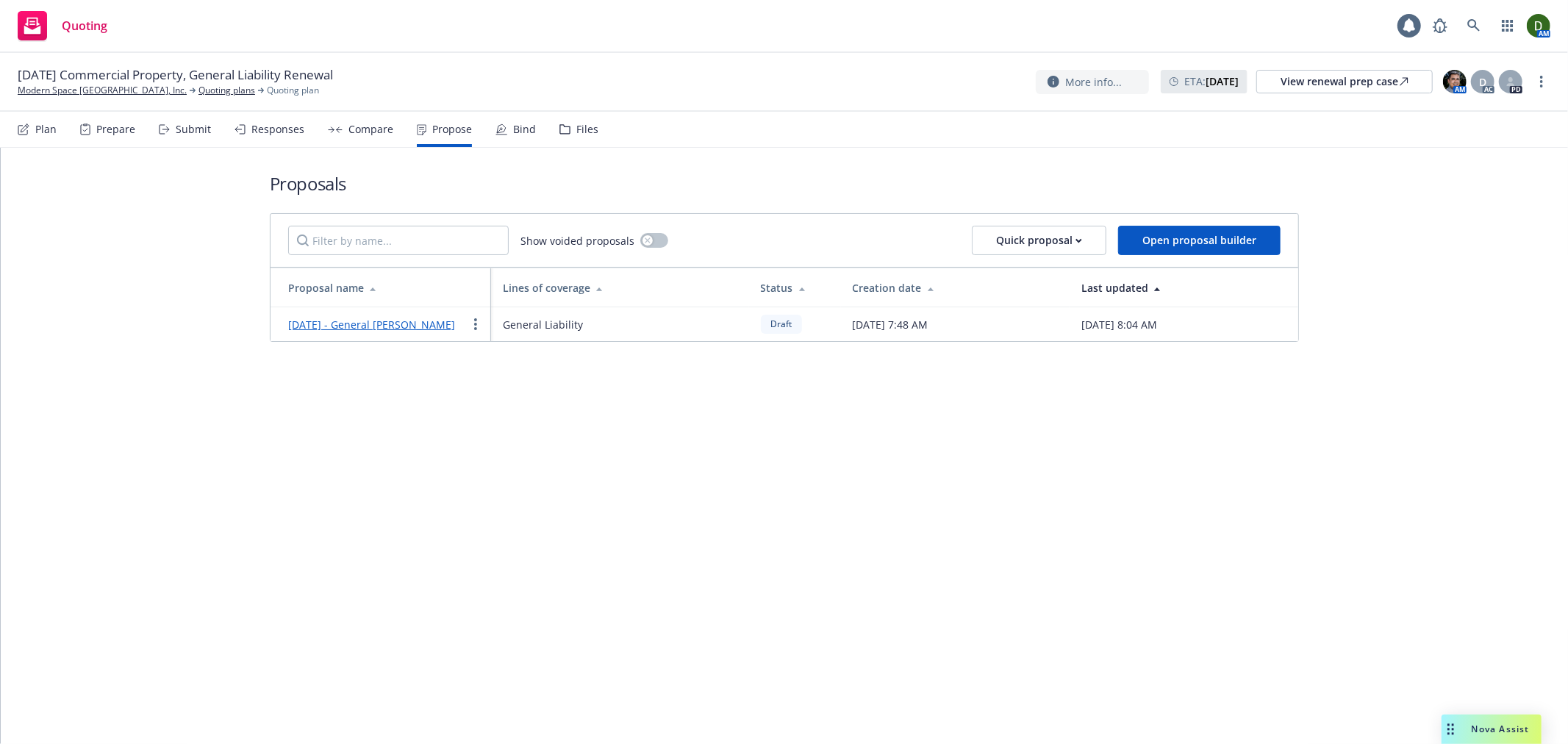
click at [272, 123] on div "Responses" at bounding box center [278, 129] width 53 height 12
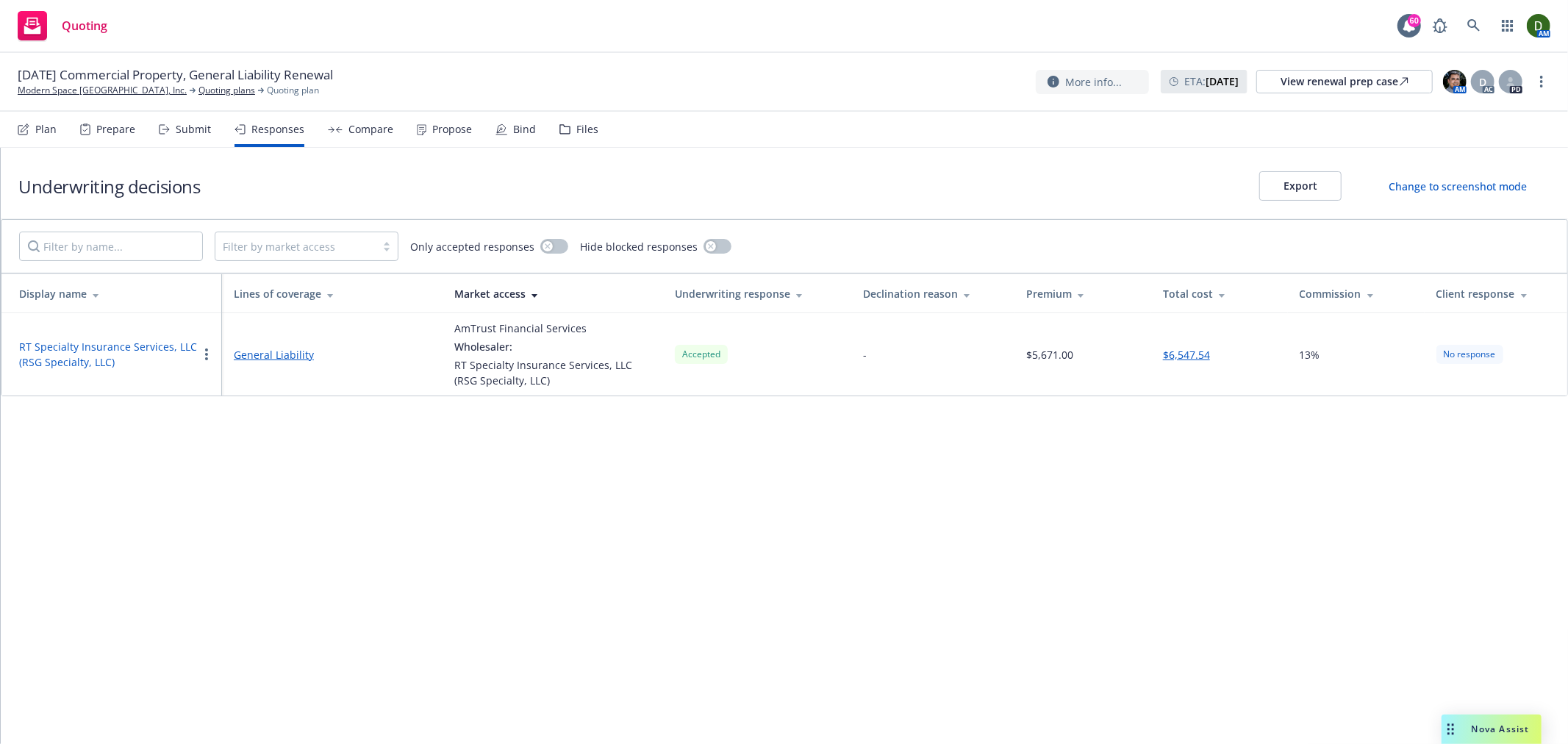
click at [45, 343] on button "RT Specialty Insurance Services, LLC (RSG Specialty, LLC)" at bounding box center [108, 354] width 178 height 31
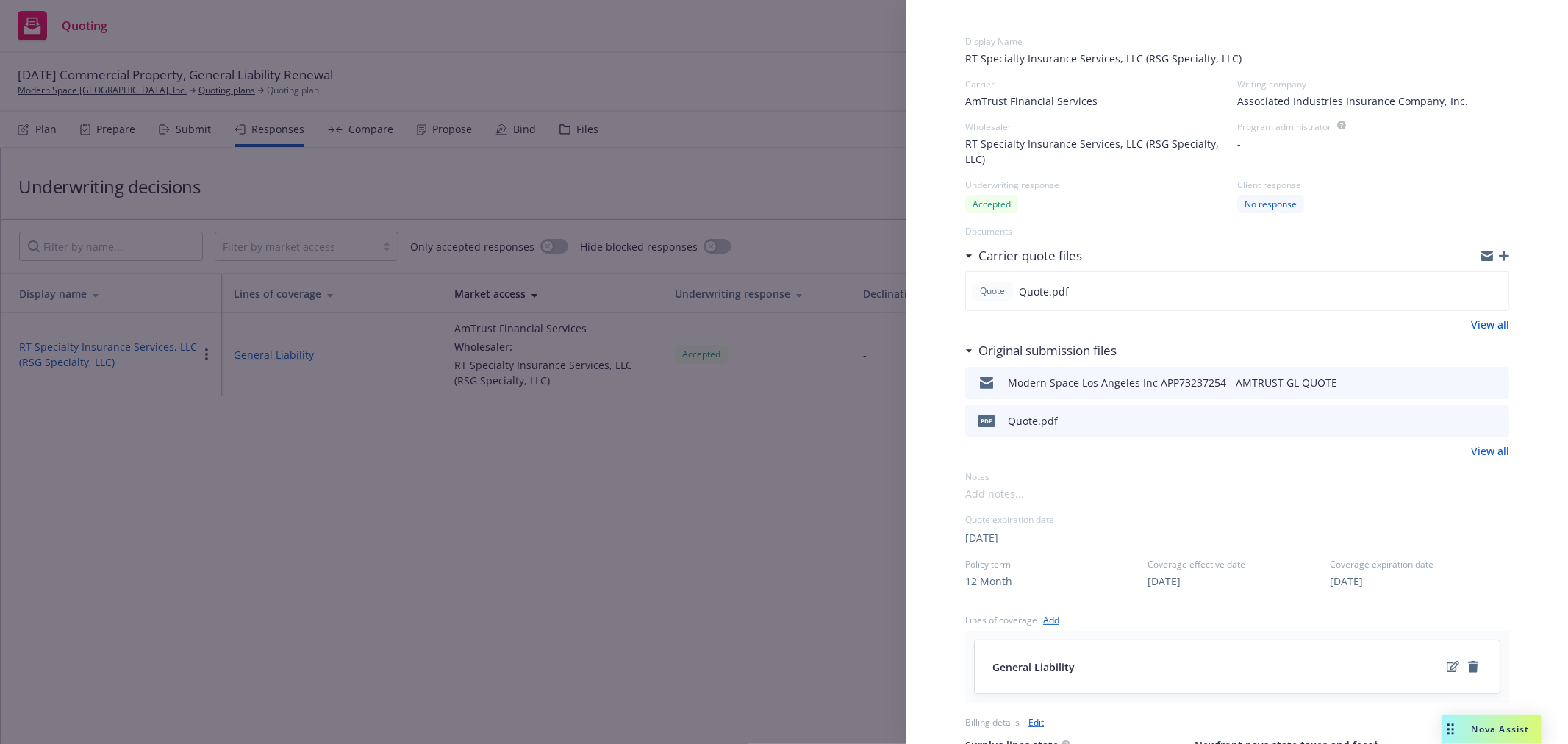
scroll to position [82, 0]
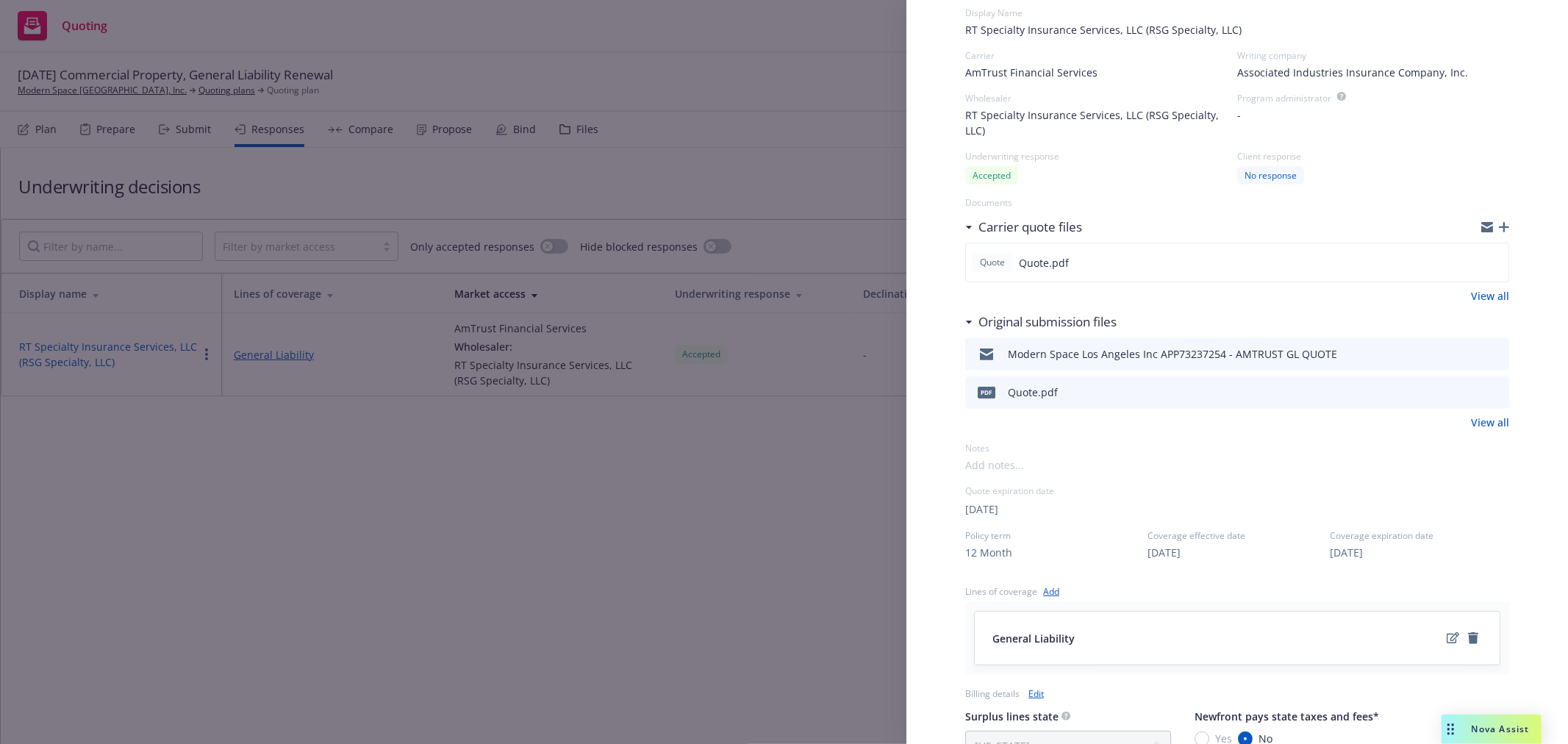
click at [1476, 391] on div at bounding box center [1484, 392] width 37 height 17
click at [1489, 390] on icon "preview file" at bounding box center [1495, 392] width 14 height 11
click at [677, 299] on div "Display Name RT Specialty Insurance Services, LLC (RSG Specialty, LLC) Carrier …" at bounding box center [784, 372] width 1568 height 744
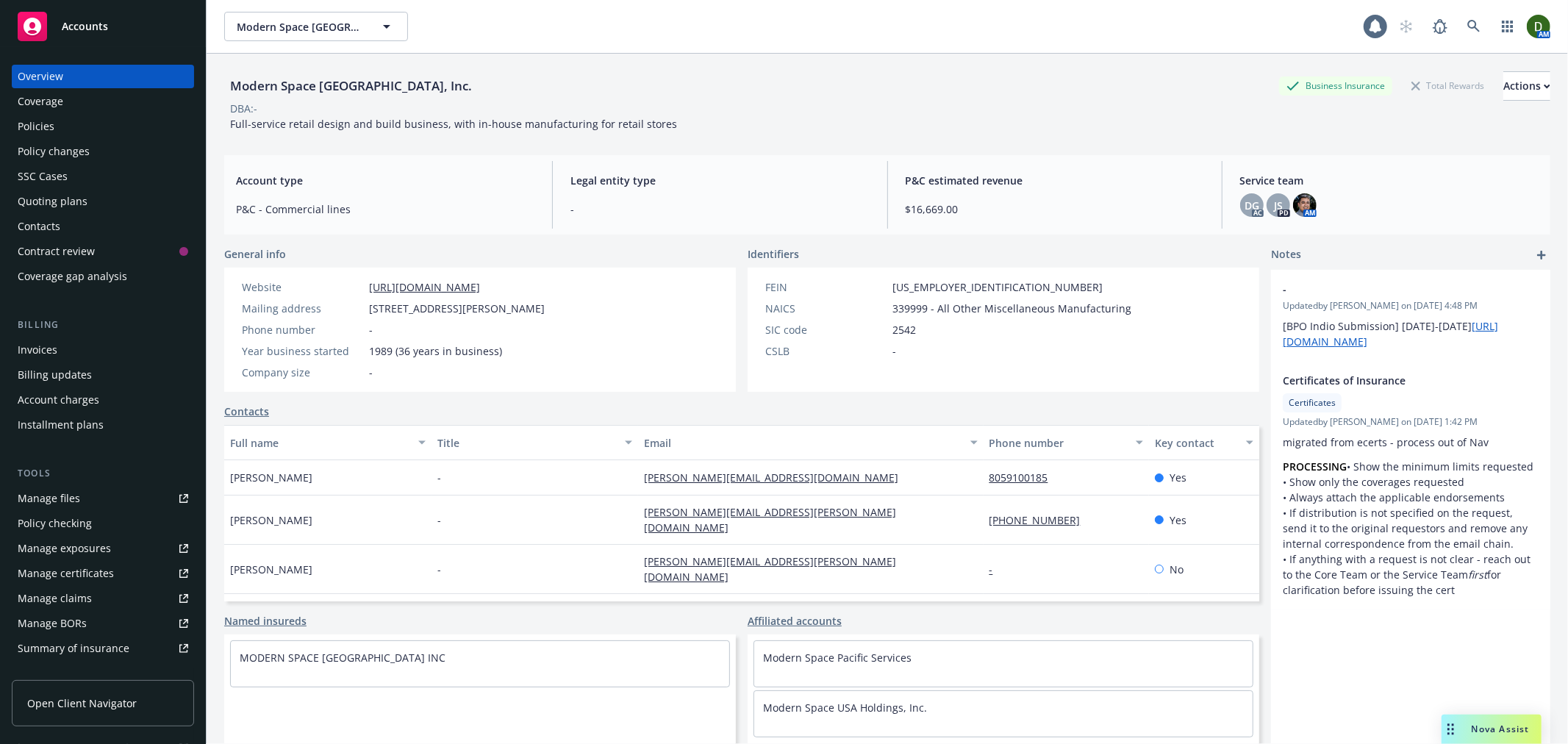
click at [78, 122] on div "Policies" at bounding box center [103, 126] width 171 height 23
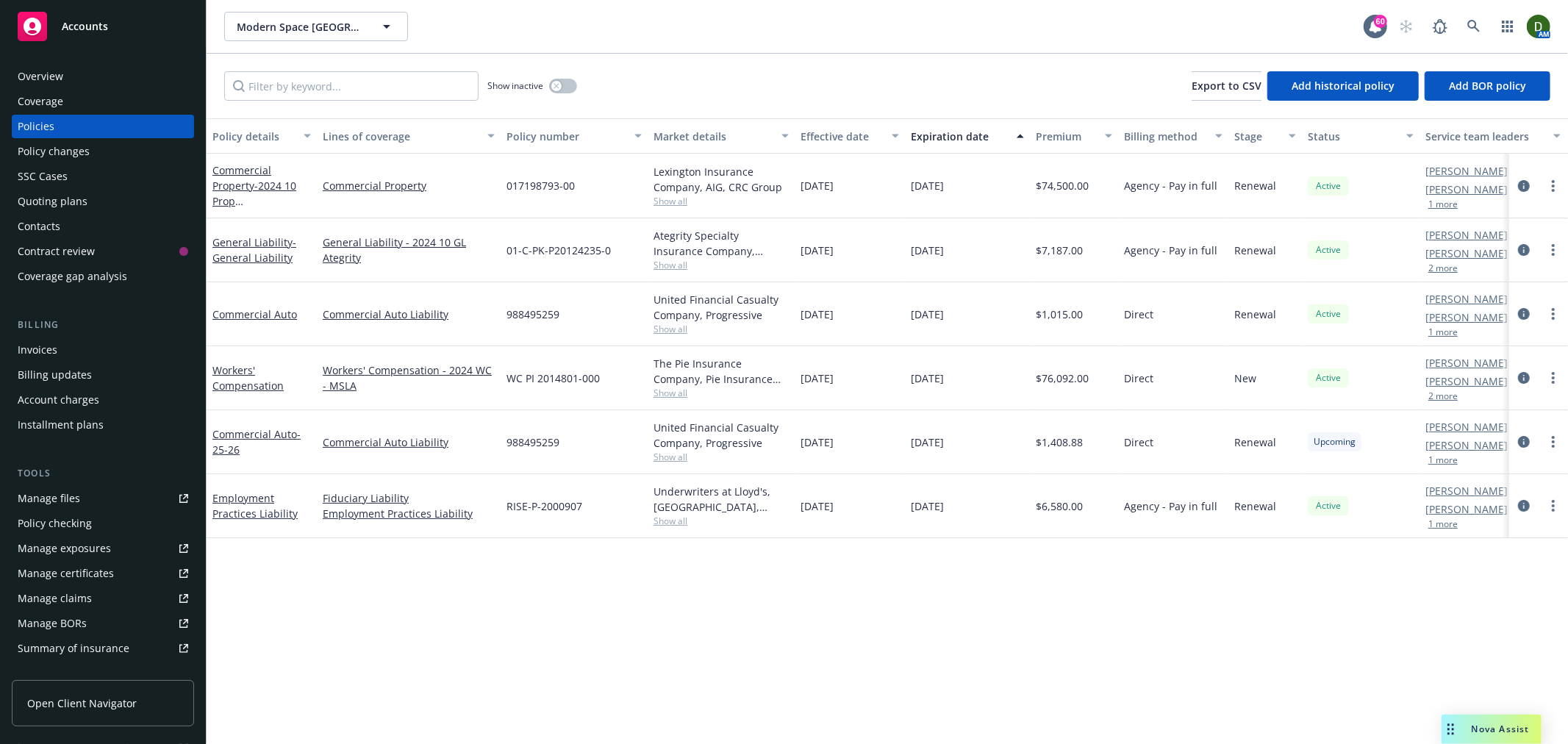
click at [109, 353] on div "Invoices" at bounding box center [103, 349] width 171 height 23
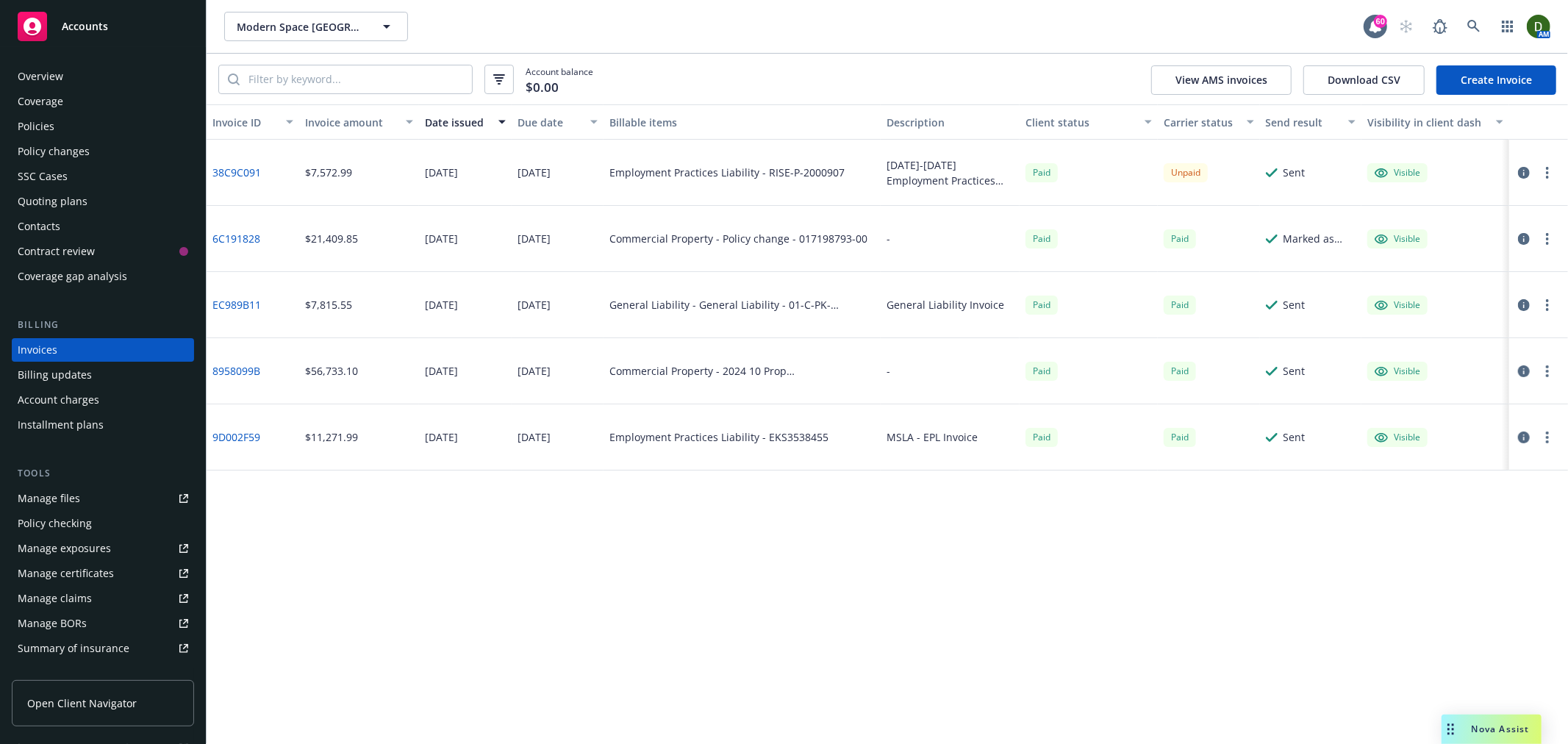
click at [107, 120] on div "Policies" at bounding box center [103, 126] width 171 height 23
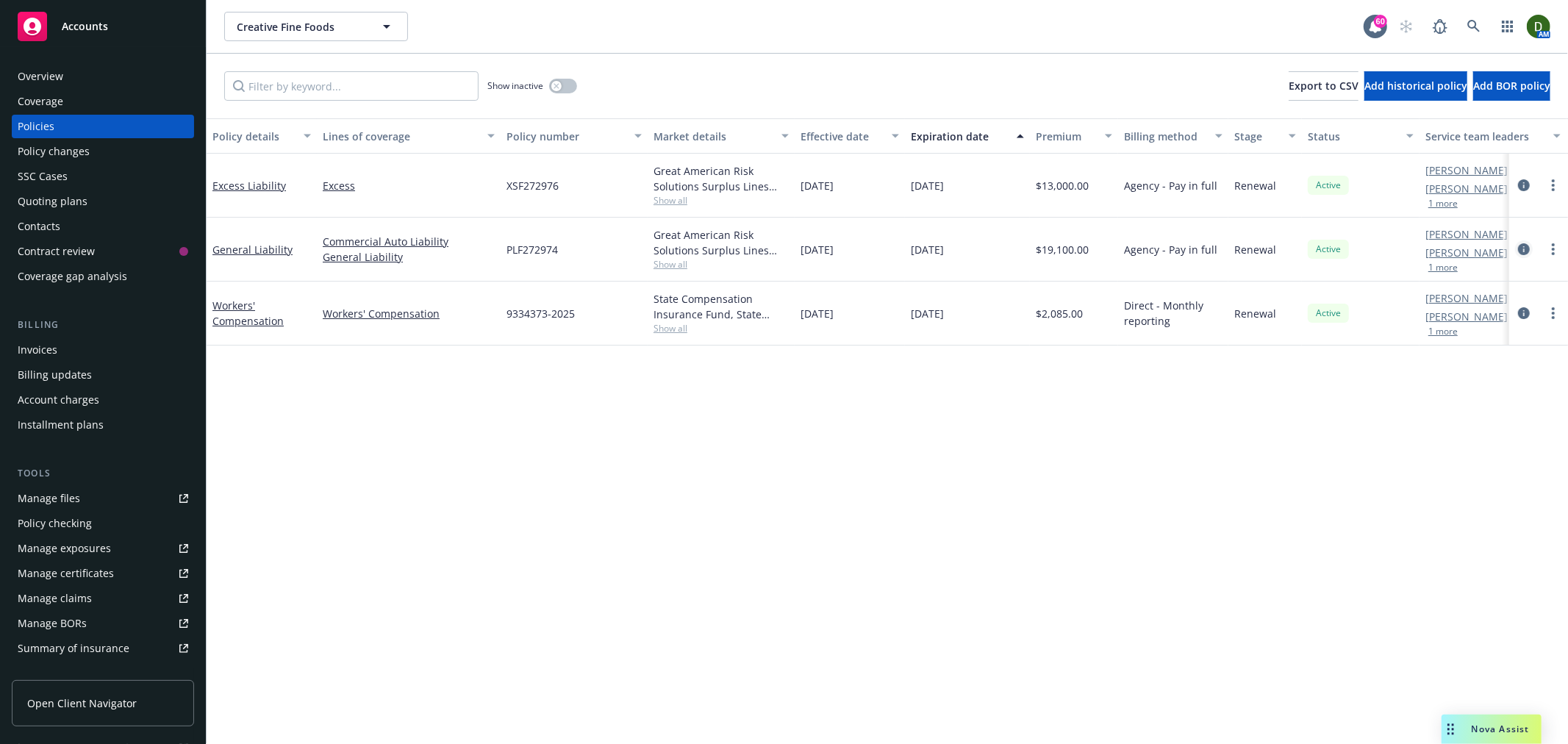
click at [1525, 250] on icon "circleInformation" at bounding box center [1524, 250] width 12 height 12
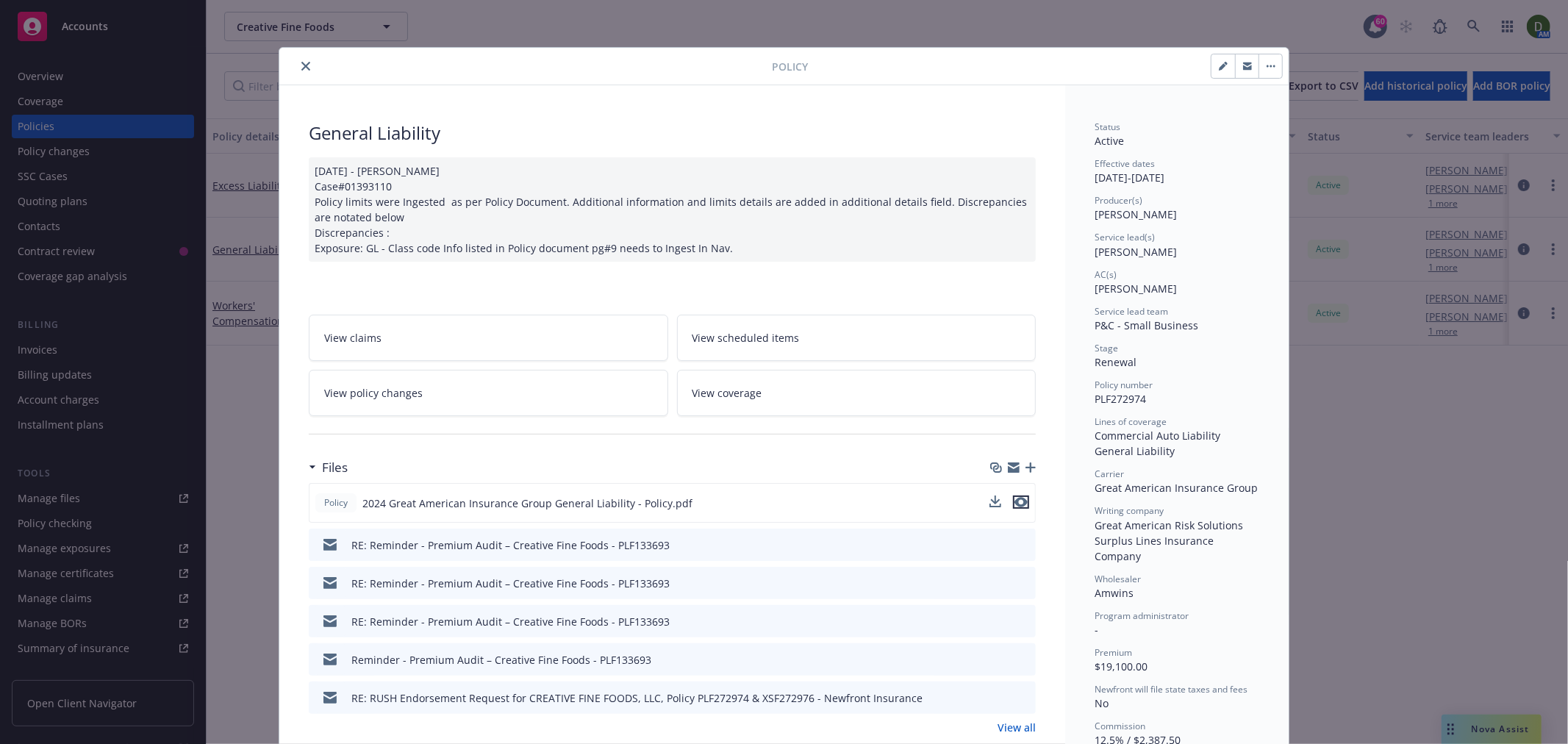
click at [1022, 500] on button "preview file" at bounding box center [1020, 503] width 16 height 14
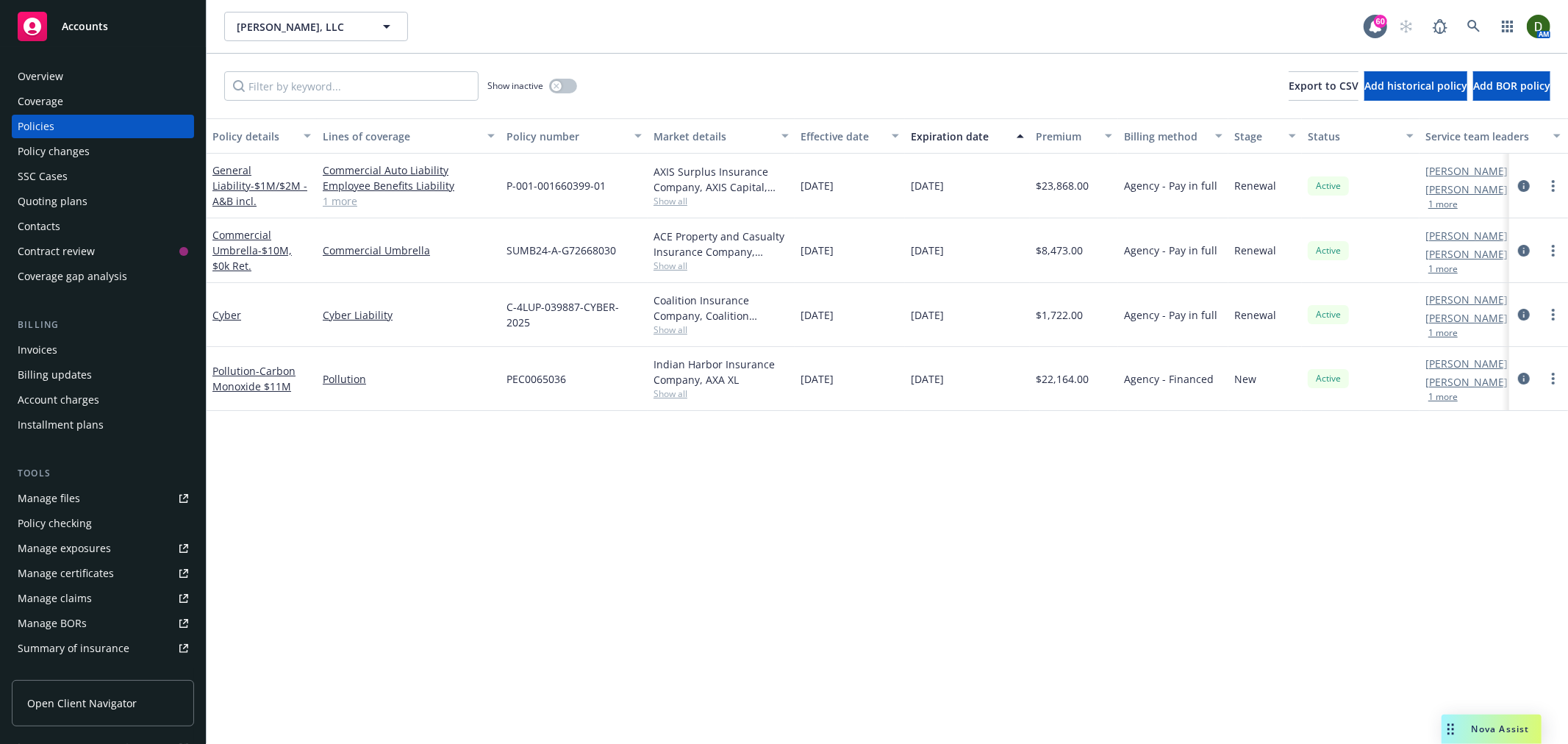
click at [133, 77] on div "Overview" at bounding box center [103, 76] width 171 height 23
